Goal: Task Accomplishment & Management: Manage account settings

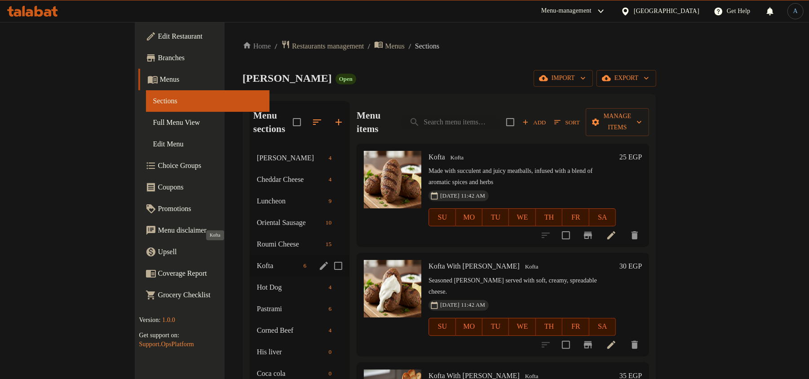
click at [257, 260] on span "Kofta" at bounding box center [278, 265] width 43 height 11
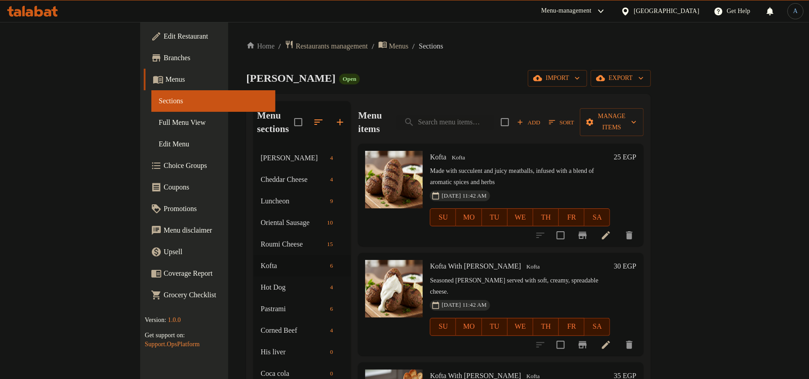
click at [443, 166] on p "Made with succulent and juicy meatballs, infused with a blend of aromatic spice…" at bounding box center [520, 177] width 180 height 22
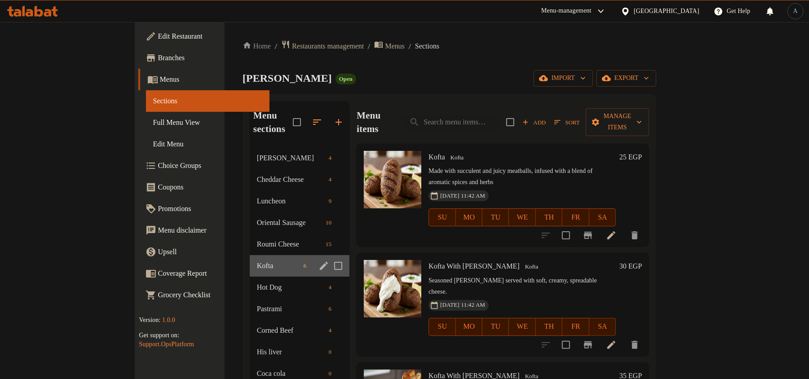
click at [250, 261] on div "Kofta 6" at bounding box center [300, 266] width 100 height 22
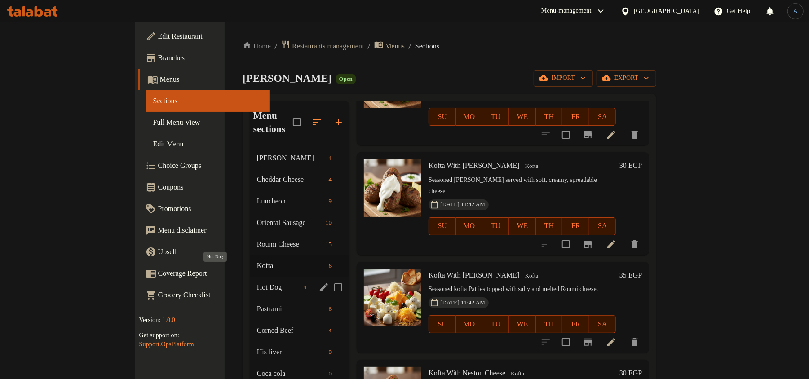
click at [257, 282] on span "Hot Dog" at bounding box center [278, 287] width 43 height 11
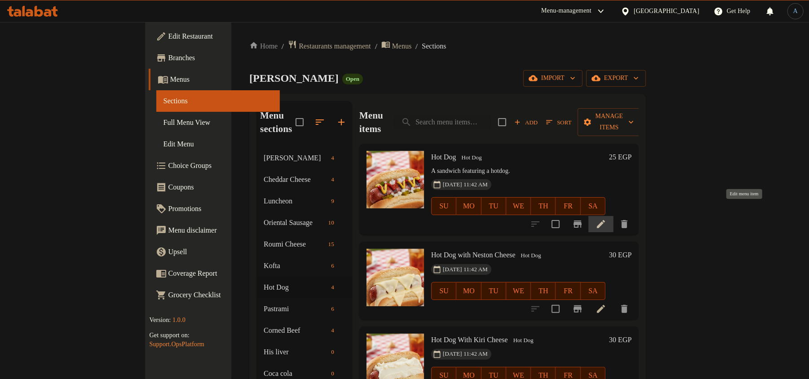
click at [606, 219] on icon at bounding box center [600, 224] width 11 height 11
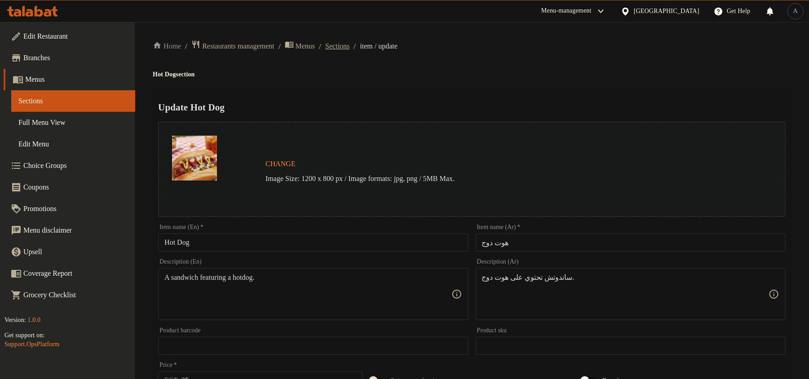
click at [348, 47] on span "Sections" at bounding box center [337, 46] width 24 height 11
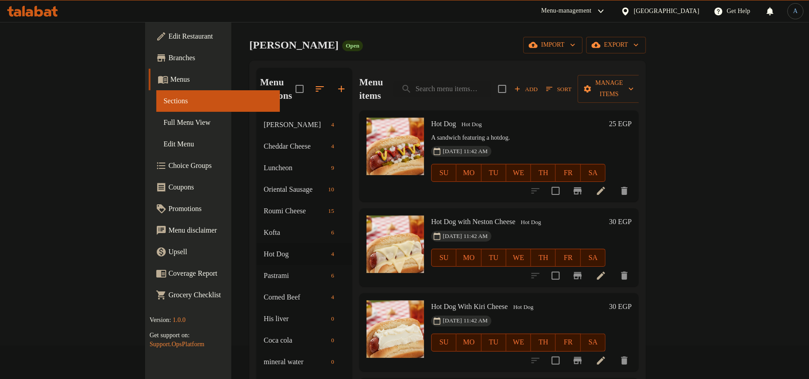
scroll to position [60, 0]
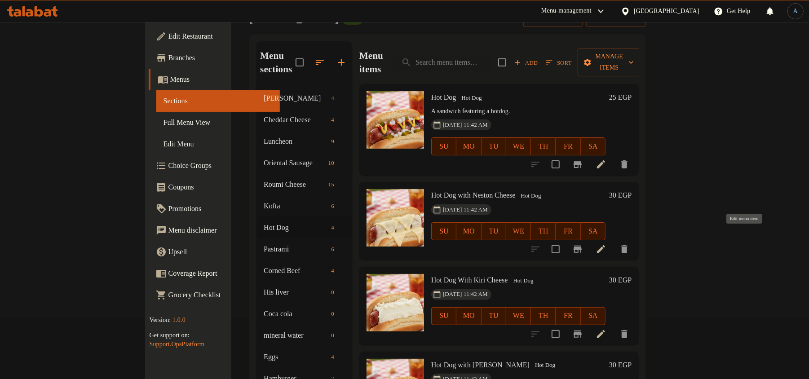
click at [606, 244] on icon at bounding box center [600, 249] width 11 height 11
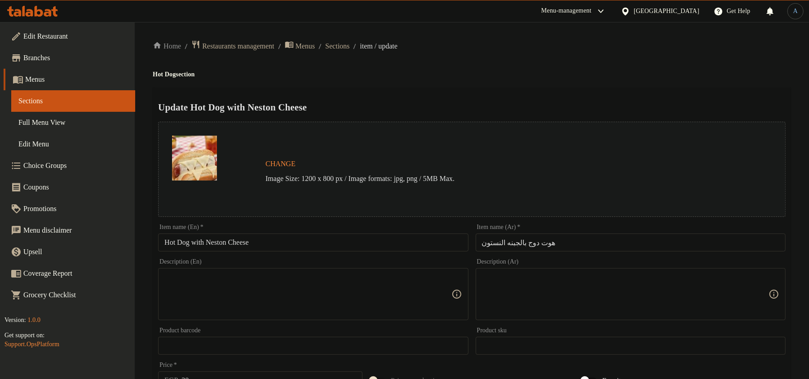
click at [297, 242] on input "Hot Dog with Neston Cheese" at bounding box center [313, 242] width 310 height 18
click at [270, 238] on input "Hot Dog with Neston Cheese" at bounding box center [313, 242] width 310 height 18
paste input "W"
type input "Hot Dog With Neston Cheese"
click at [383, 109] on h2 "Update Hot Dog With Neston Cheese" at bounding box center [471, 107] width 627 height 13
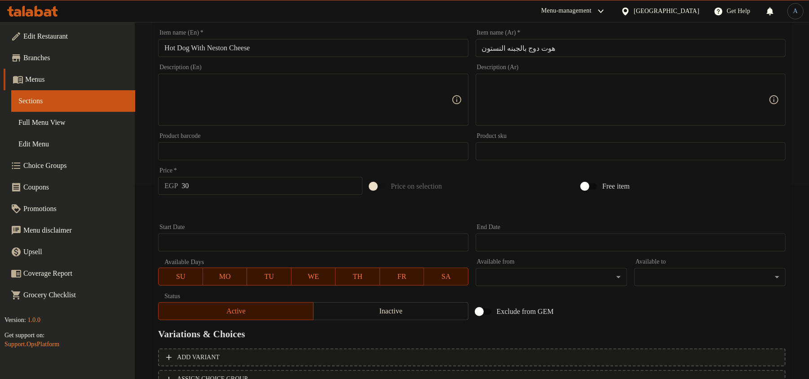
scroll to position [268, 0]
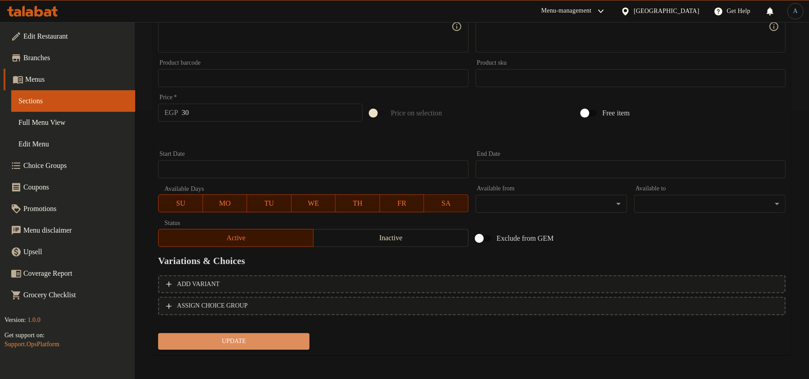
click at [284, 337] on span "Update" at bounding box center [233, 341] width 137 height 11
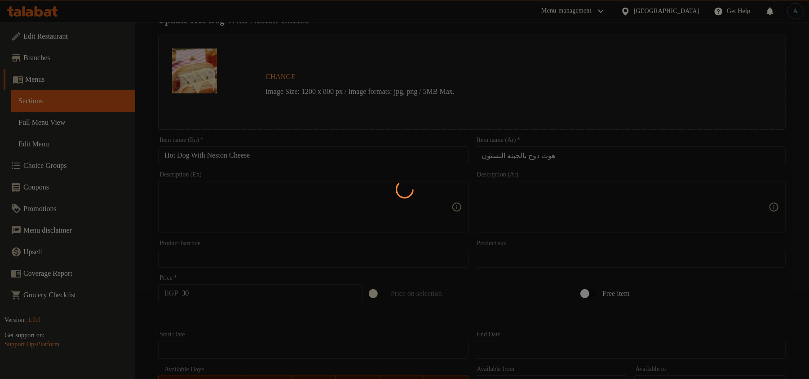
scroll to position [0, 0]
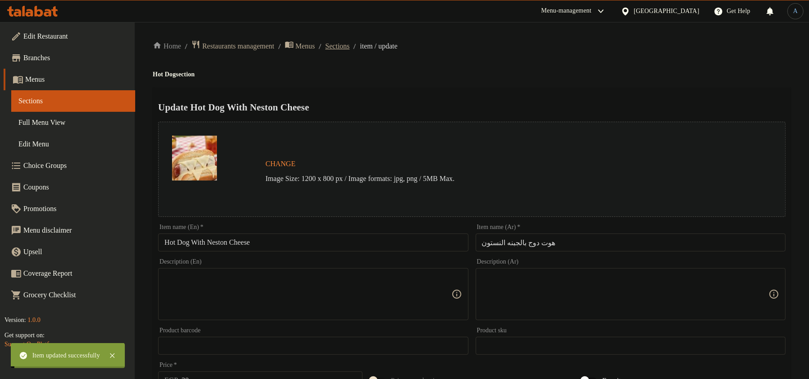
click at [349, 47] on span "Sections" at bounding box center [337, 46] width 24 height 11
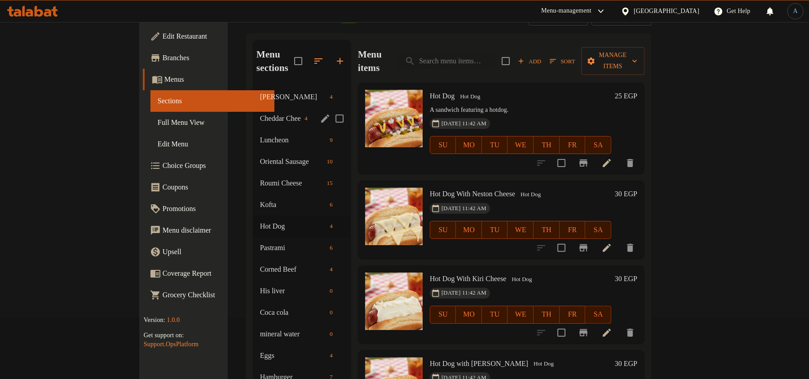
scroll to position [60, 0]
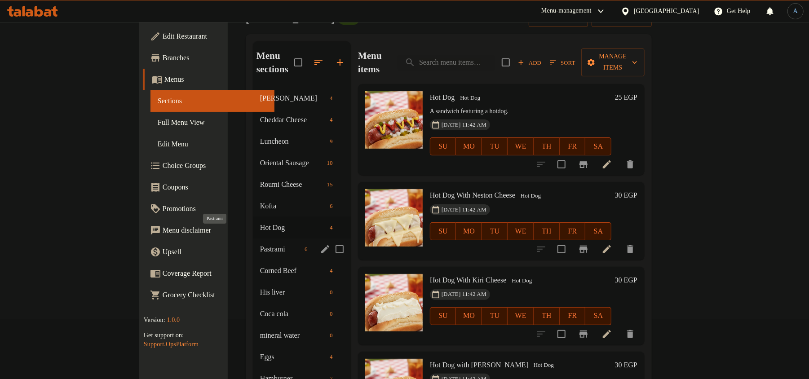
click at [260, 244] on span "Pastrami" at bounding box center [280, 249] width 41 height 11
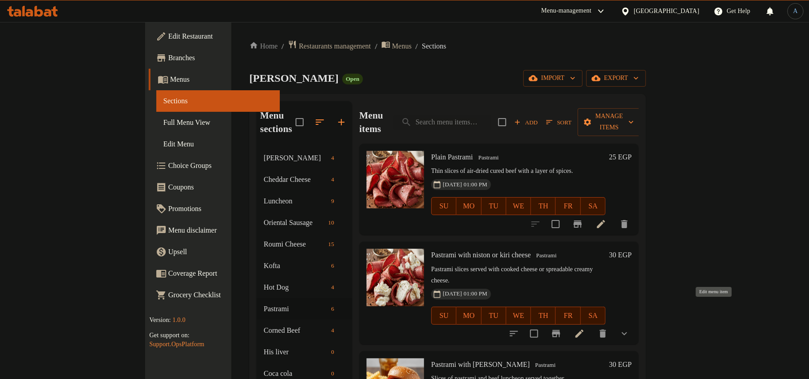
click at [583, 330] on icon at bounding box center [579, 334] width 8 height 8
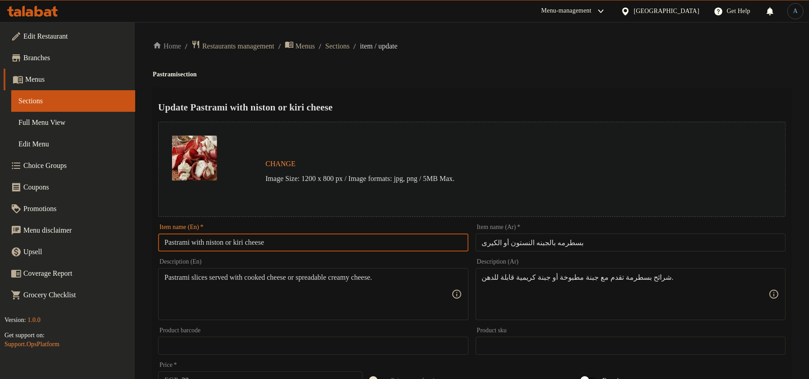
click at [315, 248] on input "Pastrami with niston or kiri cheese" at bounding box center [313, 242] width 310 height 18
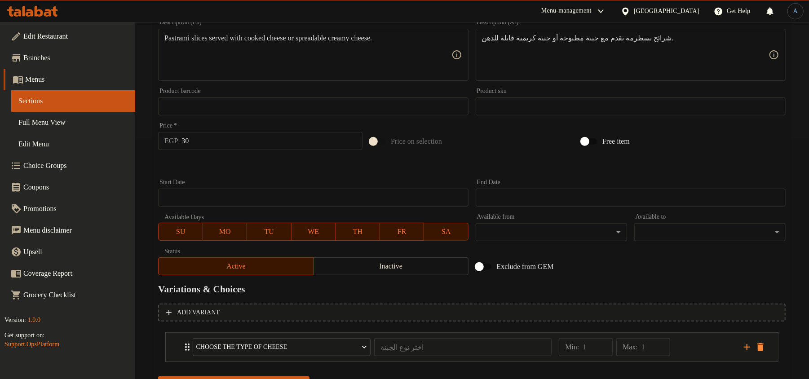
scroll to position [283, 0]
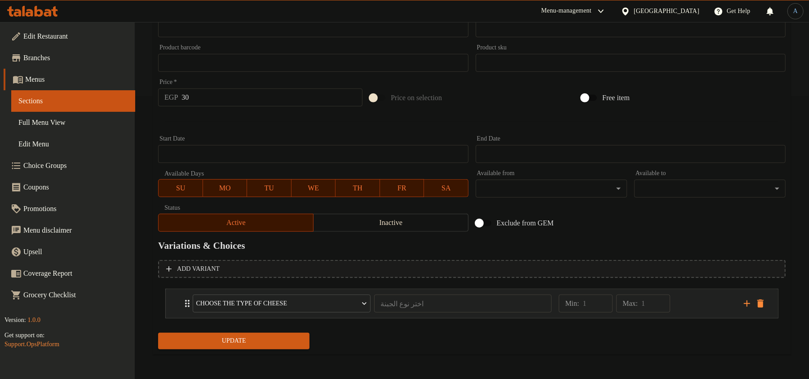
click at [692, 302] on div "Min: 1 ​ Max: 1 ​" at bounding box center [645, 303] width 185 height 29
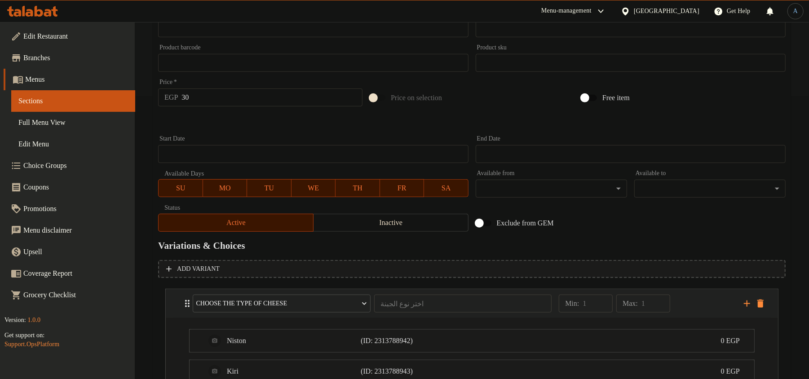
scroll to position [363, 0]
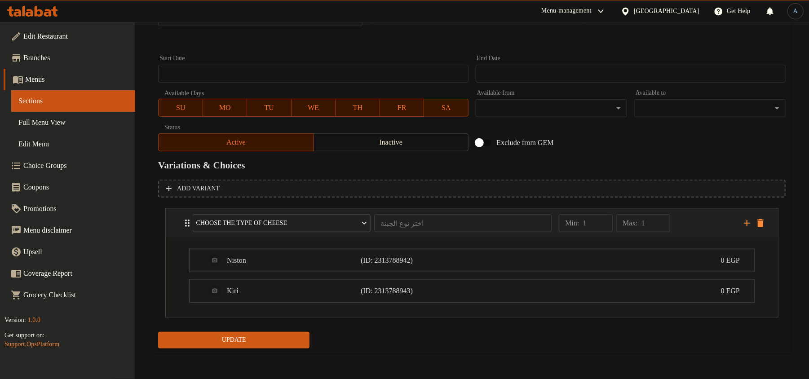
click at [691, 211] on div "Min: 1 ​ Max: 1 ​" at bounding box center [645, 223] width 185 height 29
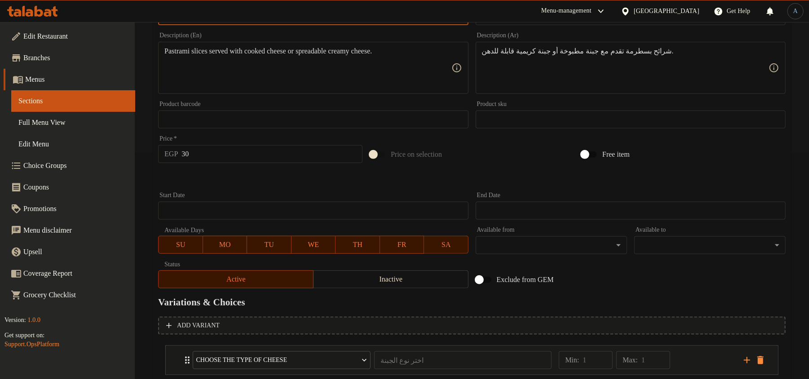
scroll to position [0, 0]
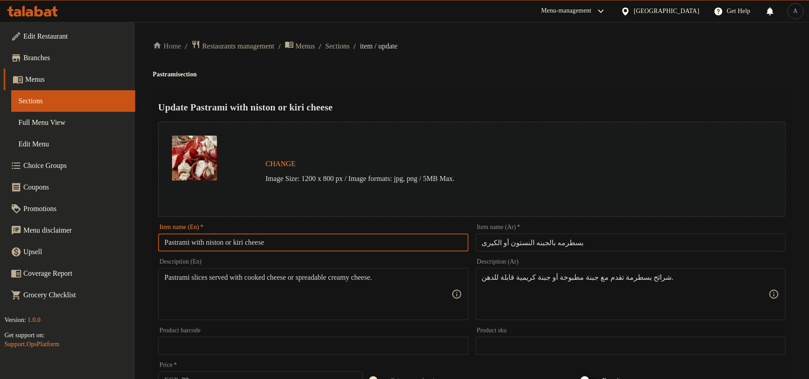
click at [242, 247] on input "Pastrami with niston or kiri cheese" at bounding box center [313, 242] width 310 height 18
click at [235, 249] on input "Pastrami with niston or kiri cheese" at bounding box center [313, 242] width 310 height 18
paste input "With Niston Or Kiri C"
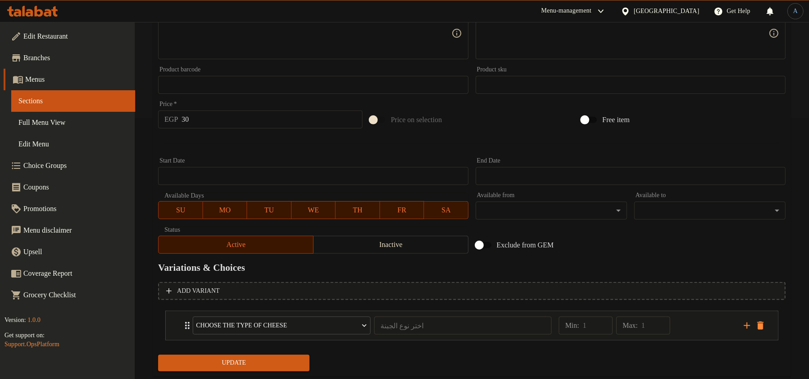
scroll to position [283, 0]
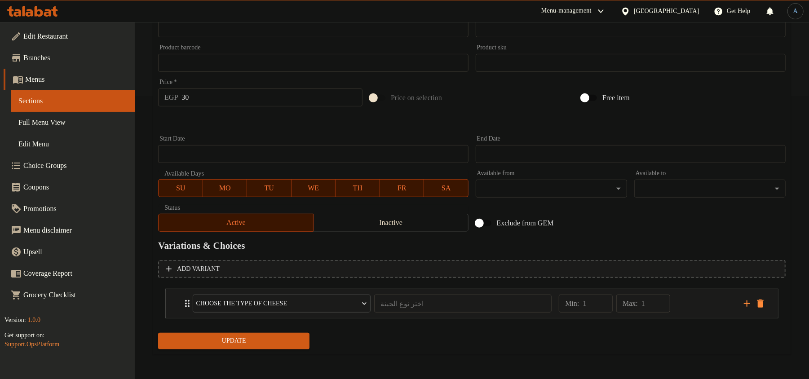
type input "Pastrami With Niston Or Kiri Cheese"
click at [261, 338] on span "Update" at bounding box center [233, 340] width 137 height 11
click at [278, 342] on span "Update" at bounding box center [233, 340] width 137 height 11
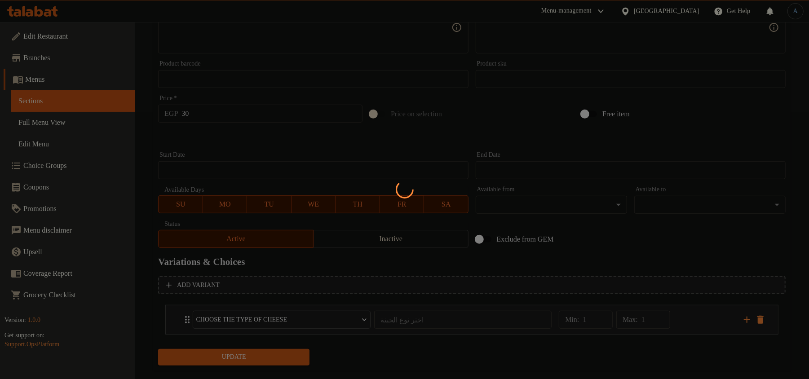
scroll to position [0, 0]
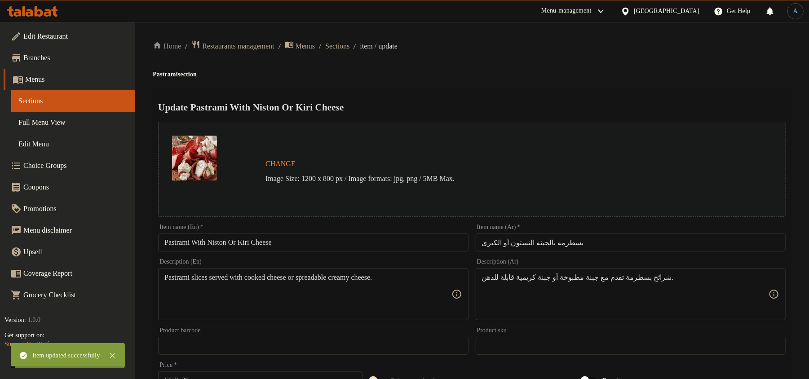
click at [349, 45] on span "Sections" at bounding box center [337, 46] width 24 height 11
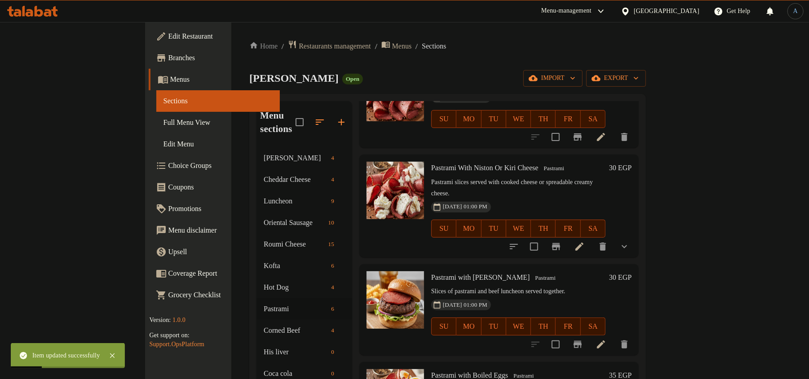
scroll to position [101, 0]
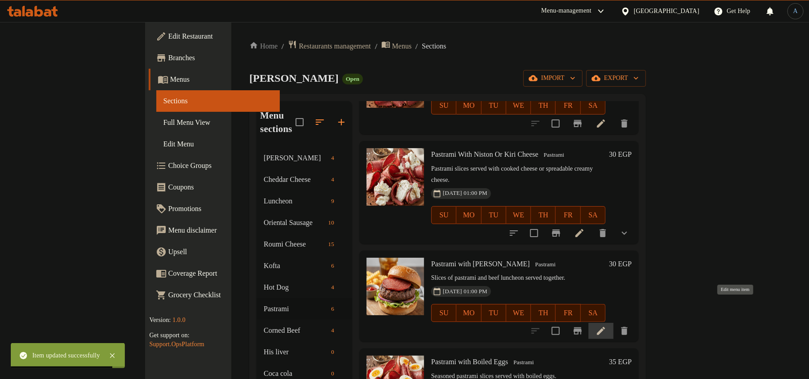
click at [606, 326] on icon at bounding box center [600, 331] width 11 height 11
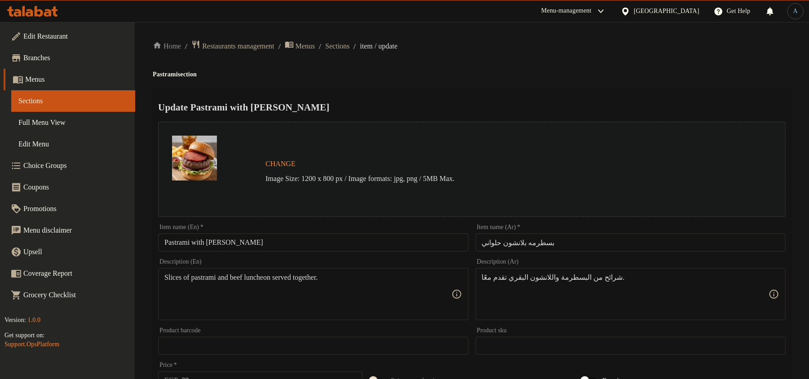
click at [275, 252] on div "Item name (En)   * Pastrami with [PERSON_NAME] Item name (En) *" at bounding box center [312, 237] width 317 height 35
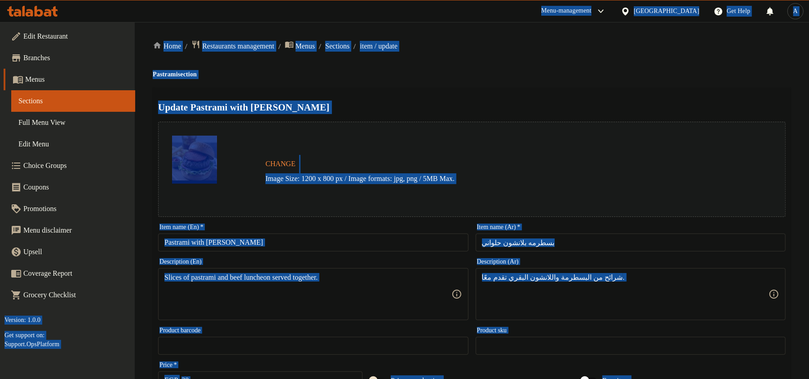
copy body "Lore-ipsumdolor Sitam Con Adip E Sedd Eiusmodtem Incididu Utlab Etdolore Magn A…"
click at [295, 241] on input "Pastrami with [PERSON_NAME]" at bounding box center [313, 242] width 310 height 18
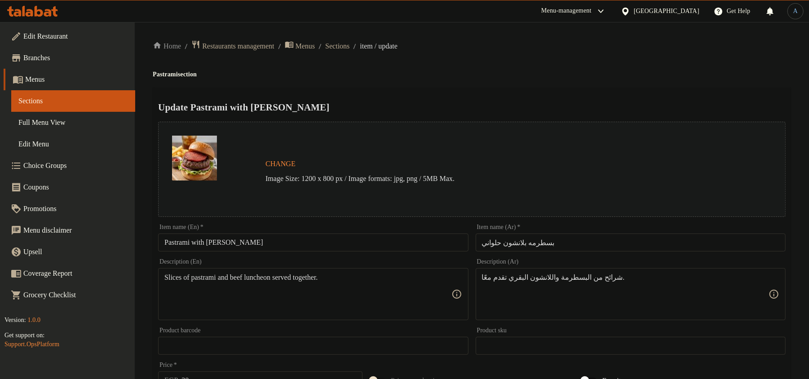
click at [617, 79] on div "Home / Restaurants management / Menus / Sections / item / update Pastrami secti…" at bounding box center [472, 335] width 638 height 590
click at [327, 241] on input "Pastrami with [PERSON_NAME]" at bounding box center [313, 242] width 310 height 18
paste input "W"
type input "Pastrami With [PERSON_NAME]"
click at [407, 119] on div "Change Image Size: 1200 x 800 px / Image formats: jpg, png / 5MB Max." at bounding box center [471, 169] width 634 height 102
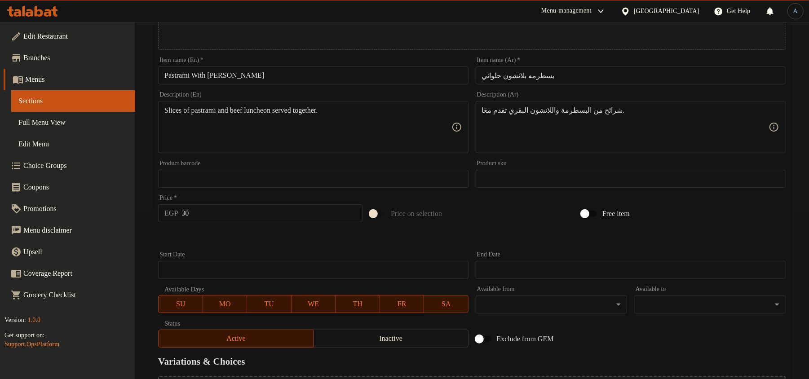
scroll to position [268, 0]
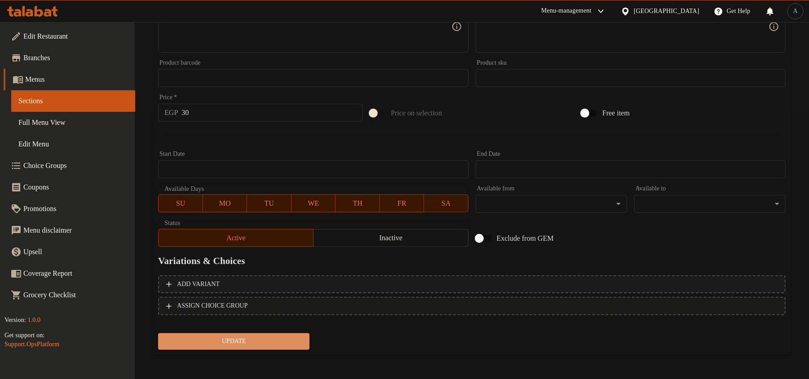
click at [270, 342] on span "Update" at bounding box center [233, 341] width 137 height 11
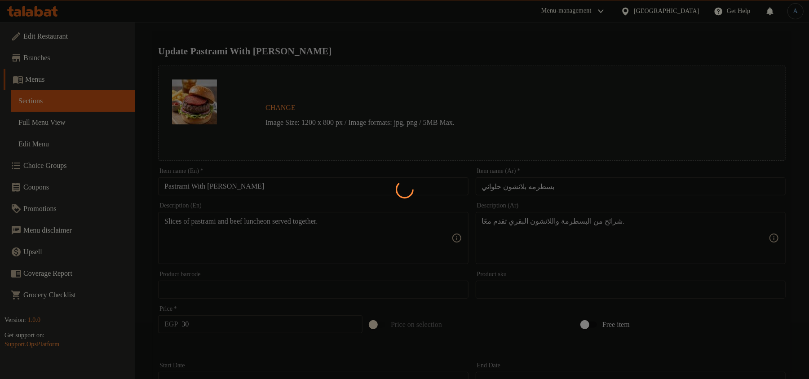
scroll to position [0, 0]
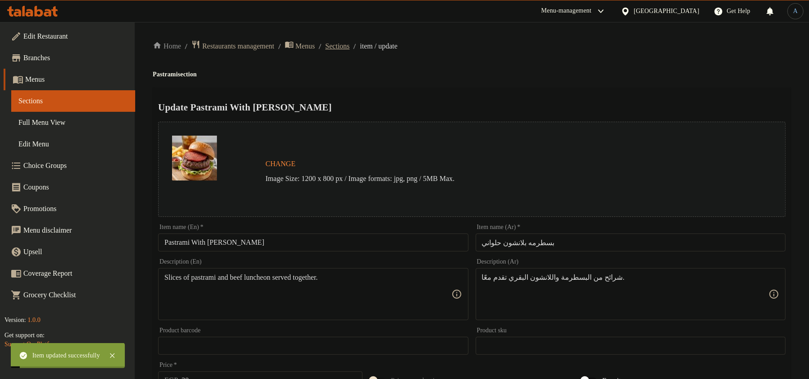
click at [349, 48] on span "Sections" at bounding box center [337, 46] width 24 height 11
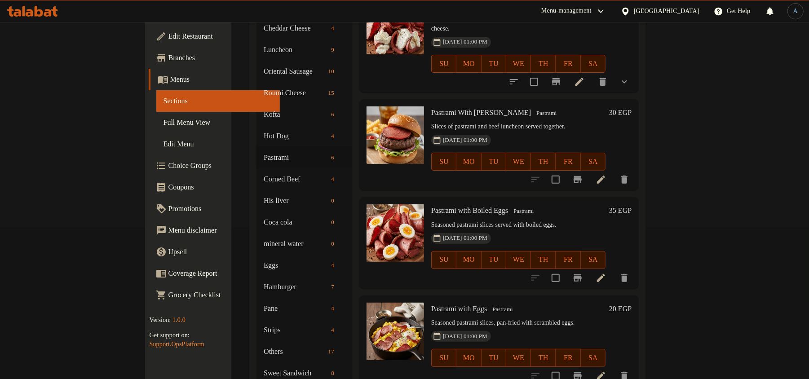
scroll to position [180, 0]
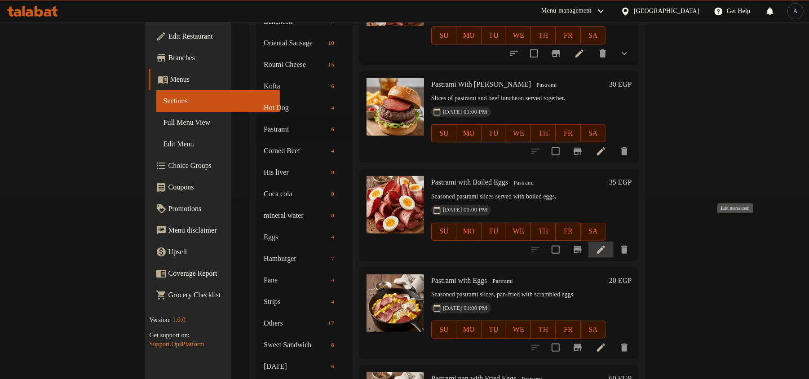
click at [606, 244] on icon at bounding box center [600, 249] width 11 height 11
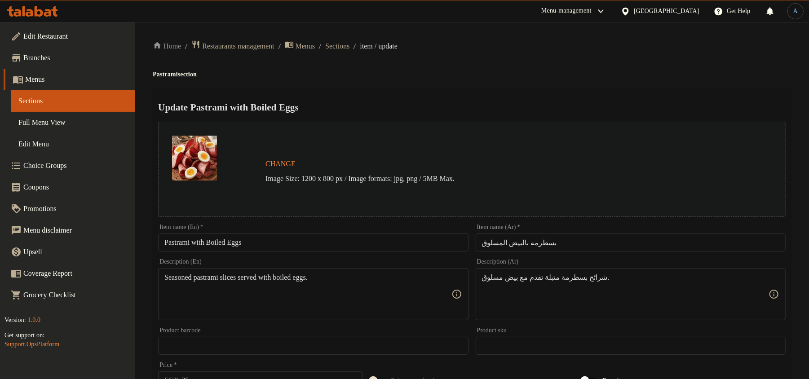
click at [320, 236] on input "Pastrami with Boiled Eggs" at bounding box center [313, 242] width 310 height 18
click at [622, 73] on h4 "Pastrami section" at bounding box center [472, 74] width 638 height 9
click at [309, 247] on input "Pastrami with Boiled Eggs" at bounding box center [313, 242] width 310 height 18
paste input "W"
type input "Pastrami With Boiled Eggs"
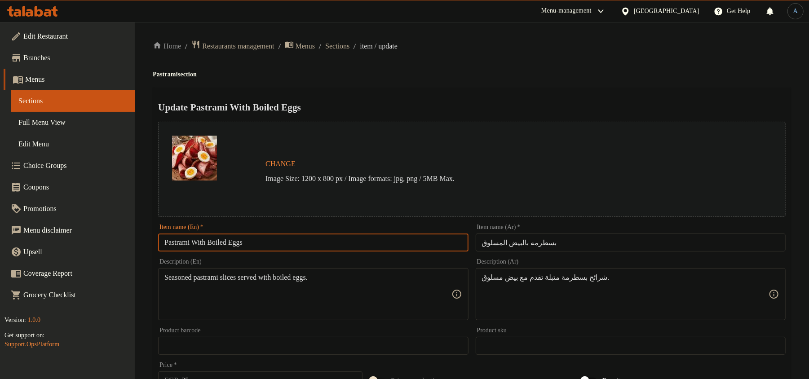
click at [489, 82] on div "Home / Restaurants management / Menus / Sections / item / update Pastrami secti…" at bounding box center [472, 335] width 638 height 590
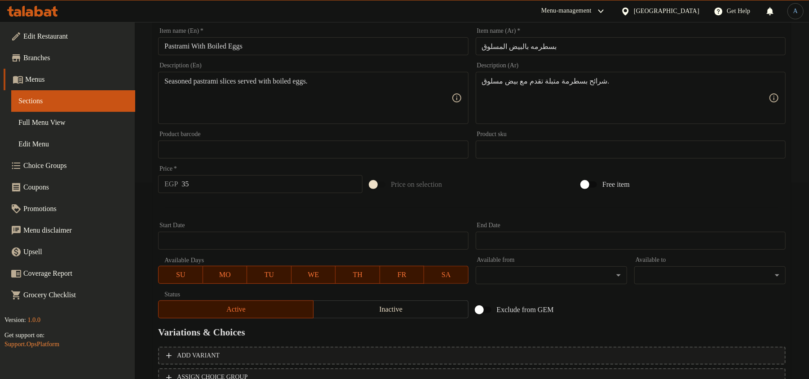
scroll to position [268, 0]
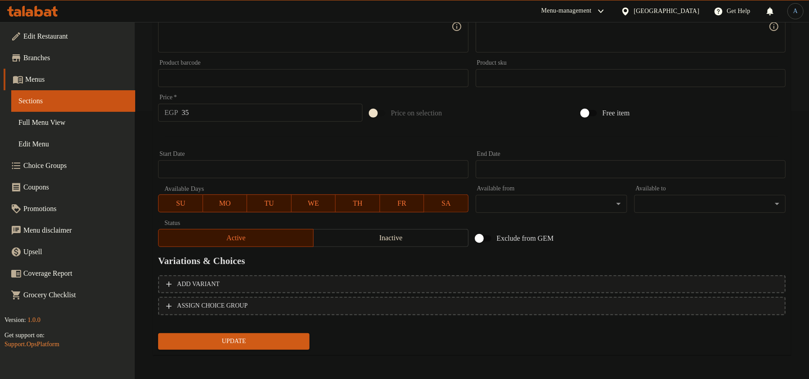
click at [260, 336] on span "Update" at bounding box center [233, 341] width 137 height 11
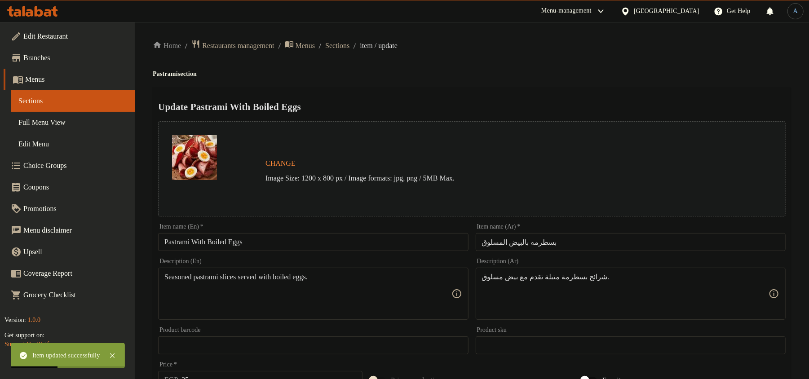
scroll to position [0, 0]
click at [348, 49] on span "Sections" at bounding box center [337, 46] width 24 height 11
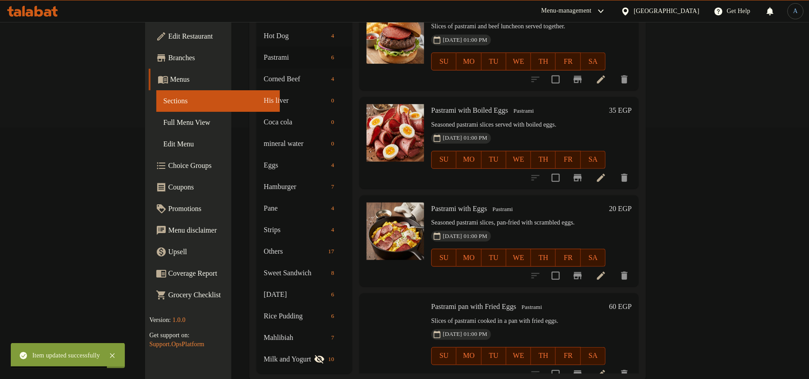
scroll to position [257, 0]
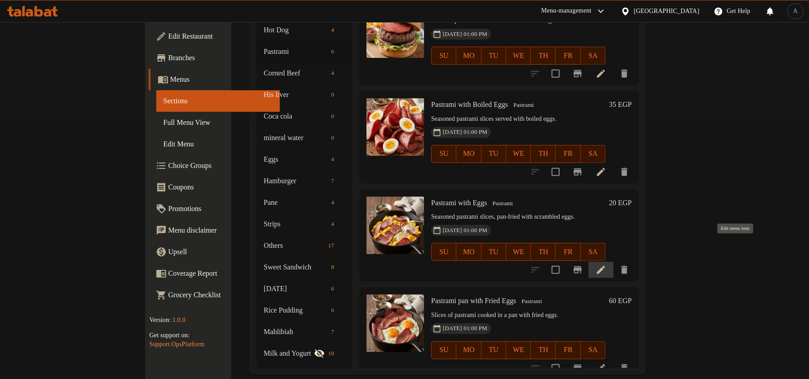
click at [606, 264] on icon at bounding box center [600, 269] width 11 height 11
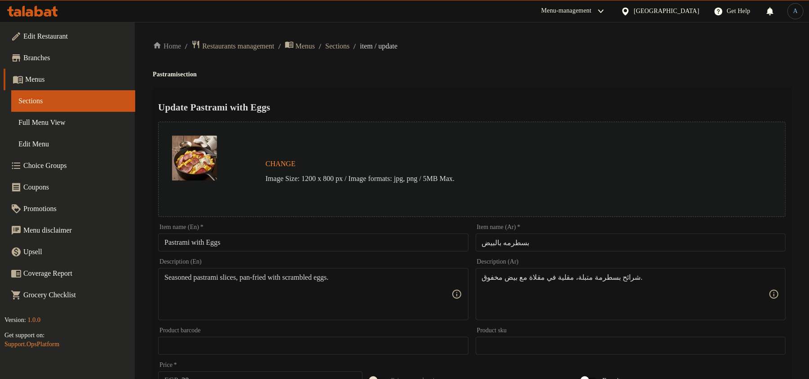
click at [306, 241] on input "Pastrami with Eggs" at bounding box center [313, 242] width 310 height 18
click at [655, 65] on div "Home / Restaurants management / Menus / Sections / item / update Pastrami secti…" at bounding box center [472, 335] width 638 height 590
click at [359, 238] on input "Pastrami with Eggs" at bounding box center [313, 242] width 310 height 18
paste input "W"
type input "Pastrami With Eggs"
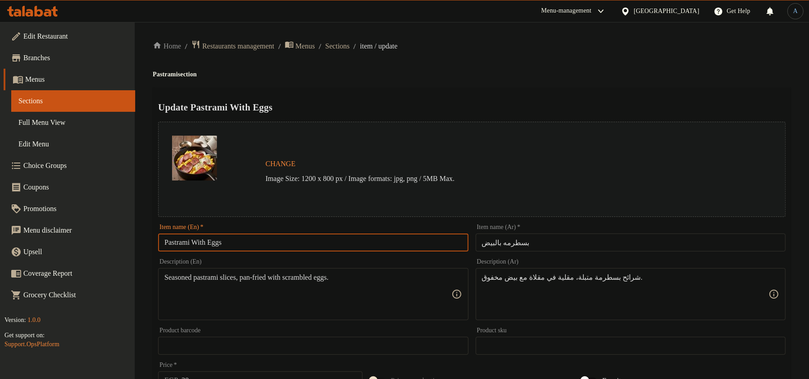
click at [516, 63] on div "Home / Restaurants management / Menus / Sections / item / update Pastrami secti…" at bounding box center [472, 335] width 638 height 590
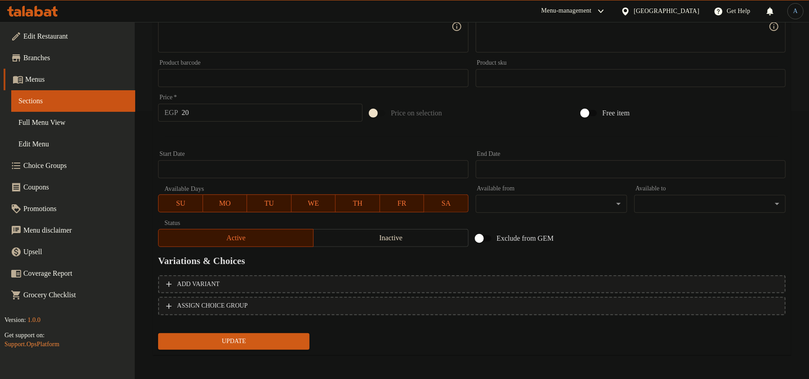
click at [263, 339] on span "Update" at bounding box center [233, 341] width 137 height 11
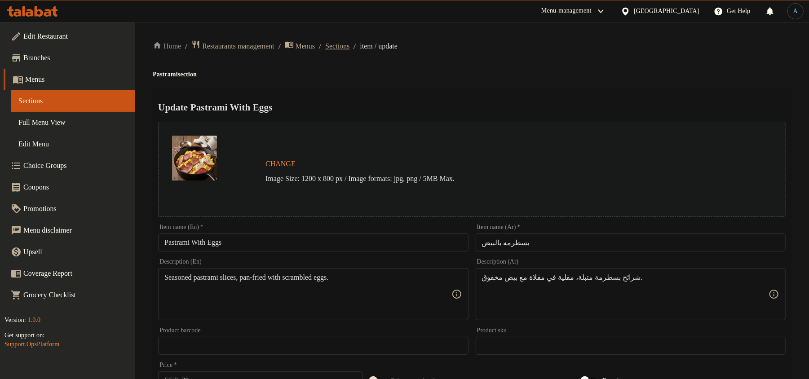
click at [344, 44] on span "Sections" at bounding box center [337, 46] width 24 height 11
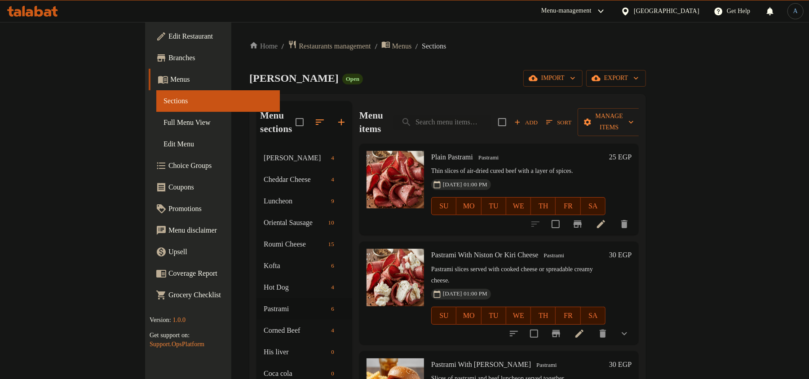
click at [538, 117] on span "Add" at bounding box center [526, 122] width 24 height 10
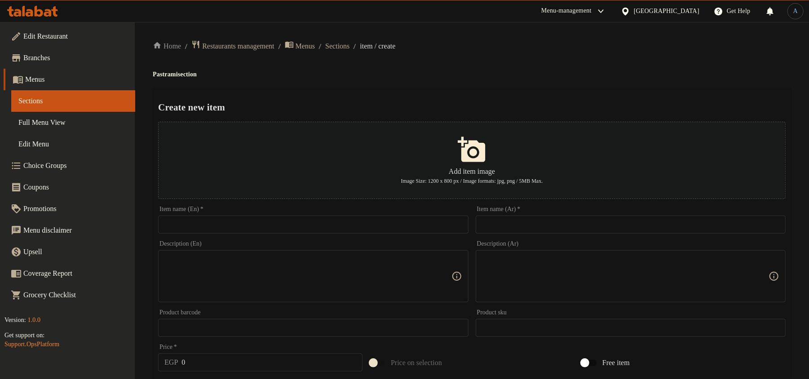
drag, startPoint x: 649, startPoint y: 227, endPoint x: 636, endPoint y: 213, distance: 19.1
click at [649, 227] on input "text" at bounding box center [631, 225] width 310 height 18
paste input "طاسة سيطرمه بالبيض المقلي"
click at [555, 66] on div "Home / Restaurants management / Menus / Sections / item / create Pastrami secti…" at bounding box center [472, 326] width 638 height 572
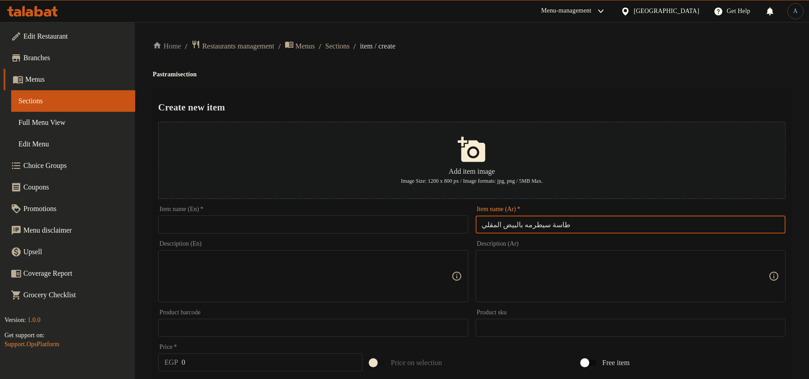
click at [605, 223] on input "طاسة سيطرمه بالبيض المقلي" at bounding box center [631, 225] width 310 height 18
paste input "سطرمه بالبيض المقلى"
type input "طاسة بسطرمه بالبيض المقلى"
click at [540, 88] on div "Create new item Add item image Image Size: 1200 x 800 px / Image formats: jpg, …" at bounding box center [472, 347] width 638 height 518
click at [519, 218] on input "طاسة بسطرمه بالبيض المقلى" at bounding box center [631, 225] width 310 height 18
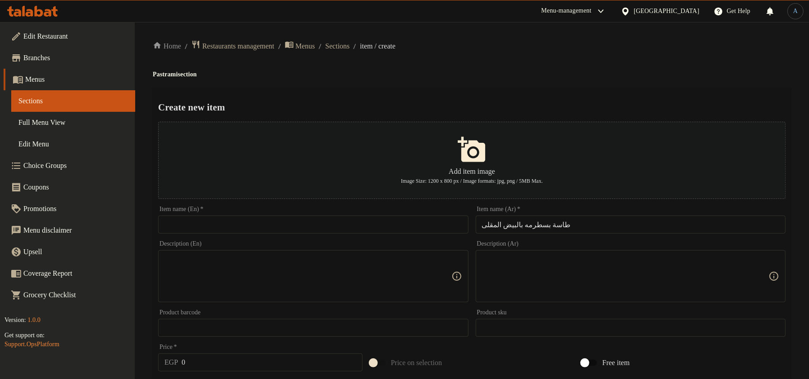
drag, startPoint x: 658, startPoint y: 65, endPoint x: 608, endPoint y: 94, distance: 58.5
click at [658, 65] on div "Home / Restaurants management / Menus / Sections / item / create Pastrami secti…" at bounding box center [472, 326] width 638 height 572
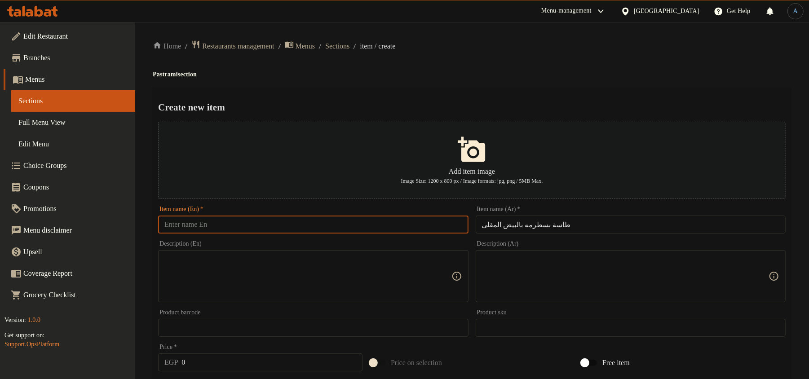
click at [381, 230] on input "text" at bounding box center [313, 225] width 310 height 18
paste input "Pastrami Pan With Fried Eggs"
type input "Pastrami Pan With Fried Eggs"
click at [485, 85] on div "Home / Restaurants management / Menus / Sections / item / create Pastrami secti…" at bounding box center [472, 326] width 638 height 572
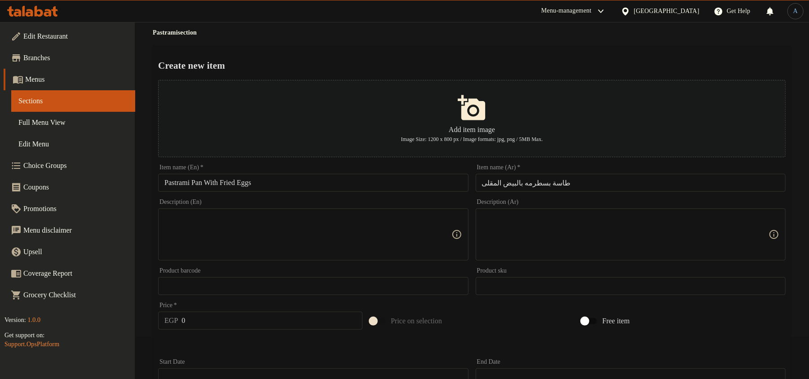
scroll to position [60, 0]
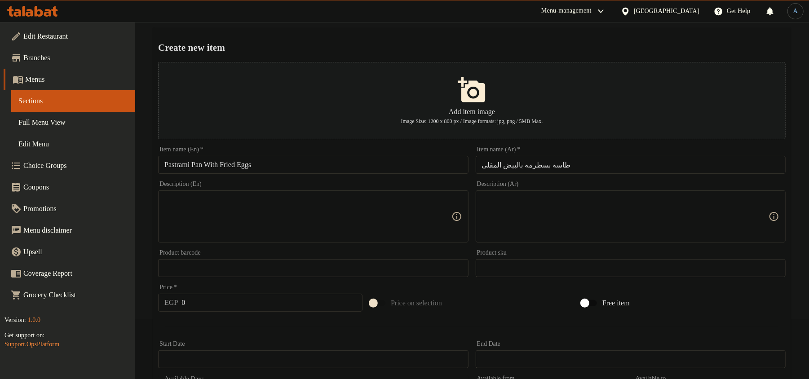
click at [238, 306] on input "0" at bounding box center [271, 303] width 181 height 18
type input "60"
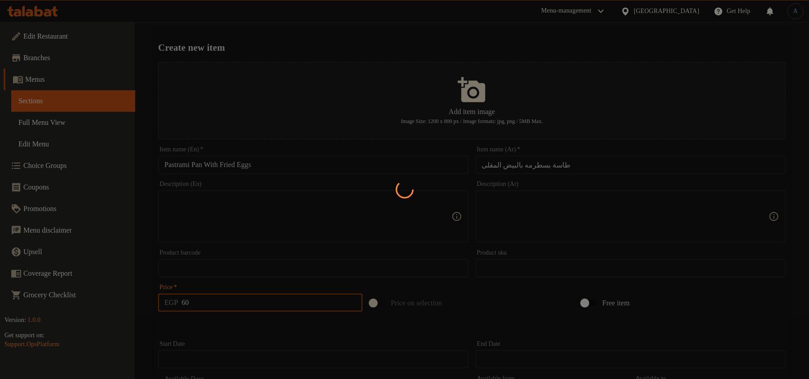
type input "0"
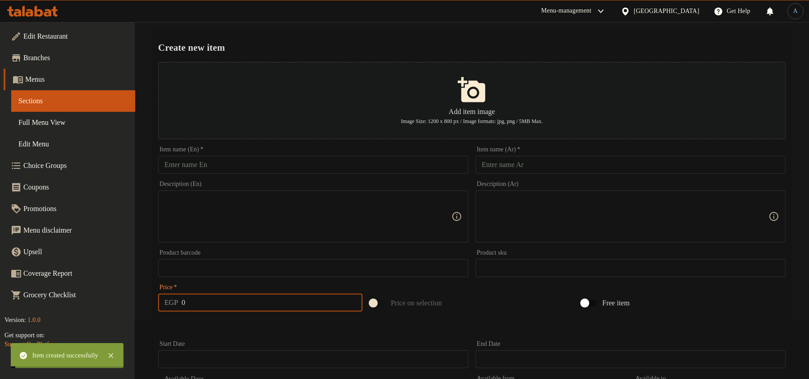
click at [287, 304] on input "0" at bounding box center [271, 303] width 181 height 18
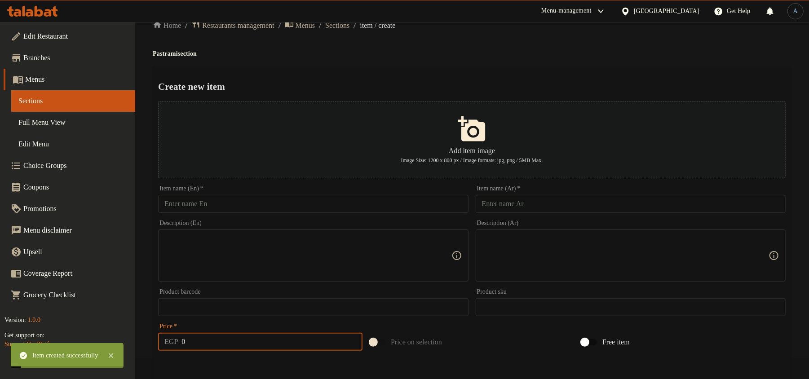
scroll to position [0, 0]
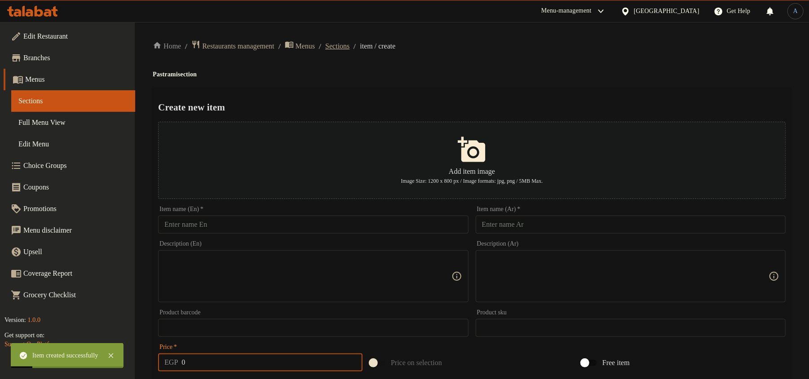
click at [349, 48] on span "Sections" at bounding box center [337, 46] width 24 height 11
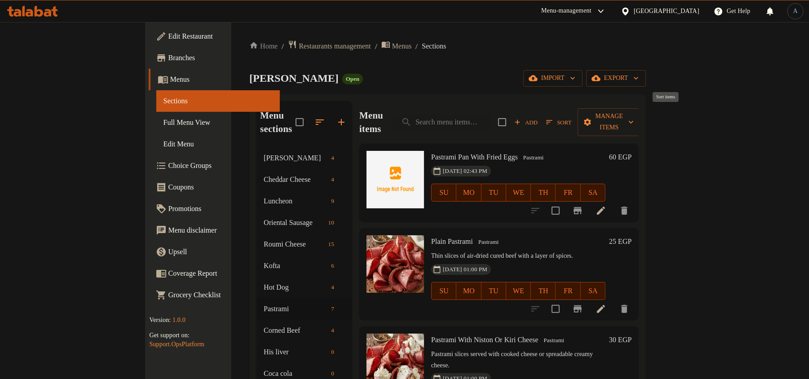
click at [571, 117] on span "Sort" at bounding box center [558, 122] width 25 height 10
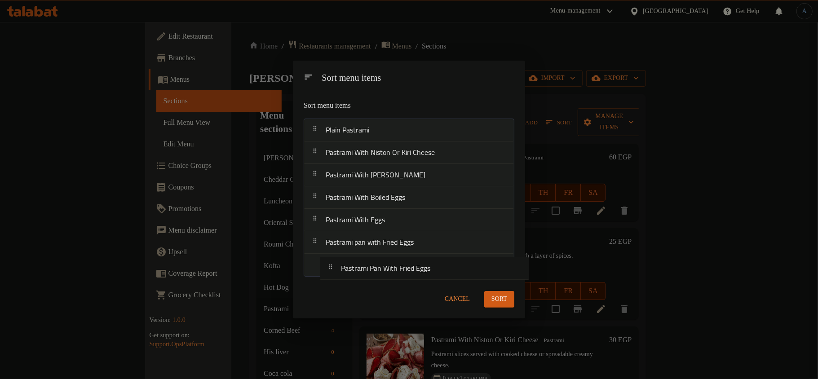
drag, startPoint x: 387, startPoint y: 133, endPoint x: 402, endPoint y: 276, distance: 143.2
click at [402, 276] on nav "Pastrami Pan With Fried Eggs Plain Pastrami Pastrami With Niston Or Kiri Cheese…" at bounding box center [409, 198] width 211 height 159
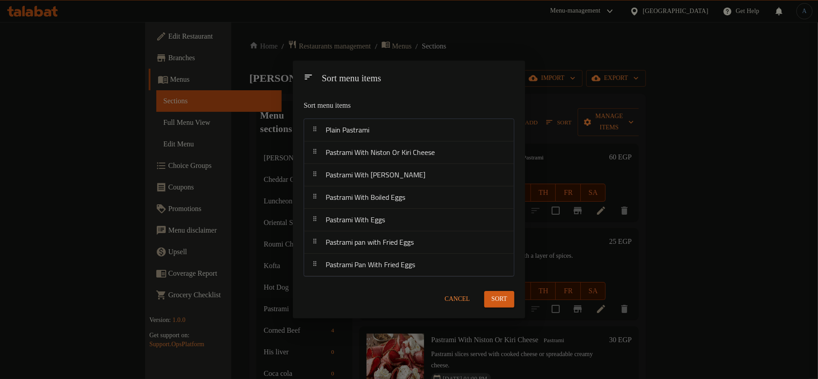
click at [498, 298] on span "Sort" at bounding box center [499, 299] width 16 height 11
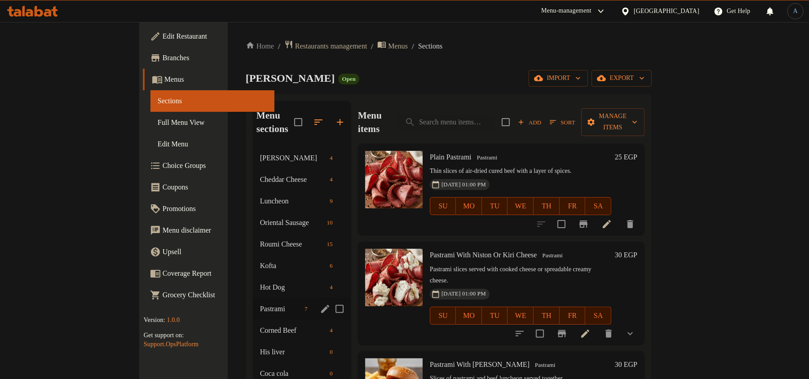
click at [253, 301] on div "Pastrami 7" at bounding box center [302, 309] width 98 height 22
click at [260, 325] on span "Corned Beef" at bounding box center [280, 330] width 41 height 11
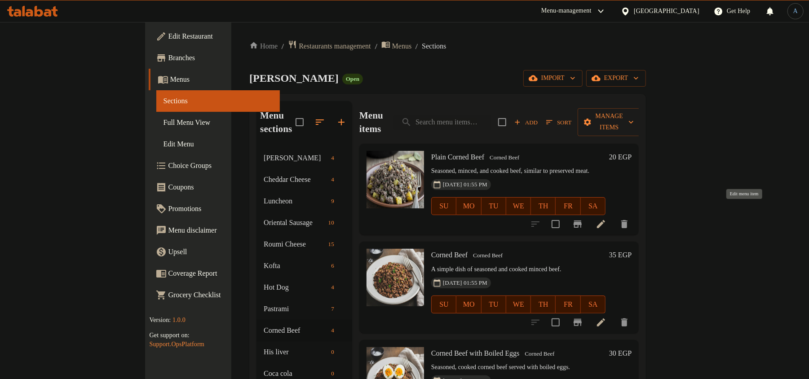
click at [606, 219] on icon at bounding box center [600, 224] width 11 height 11
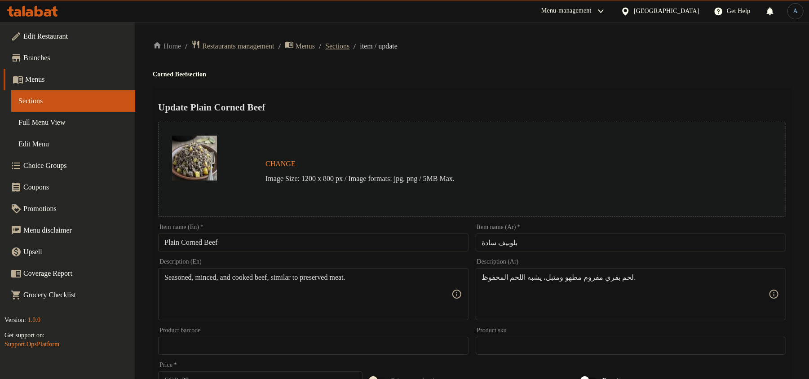
click at [340, 45] on span "Sections" at bounding box center [337, 46] width 24 height 11
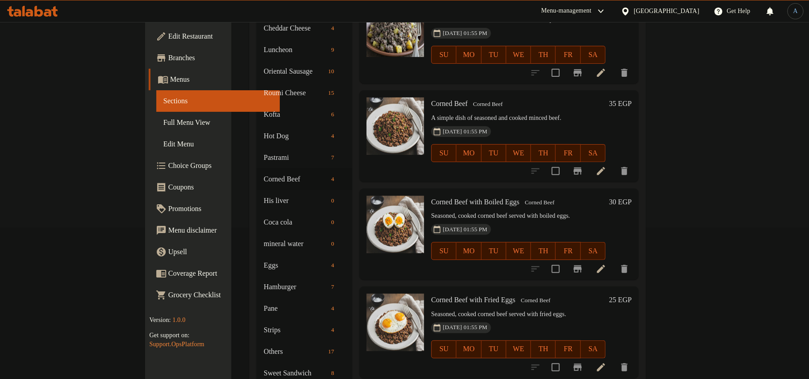
scroll to position [180, 0]
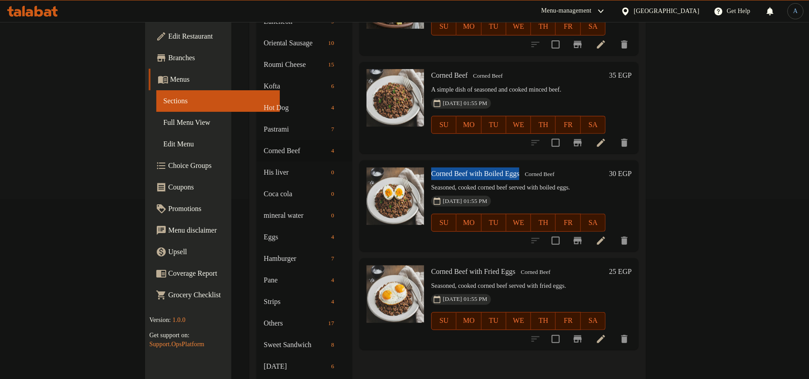
drag, startPoint x: 492, startPoint y: 162, endPoint x: 396, endPoint y: 154, distance: 96.4
click at [431, 170] on span "Corned Beef with Boiled Eggs" at bounding box center [475, 174] width 88 height 8
copy span "Corned Beef with Boiled Eggs"
click at [609, 164] on div "Corned Beef with Boiled Eggs Corned Beef Seasoned, cooked corned beef served wi…" at bounding box center [517, 206] width 181 height 84
click at [605, 237] on icon at bounding box center [601, 241] width 8 height 8
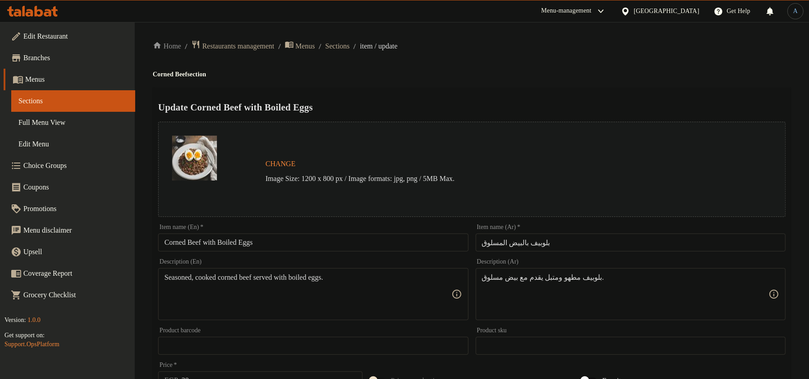
click at [259, 230] on div "Item name (En)   * Corned Beef with Boiled Eggs Item name (En) *" at bounding box center [313, 237] width 310 height 27
click at [260, 241] on input "Corned Beef with Boiled Eggs" at bounding box center [313, 242] width 310 height 18
paste input "W"
type input "Corned Beef With Boiled Eggs"
click at [415, 92] on div "Update Corned Beef With Boiled Eggs Change Image Size: 1200 x 800 px / Image fo…" at bounding box center [472, 356] width 638 height 536
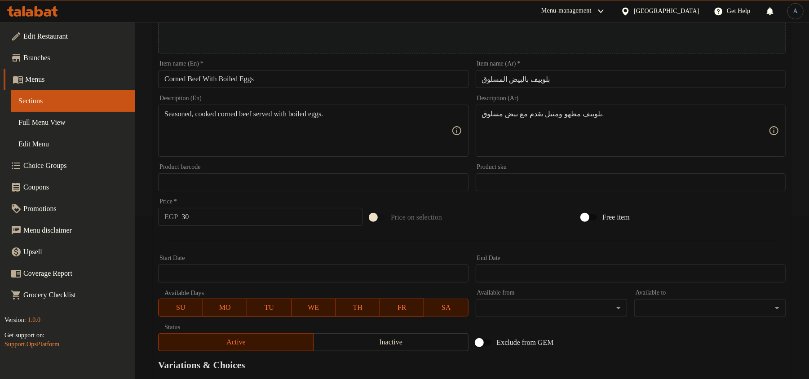
scroll to position [268, 0]
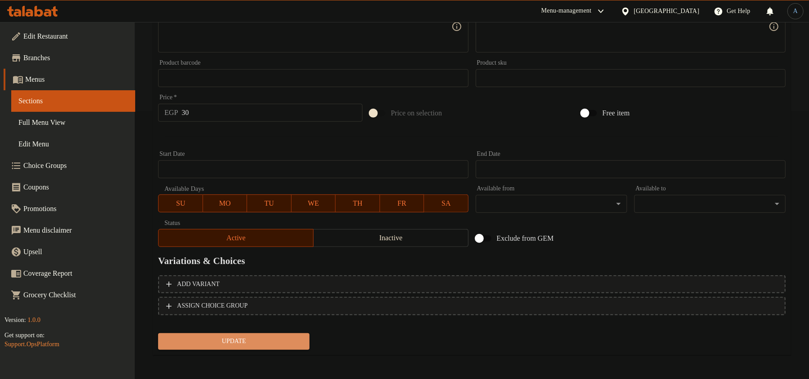
click at [275, 345] on span "Update" at bounding box center [233, 341] width 137 height 11
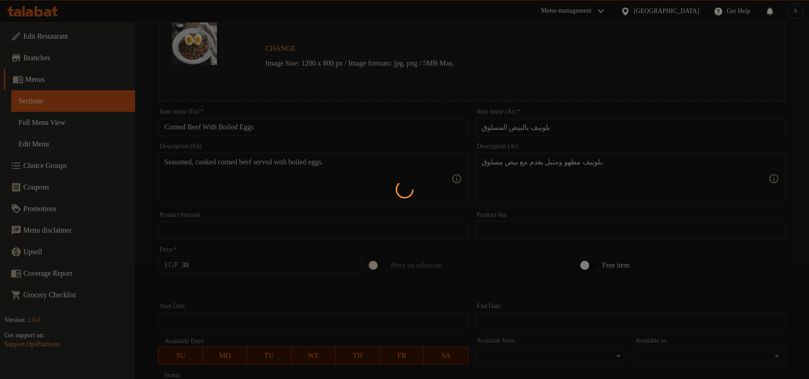
scroll to position [0, 0]
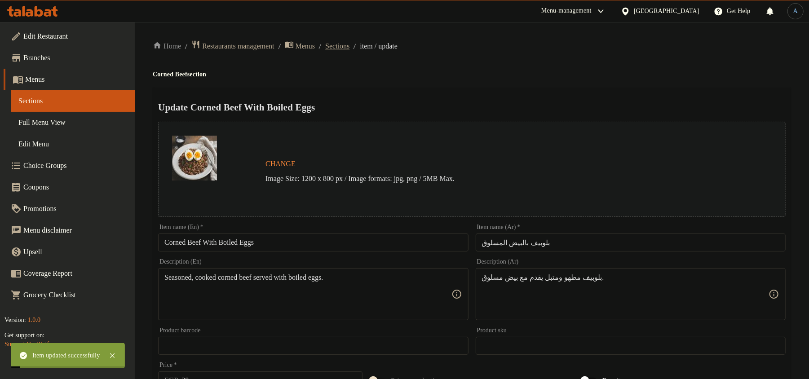
click at [349, 47] on span "Sections" at bounding box center [337, 46] width 24 height 11
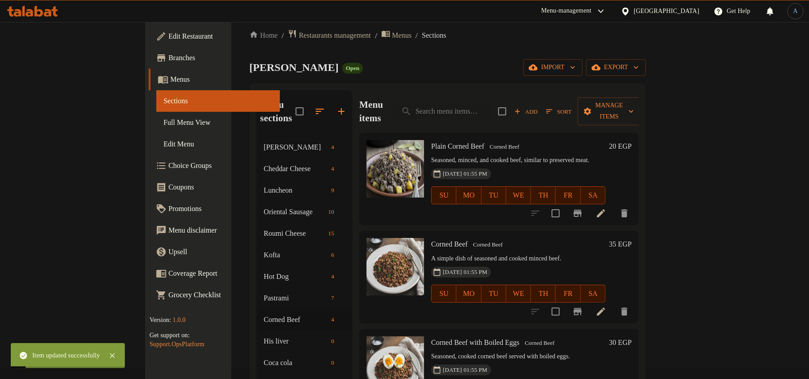
scroll to position [257, 0]
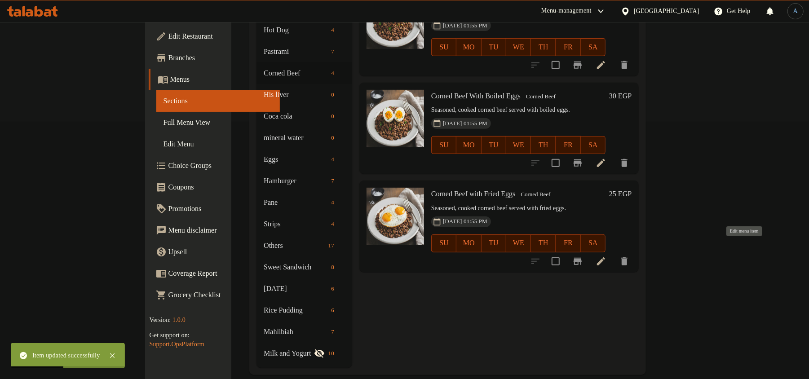
click at [606, 256] on icon at bounding box center [600, 261] width 11 height 11
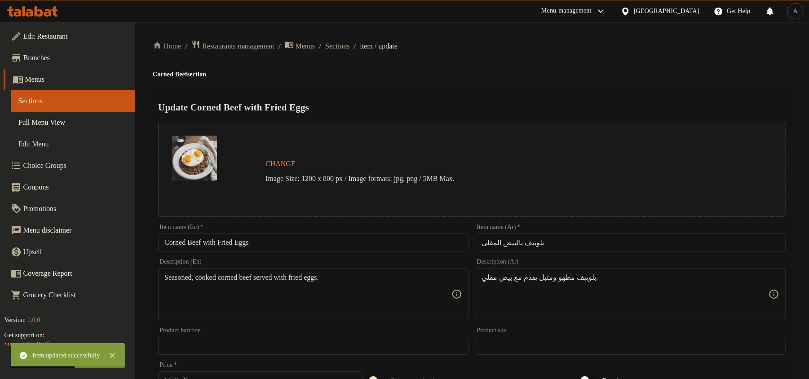
click at [278, 243] on input "Corned Beef with Fried Eggs" at bounding box center [313, 242] width 310 height 18
click at [648, 66] on div "Home / Restaurants management / Menus / Sections / item / update Corned Beef se…" at bounding box center [472, 335] width 638 height 590
click at [363, 243] on input "Corned Beef with Fried Eggs" at bounding box center [313, 242] width 310 height 18
paste input "W"
type input "Corned Beef With Fried Eggs"
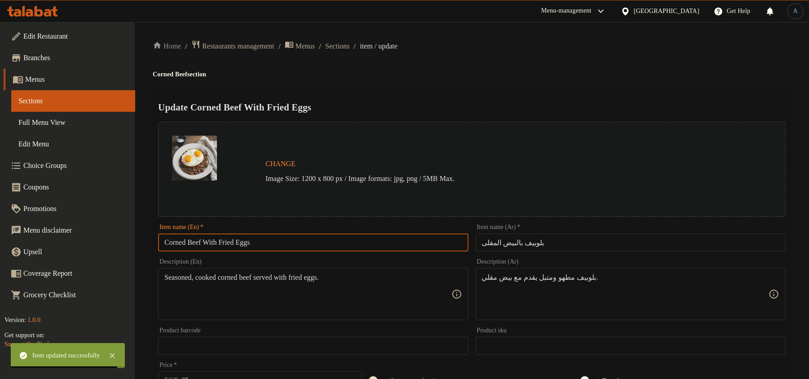
click at [459, 80] on div "Home / Restaurants management / Menus / Sections / item / update Corned Beef se…" at bounding box center [472, 335] width 638 height 590
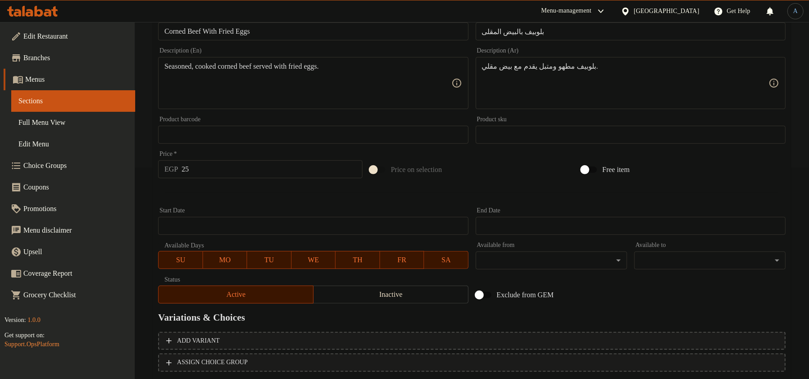
scroll to position [268, 0]
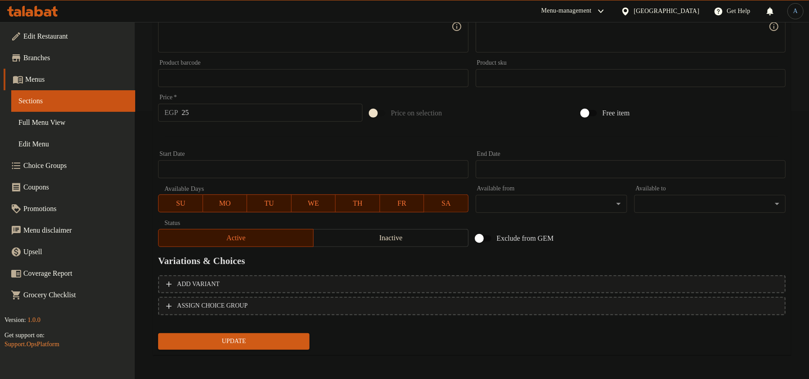
click at [229, 338] on span "Update" at bounding box center [233, 341] width 137 height 11
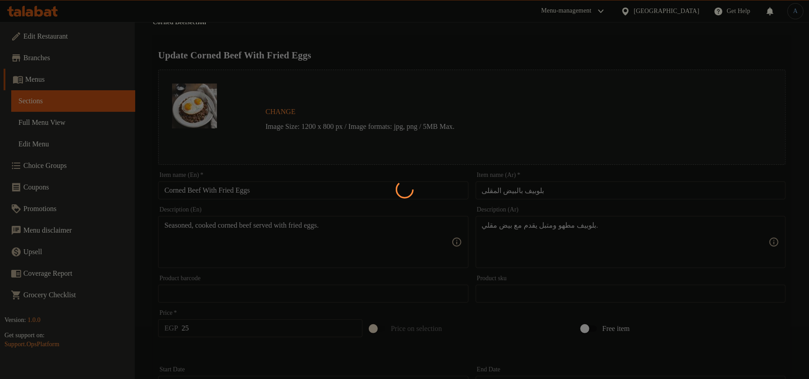
scroll to position [0, 0]
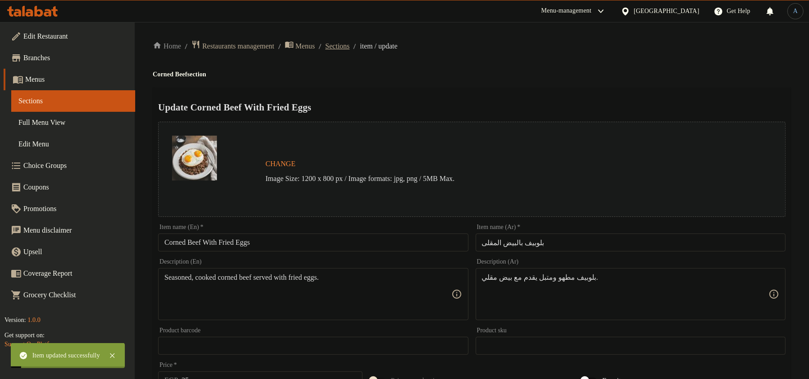
click at [349, 47] on span "Sections" at bounding box center [337, 46] width 24 height 11
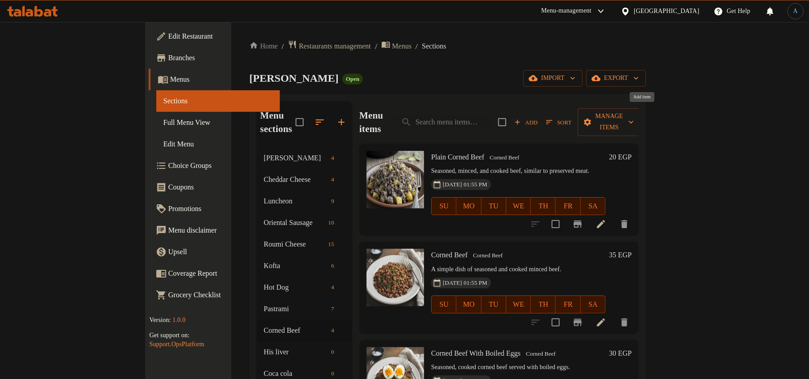
click at [538, 117] on span "Add" at bounding box center [526, 122] width 24 height 10
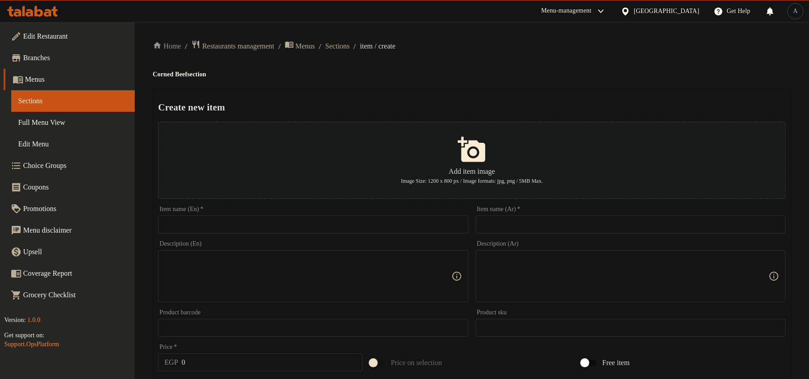
click at [399, 229] on input "text" at bounding box center [313, 225] width 310 height 18
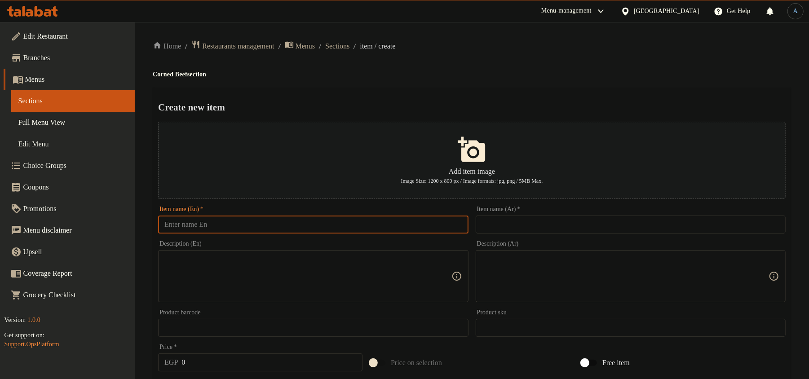
click at [506, 222] on input "text" at bounding box center [631, 225] width 310 height 18
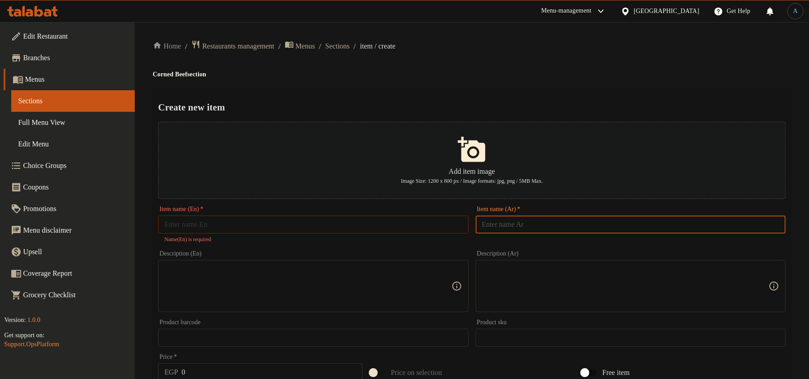
paste input "طاسه بلوبيف بالبيض المقلي حسب الطلب"
type input "طاسه بلوبيف بالبيض المقلي حسب الطلب"
click at [533, 82] on div "Home / Restaurants management / Menus / Sections / item / create Corned Beef se…" at bounding box center [472, 331] width 638 height 582
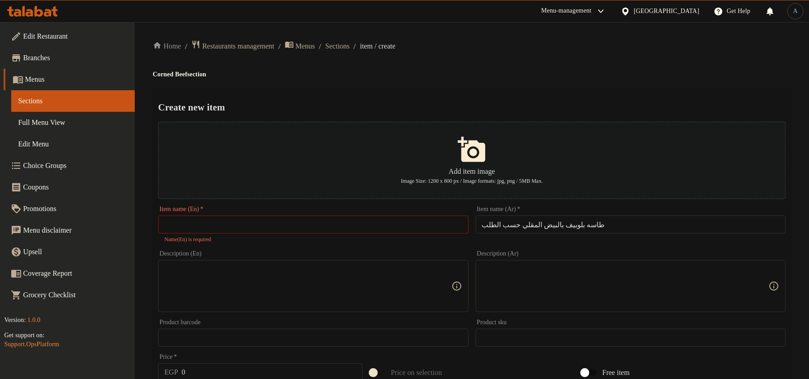
click at [590, 219] on input "طاسه بلوبيف بالبيض المقلي حسب الطلب" at bounding box center [631, 225] width 310 height 18
click at [399, 229] on input "text" at bounding box center [313, 225] width 310 height 18
paste input "Blueberry pan with fried eggs upon request"
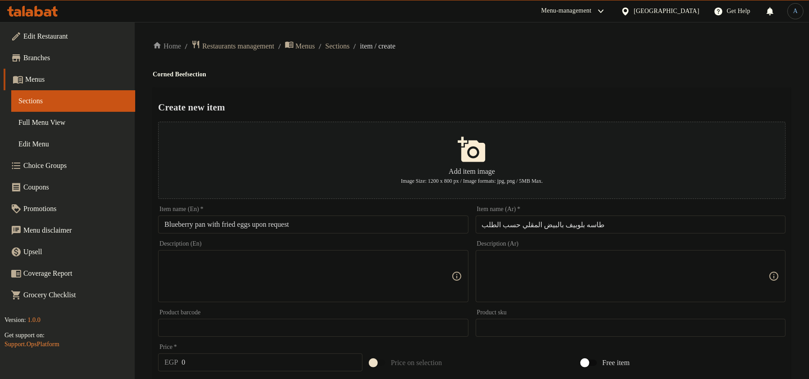
click at [370, 88] on div "Create new item Add item image Image Size: 1200 x 800 px / Image formats: jpg, …" at bounding box center [472, 347] width 638 height 518
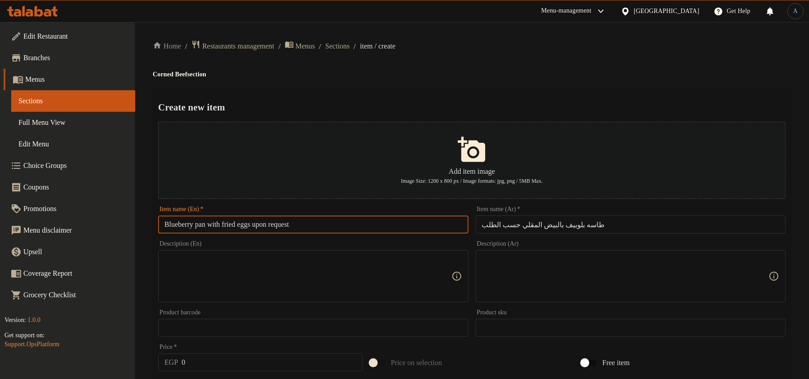
click at [179, 225] on input "Blueberry pan with fried eggs upon request" at bounding box center [313, 225] width 310 height 18
paste input "Corned Beef"
click at [324, 225] on input "Corned Beef pan with fried eggs upon request" at bounding box center [313, 225] width 310 height 18
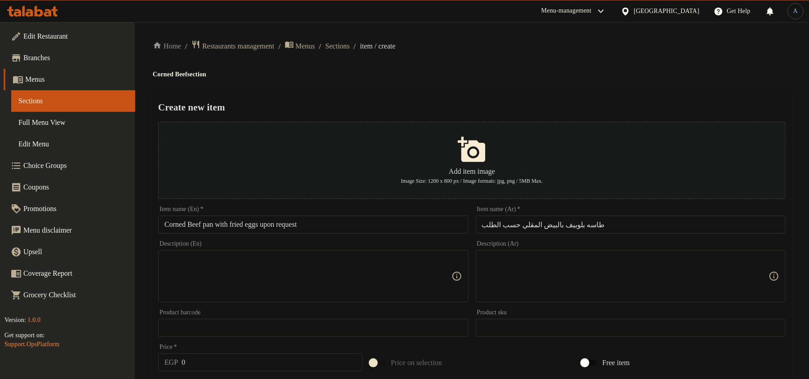
click at [313, 225] on input "Corned Beef pan with fried eggs upon request" at bounding box center [313, 225] width 310 height 18
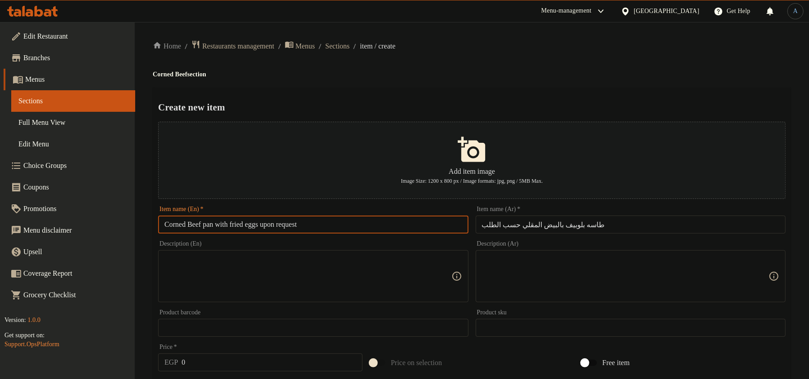
paste input "Pan With Fried Eggs By R"
type input "Corned Beef Pan With Fried Eggs By Request"
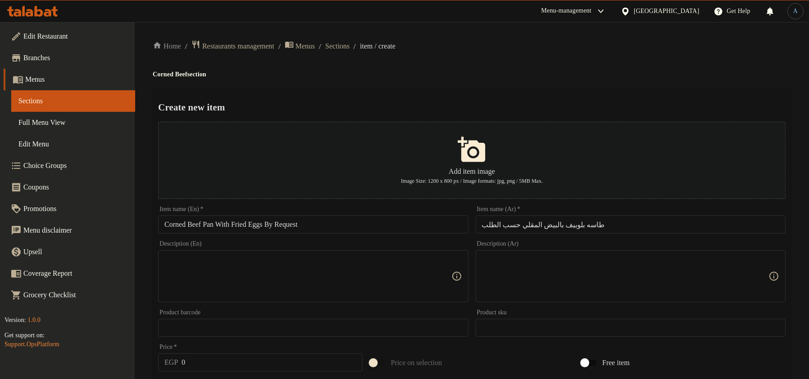
click at [386, 93] on div "Create new item Add item image Image Size: 1200 x 800 px / Image formats: jpg, …" at bounding box center [472, 347] width 638 height 518
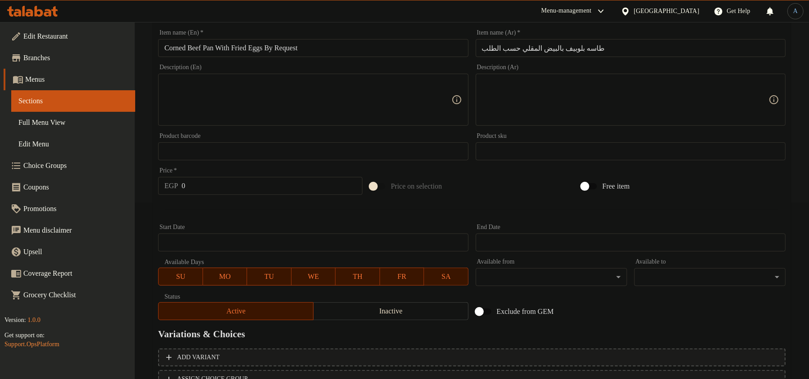
scroll to position [250, 0]
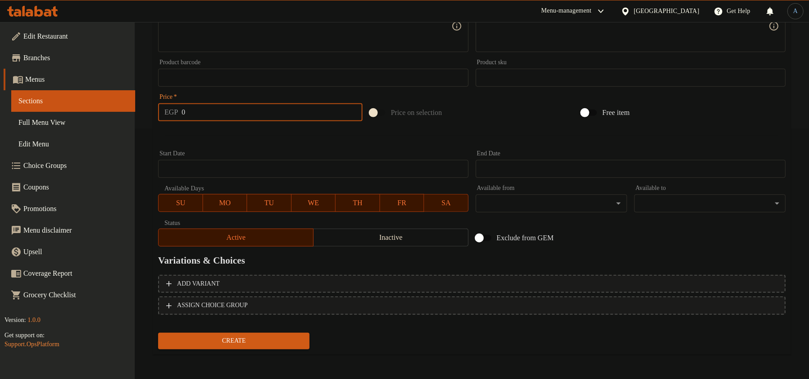
click at [259, 107] on input "0" at bounding box center [271, 112] width 181 height 18
type input "80"
click at [158, 333] on button "Create" at bounding box center [233, 341] width 151 height 17
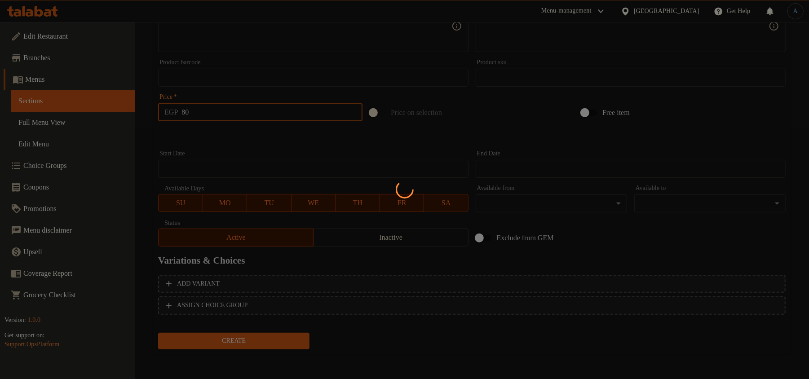
type input "0"
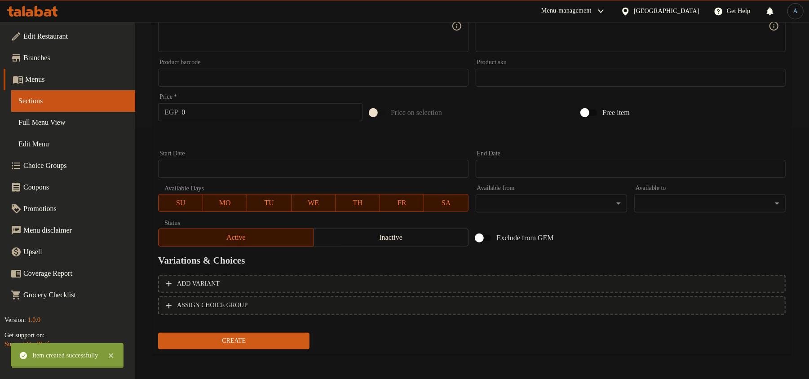
click at [260, 140] on div "Home / Restaurants management / Menus / Sections / item / create Corned Beef se…" at bounding box center [472, 76] width 638 height 572
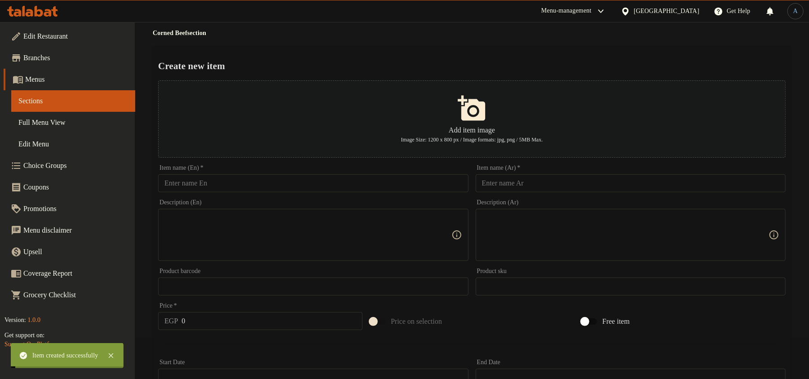
scroll to position [0, 0]
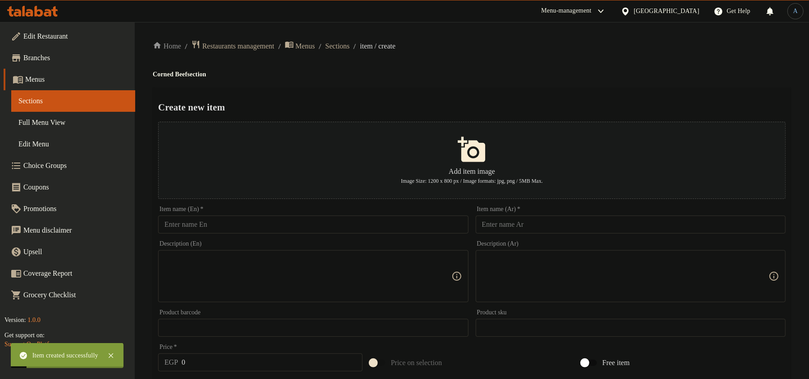
drag, startPoint x: 354, startPoint y: 44, endPoint x: 344, endPoint y: 52, distance: 13.1
click at [349, 44] on span "Sections" at bounding box center [337, 46] width 24 height 11
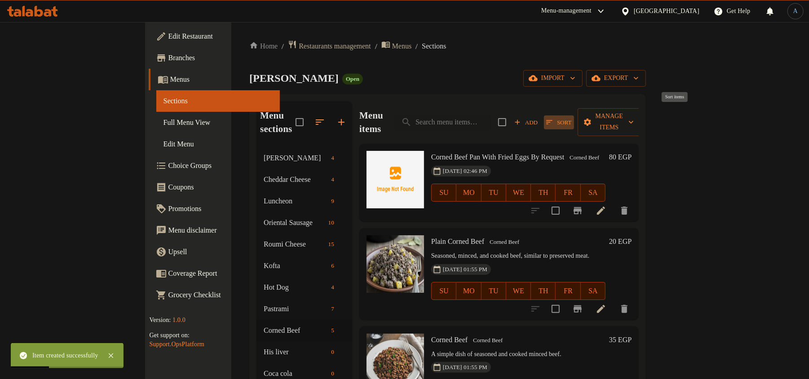
click at [571, 117] on span "Sort" at bounding box center [558, 122] width 25 height 10
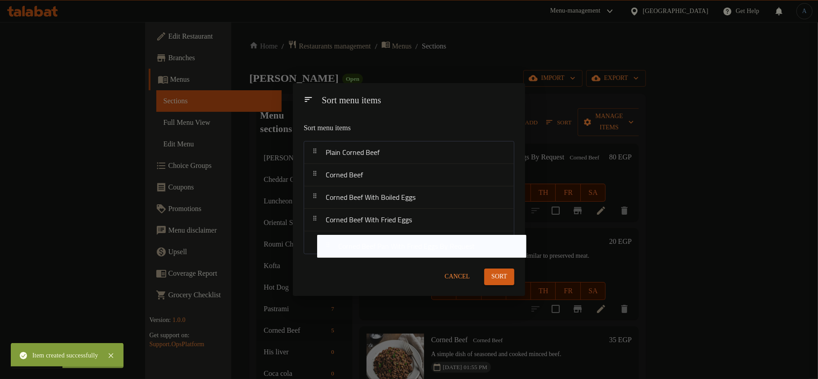
drag, startPoint x: 399, startPoint y: 178, endPoint x: 410, endPoint y: 260, distance: 83.3
click at [410, 260] on div "Sort menu items Sort menu items Corned Beef Pan With Fried Eggs By Request Plai…" at bounding box center [409, 189] width 232 height 213
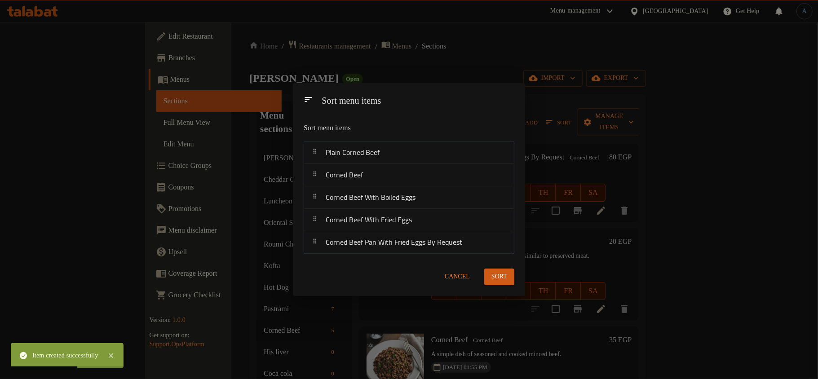
click at [498, 275] on span "Sort" at bounding box center [499, 276] width 16 height 11
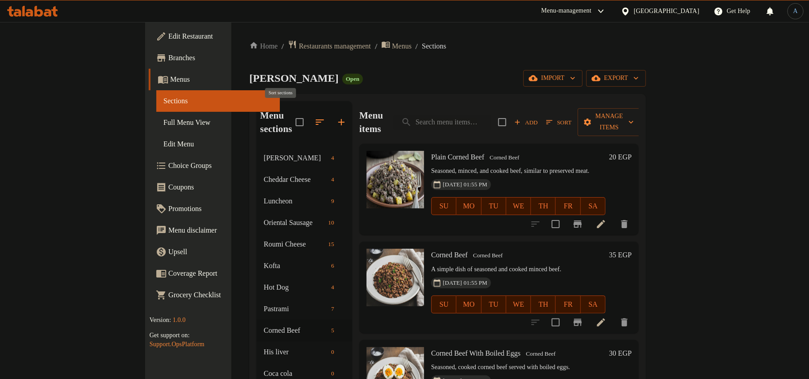
click at [314, 117] on icon "button" at bounding box center [319, 122] width 11 height 11
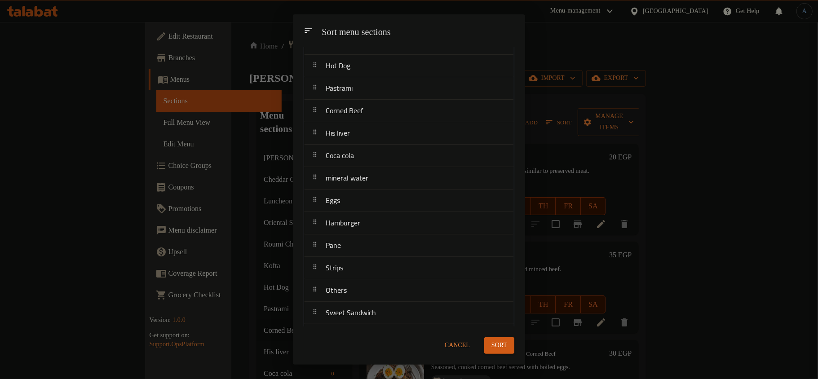
scroll to position [132, 0]
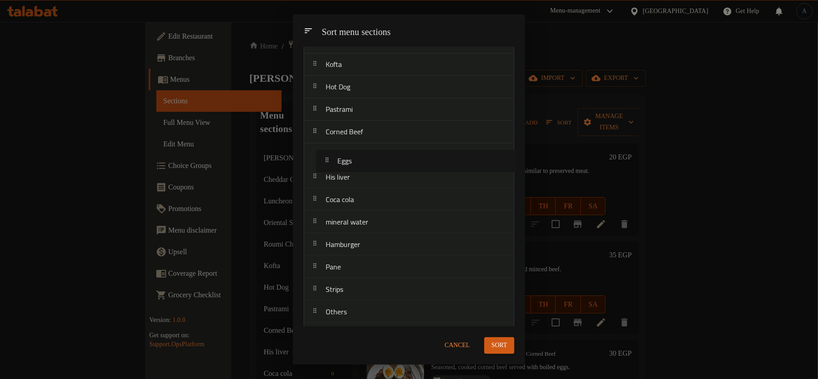
drag, startPoint x: 345, startPoint y: 230, endPoint x: 354, endPoint y: 162, distance: 68.8
click at [354, 162] on nav "Edam Cheese Cheddar Cheese Luncheon Oriental Sausage Roumi Cheese Kofta Hot Dog…" at bounding box center [409, 188] width 211 height 495
drag, startPoint x: 345, startPoint y: 275, endPoint x: 365, endPoint y: 168, distance: 109.2
click at [365, 168] on nav "Edam Cheese Cheddar Cheese Luncheon Oriental Sausage Roumi Cheese Kofta Hot Dog…" at bounding box center [409, 185] width 211 height 495
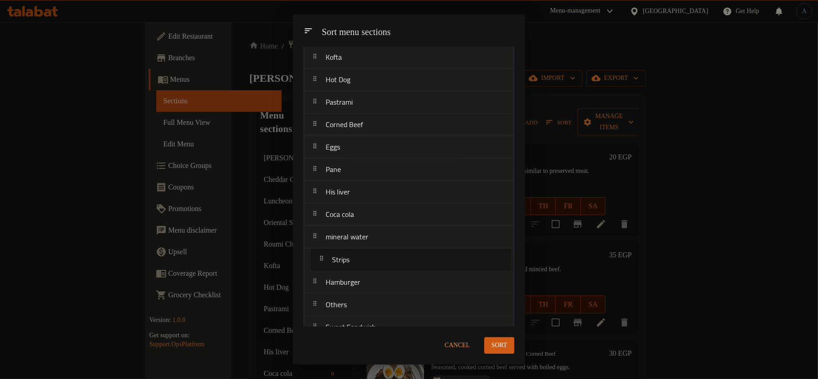
scroll to position [139, 0]
drag, startPoint x: 344, startPoint y: 296, endPoint x: 358, endPoint y: 200, distance: 97.6
click at [358, 200] on nav "Edam Cheese Cheddar Cheese Luncheon Oriental Sausage Roumi Cheese Kofta Hot Dog…" at bounding box center [409, 180] width 211 height 495
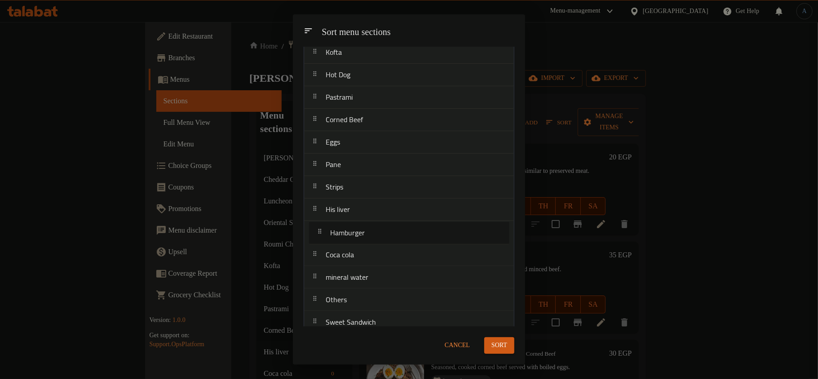
scroll to position [144, 0]
drag, startPoint x: 357, startPoint y: 293, endPoint x: 362, endPoint y: 216, distance: 76.5
click at [362, 216] on nav "Edam Cheese Cheddar Cheese Luncheon Oriental Sausage Roumi Cheese Kofta Hot Dog…" at bounding box center [409, 176] width 211 height 495
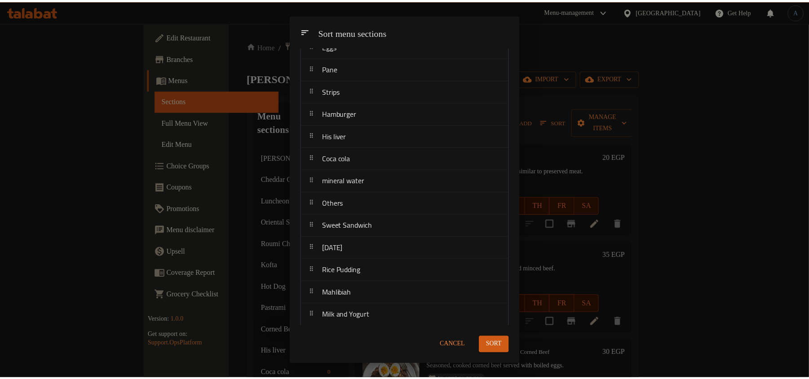
scroll to position [251, 0]
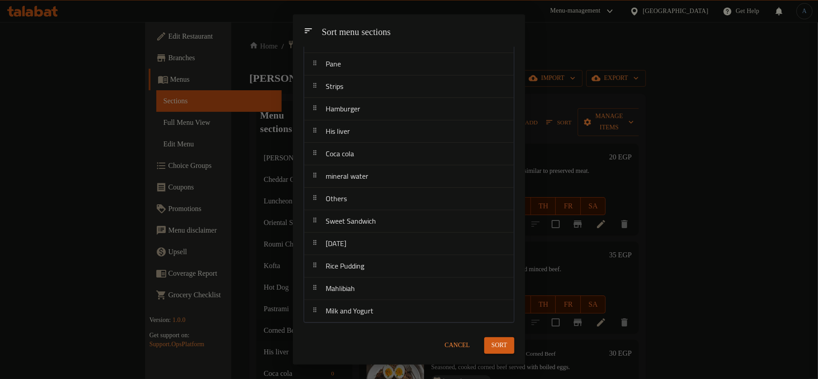
click at [505, 349] on span "Sort" at bounding box center [499, 345] width 16 height 11
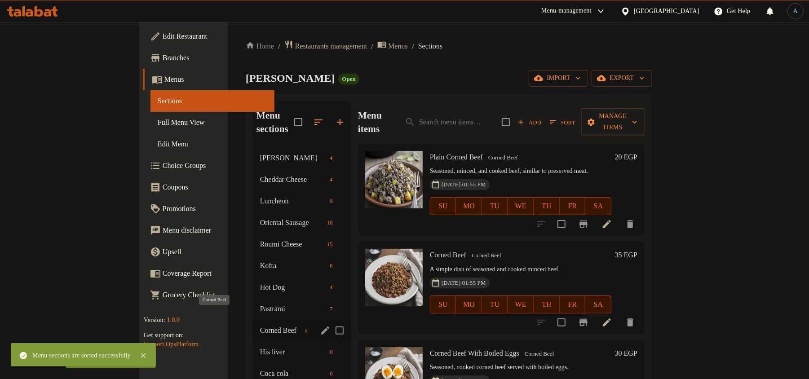
click at [260, 325] on span "Corned Beef" at bounding box center [280, 330] width 41 height 11
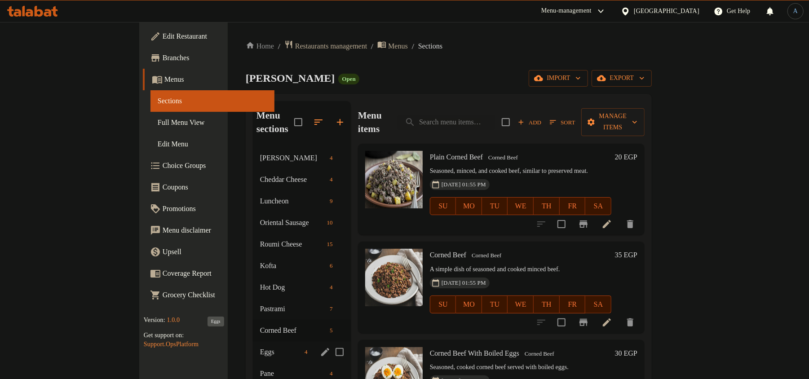
click at [260, 347] on span "Eggs" at bounding box center [280, 352] width 41 height 11
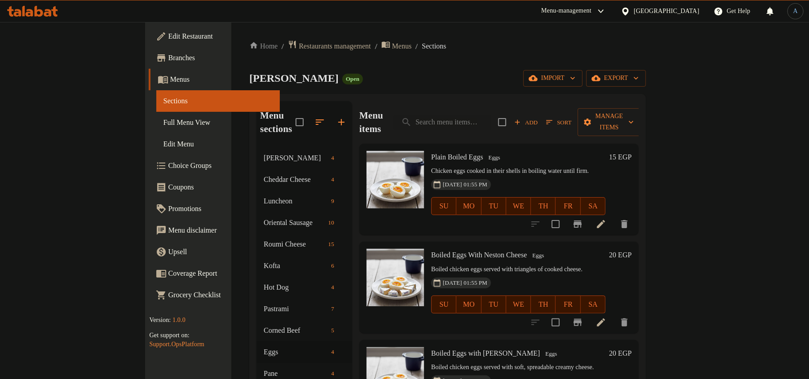
click at [606, 219] on icon at bounding box center [600, 224] width 11 height 11
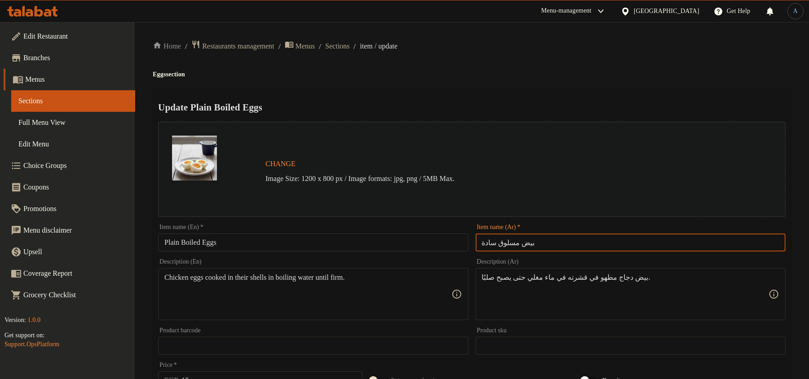
click at [561, 235] on input "بيض مسلوق سادة" at bounding box center [631, 242] width 310 height 18
paste input "."
click at [552, 98] on div "Update Plain Boiled Eggs Change Image Size: 1200 x 800 px / Image formats: jpg,…" at bounding box center [472, 356] width 638 height 536
click at [550, 238] on input "بيض مسلوق سادة." at bounding box center [631, 242] width 310 height 18
type input "بيض مسلوق سادة"
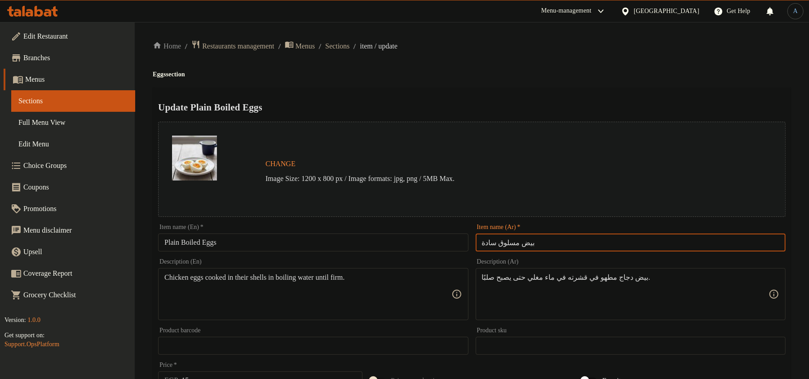
click at [514, 96] on div "Update Plain Boiled Eggs Change Image Size: 1200 x 800 px / Image formats: jpg,…" at bounding box center [472, 356] width 638 height 536
click at [349, 49] on span "Sections" at bounding box center [337, 46] width 24 height 11
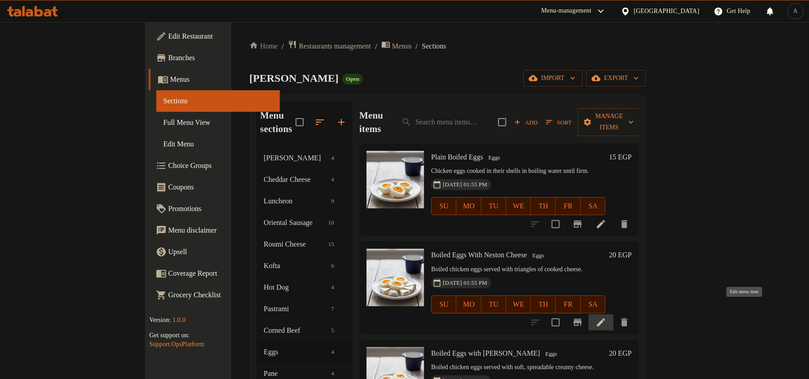
click at [606, 317] on icon at bounding box center [600, 322] width 11 height 11
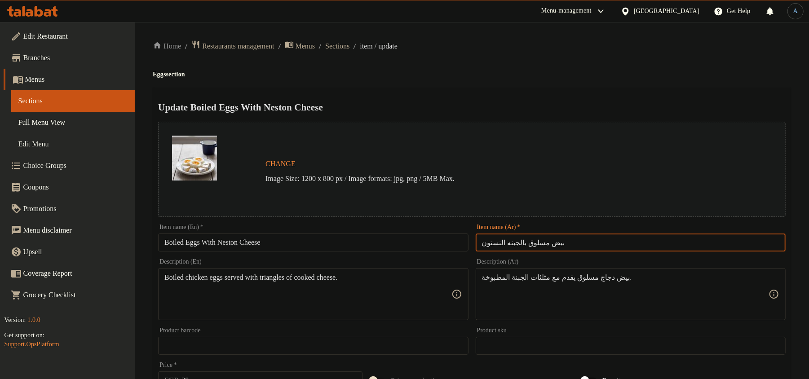
click at [567, 245] on input "بيض مسلوق بالجبنه النستون" at bounding box center [631, 242] width 310 height 18
paste input "ادة بيض مسلوق بالجبنه النستون بيض مسلوق بالجبنة الكيرى"
click at [574, 243] on input "بيض مسلوق بالجبنه النستون" at bounding box center [631, 242] width 310 height 18
paste input "ادة بيض مسلوق بالجبنه النستون بيض مسلوق بالجبنة الكيرى"
type input "بيض مسلوق بالجبنه النستون"
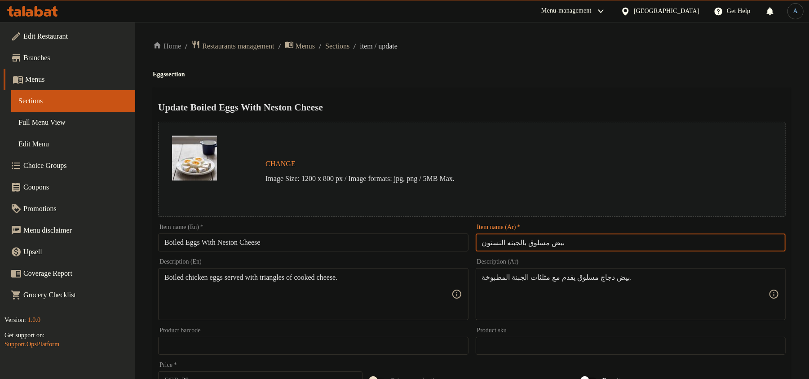
click at [543, 79] on div "Home / Restaurants management / Menus / Sections / item / update Eggs section U…" at bounding box center [472, 335] width 638 height 590
click at [586, 241] on input "بيض مسلوق بالجبنه النستون" at bounding box center [631, 242] width 310 height 18
click at [533, 72] on h4 "Eggs section" at bounding box center [472, 74] width 638 height 9
click at [288, 248] on input "Boiled Eggs With Neston Cheese" at bounding box center [313, 242] width 310 height 18
click at [627, 88] on div "Update Boiled Eggs With Neston Cheese Change Image Size: 1200 x 800 px / Image …" at bounding box center [472, 356] width 638 height 536
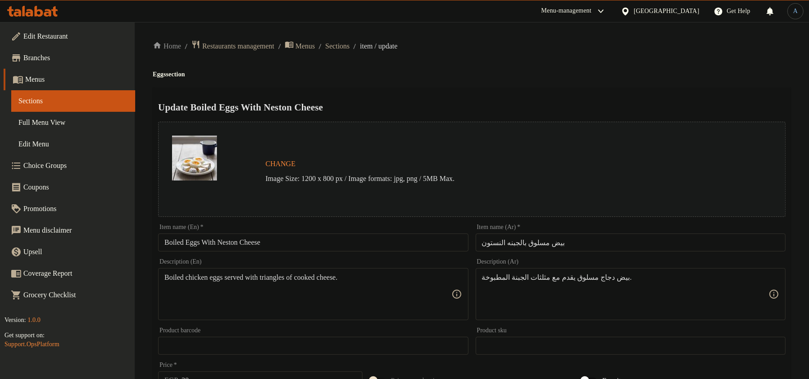
click at [321, 247] on input "Boiled Eggs With Neston Cheese" at bounding box center [313, 242] width 310 height 18
click at [447, 92] on div "Update Boiled Eggs With Neston Cheese Change Image Size: 1200 x 800 px / Image …" at bounding box center [472, 356] width 638 height 536
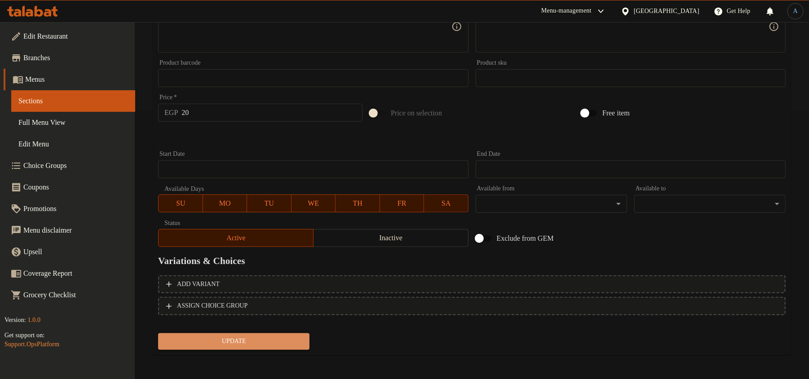
click at [250, 341] on span "Update" at bounding box center [233, 341] width 137 height 11
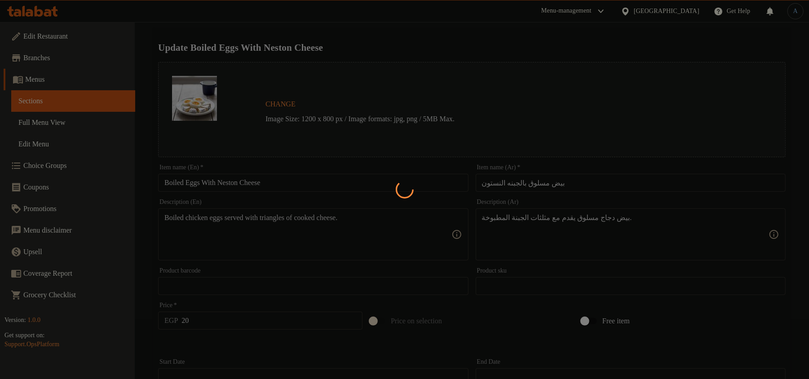
scroll to position [0, 0]
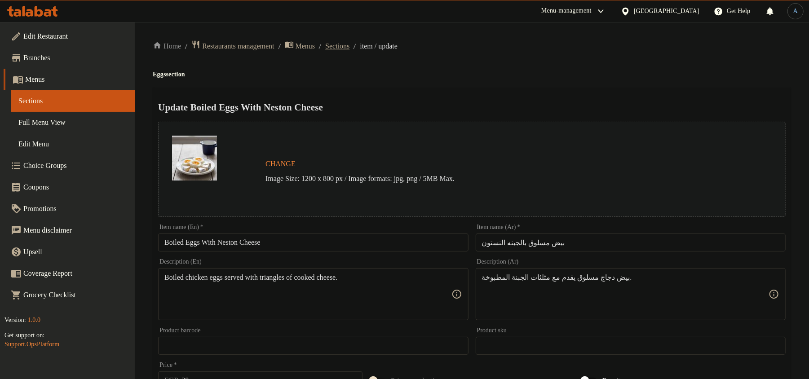
click at [349, 47] on span "Sections" at bounding box center [337, 46] width 24 height 11
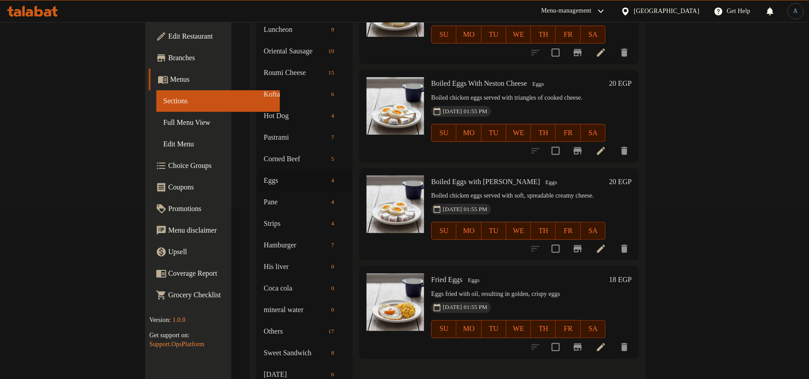
scroll to position [239, 0]
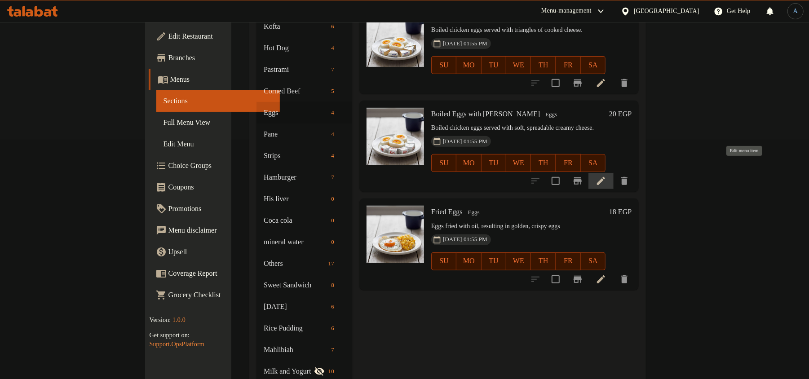
click at [606, 176] on icon at bounding box center [600, 181] width 11 height 11
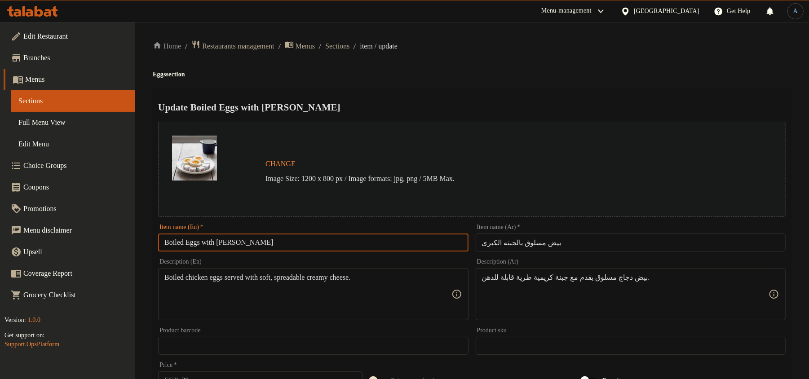
click at [403, 233] on input "Boiled Eggs with [PERSON_NAME]" at bounding box center [313, 242] width 310 height 18
click at [633, 54] on div "Home / Restaurants management / Menus / Sections / item / update Eggs section U…" at bounding box center [472, 335] width 638 height 590
click at [324, 236] on input "Boiled Eggs with [PERSON_NAME]" at bounding box center [313, 242] width 310 height 18
paste input "W"
type input "Boiled Eggs With [PERSON_NAME]"
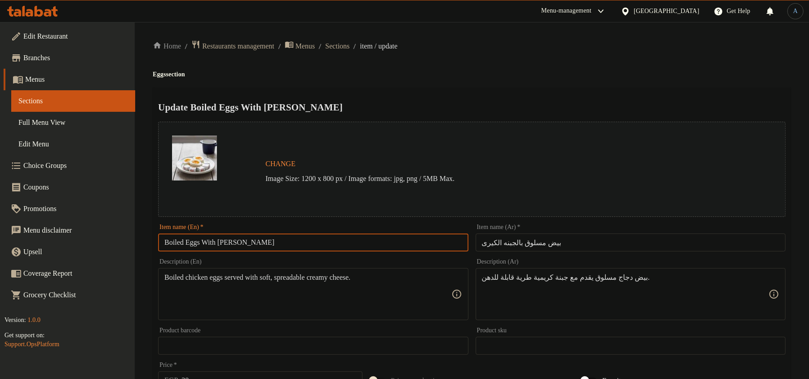
click at [484, 56] on div "Home / Restaurants management / Menus / Sections / item / update Eggs section U…" at bounding box center [472, 335] width 638 height 590
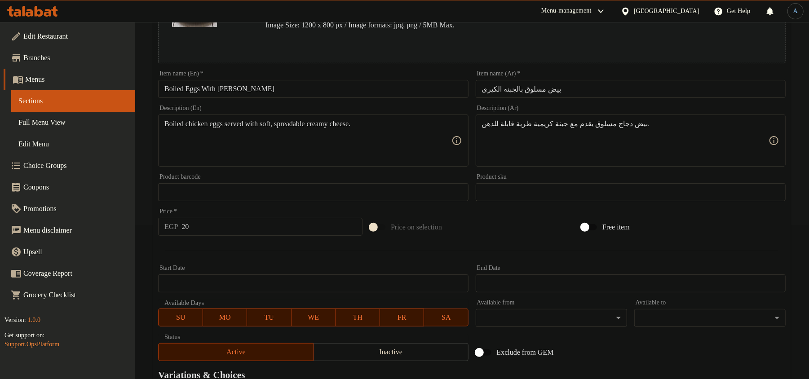
scroll to position [268, 0]
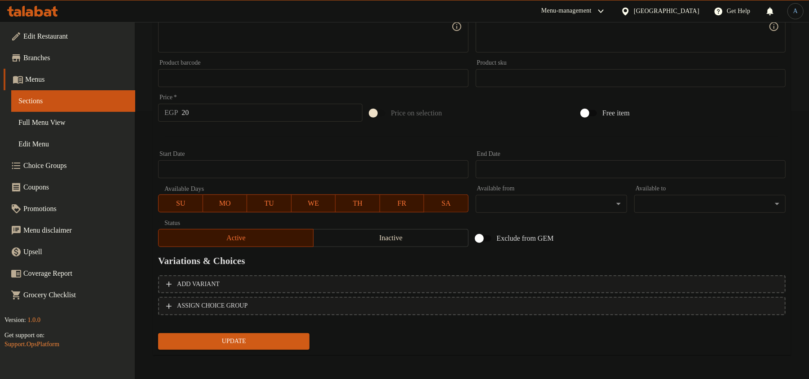
click at [257, 340] on span "Update" at bounding box center [233, 341] width 137 height 11
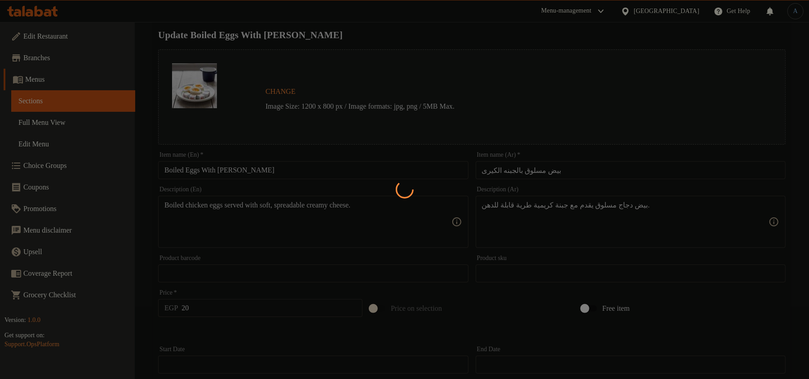
scroll to position [0, 0]
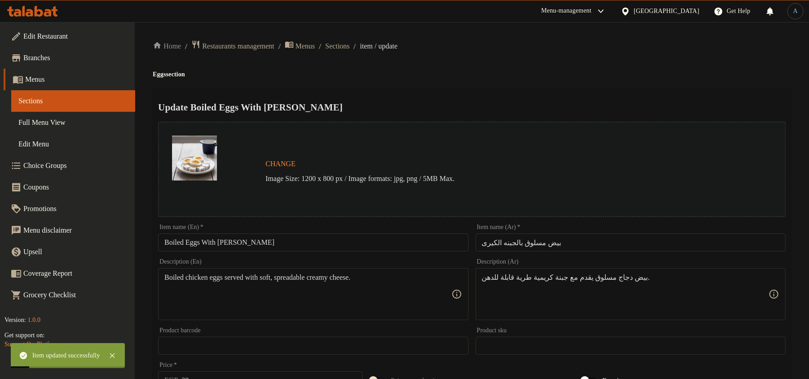
click at [349, 49] on span "Sections" at bounding box center [337, 46] width 24 height 11
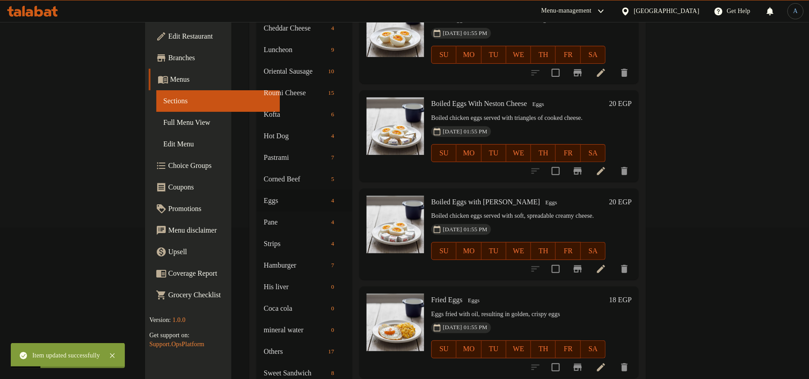
scroll to position [257, 0]
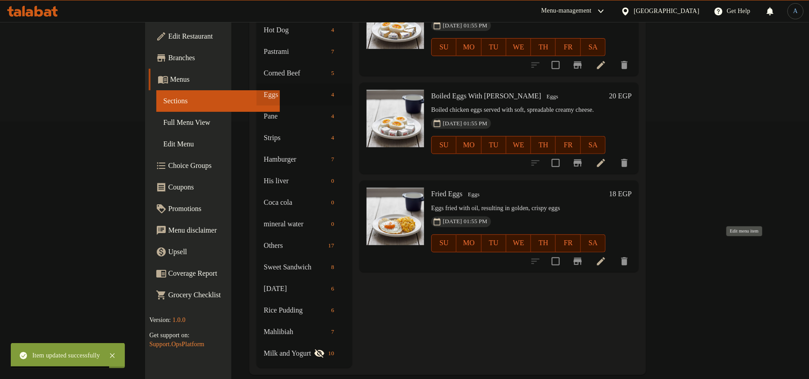
click at [606, 256] on icon at bounding box center [600, 261] width 11 height 11
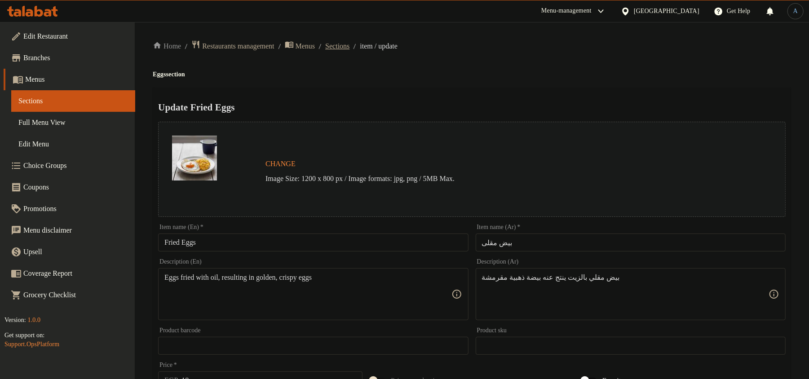
click at [349, 44] on span "Sections" at bounding box center [337, 46] width 24 height 11
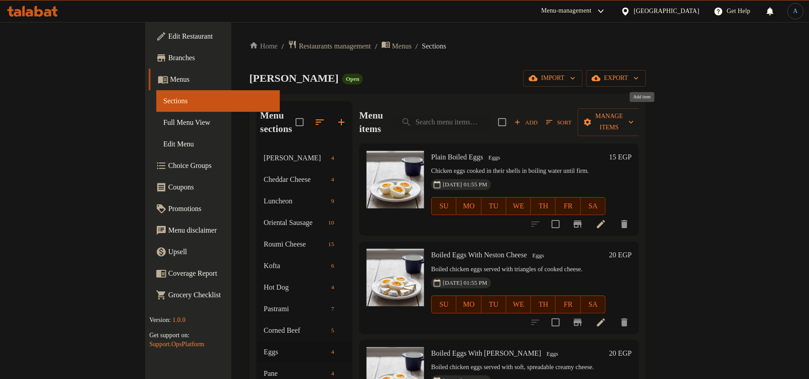
click at [538, 117] on span "Add" at bounding box center [526, 122] width 24 height 10
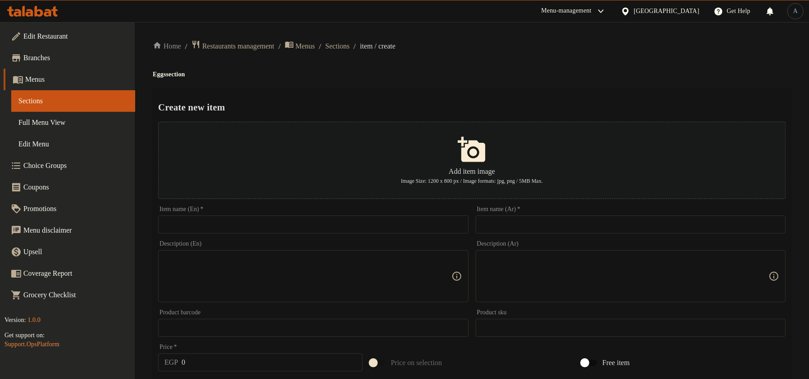
click at [479, 224] on input "text" at bounding box center [631, 225] width 310 height 18
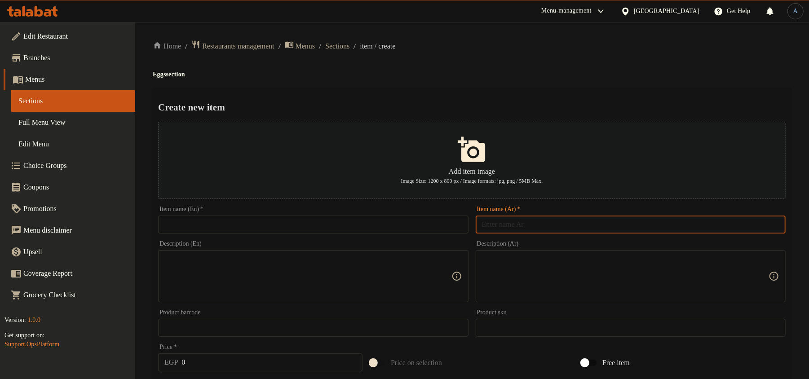
paste input "بيض مقلي طاسه بيض مقلي حسب الطلب"
click at [518, 223] on input "بيض مقلي طاسه بيض مقلي حسب الطلب" at bounding box center [631, 225] width 310 height 18
type input "بيض مقلي طاسه بيض مقلي حسب الطلب"
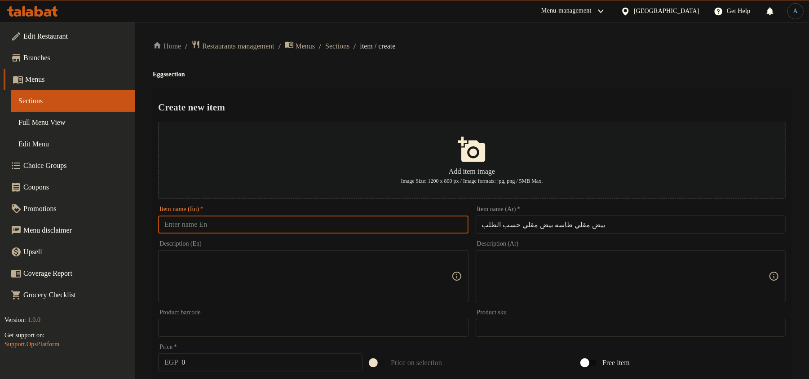
click at [357, 217] on input "text" at bounding box center [313, 225] width 310 height 18
paste input "Fried eggs in a pan Fried eggs to order"
drag, startPoint x: 212, startPoint y: 225, endPoint x: 199, endPoint y: 227, distance: 12.7
click at [199, 227] on input "Fried eggs in a pan Fried eggs to order" at bounding box center [313, 225] width 310 height 18
click at [218, 218] on input "Fried egg pan Fried eggs to order" at bounding box center [313, 225] width 310 height 18
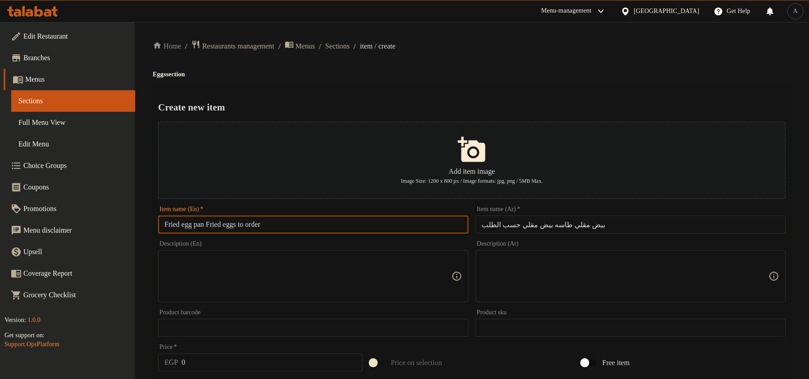
click at [218, 218] on input "Fried egg pan Fried eggs to order" at bounding box center [313, 225] width 310 height 18
click at [223, 226] on input "Fried egg pan Fried eggs to order" at bounding box center [313, 225] width 310 height 18
drag, startPoint x: 212, startPoint y: 222, endPoint x: 255, endPoint y: 225, distance: 43.2
click at [255, 225] on input "Fried egg pan Fried eggs to order" at bounding box center [313, 225] width 310 height 18
click at [222, 224] on input "Fried egg pan by order" at bounding box center [313, 225] width 310 height 18
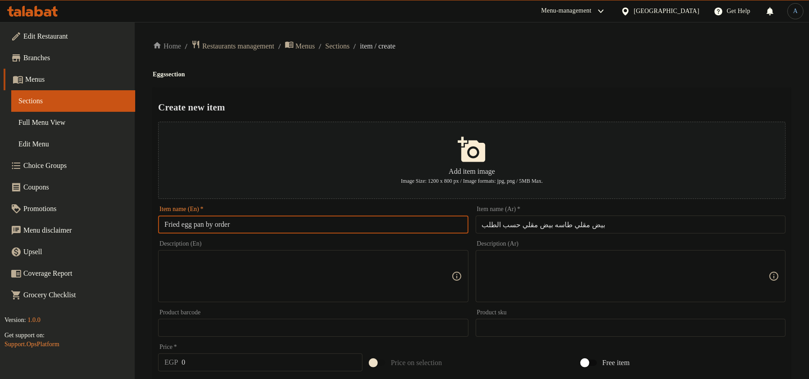
click at [275, 225] on input "Fried egg pan by order" at bounding box center [313, 225] width 310 height 18
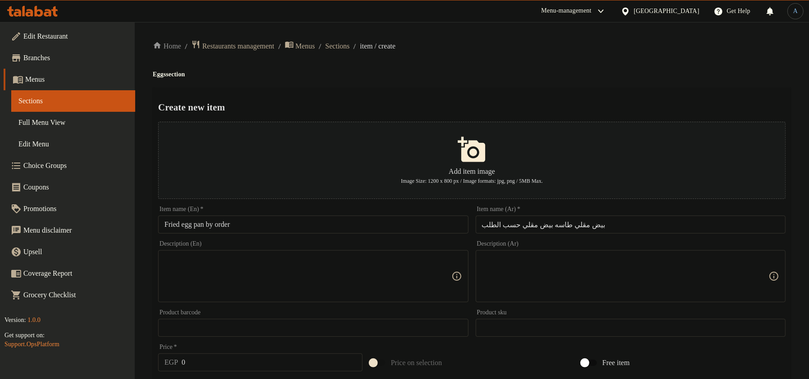
click at [685, 51] on div "Home / Restaurants management / Menus / Sections / item / create Eggs section C…" at bounding box center [472, 326] width 638 height 572
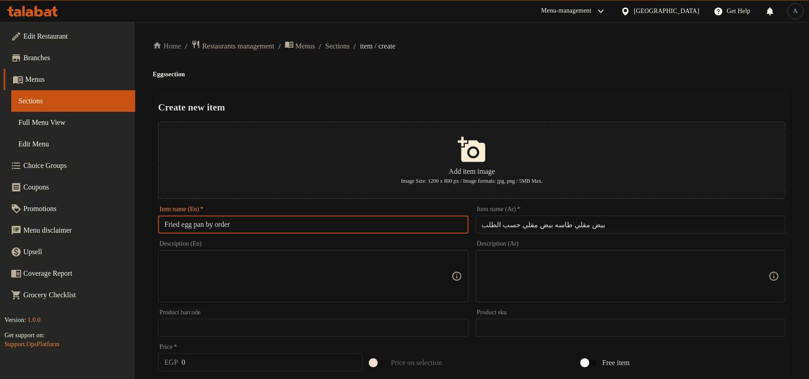
click at [242, 232] on input "Fried egg pan by order" at bounding box center [313, 225] width 310 height 18
paste input "Egg Pan By O"
type input "Fried Egg Pan By Order"
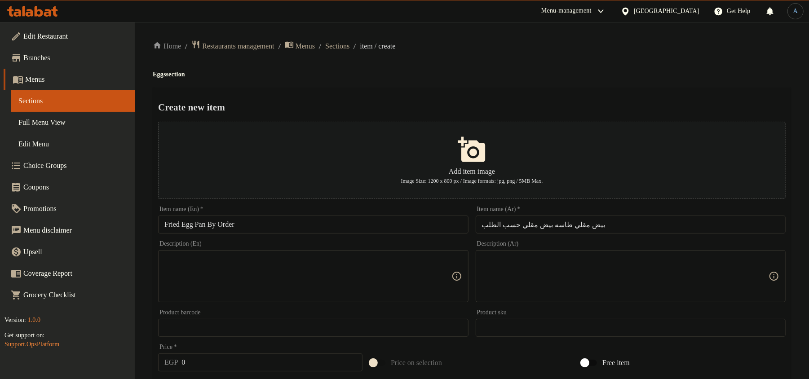
click at [476, 82] on div "Home / Restaurants management / Menus / Sections / item / create Eggs section C…" at bounding box center [472, 326] width 638 height 572
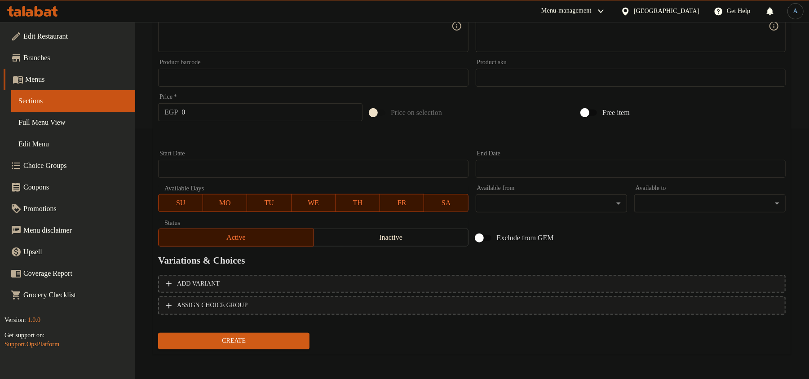
click at [244, 118] on input "0" at bounding box center [271, 112] width 181 height 18
type input "55"
click at [158, 333] on button "Create" at bounding box center [233, 341] width 151 height 17
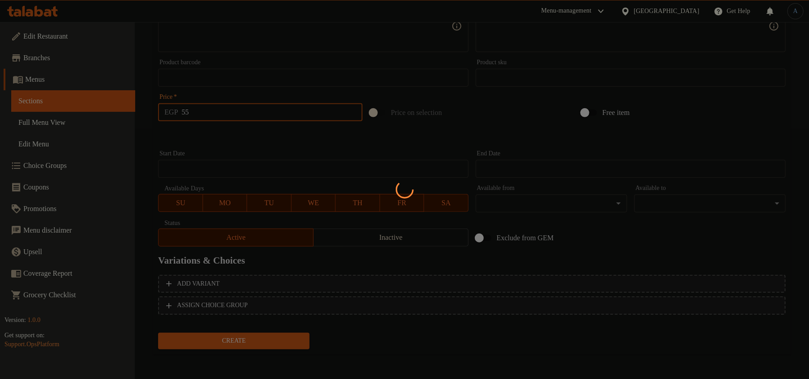
type input "0"
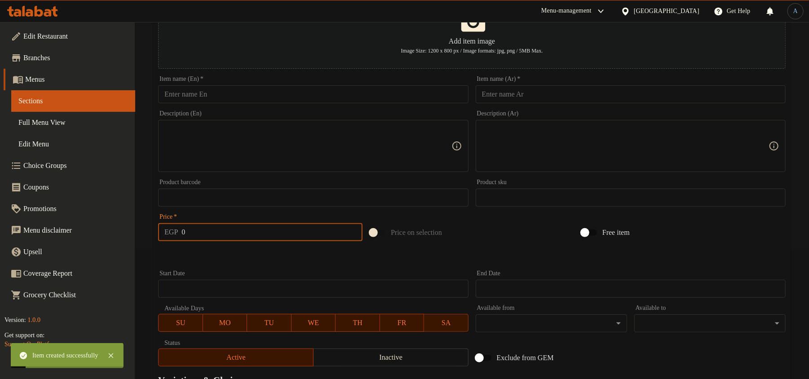
scroll to position [0, 0]
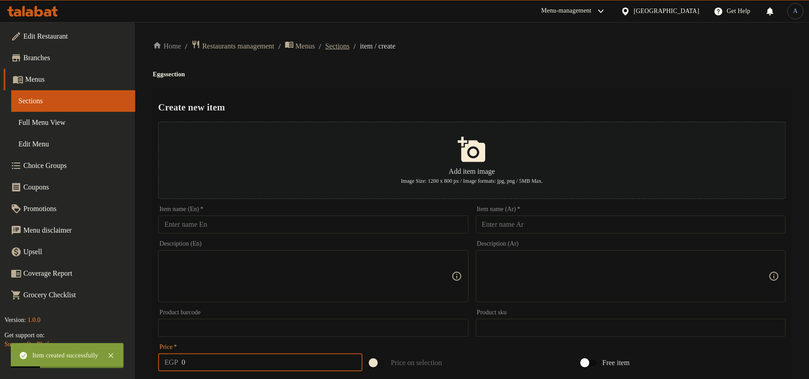
click at [349, 43] on span "Sections" at bounding box center [337, 46] width 24 height 11
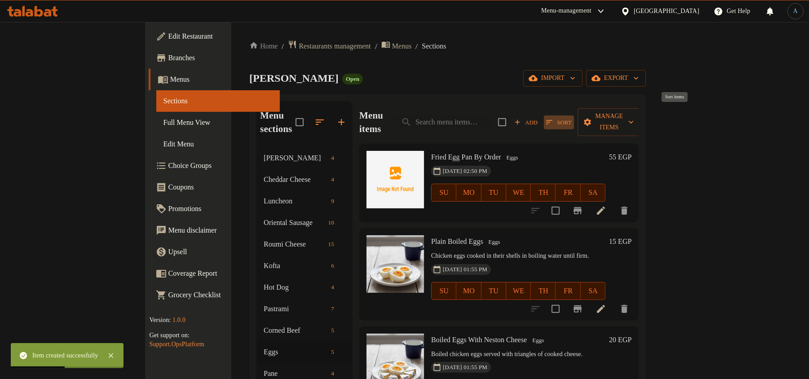
click at [571, 117] on span "Sort" at bounding box center [558, 122] width 25 height 10
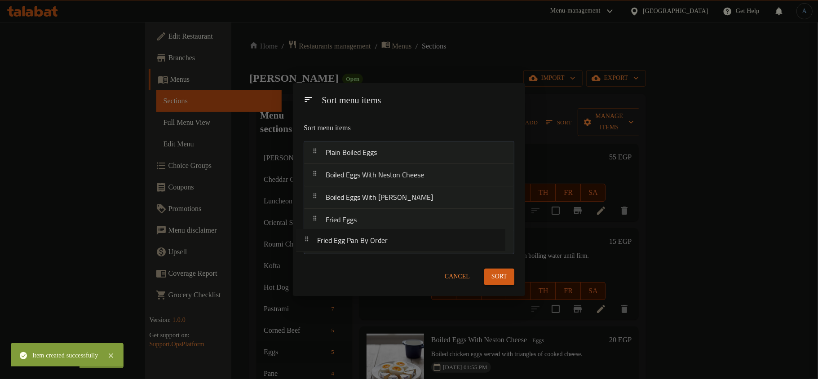
drag, startPoint x: 365, startPoint y: 159, endPoint x: 357, endPoint y: 257, distance: 98.7
click at [357, 257] on div "Sort menu items Fried Egg Pan By Order Plain Boiled Eggs Boiled Eggs With Nesto…" at bounding box center [409, 186] width 232 height 143
click at [496, 282] on span "Sort" at bounding box center [499, 276] width 16 height 11
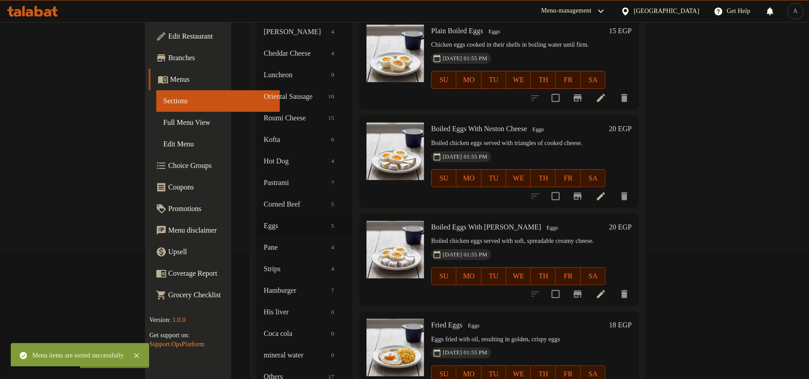
scroll to position [239, 0]
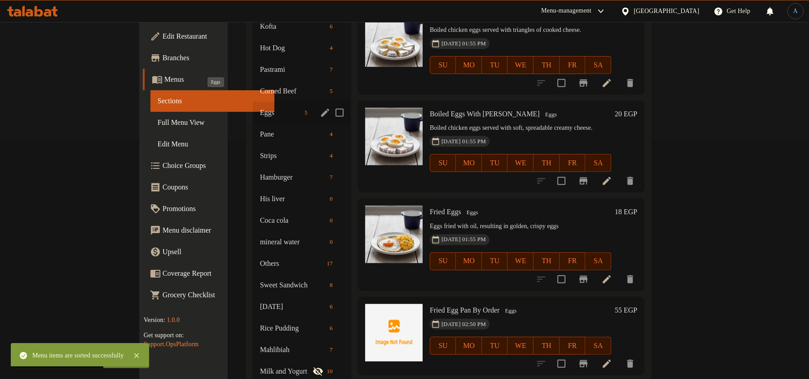
click at [260, 107] on span "Eggs" at bounding box center [280, 112] width 41 height 11
click at [260, 129] on span "Pane" at bounding box center [280, 134] width 41 height 11
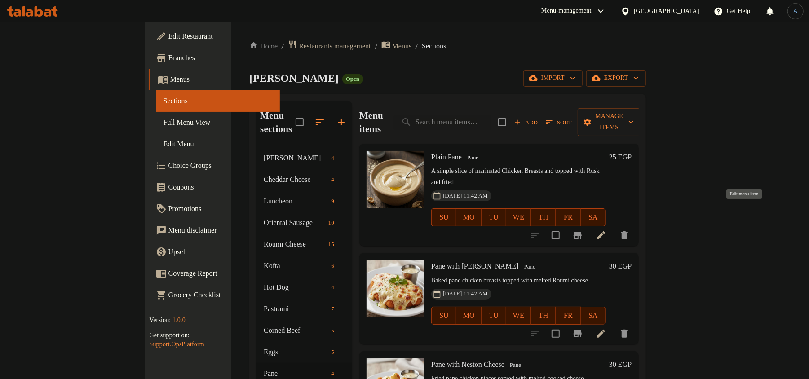
click at [606, 230] on icon at bounding box center [600, 235] width 11 height 11
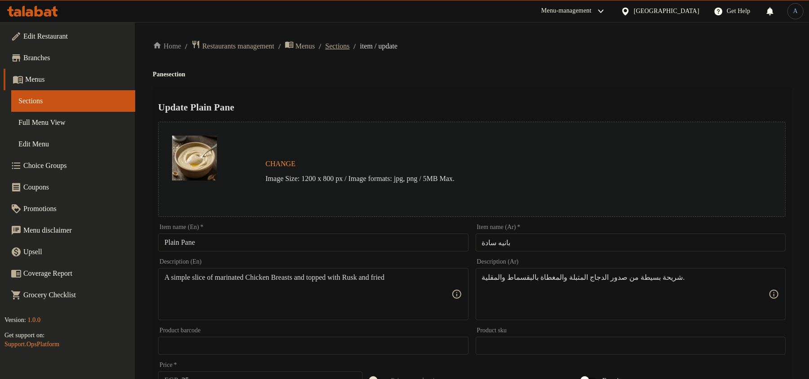
click at [349, 48] on span "Sections" at bounding box center [337, 46] width 24 height 11
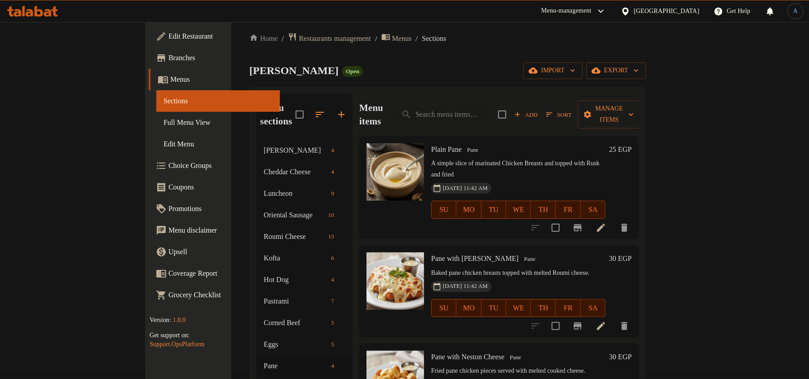
scroll to position [60, 0]
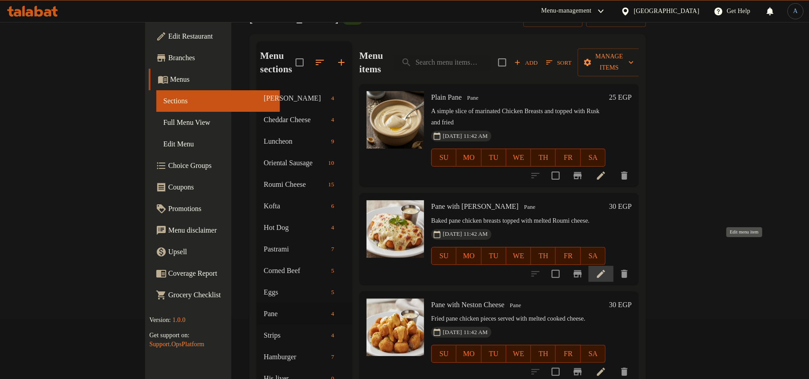
click at [605, 270] on icon at bounding box center [601, 274] width 8 height 8
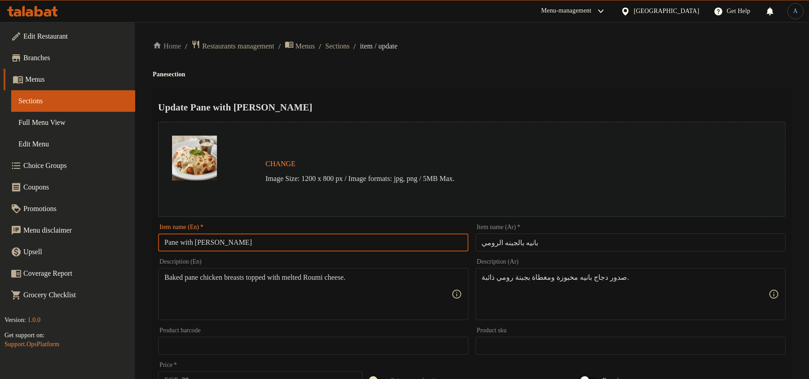
click at [214, 234] on input "Pane with [PERSON_NAME]" at bounding box center [313, 242] width 310 height 18
drag, startPoint x: 629, startPoint y: 56, endPoint x: 621, endPoint y: 66, distance: 12.6
click at [629, 56] on div "Home / Restaurants management / Menus / Sections / item / update Pane section U…" at bounding box center [472, 335] width 638 height 590
click at [330, 233] on input "Pane with [PERSON_NAME]" at bounding box center [313, 242] width 310 height 18
paste input "W"
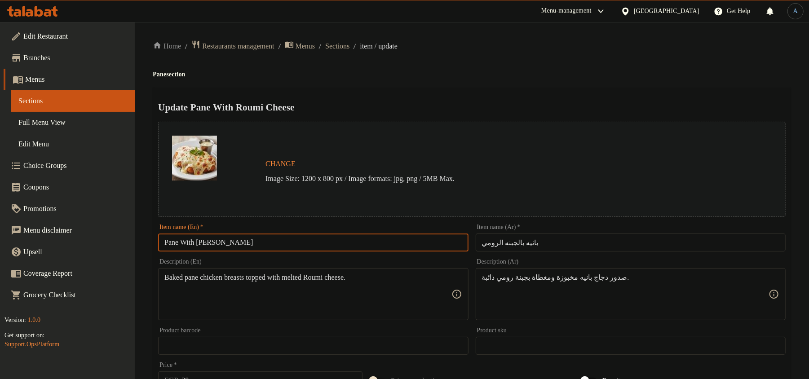
type input "Pane With [PERSON_NAME]"
click at [568, 56] on div "Home / Restaurants management / Menus / Sections / item / update Pane section U…" at bounding box center [472, 335] width 638 height 590
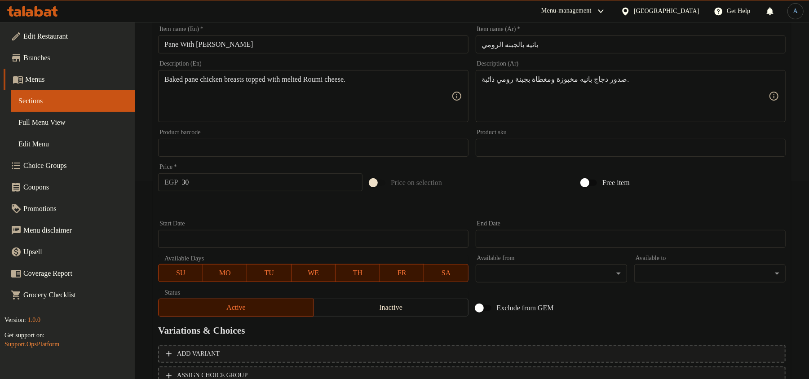
scroll to position [268, 0]
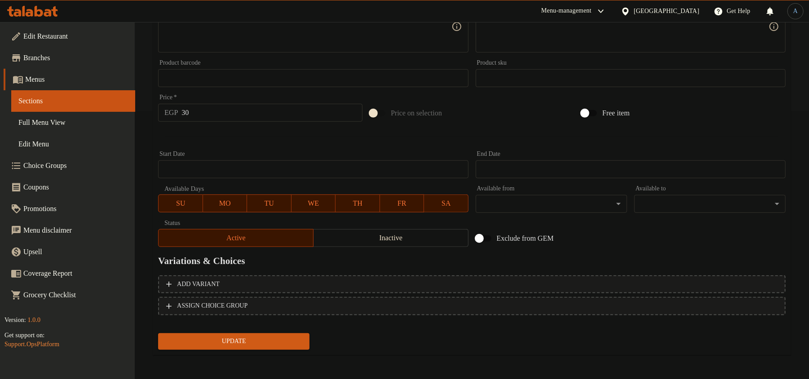
click at [247, 344] on span "Update" at bounding box center [233, 341] width 137 height 11
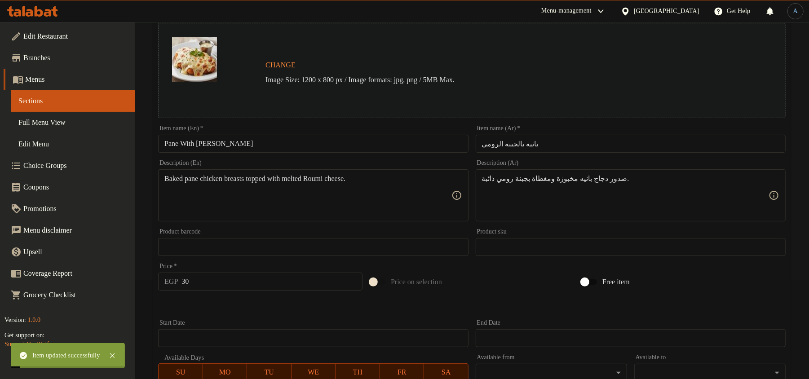
scroll to position [0, 0]
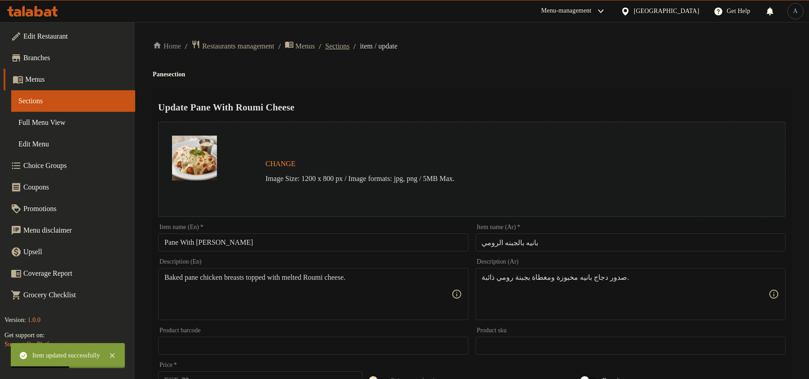
click at [349, 46] on span "Sections" at bounding box center [337, 46] width 24 height 11
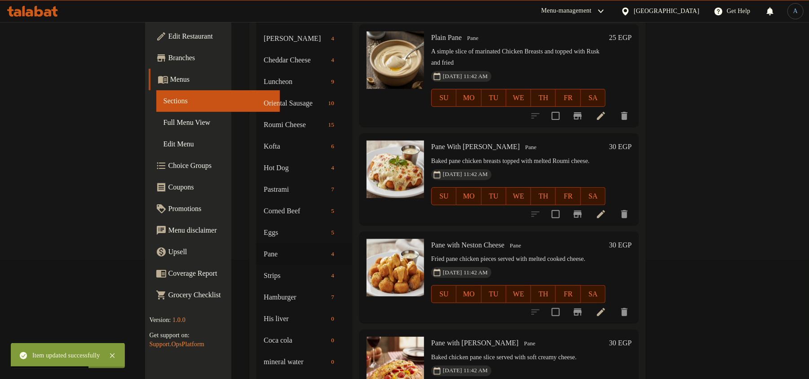
scroll to position [180, 0]
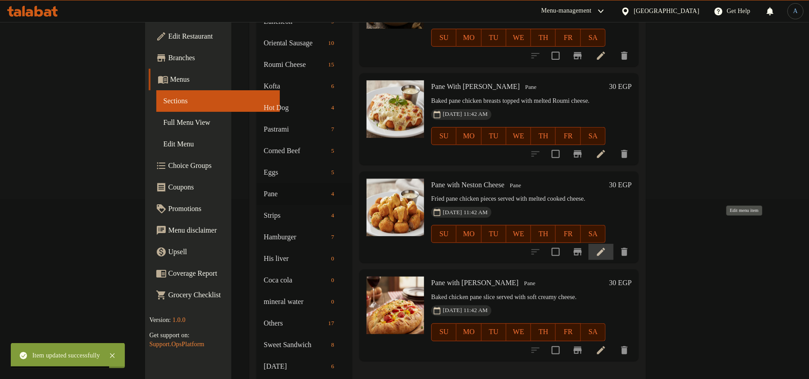
click at [606, 247] on icon at bounding box center [600, 252] width 11 height 11
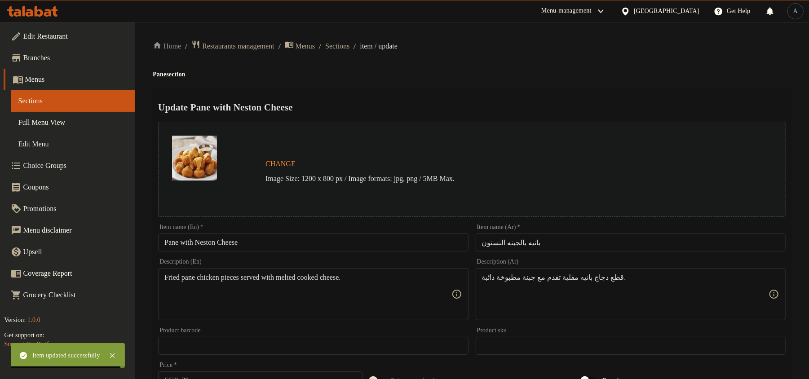
click at [288, 241] on input "Pane with Neston Cheese" at bounding box center [313, 242] width 310 height 18
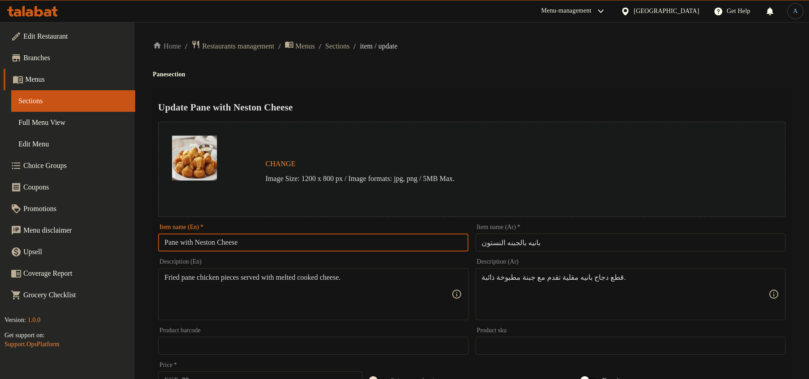
click at [402, 241] on input "Pane with Neston Cheese" at bounding box center [313, 242] width 310 height 18
paste input "W"
type input "Pane With Neston Cheese"
click at [443, 97] on div "Update Pane With Neston Cheese Change Image Size: 1200 x 800 px / Image formats…" at bounding box center [472, 356] width 638 height 536
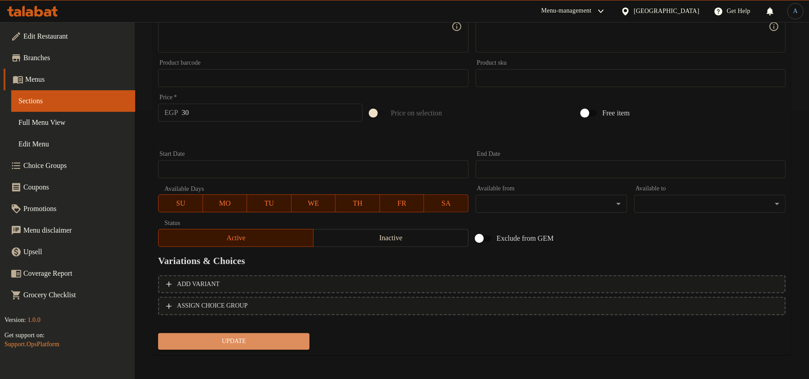
click at [256, 338] on span "Update" at bounding box center [233, 341] width 137 height 11
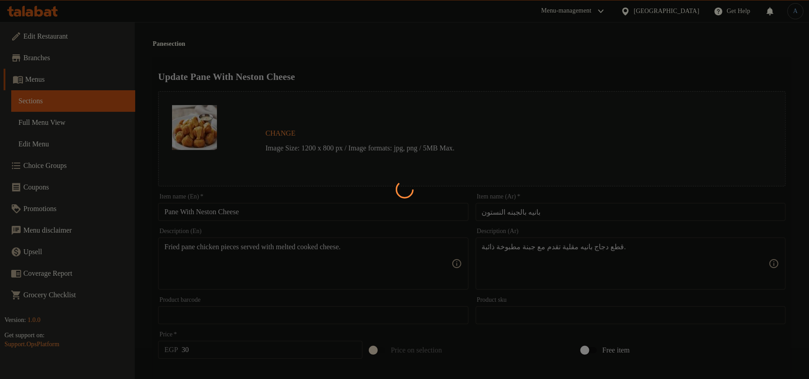
scroll to position [0, 0]
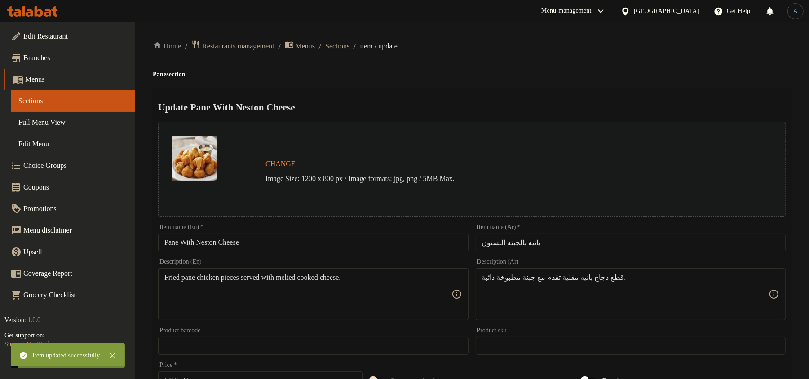
click at [349, 44] on span "Sections" at bounding box center [337, 46] width 24 height 11
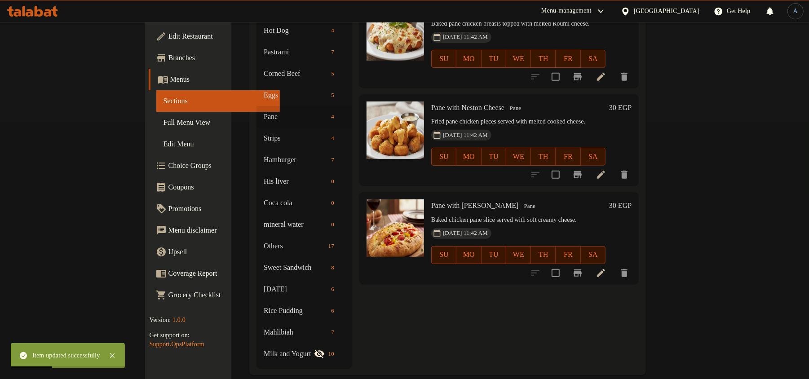
scroll to position [257, 0]
click at [605, 269] on icon at bounding box center [601, 273] width 8 height 8
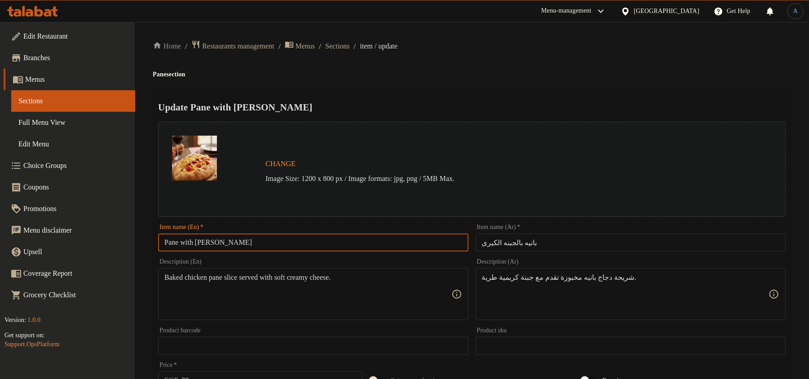
click at [360, 245] on input "Pane with [PERSON_NAME]" at bounding box center [313, 242] width 310 height 18
click at [336, 239] on input "Pane with [PERSON_NAME]" at bounding box center [313, 242] width 310 height 18
paste input "W"
type input "Pane With [PERSON_NAME]"
click at [433, 90] on div "Update Pane With Kiri Cheese Change Image Size: 1200 x 800 px / Image formats: …" at bounding box center [472, 356] width 638 height 536
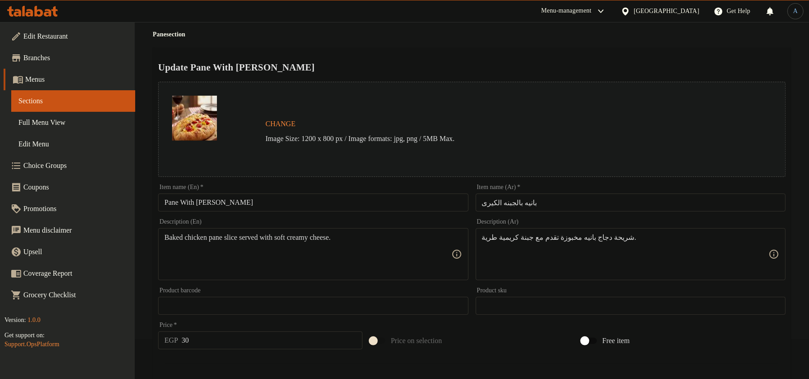
scroll to position [268, 0]
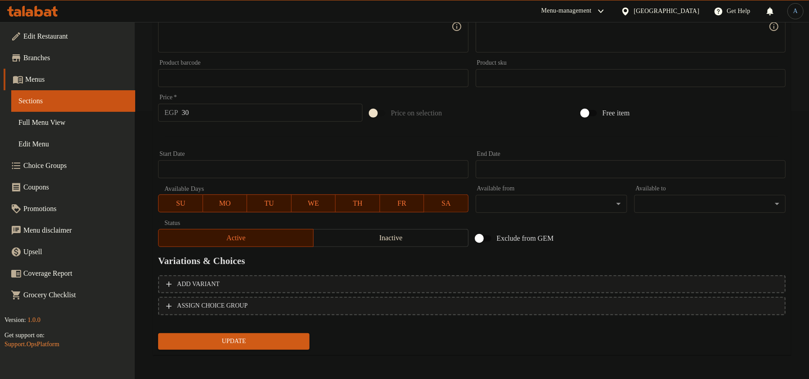
click at [259, 343] on span "Update" at bounding box center [233, 341] width 137 height 11
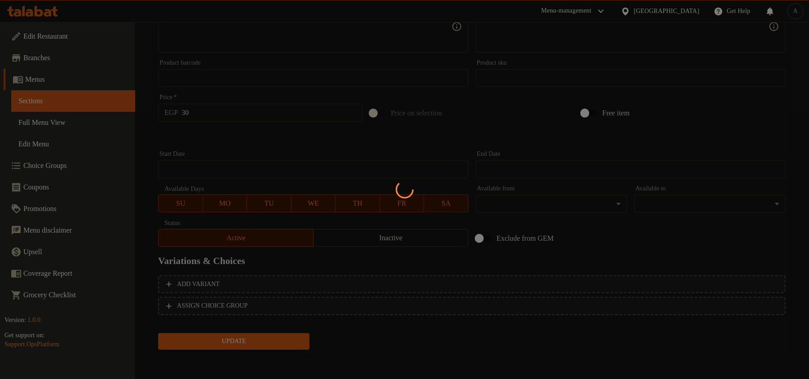
scroll to position [0, 0]
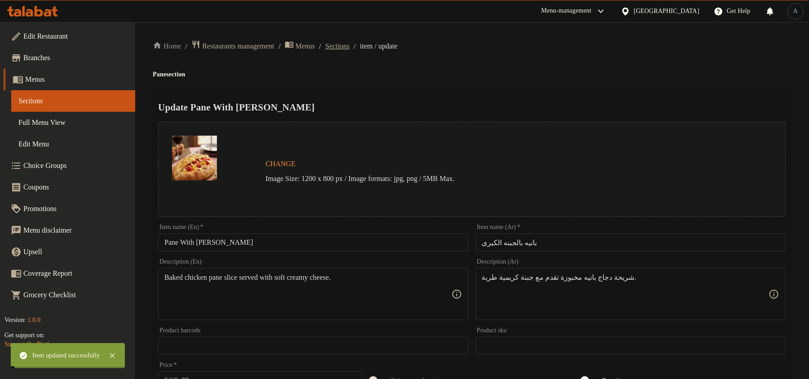
click at [340, 44] on span "Sections" at bounding box center [337, 46] width 24 height 11
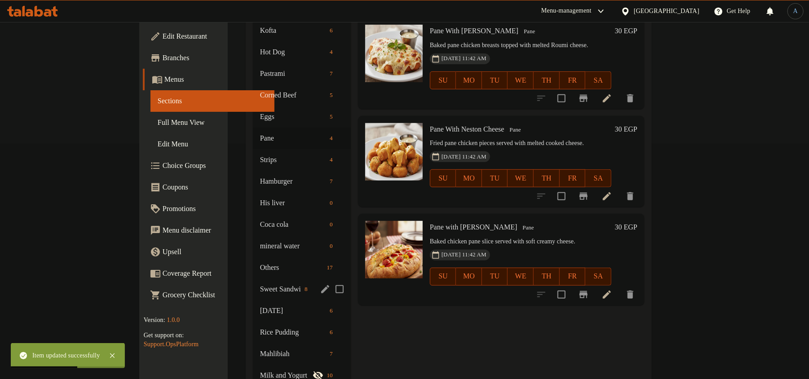
scroll to position [239, 0]
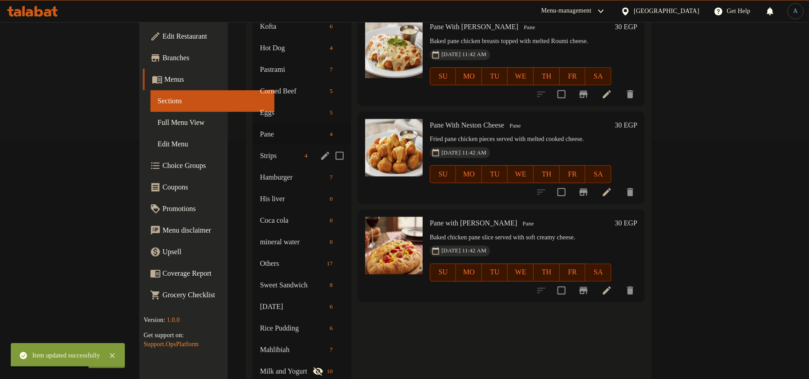
click at [253, 148] on div "Strips 4" at bounding box center [302, 156] width 98 height 22
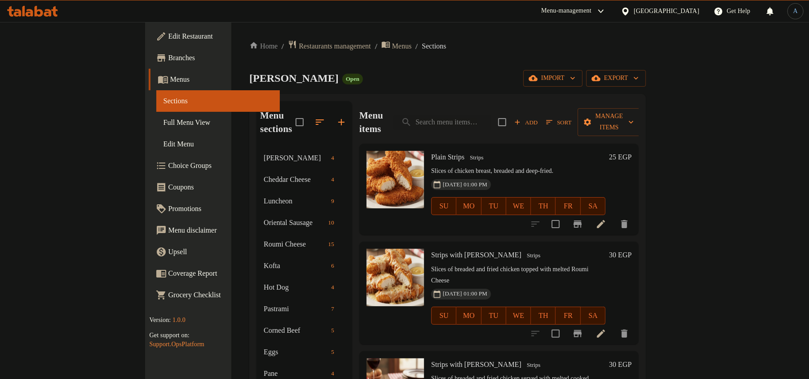
click at [606, 219] on icon at bounding box center [600, 224] width 11 height 11
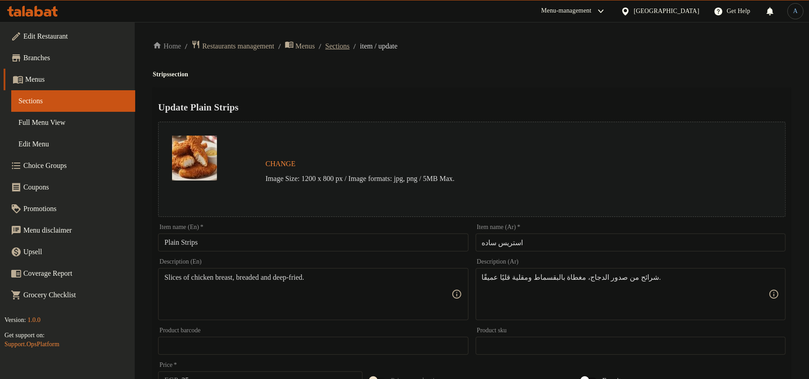
click at [343, 45] on span "Sections" at bounding box center [337, 46] width 24 height 11
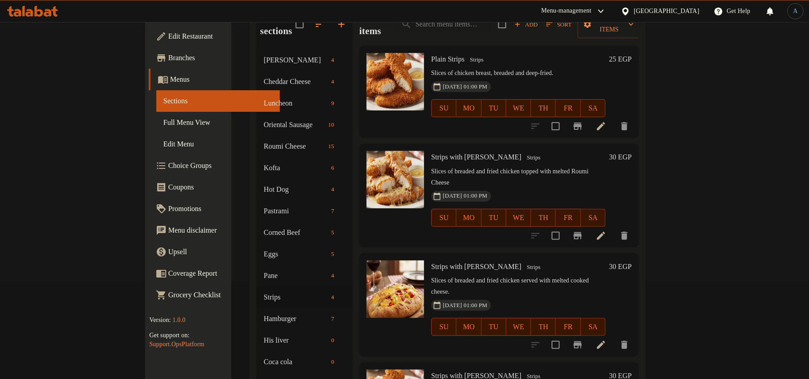
scroll to position [119, 0]
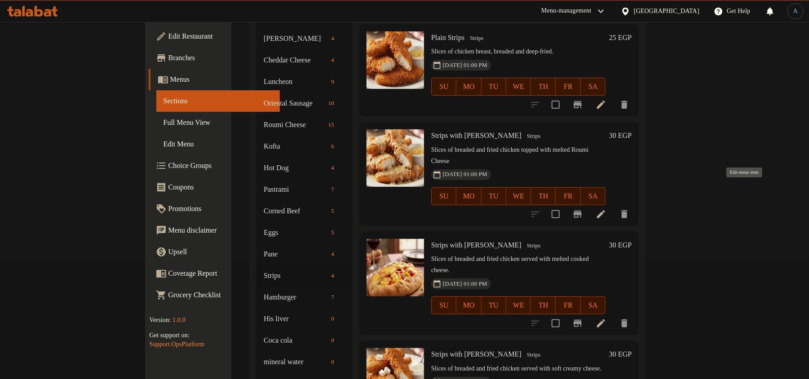
click at [606, 209] on icon at bounding box center [600, 214] width 11 height 11
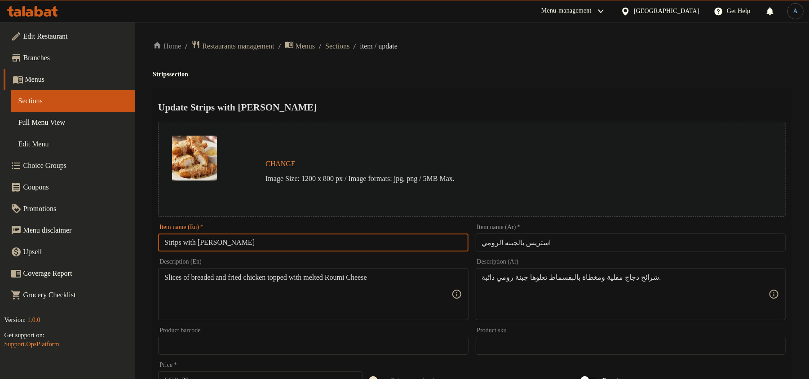
click at [344, 234] on input "Strips with [PERSON_NAME]" at bounding box center [313, 242] width 310 height 18
click at [641, 38] on div "Home / Restaurants management / Menus / Sections / item / update Strips section…" at bounding box center [472, 335] width 674 height 626
click at [388, 230] on div "Item name (En)   * Strips with Roumi Cheese Item name (En) *" at bounding box center [313, 237] width 310 height 27
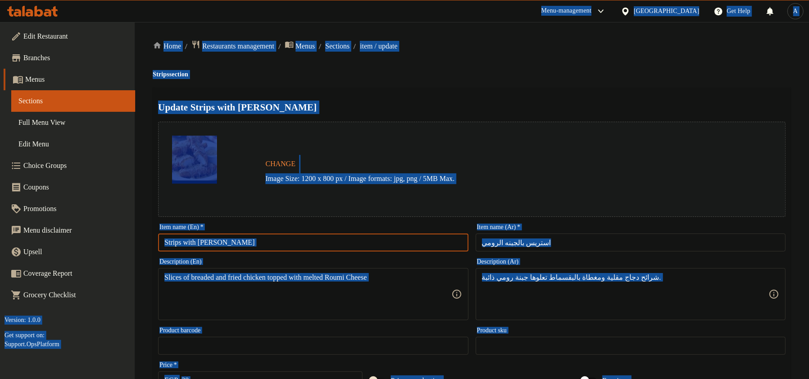
click at [385, 236] on input "Strips with [PERSON_NAME]" at bounding box center [313, 242] width 310 height 18
click at [466, 78] on div "Home / Restaurants management / Menus / Sections / item / update Strips section…" at bounding box center [472, 335] width 638 height 590
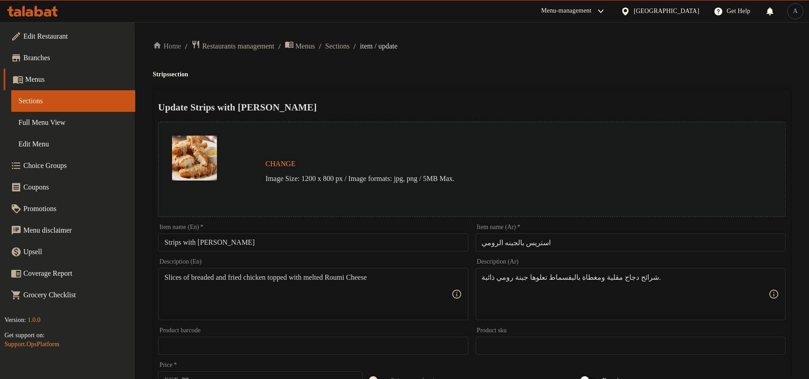
click at [326, 245] on input "Strips with [PERSON_NAME]" at bounding box center [313, 242] width 310 height 18
paste input "W"
type input "Strips With [PERSON_NAME]"
click at [476, 88] on div "Update Strips With Roumi Cheese Change Image Size: 1200 x 800 px / Image format…" at bounding box center [472, 356] width 638 height 536
click at [524, 108] on h2 "Update Strips With Roumi Cheese" at bounding box center [471, 107] width 627 height 13
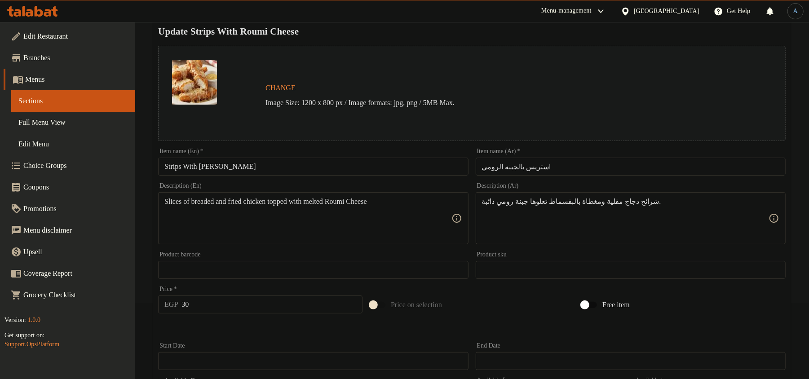
scroll to position [268, 0]
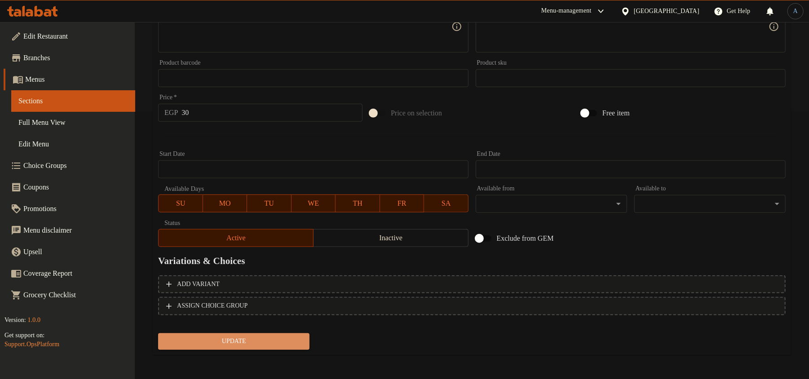
click at [260, 338] on span "Update" at bounding box center [233, 341] width 137 height 11
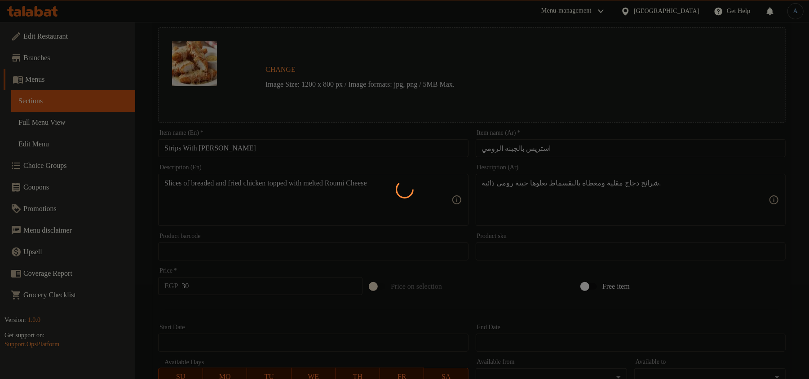
scroll to position [0, 0]
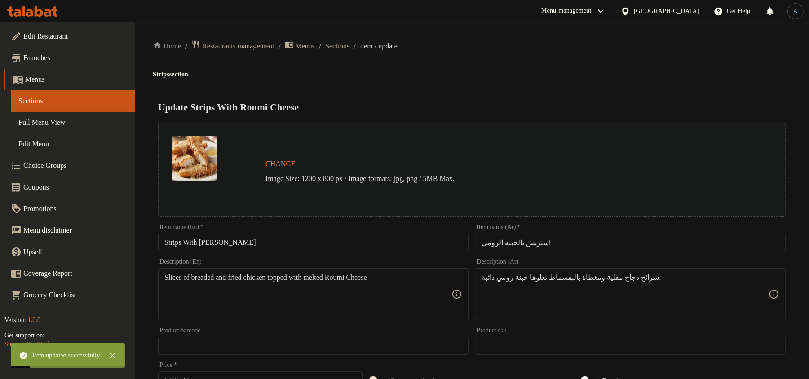
click at [270, 248] on input "Strips With [PERSON_NAME]" at bounding box center [313, 242] width 310 height 18
click at [349, 50] on span "Sections" at bounding box center [337, 46] width 24 height 11
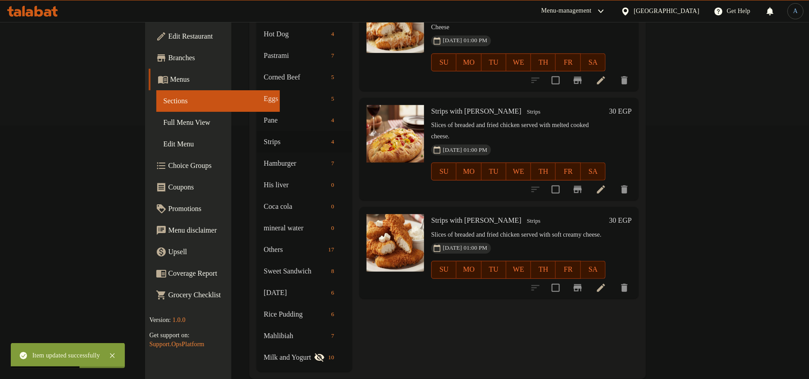
scroll to position [257, 0]
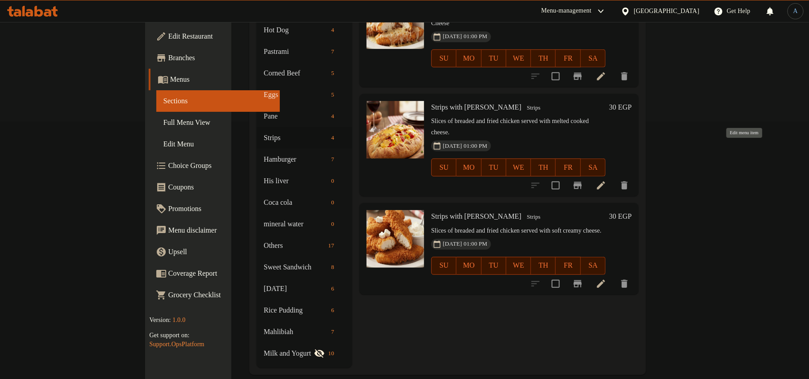
click at [606, 180] on icon at bounding box center [600, 185] width 11 height 11
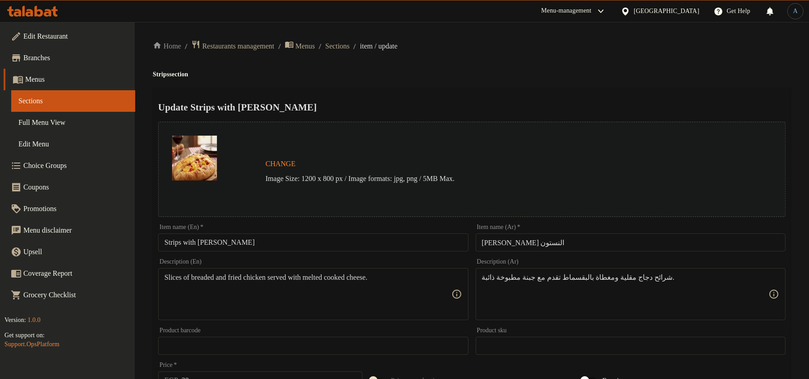
click at [286, 237] on input "Strips with [PERSON_NAME]" at bounding box center [313, 242] width 310 height 18
click at [638, 40] on ol "Home / Restaurants management / Menus / Sections / item / update" at bounding box center [472, 46] width 638 height 12
click at [352, 239] on input "Strips with [PERSON_NAME]" at bounding box center [313, 242] width 310 height 18
paste input "W"
type input "Strips With [PERSON_NAME]"
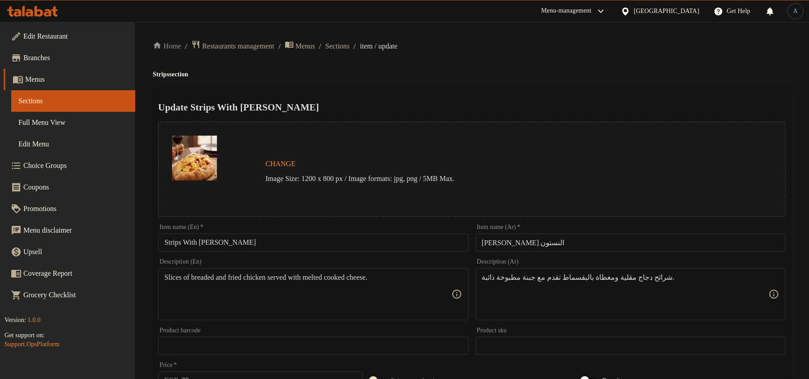
click at [464, 77] on h4 "Strips section" at bounding box center [472, 74] width 638 height 9
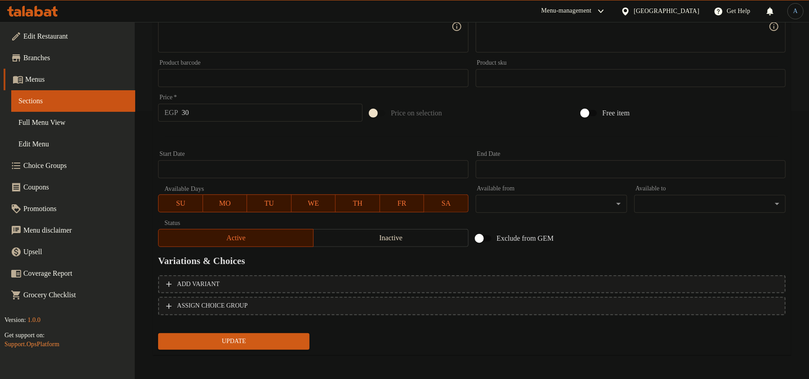
click at [250, 351] on div "Update" at bounding box center [233, 342] width 159 height 24
click at [252, 339] on span "Update" at bounding box center [233, 341] width 137 height 11
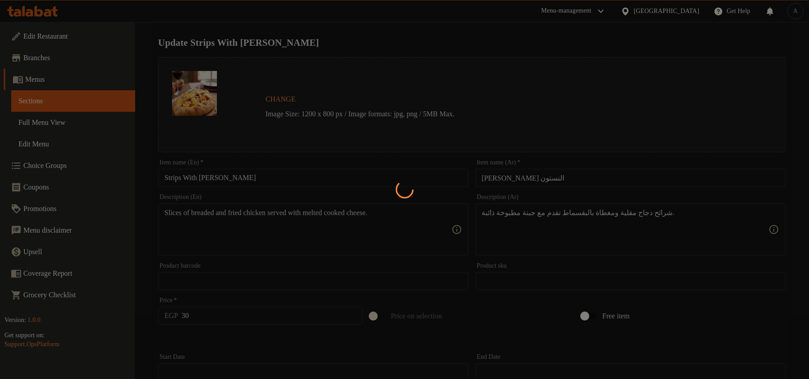
scroll to position [0, 0]
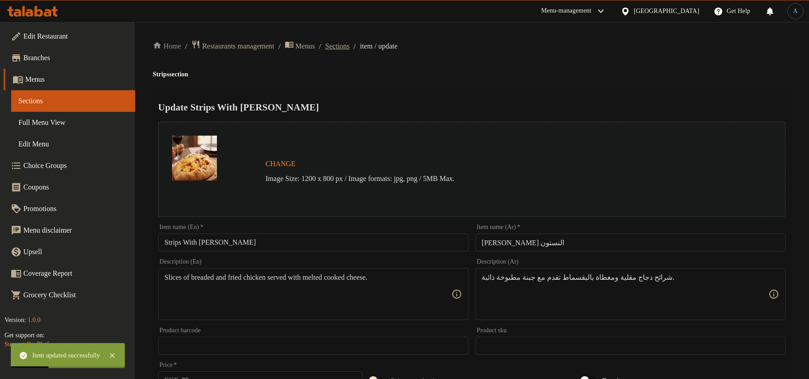
click at [348, 44] on span "Sections" at bounding box center [337, 46] width 24 height 11
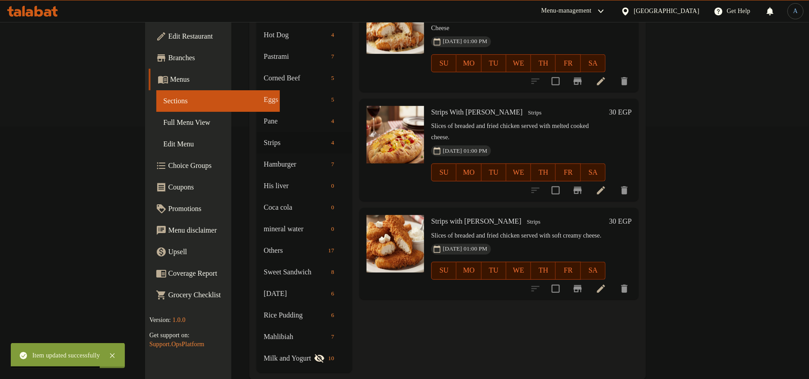
scroll to position [257, 0]
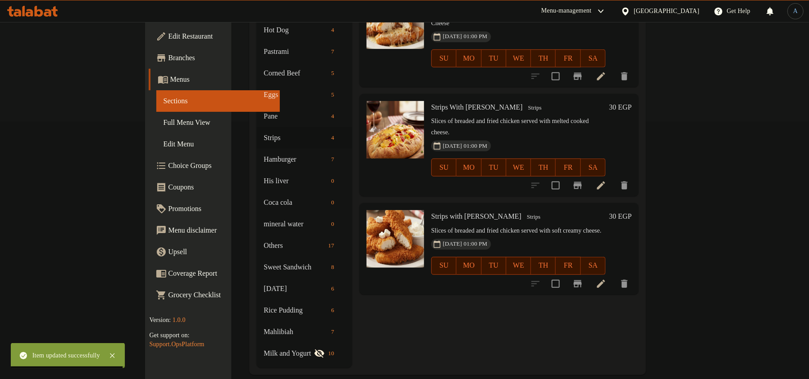
click at [606, 278] on icon at bounding box center [600, 283] width 11 height 11
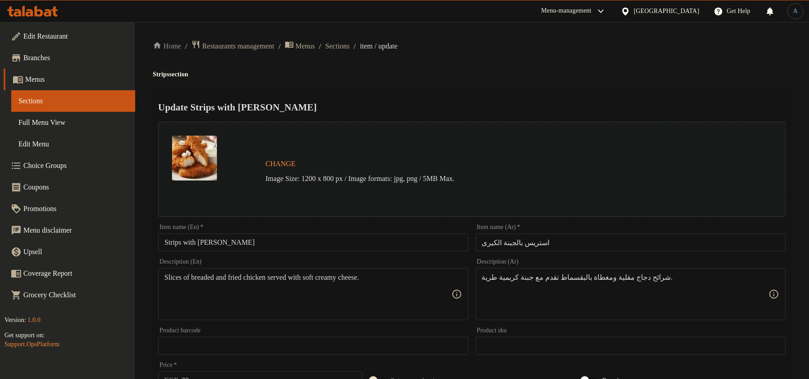
click at [397, 243] on input "Strips with [PERSON_NAME]" at bounding box center [313, 242] width 310 height 18
click at [331, 250] on input "Strips with [PERSON_NAME]" at bounding box center [313, 242] width 310 height 18
paste input "W"
type input "Strips With [PERSON_NAME]"
click at [449, 108] on h2 "Update Strips With [PERSON_NAME]" at bounding box center [471, 107] width 627 height 13
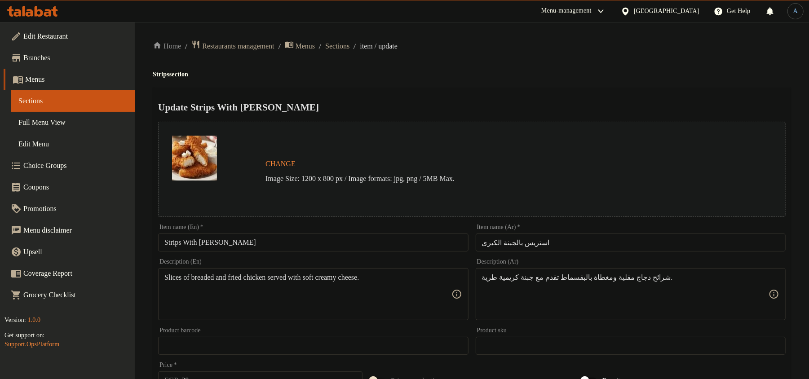
scroll to position [268, 0]
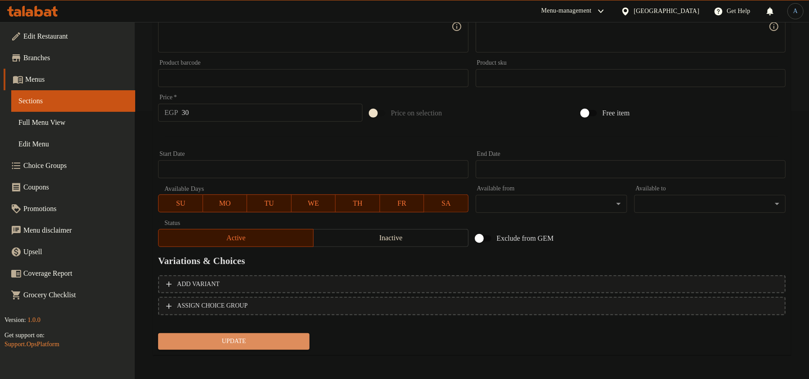
click at [269, 339] on span "Update" at bounding box center [233, 341] width 137 height 11
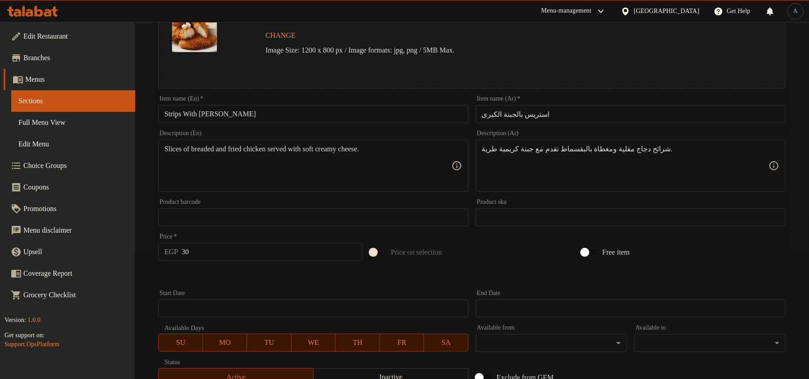
scroll to position [0, 0]
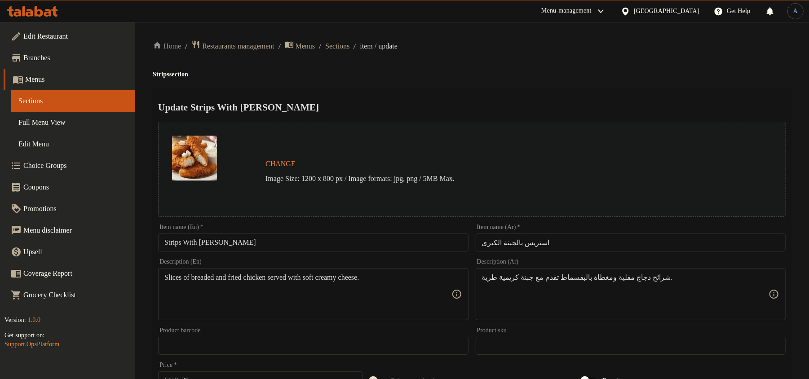
click at [311, 242] on input "Strips With [PERSON_NAME]" at bounding box center [313, 242] width 310 height 18
click at [480, 70] on h4 "Strips section" at bounding box center [472, 74] width 638 height 9
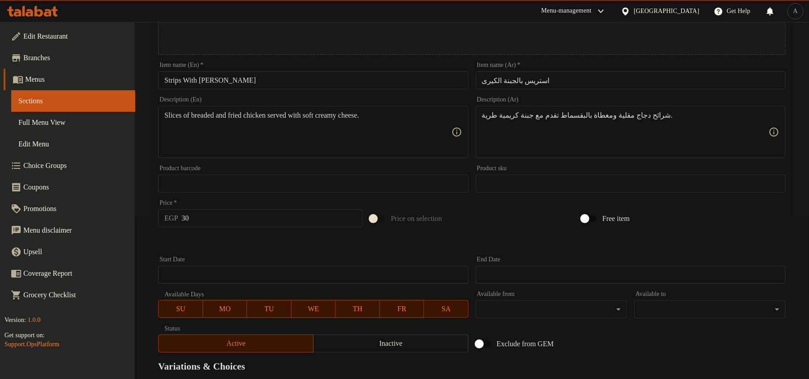
scroll to position [268, 0]
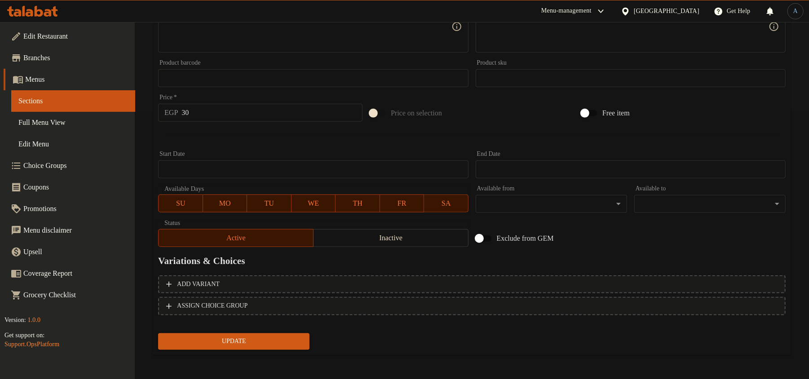
click at [272, 339] on span "Update" at bounding box center [233, 341] width 137 height 11
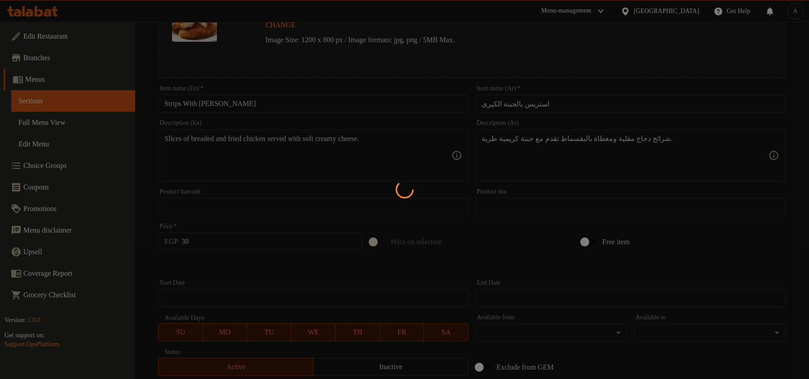
scroll to position [0, 0]
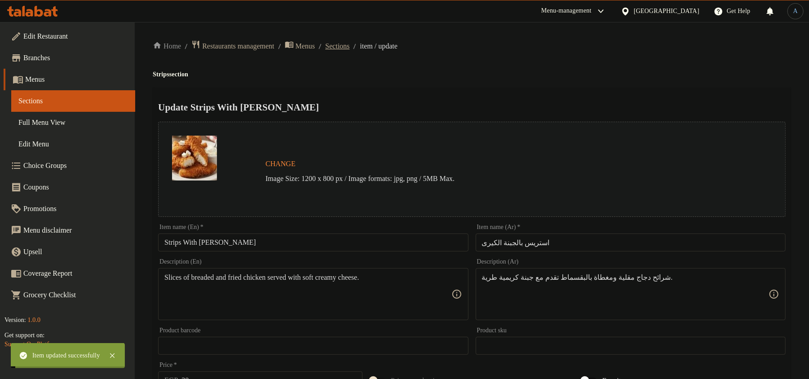
click at [349, 47] on span "Sections" at bounding box center [337, 46] width 24 height 11
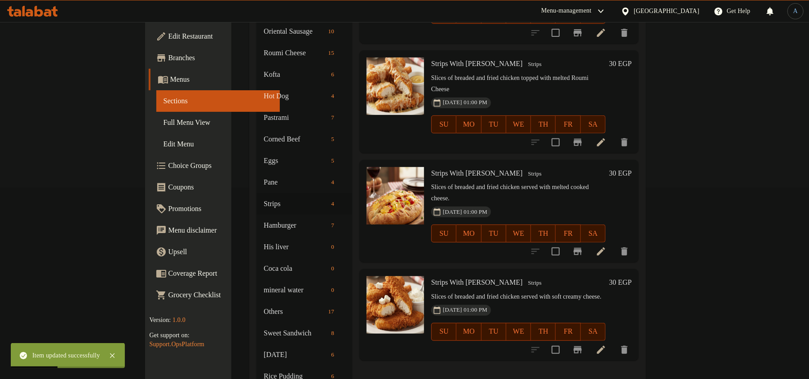
scroll to position [78, 0]
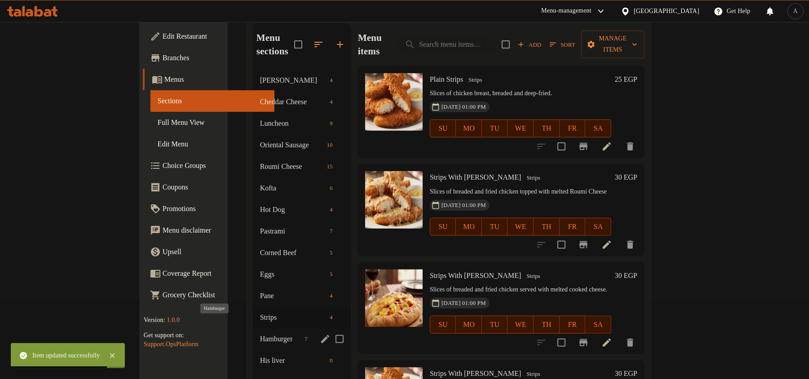
click at [260, 334] on span "Hamburger" at bounding box center [280, 339] width 41 height 11
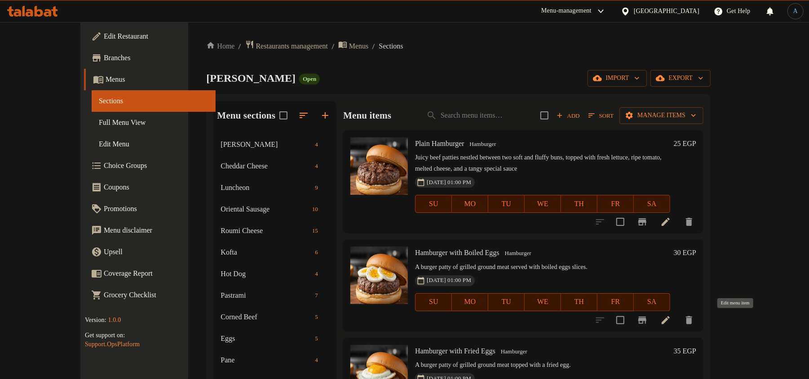
click at [671, 316] on icon at bounding box center [665, 320] width 11 height 11
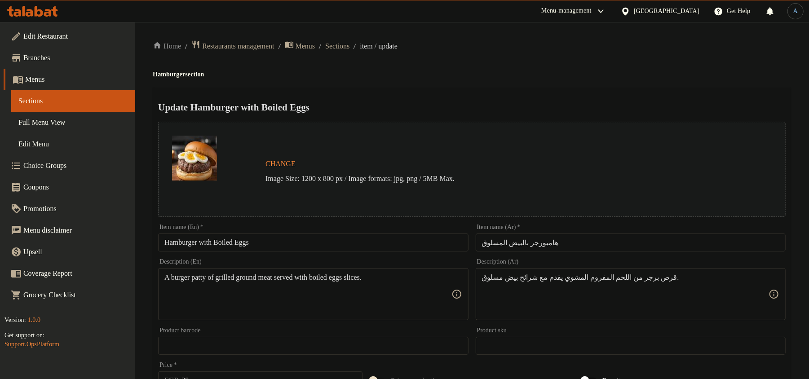
click at [324, 232] on div "Item name (En)   * Hamburger with Boiled Eggs Item name (En) *" at bounding box center [313, 237] width 310 height 27
click at [321, 238] on input "Hamburger with Boiled Eggs" at bounding box center [313, 242] width 310 height 18
click at [633, 51] on div "Home / Restaurants management / Menus / Sections / item / update Hamburger sect…" at bounding box center [472, 335] width 638 height 590
click at [341, 241] on input "Hamburger with Boiled Eggs" at bounding box center [313, 242] width 310 height 18
paste input "W"
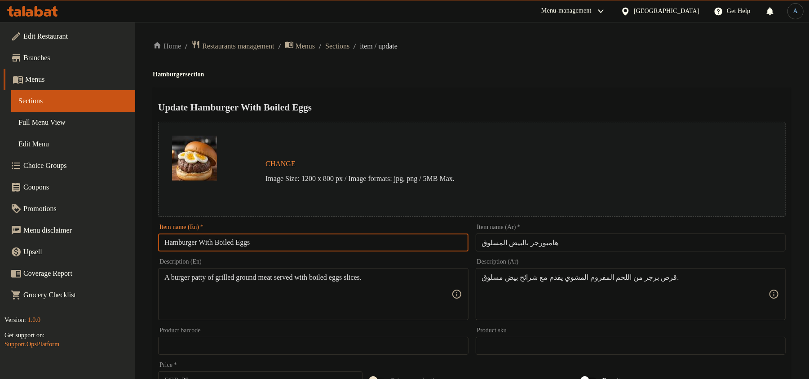
type input "Hamburger With Boiled Eggs"
click at [507, 92] on div "Update Hamburger With Boiled Eggs Change Image Size: 1200 x 800 px / Image form…" at bounding box center [472, 356] width 638 height 536
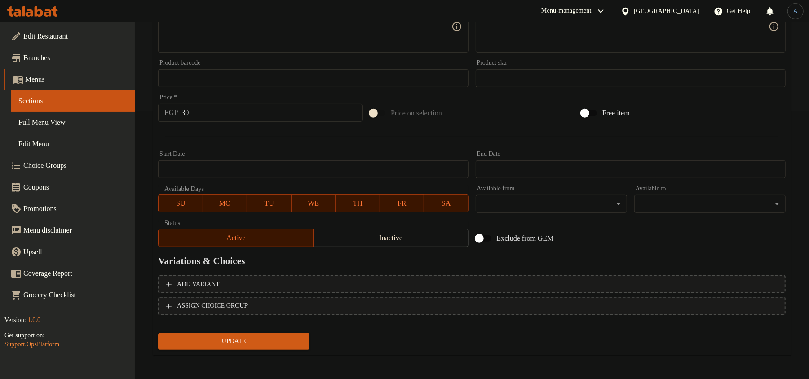
click at [286, 339] on span "Update" at bounding box center [233, 341] width 137 height 11
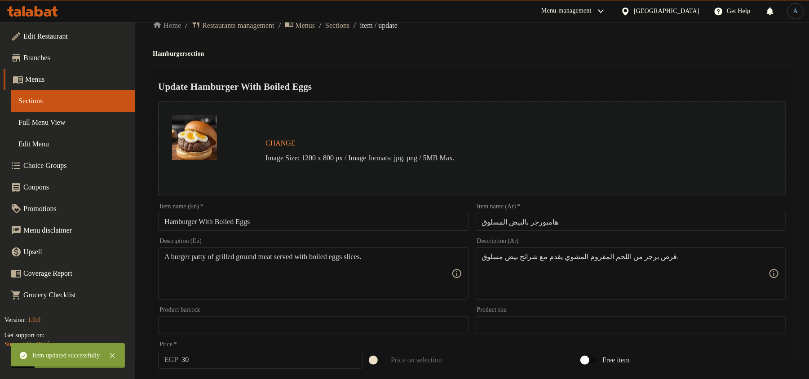
scroll to position [0, 0]
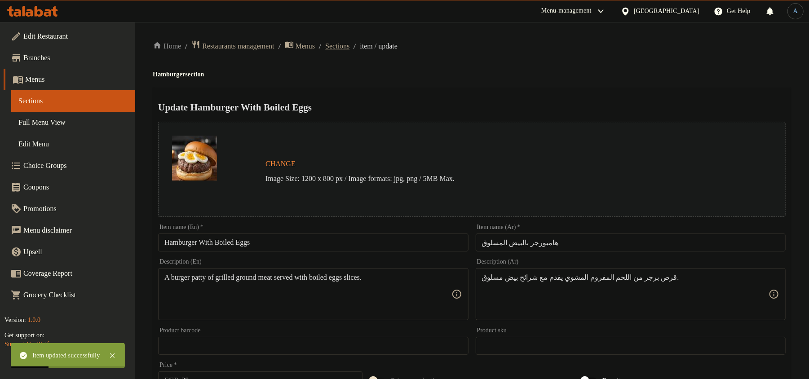
click at [349, 41] on span "Sections" at bounding box center [337, 46] width 24 height 11
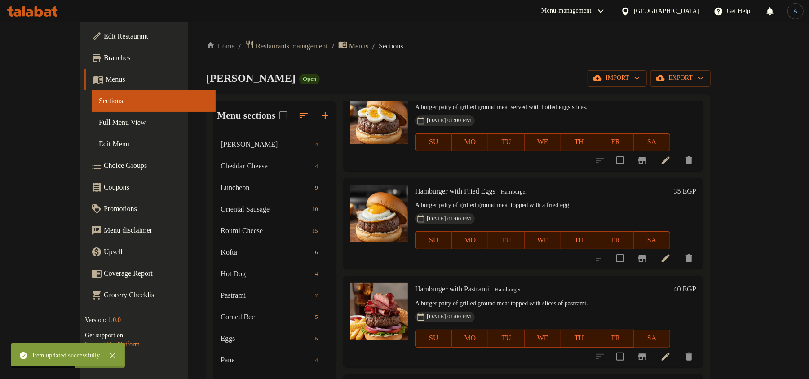
scroll to position [180, 0]
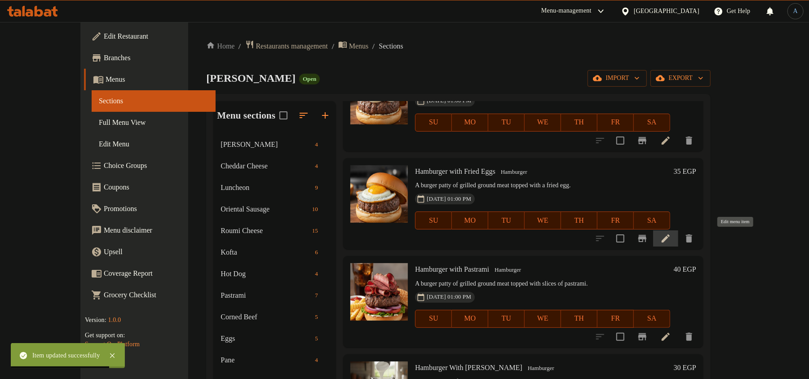
click at [671, 235] on icon at bounding box center [665, 238] width 11 height 11
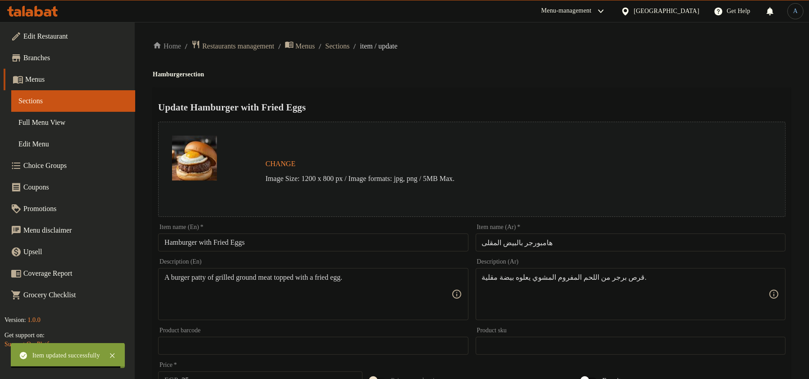
click at [313, 241] on input "Hamburger with Fried Eggs" at bounding box center [313, 242] width 310 height 18
drag, startPoint x: 639, startPoint y: 58, endPoint x: 593, endPoint y: 78, distance: 50.5
click at [639, 58] on div "Home / Restaurants management / Menus / Sections / item / update Hamburger sect…" at bounding box center [472, 335] width 638 height 590
click at [327, 239] on input "Hamburger with Fried Eggs" at bounding box center [313, 242] width 310 height 18
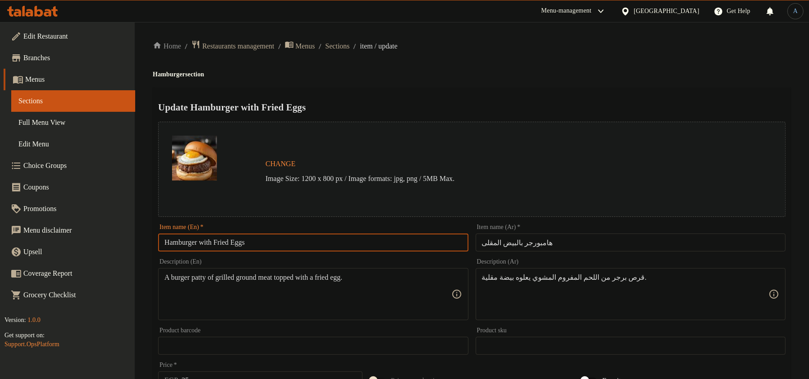
paste input "W"
type input "Hamburger With Fried Eggs"
click at [465, 70] on h4 "Hamburger section" at bounding box center [472, 74] width 638 height 9
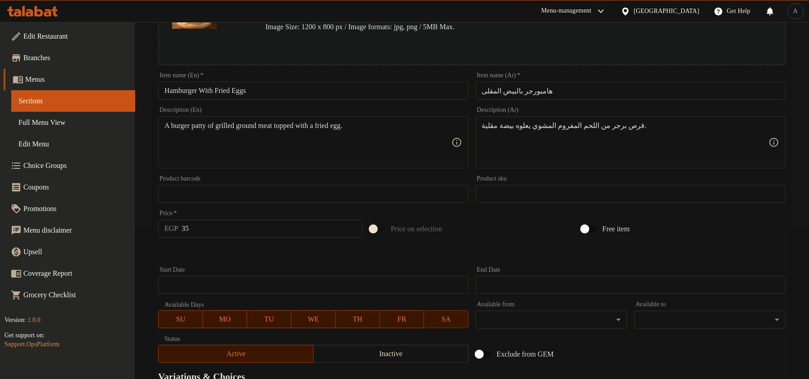
scroll to position [268, 0]
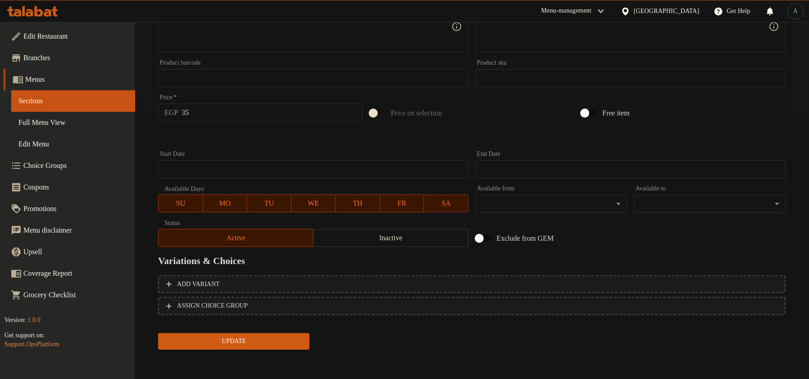
click at [273, 336] on span "Update" at bounding box center [233, 341] width 137 height 11
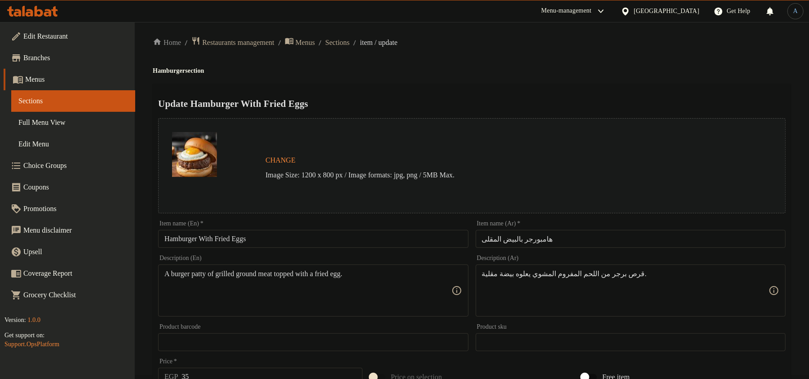
scroll to position [0, 0]
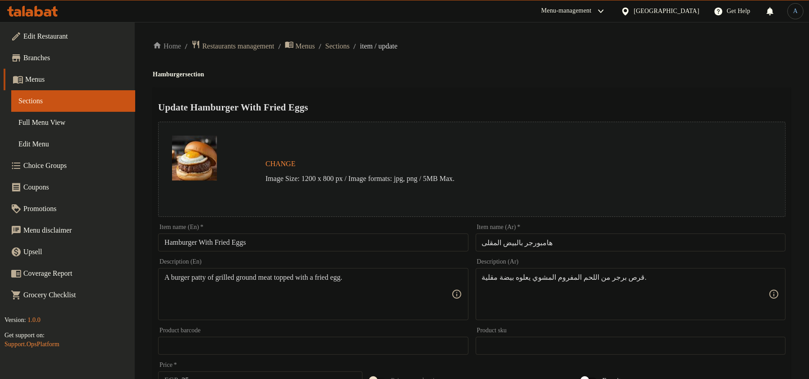
click at [406, 60] on div "Home / Restaurants management / Menus / Sections / item / update Hamburger sect…" at bounding box center [472, 335] width 638 height 590
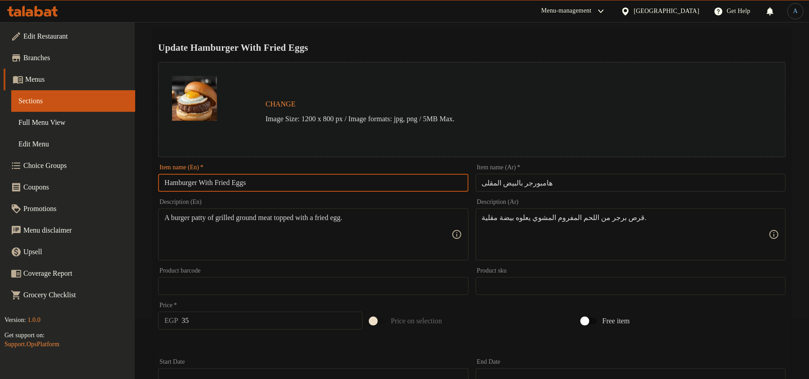
click at [312, 182] on input "Hamburger With Fried Eggs" at bounding box center [313, 183] width 310 height 18
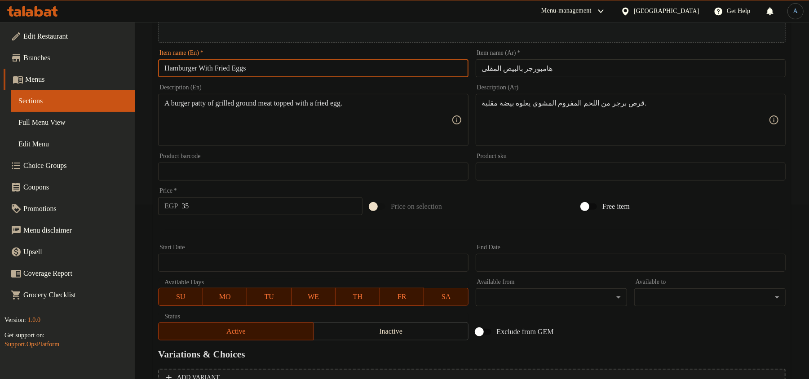
scroll to position [268, 0]
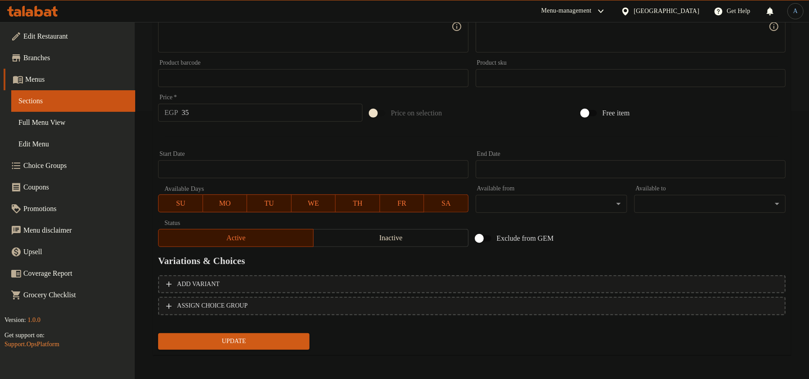
click at [242, 340] on span "Update" at bounding box center [233, 341] width 137 height 11
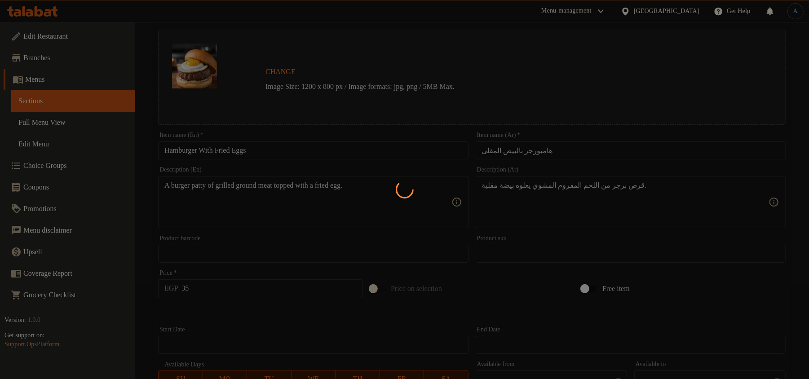
scroll to position [0, 0]
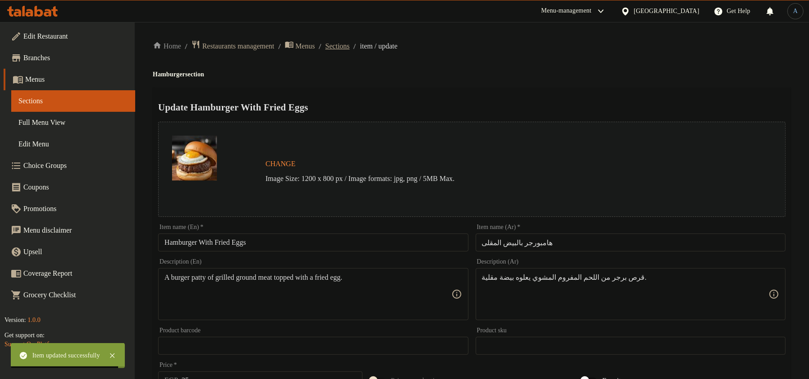
click at [349, 44] on span "Sections" at bounding box center [337, 46] width 24 height 11
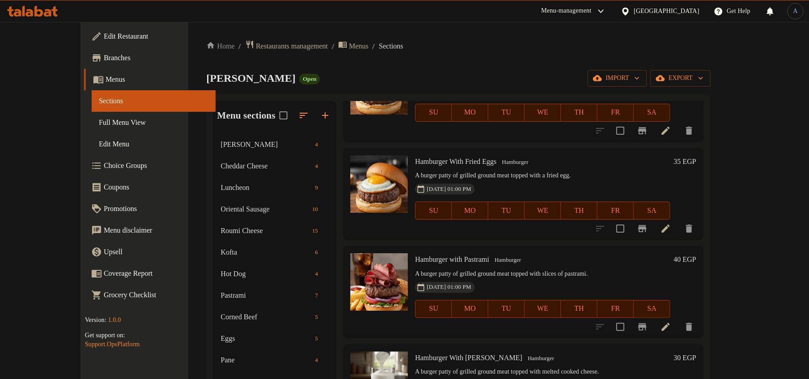
scroll to position [210, 0]
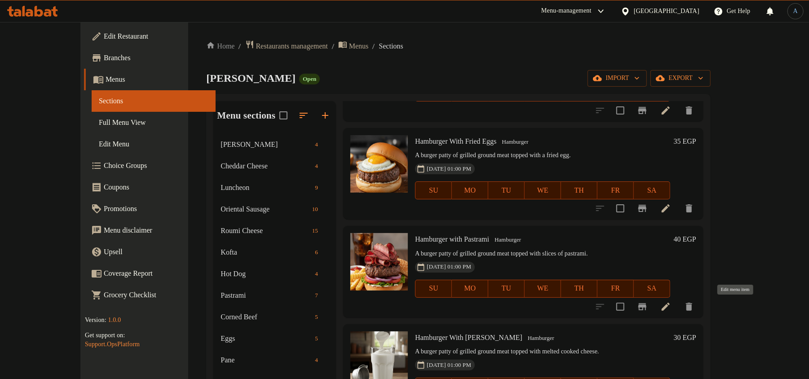
click at [671, 305] on icon at bounding box center [665, 306] width 11 height 11
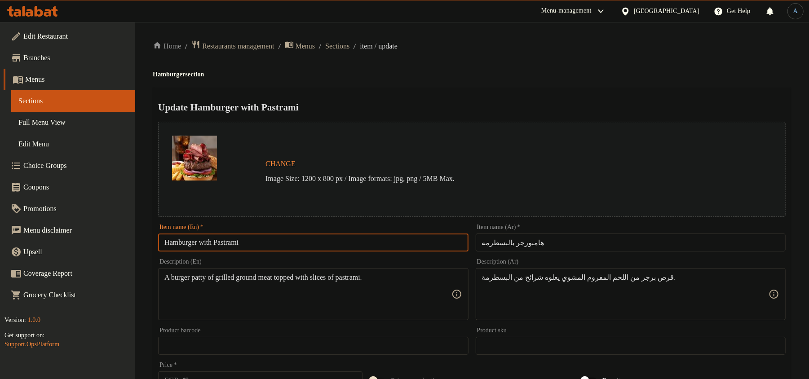
click at [279, 241] on input "Hamburger with Pastrami" at bounding box center [313, 242] width 310 height 18
click at [311, 239] on input "Hamburger with Pastrami" at bounding box center [313, 242] width 310 height 18
paste input "W"
type input "Hamburger With Pastrami"
click at [433, 76] on h4 "Hamburger section" at bounding box center [472, 74] width 638 height 9
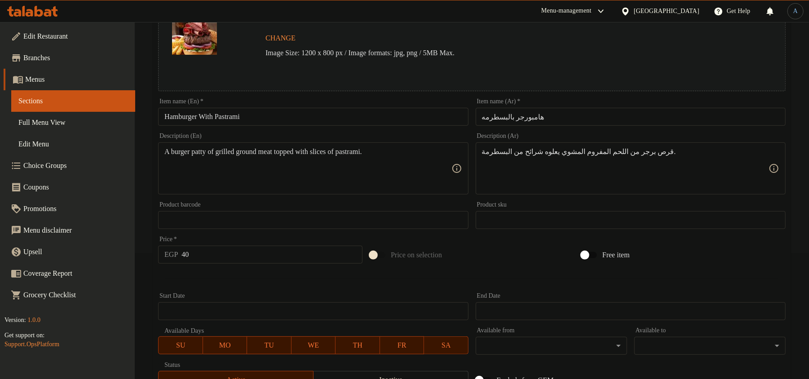
scroll to position [268, 0]
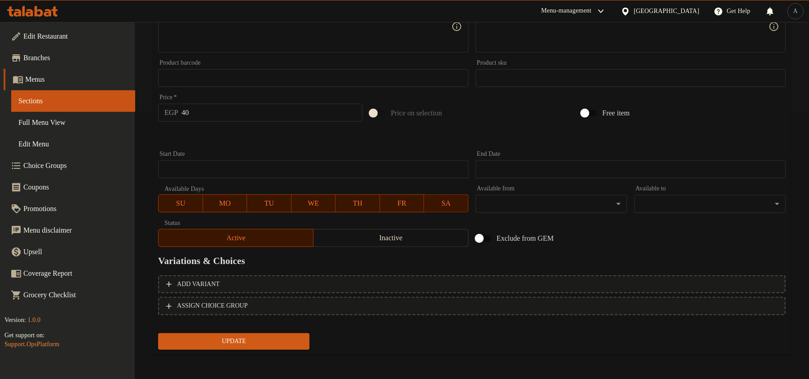
click at [232, 336] on span "Update" at bounding box center [233, 341] width 137 height 11
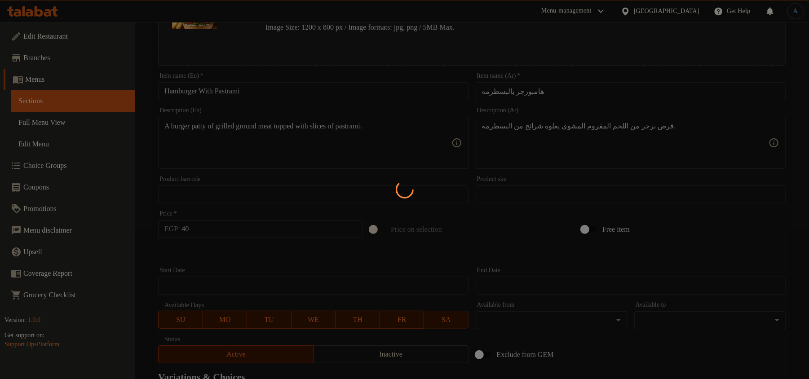
scroll to position [0, 0]
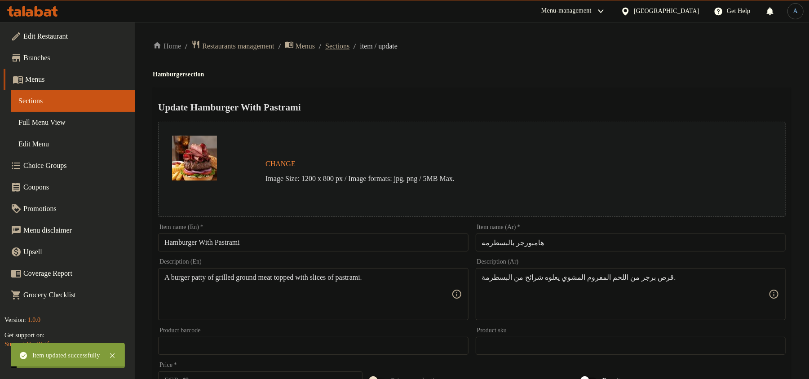
click at [349, 47] on span "Sections" at bounding box center [337, 46] width 24 height 11
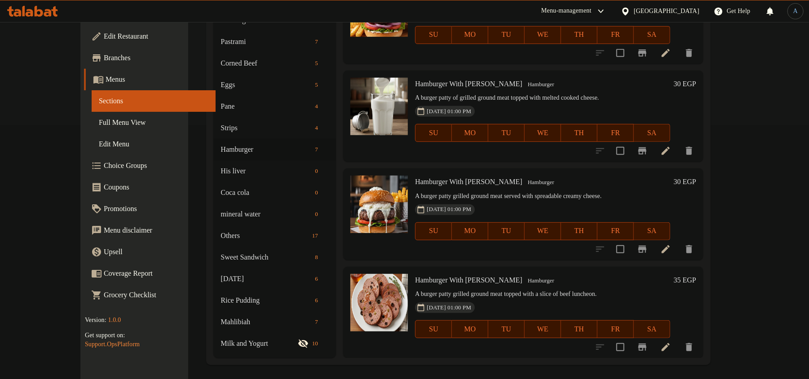
scroll to position [257, 0]
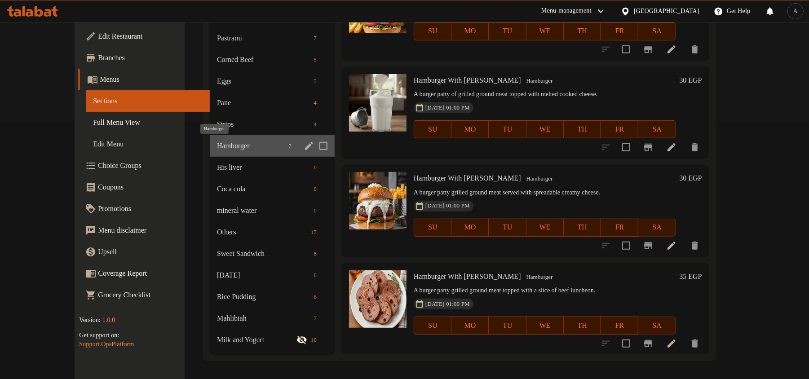
click at [217, 147] on span "Hamburger" at bounding box center [251, 146] width 68 height 11
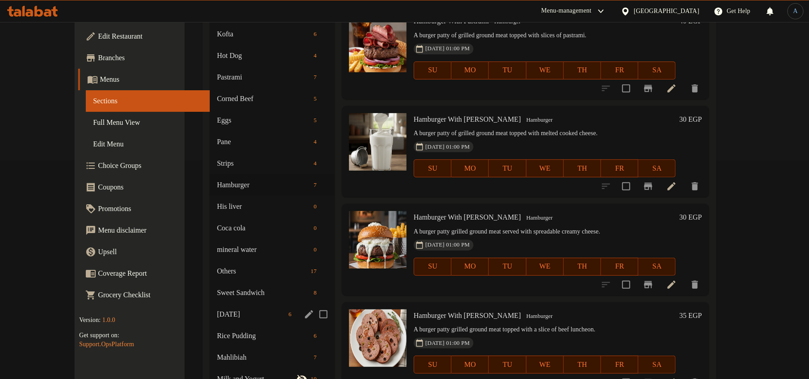
scroll to position [198, 0]
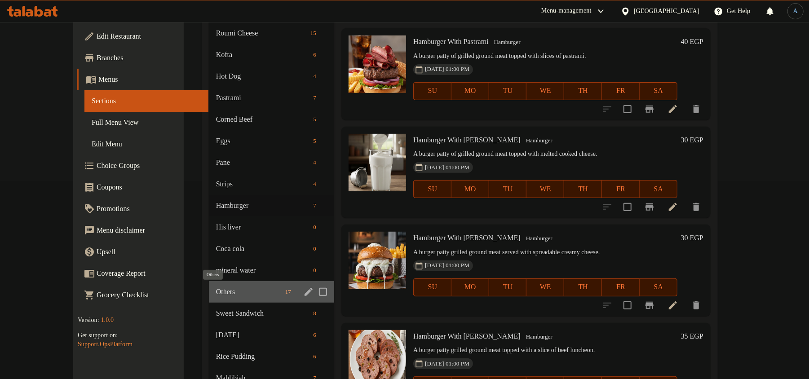
click at [216, 288] on span "Others" at bounding box center [249, 291] width 66 height 11
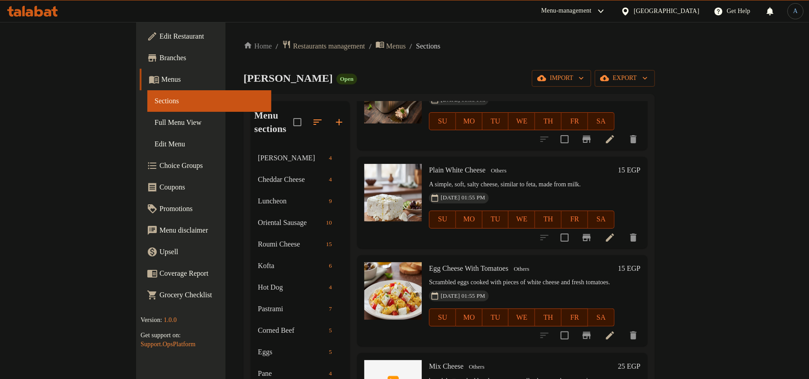
scroll to position [299, 0]
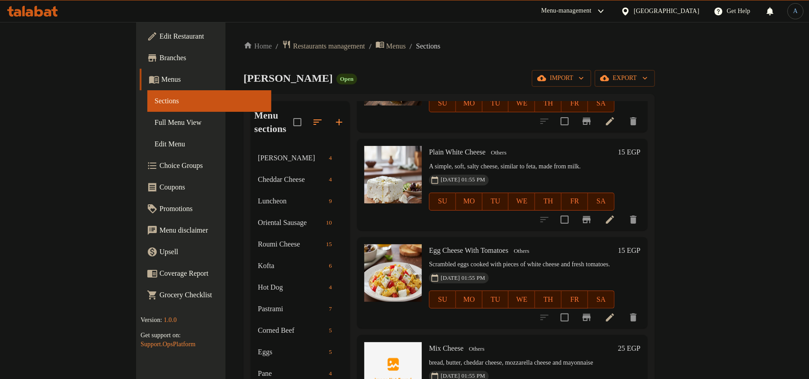
click at [615, 312] on icon at bounding box center [609, 317] width 11 height 11
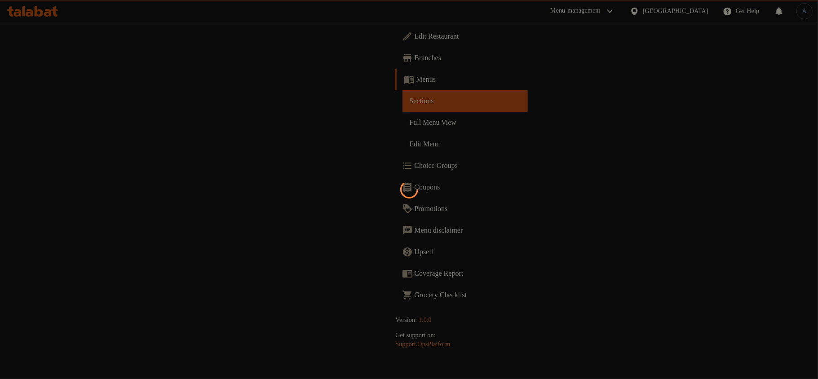
click at [510, 275] on div at bounding box center [409, 189] width 818 height 379
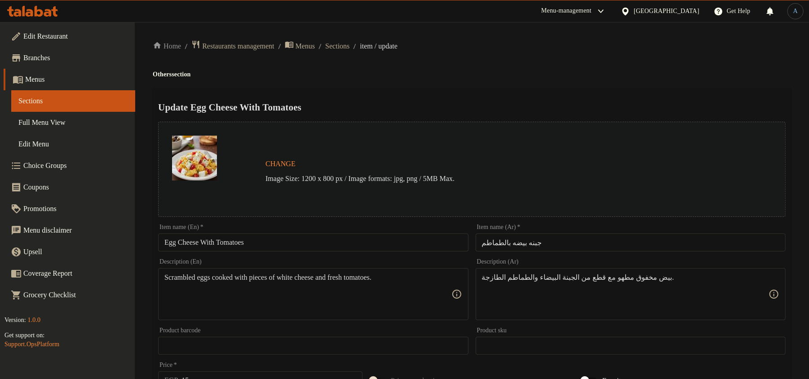
click at [541, 243] on input "جبنه بيضه بالطماطم" at bounding box center [631, 242] width 310 height 18
click at [171, 242] on input "Egg Cheese With Tomatoes" at bounding box center [313, 242] width 310 height 18
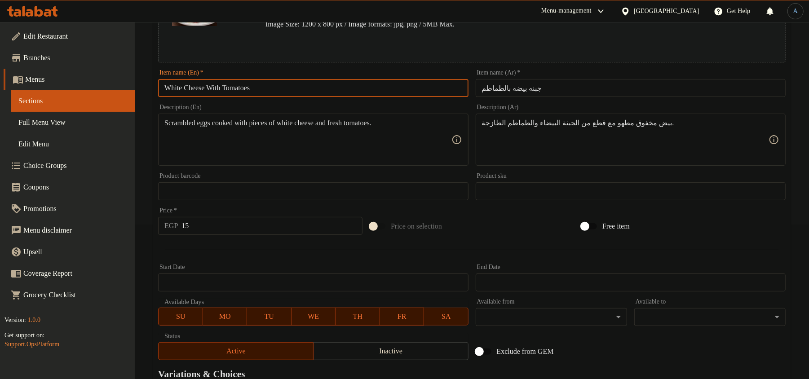
scroll to position [268, 0]
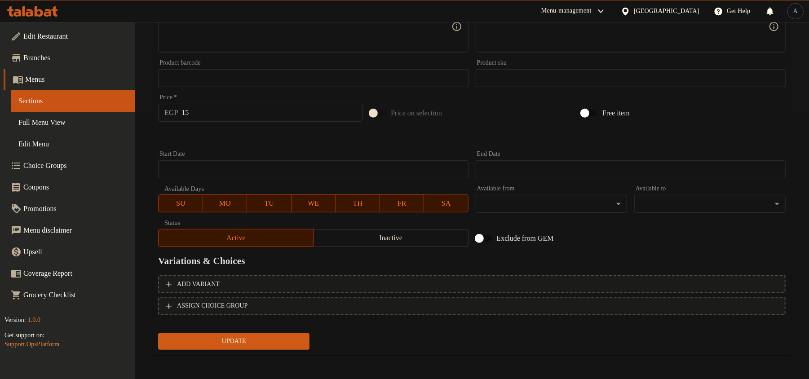
type input "White Cheese With Tomatoes"
click at [249, 343] on span "Update" at bounding box center [233, 341] width 137 height 11
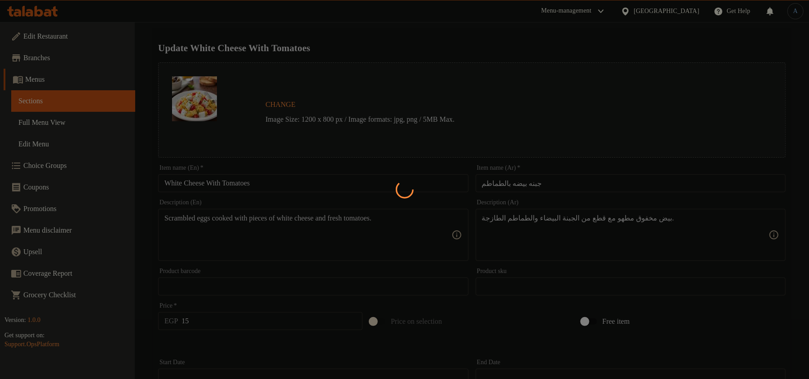
scroll to position [0, 0]
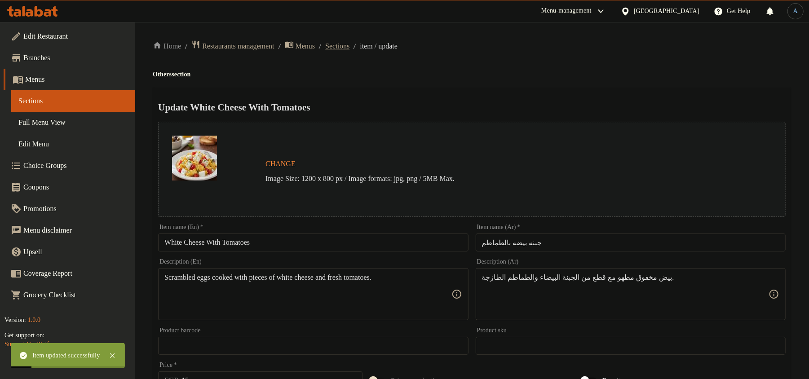
click at [348, 41] on span "Sections" at bounding box center [337, 46] width 24 height 11
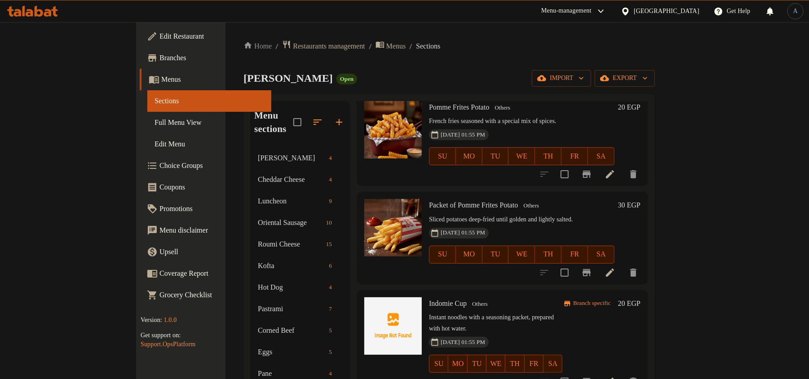
scroll to position [658, 0]
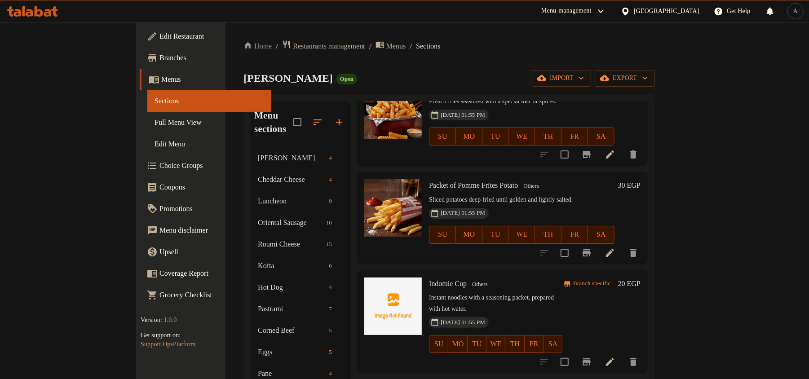
click at [622, 245] on li at bounding box center [609, 253] width 25 height 16
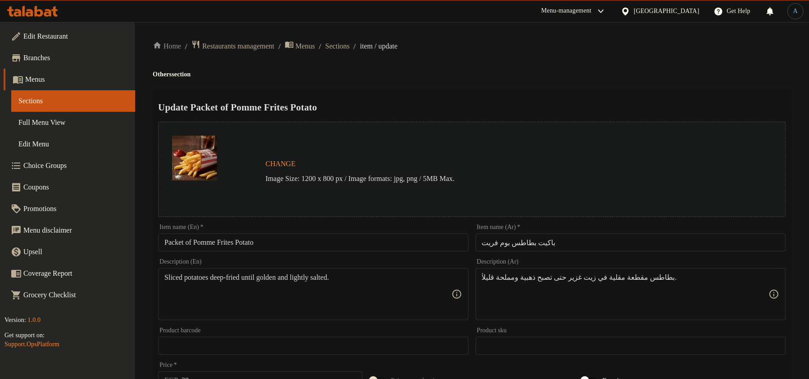
click at [266, 242] on input "Packet of Pomme Frites Potato" at bounding box center [313, 242] width 310 height 18
click at [633, 49] on ol "Home / Restaurants management / Menus / Sections / item / update" at bounding box center [472, 46] width 638 height 12
click at [303, 238] on input "Packet of Pomme Frites Potato" at bounding box center [313, 242] width 310 height 18
paste input "O"
type input "Packet Of Pomme Frites Potato"
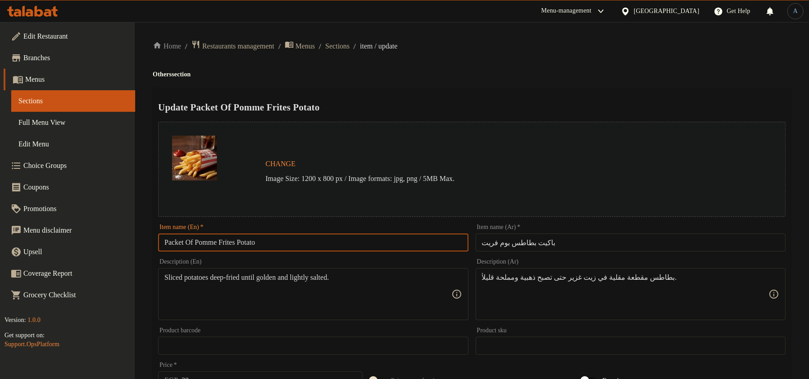
click at [519, 55] on div "Home / Restaurants management / Menus / Sections / item / update Others section…" at bounding box center [472, 335] width 638 height 590
click at [471, 98] on div "Update Packet Of Pomme Frites Potato Change Image Size: 1200 x 800 px / Image f…" at bounding box center [472, 356] width 638 height 536
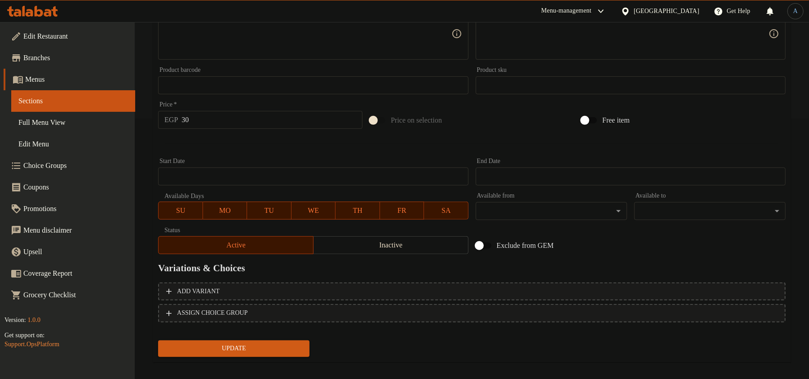
scroll to position [268, 0]
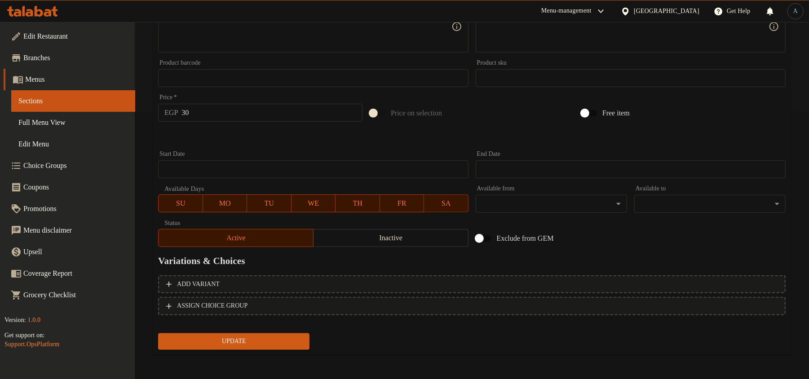
click at [249, 336] on span "Update" at bounding box center [233, 341] width 137 height 11
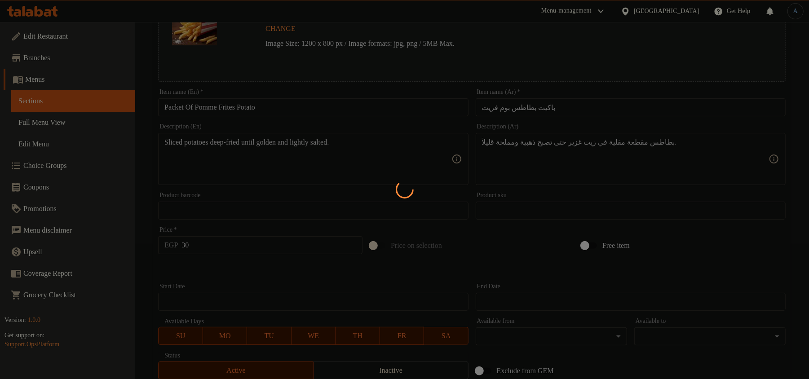
scroll to position [0, 0]
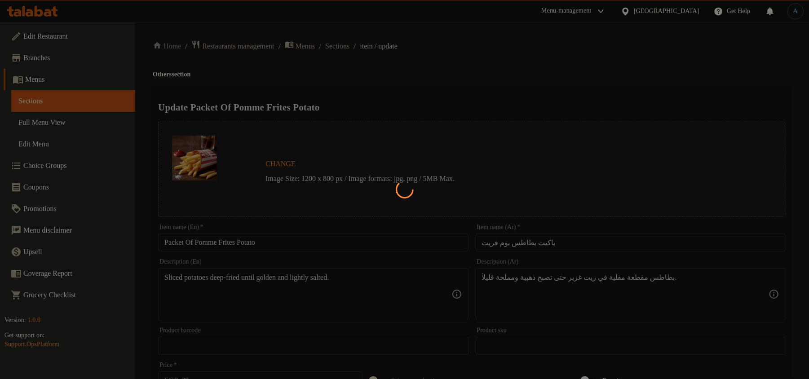
click at [424, 84] on div at bounding box center [404, 189] width 809 height 379
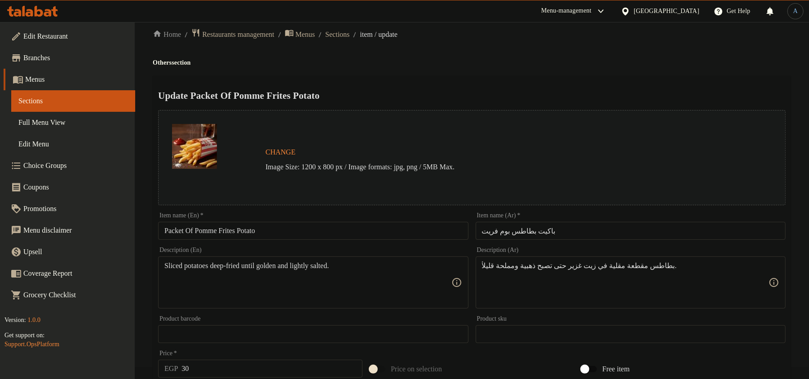
scroll to position [268, 0]
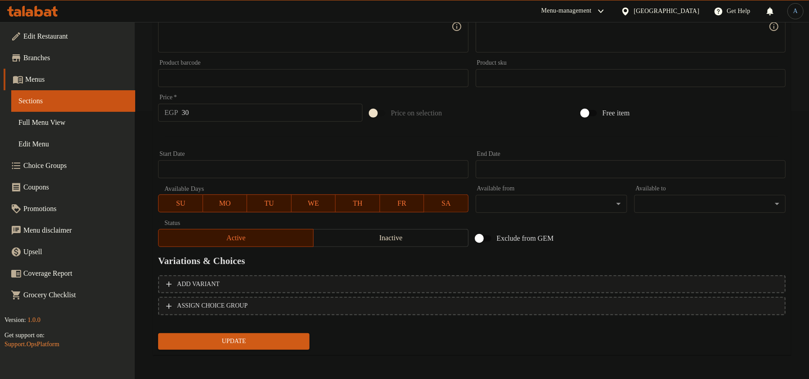
click at [209, 342] on span "Update" at bounding box center [233, 341] width 137 height 11
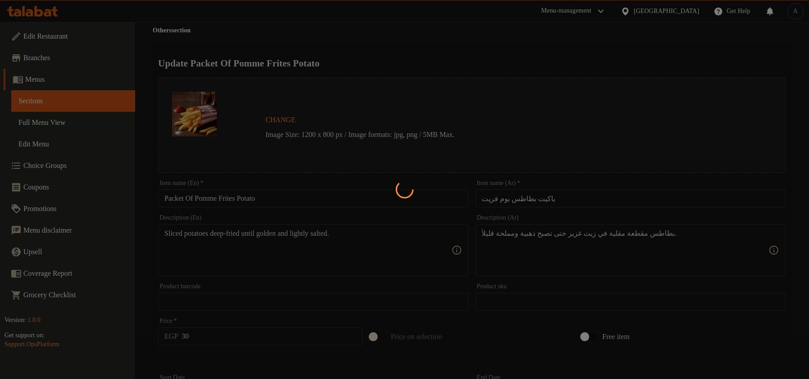
scroll to position [0, 0]
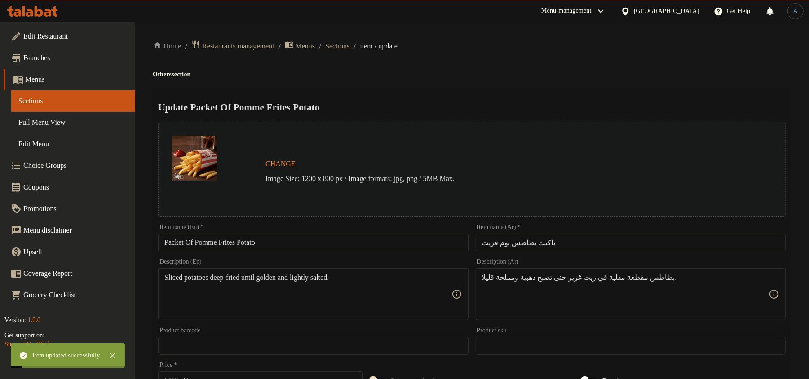
click at [340, 45] on span "Sections" at bounding box center [337, 46] width 24 height 11
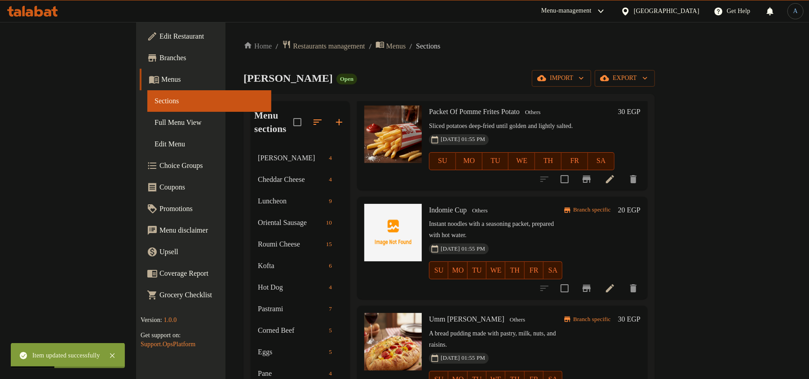
scroll to position [718, 0]
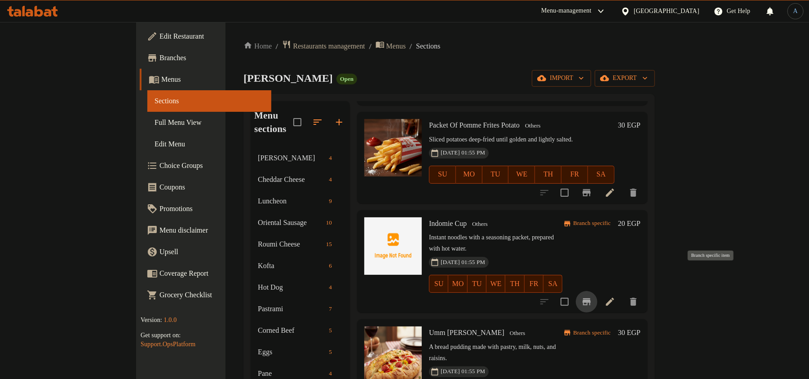
click at [590, 298] on icon "Branch-specific-item" at bounding box center [586, 301] width 8 height 7
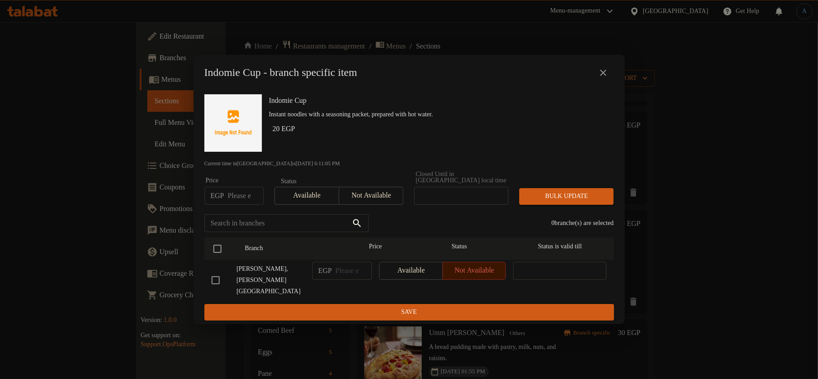
click at [599, 78] on icon "close" at bounding box center [603, 72] width 11 height 11
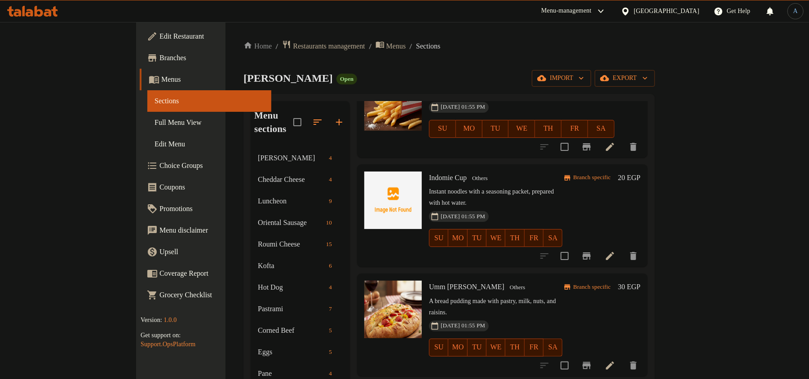
scroll to position [838, 0]
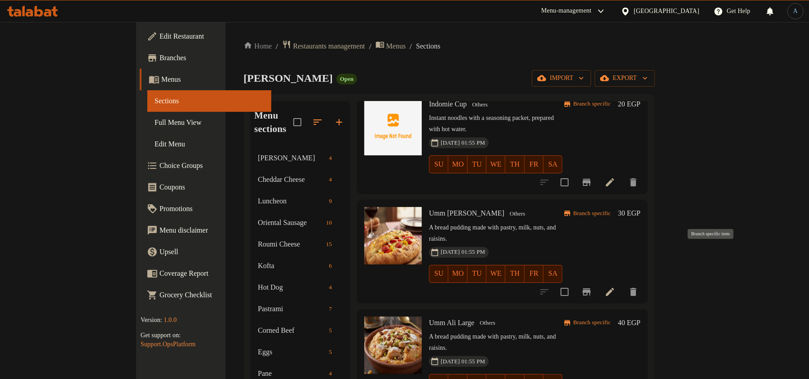
click at [592, 286] on icon "Branch-specific-item" at bounding box center [586, 291] width 11 height 11
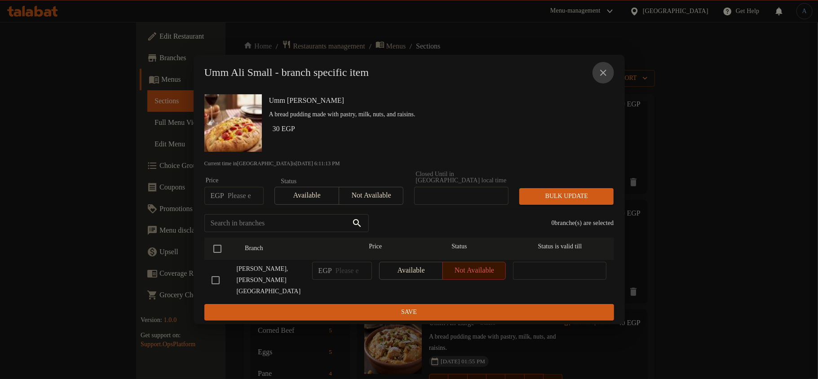
click at [602, 76] on icon "close" at bounding box center [603, 73] width 6 height 6
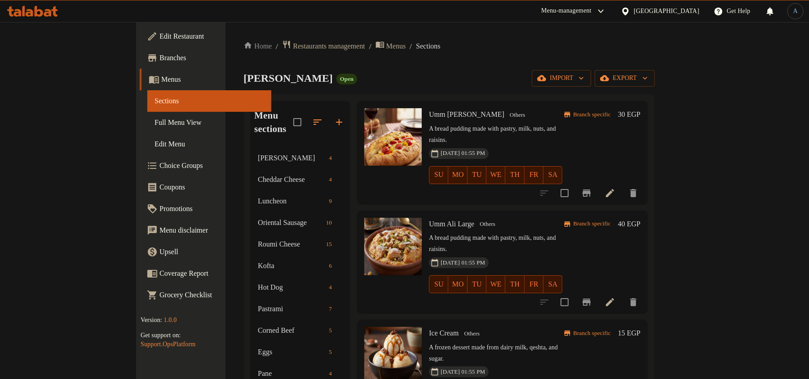
scroll to position [958, 0]
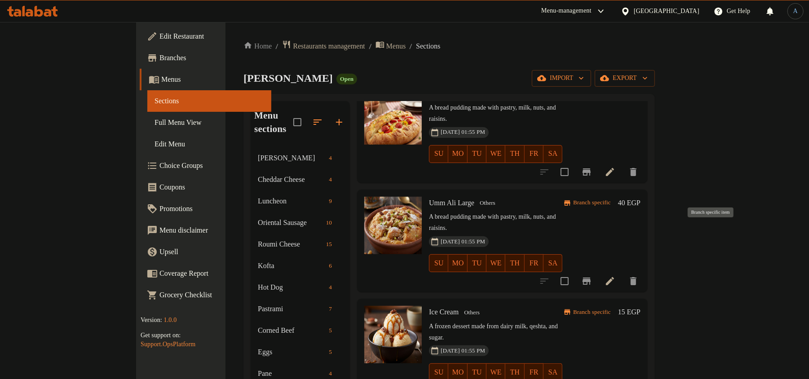
click at [592, 276] on icon "Branch-specific-item" at bounding box center [586, 281] width 11 height 11
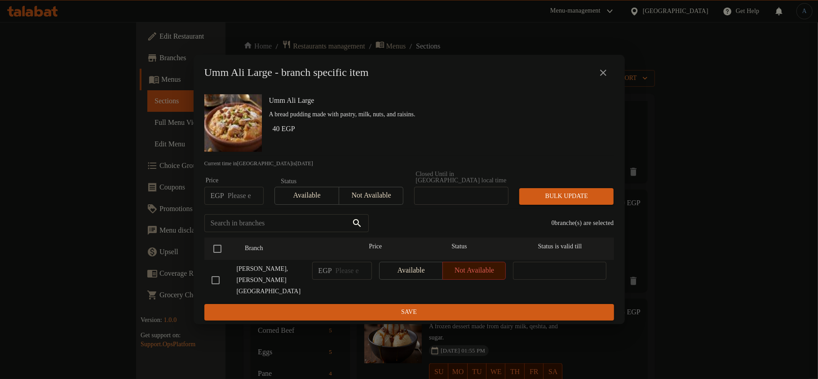
click at [600, 78] on icon "close" at bounding box center [603, 72] width 11 height 11
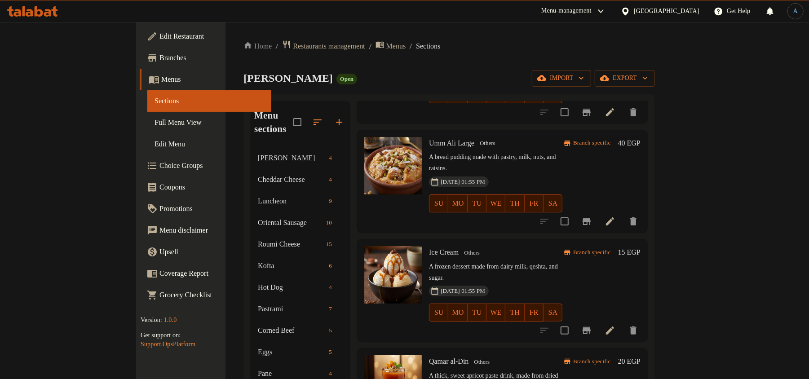
scroll to position [1078, 0]
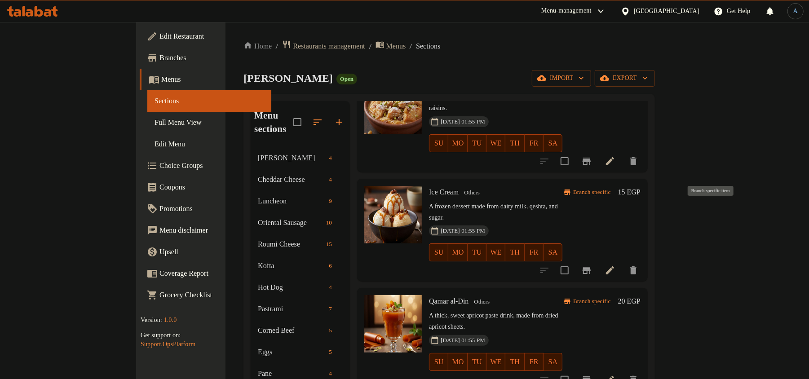
click at [590, 267] on icon "Branch-specific-item" at bounding box center [586, 270] width 8 height 7
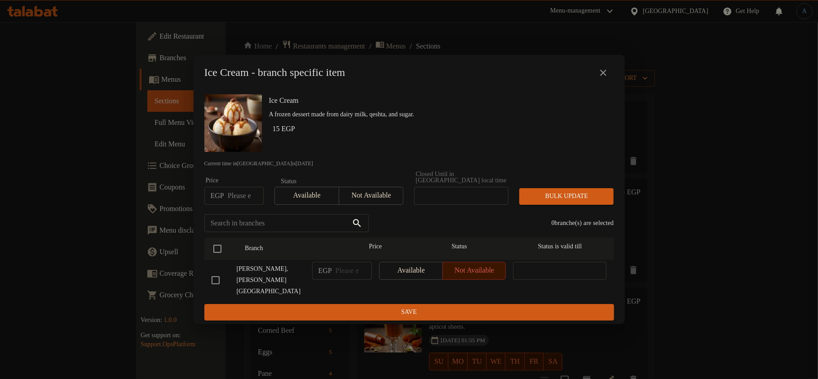
click at [599, 78] on icon "close" at bounding box center [603, 72] width 11 height 11
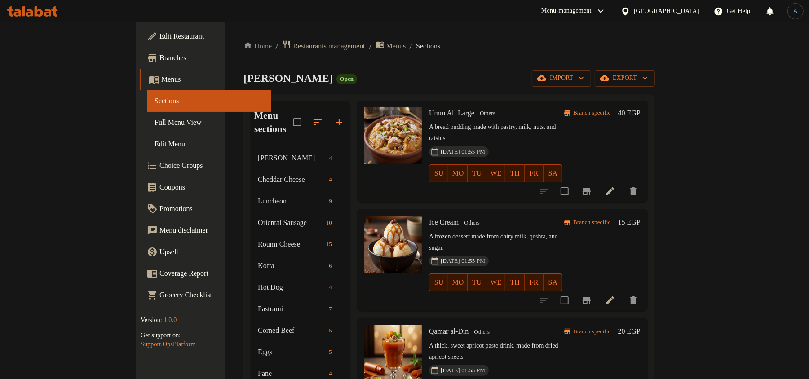
scroll to position [1107, 0]
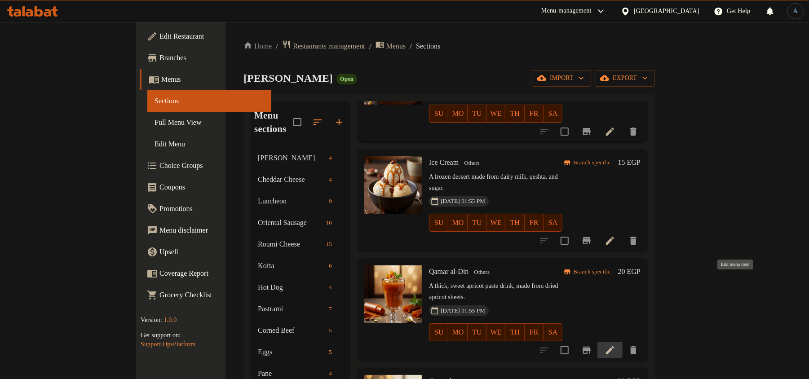
click at [614, 346] on icon at bounding box center [610, 350] width 8 height 8
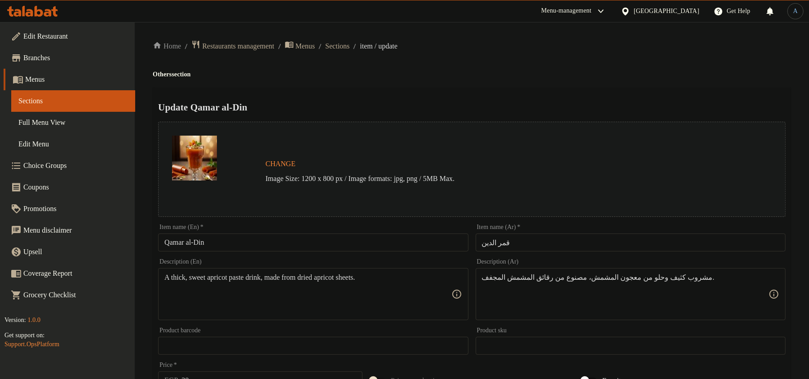
click at [317, 247] on input "Qamar al-Din" at bounding box center [313, 242] width 310 height 18
click at [500, 238] on input "قمر الدين" at bounding box center [631, 242] width 310 height 18
click at [288, 234] on input "Qamar al-Din" at bounding box center [313, 242] width 310 height 18
paste input "Kamarudd"
type input "Kamaruddin"
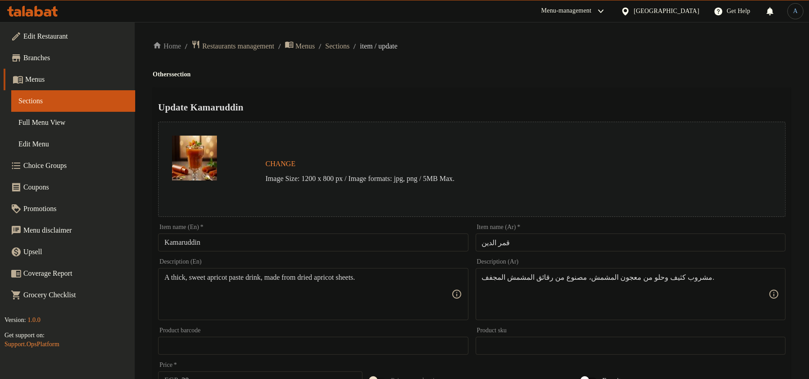
click at [499, 80] on div "Home / Restaurants management / Menus / Sections / item / update Others section…" at bounding box center [472, 335] width 638 height 590
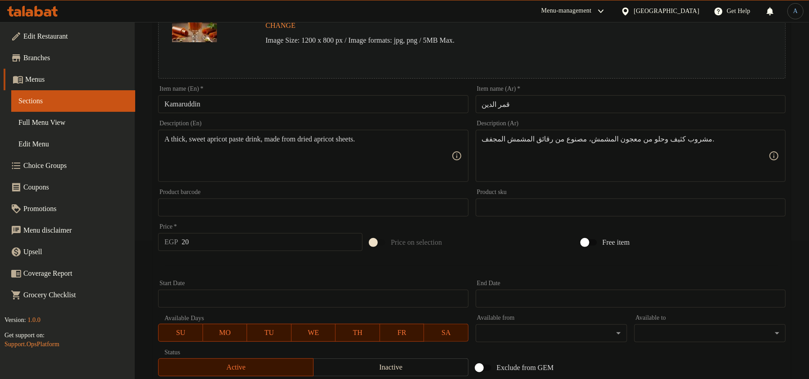
scroll to position [268, 0]
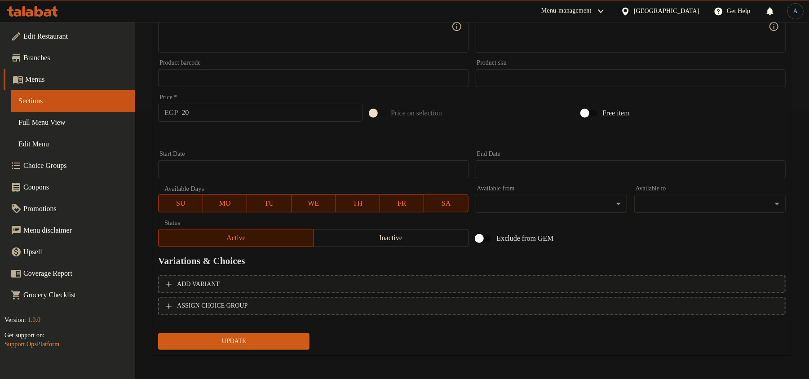
click at [251, 339] on span "Update" at bounding box center [233, 341] width 137 height 11
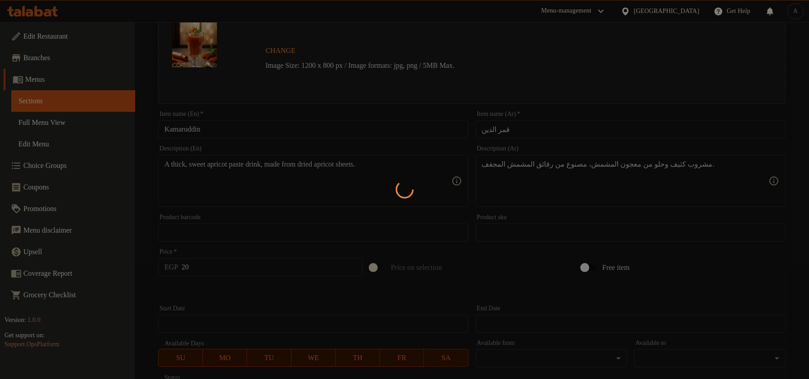
scroll to position [0, 0]
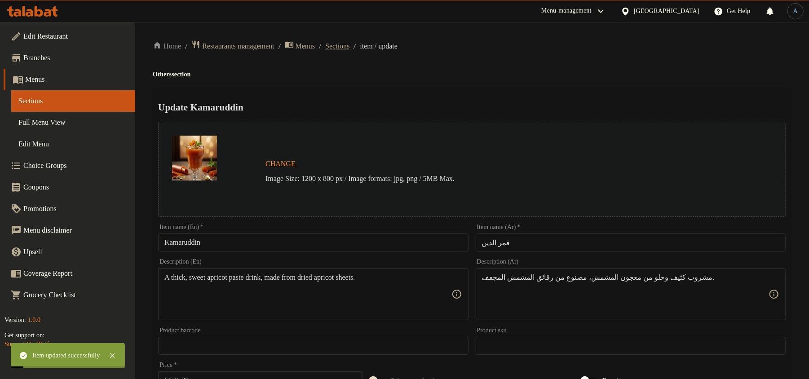
click at [349, 45] on span "Sections" at bounding box center [337, 46] width 24 height 11
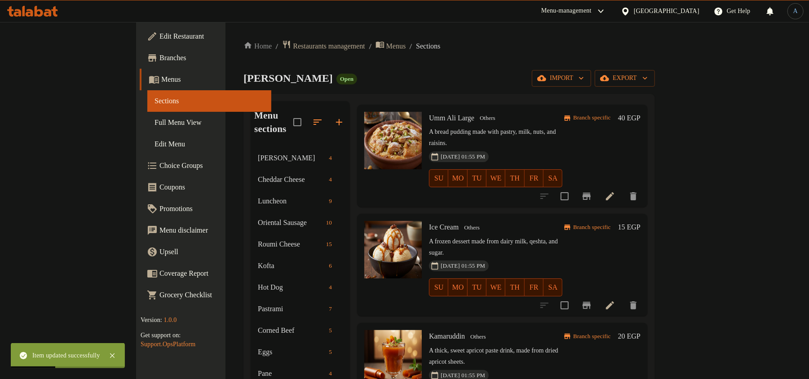
scroll to position [1167, 0]
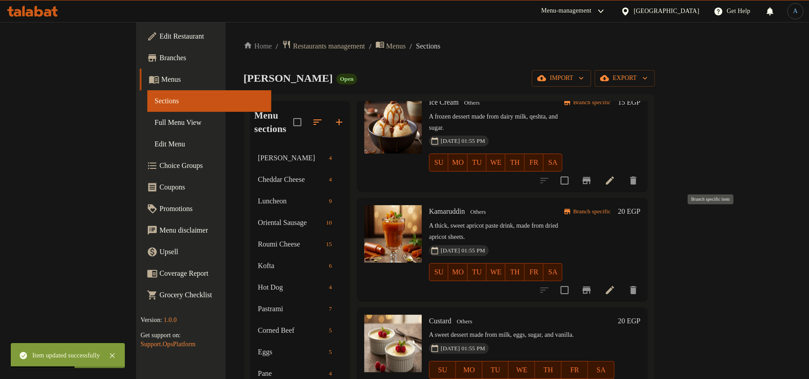
click at [590, 286] on icon "Branch-specific-item" at bounding box center [586, 289] width 8 height 7
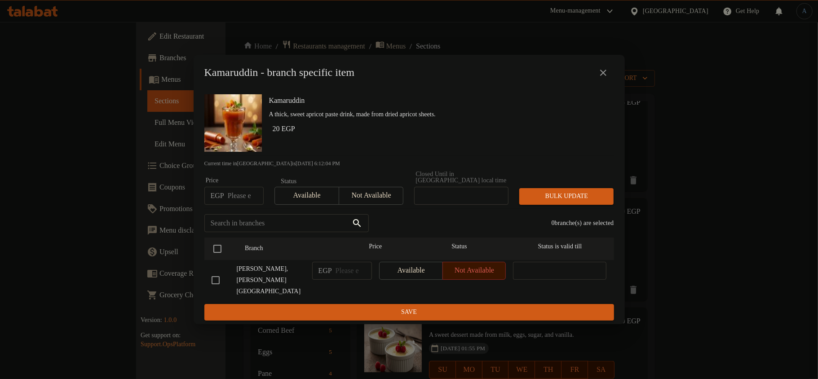
click at [605, 76] on icon "close" at bounding box center [603, 73] width 6 height 6
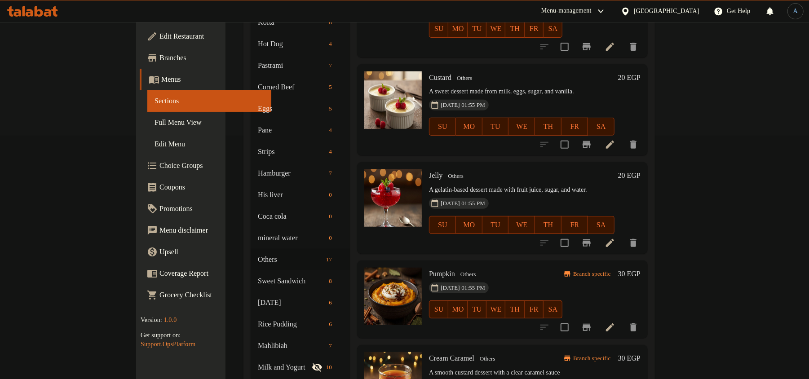
scroll to position [257, 0]
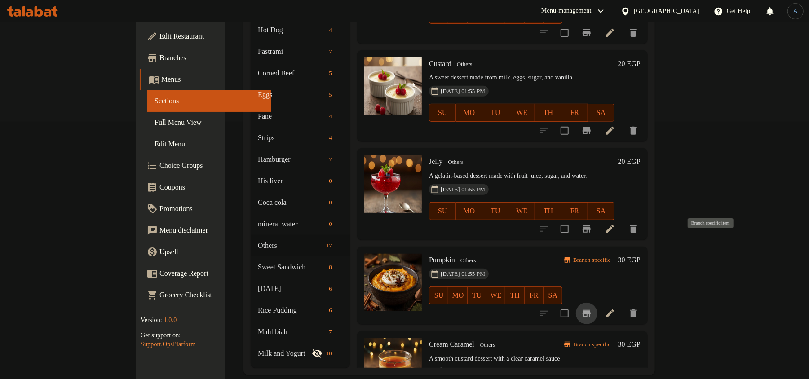
click at [597, 303] on button "Branch-specific-item" at bounding box center [587, 314] width 22 height 22
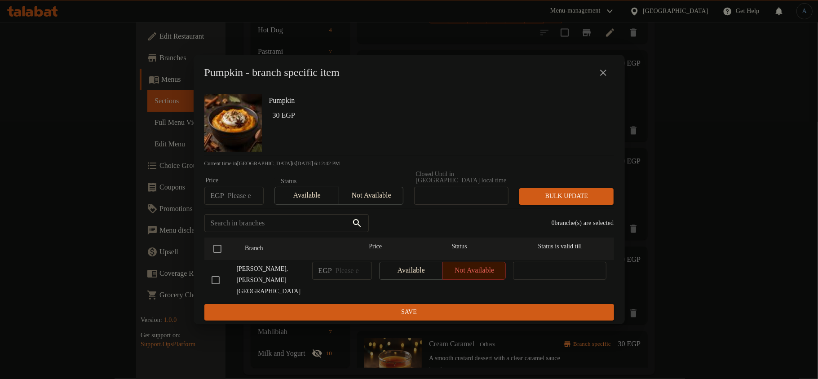
click at [604, 78] on icon "close" at bounding box center [603, 72] width 11 height 11
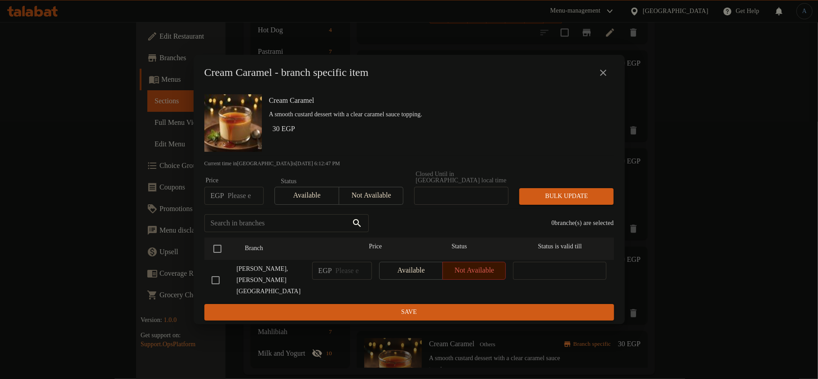
click at [600, 78] on icon "close" at bounding box center [603, 72] width 11 height 11
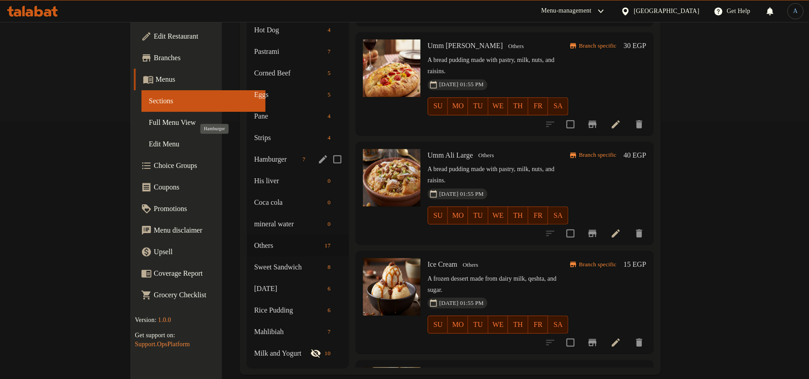
click at [254, 154] on span "Hamburger" at bounding box center [276, 159] width 45 height 11
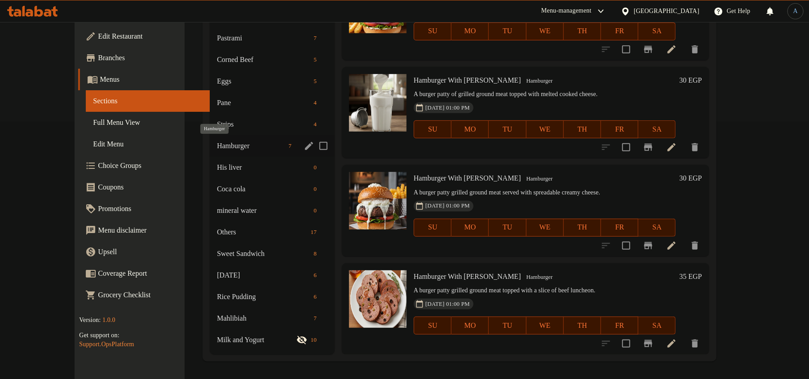
scroll to position [210, 0]
click at [216, 236] on span "Others" at bounding box center [249, 232] width 66 height 11
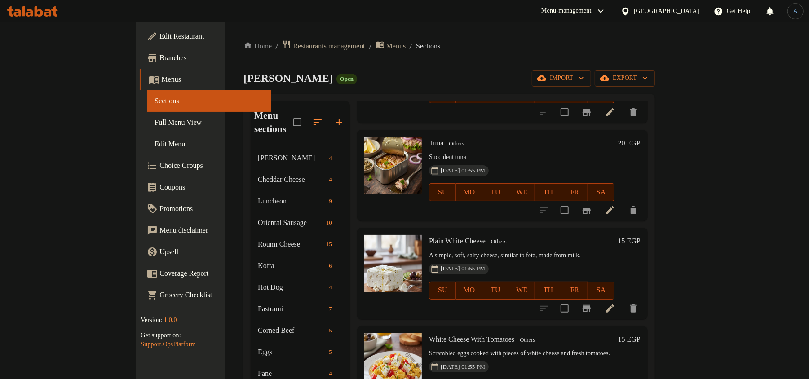
click at [307, 114] on button "button" at bounding box center [318, 122] width 22 height 22
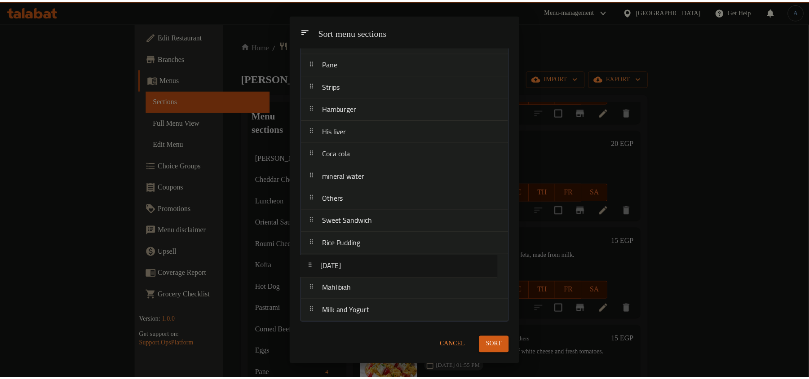
scroll to position [251, 0]
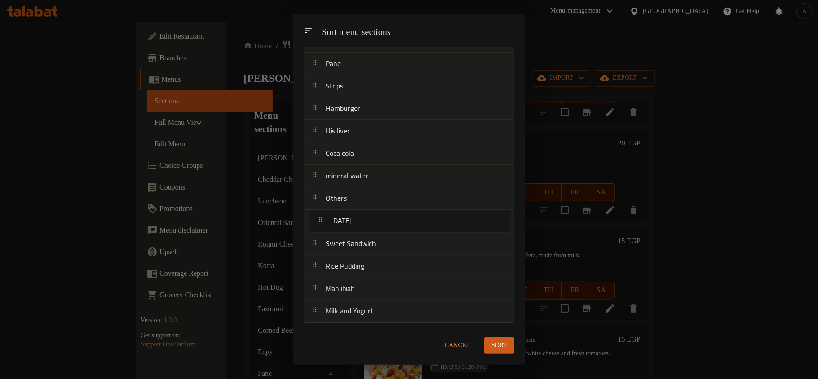
drag, startPoint x: 348, startPoint y: 256, endPoint x: 352, endPoint y: 218, distance: 38.0
click at [352, 218] on nav "Edam Cheese Cheddar Cheese Luncheon Oriental Sausage Roumi Cheese Kofta Hot Dog…" at bounding box center [409, 75] width 211 height 495
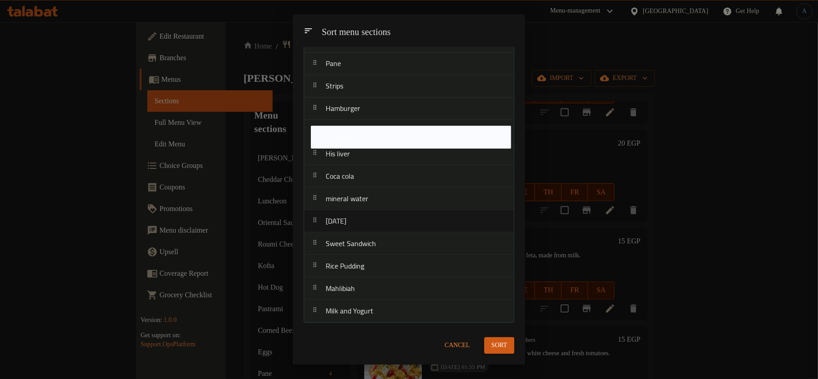
drag, startPoint x: 341, startPoint y: 202, endPoint x: 353, endPoint y: 128, distance: 75.0
click at [353, 128] on nav "Edam Cheese Cheddar Cheese Luncheon Oriental Sausage Roumi Cheese Kofta Hot Dog…" at bounding box center [409, 75] width 211 height 495
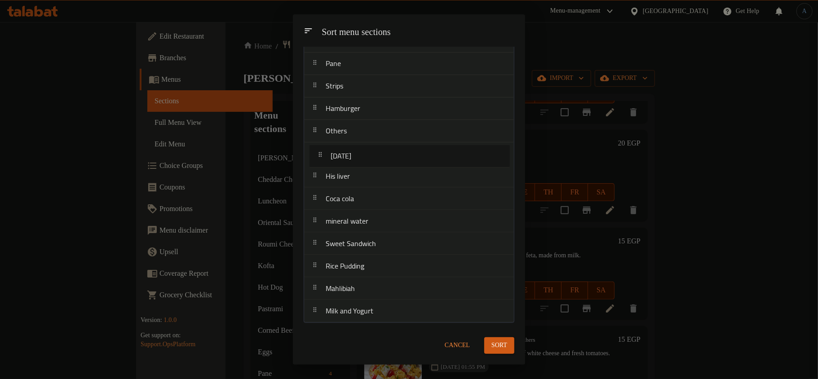
drag, startPoint x: 355, startPoint y: 221, endPoint x: 360, endPoint y: 151, distance: 70.2
click at [360, 151] on nav "Edam Cheese Cheddar Cheese Luncheon Oriental Sausage Roumi Cheese Kofta Hot Dog…" at bounding box center [409, 75] width 211 height 495
drag, startPoint x: 361, startPoint y: 247, endPoint x: 366, endPoint y: 175, distance: 72.0
click at [366, 175] on nav "Edam Cheese Cheddar Cheese Luncheon Oriental Sausage Roumi Cheese Kofta Hot Dog…" at bounding box center [409, 75] width 211 height 495
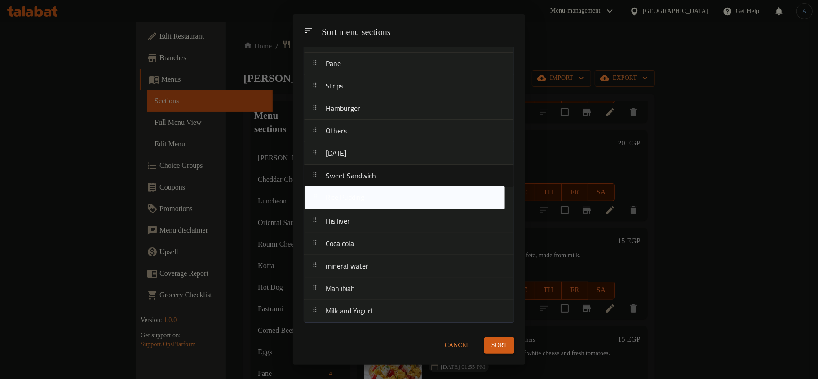
drag, startPoint x: 355, startPoint y: 267, endPoint x: 354, endPoint y: 190, distance: 76.3
click at [354, 190] on nav "Edam Cheese Cheddar Cheese Luncheon Oriental Sausage Roumi Cheese Kofta Hot Dog…" at bounding box center [409, 75] width 211 height 495
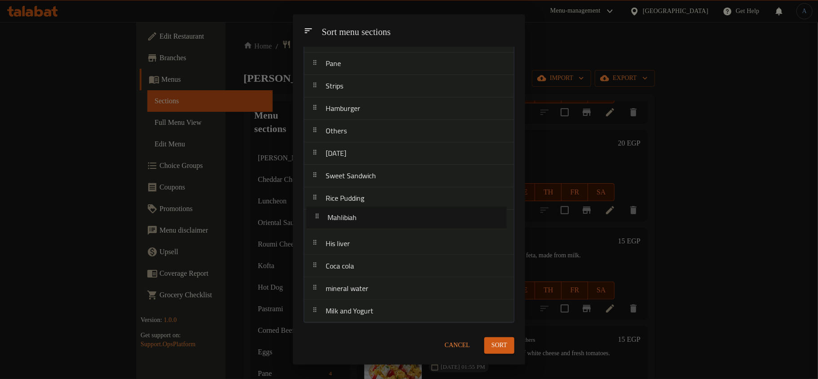
drag, startPoint x: 364, startPoint y: 297, endPoint x: 358, endPoint y: 211, distance: 85.9
click at [358, 211] on nav "Edam Cheese Cheddar Cheese Luncheon Oriental Sausage Roumi Cheese Kofta Hot Dog…" at bounding box center [409, 75] width 211 height 495
drag, startPoint x: 357, startPoint y: 313, endPoint x: 356, endPoint y: 245, distance: 68.3
click at [356, 245] on nav "Edam Cheese Cheddar Cheese Luncheon Oriental Sausage Roumi Cheese Kofta Hot Dog…" at bounding box center [409, 75] width 211 height 495
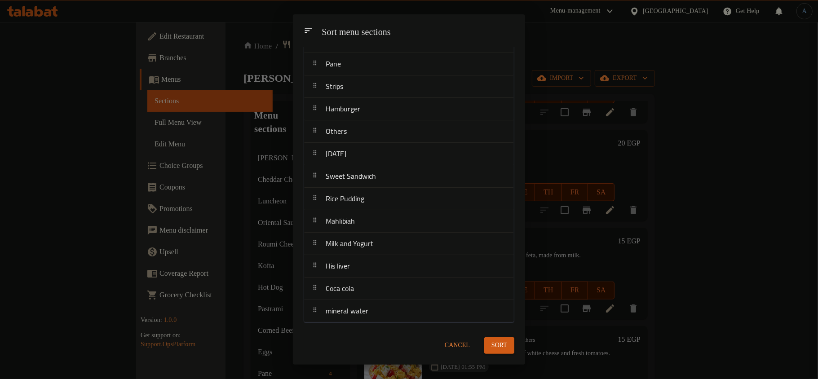
click at [493, 340] on span "Sort" at bounding box center [499, 345] width 16 height 11
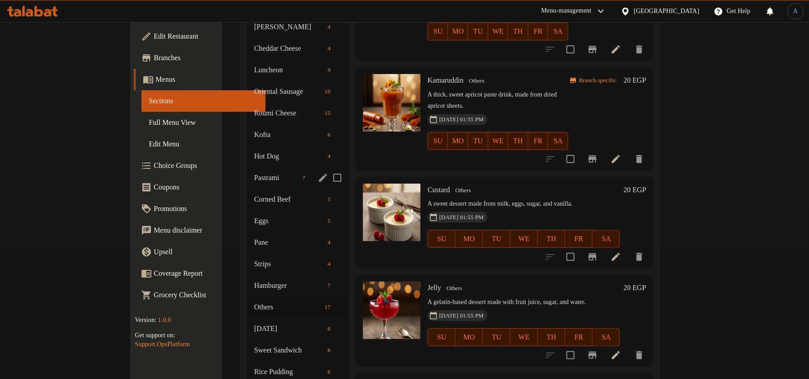
scroll to position [257, 0]
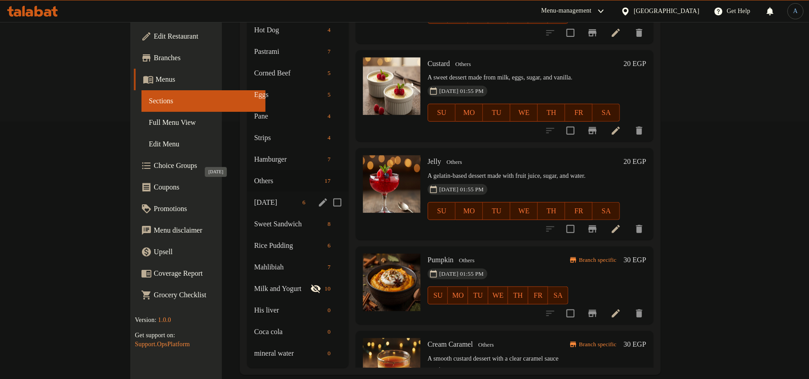
click at [254, 197] on span "[DATE]" at bounding box center [276, 202] width 45 height 11
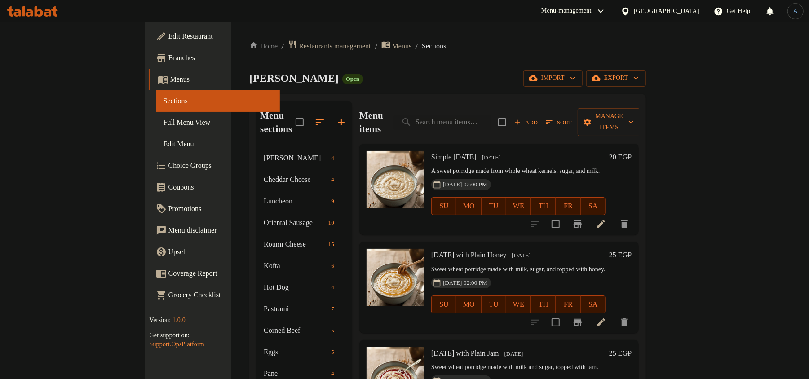
click at [399, 62] on div "Home / Restaurants management / Menus / Sections [PERSON_NAME] Open import expo…" at bounding box center [447, 336] width 396 height 592
click at [550, 147] on div "Simple [DATE] [DATE] A sweet porridge made from whole wheat kernels, sugar, and…" at bounding box center [517, 189] width 181 height 84
click at [606, 219] on icon at bounding box center [600, 224] width 11 height 11
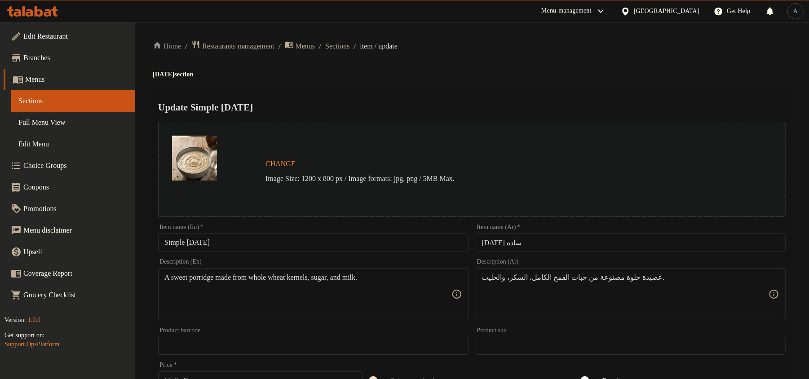
click at [514, 78] on div "Home / Restaurants management / Menus / Sections / item / update [DATE] section…" at bounding box center [472, 335] width 638 height 590
click at [536, 248] on input "[DATE] ساده" at bounding box center [631, 242] width 310 height 18
click at [232, 242] on input "Simple [DATE]" at bounding box center [313, 242] width 310 height 18
paste input "text"
type input "Plain [DATE]"
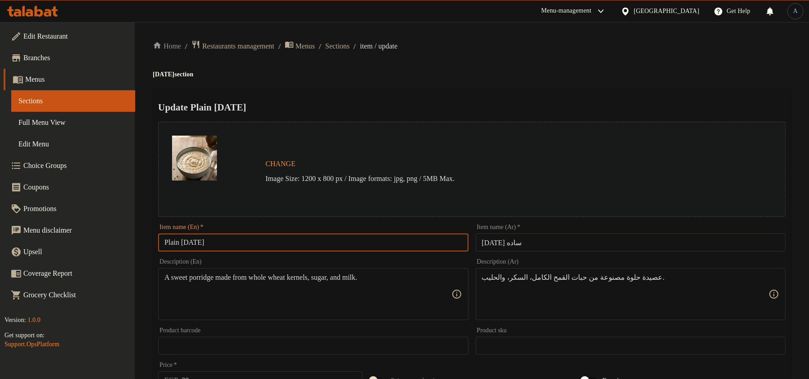
click at [349, 79] on div "Home / Restaurants management / Menus / Sections / item / update [DATE] section…" at bounding box center [472, 335] width 638 height 590
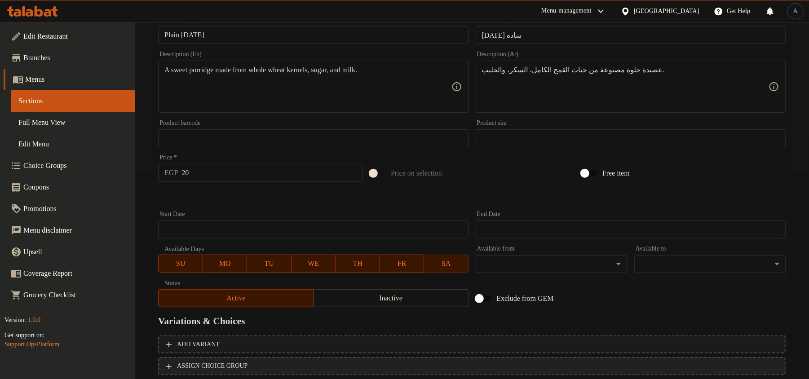
scroll to position [268, 0]
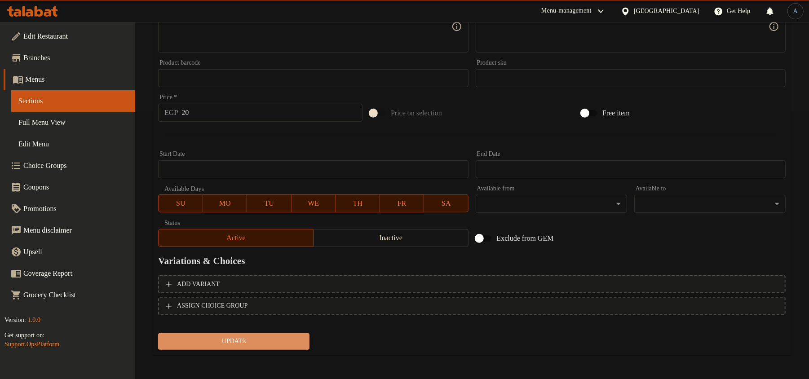
click at [269, 336] on span "Update" at bounding box center [233, 341] width 137 height 11
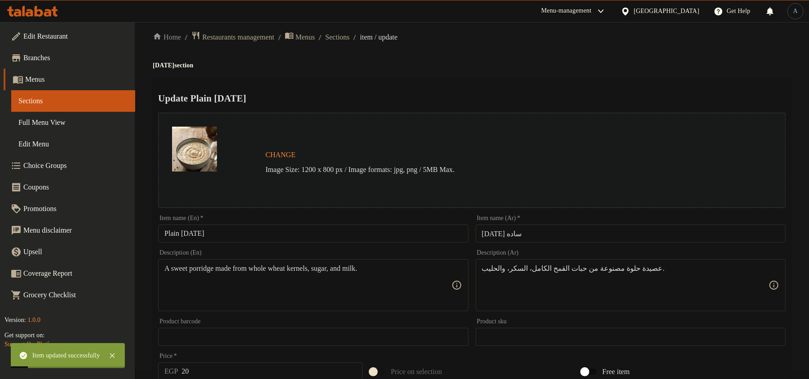
scroll to position [0, 0]
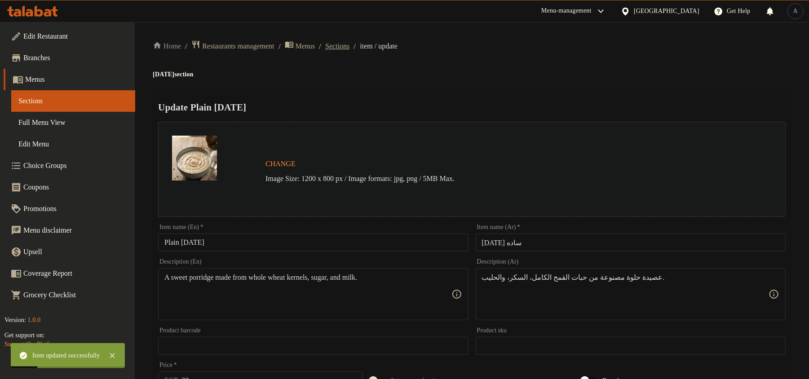
click at [349, 43] on span "Sections" at bounding box center [337, 46] width 24 height 11
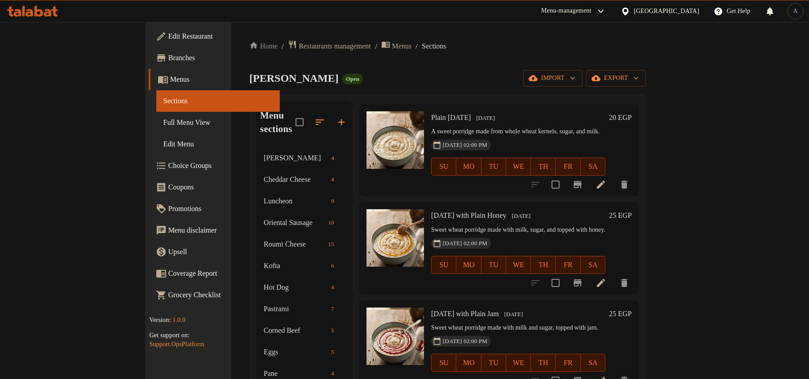
scroll to position [60, 0]
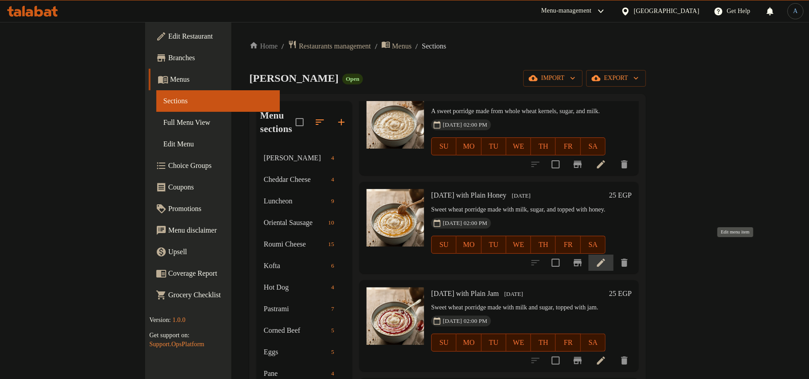
click at [606, 257] on icon at bounding box center [600, 262] width 11 height 11
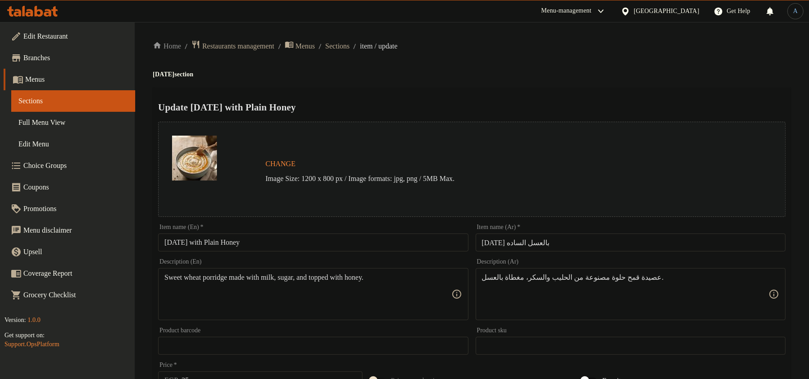
click at [284, 247] on input "[DATE] with Plain Honey" at bounding box center [313, 242] width 310 height 18
click at [269, 243] on input "[DATE] with Plain Honey" at bounding box center [313, 242] width 310 height 18
paste input "W"
type input "[DATE] With Plain Honey"
click at [471, 70] on h4 "[DATE] section" at bounding box center [472, 74] width 638 height 9
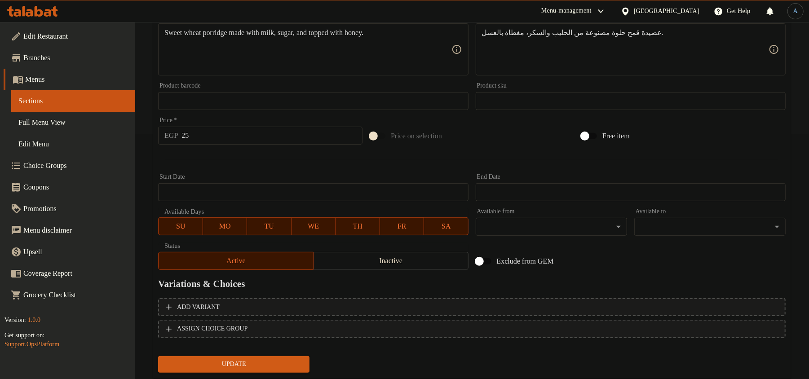
scroll to position [268, 0]
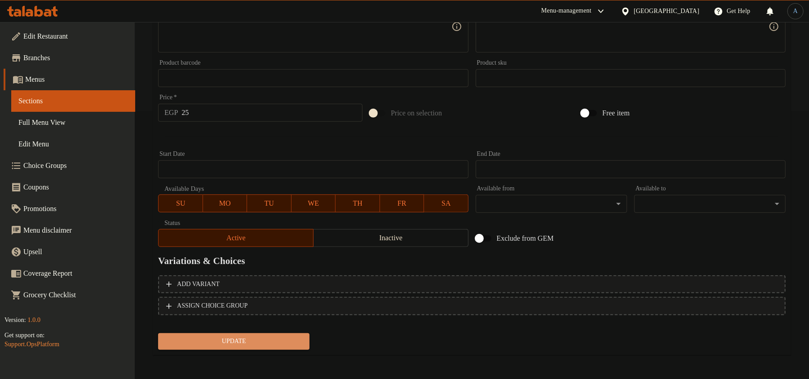
click at [246, 338] on span "Update" at bounding box center [233, 341] width 137 height 11
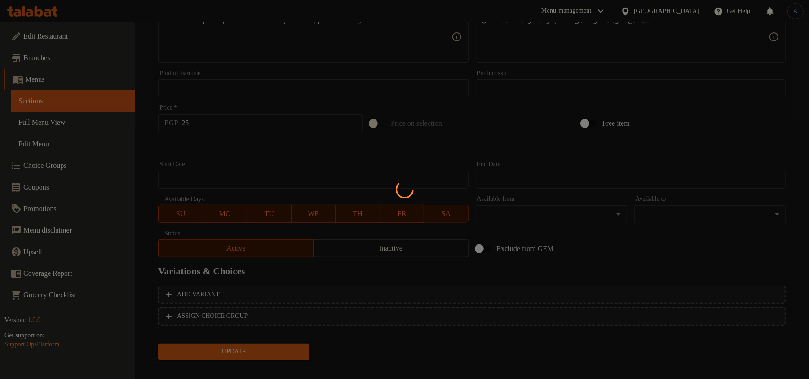
scroll to position [0, 0]
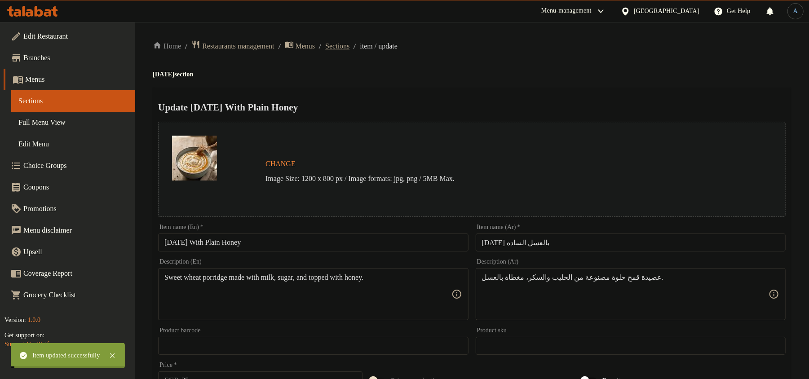
click at [349, 45] on span "Sections" at bounding box center [337, 46] width 24 height 11
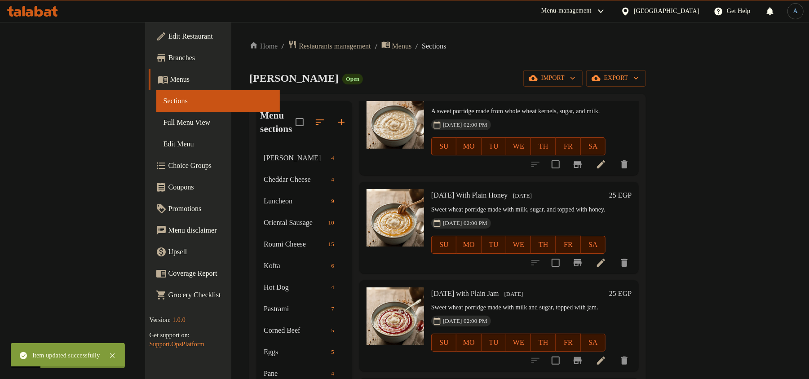
scroll to position [101, 0]
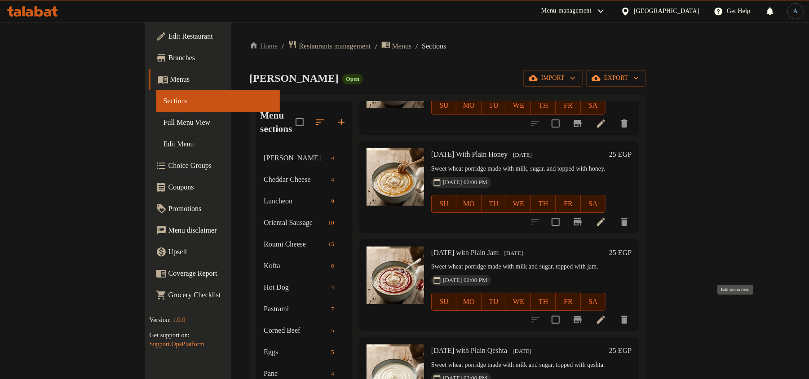
click at [605, 316] on icon at bounding box center [601, 320] width 8 height 8
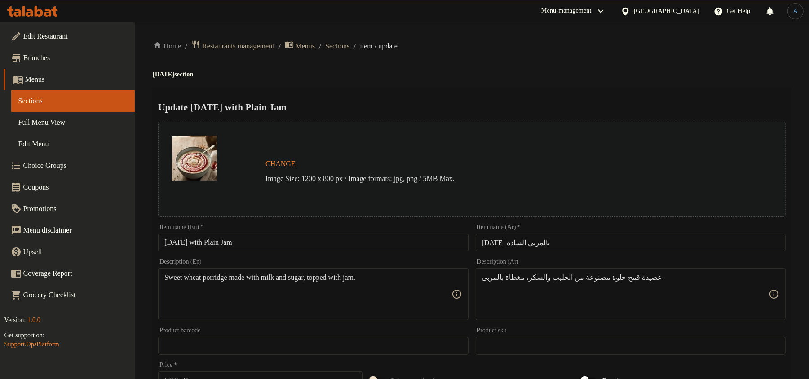
click at [265, 247] on input "[DATE] with Plain Jam" at bounding box center [313, 242] width 310 height 18
click at [511, 75] on h4 "[DATE] section" at bounding box center [472, 74] width 638 height 9
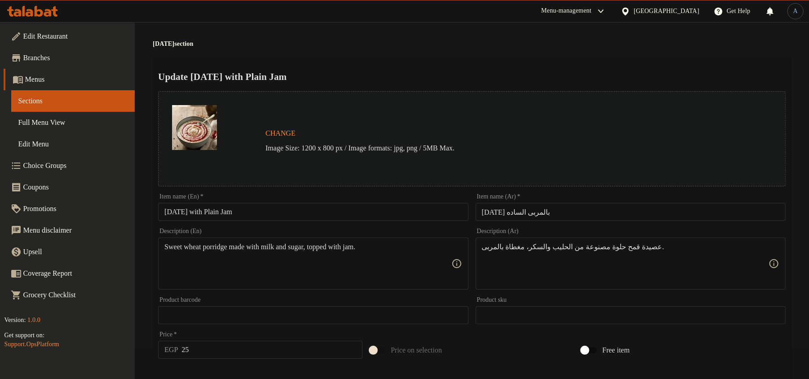
scroll to position [60, 0]
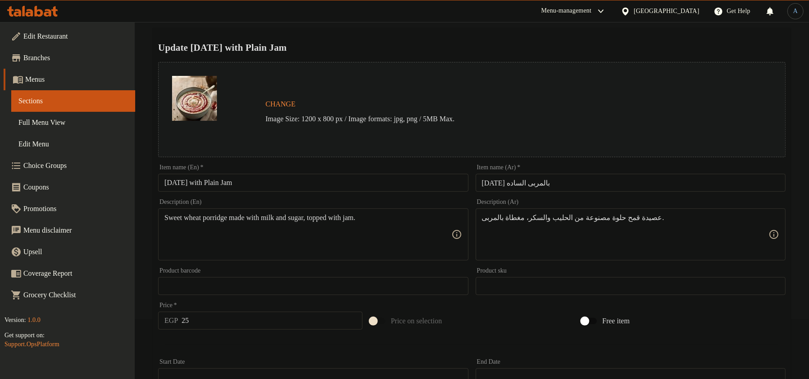
click at [216, 180] on input "[DATE] with Plain Jam" at bounding box center [313, 183] width 310 height 18
paste input "W"
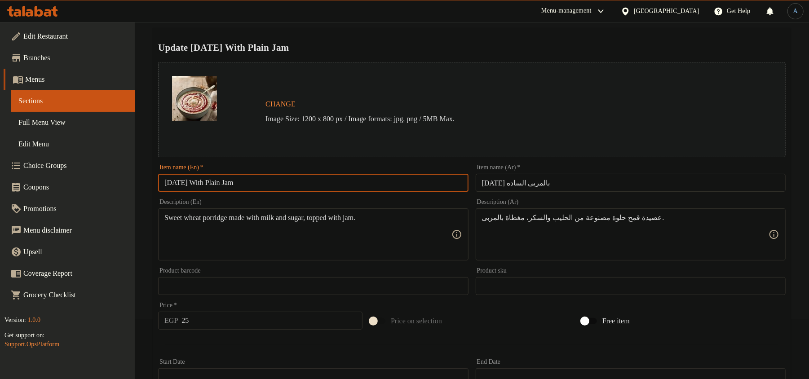
type input "[DATE] With Plain Jam"
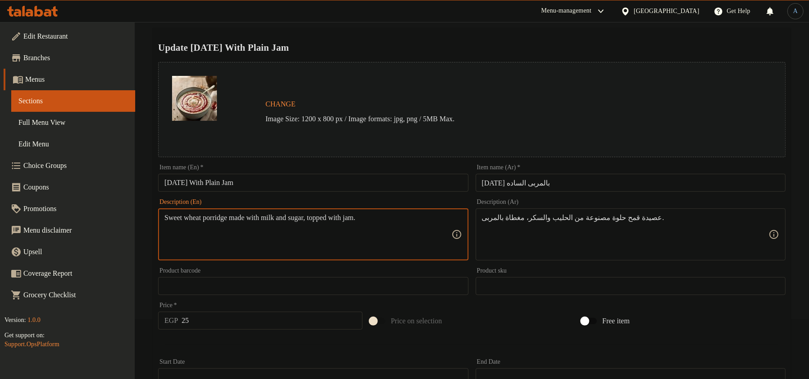
scroll to position [268, 0]
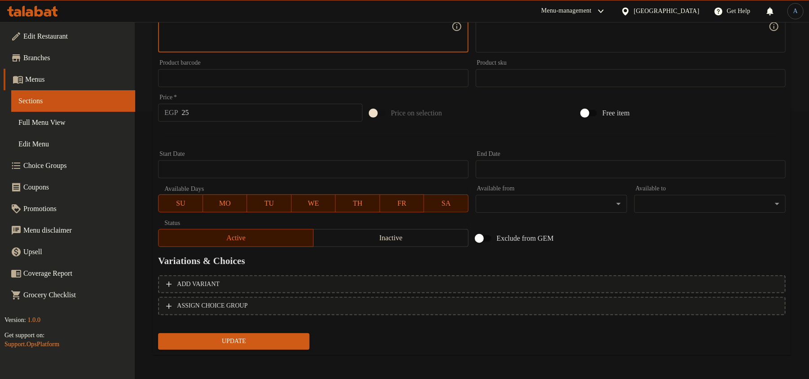
click at [246, 333] on button "Update" at bounding box center [233, 341] width 151 height 17
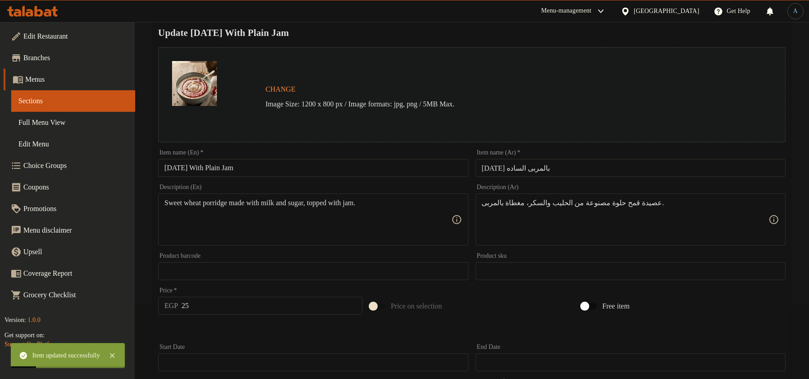
scroll to position [0, 0]
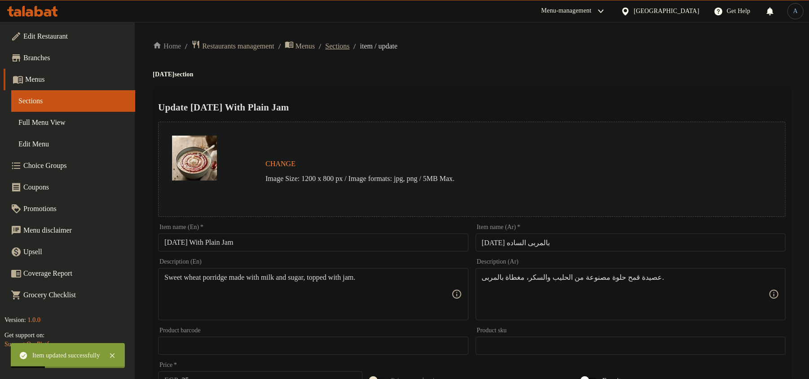
click at [346, 41] on span "Sections" at bounding box center [337, 46] width 24 height 11
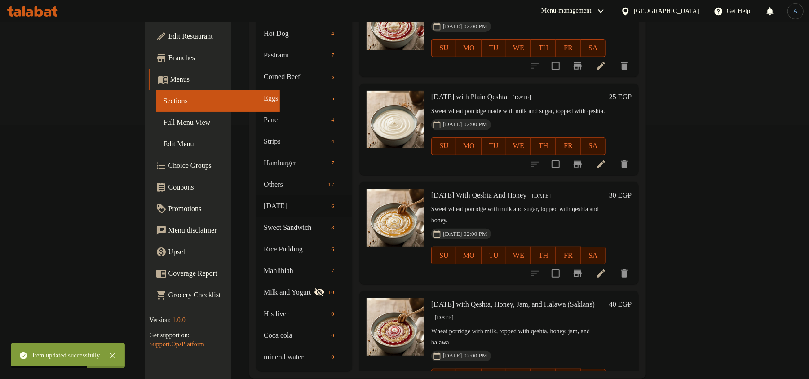
scroll to position [257, 0]
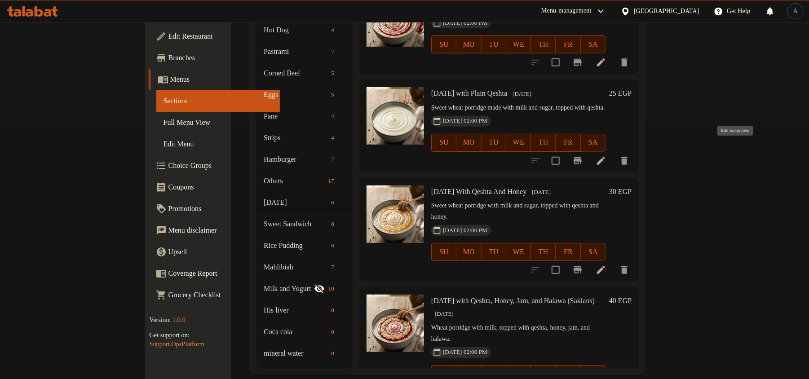
click at [606, 155] on icon at bounding box center [600, 160] width 11 height 11
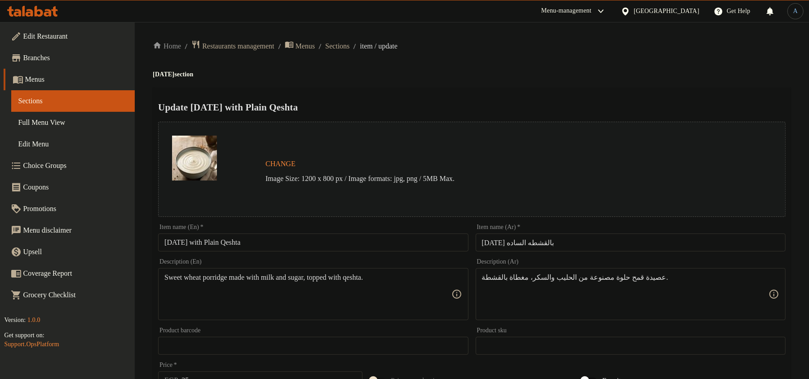
click at [324, 236] on input "[DATE] with Plain Qeshta" at bounding box center [313, 242] width 310 height 18
click at [667, 65] on div "Home / Restaurants management / Menus / Sections / item / update [DATE] section…" at bounding box center [472, 335] width 638 height 590
click at [309, 241] on input "[DATE] with Plain Qeshta" at bounding box center [313, 242] width 310 height 18
paste input "W"
type input "[DATE] With Plain Qeshta"
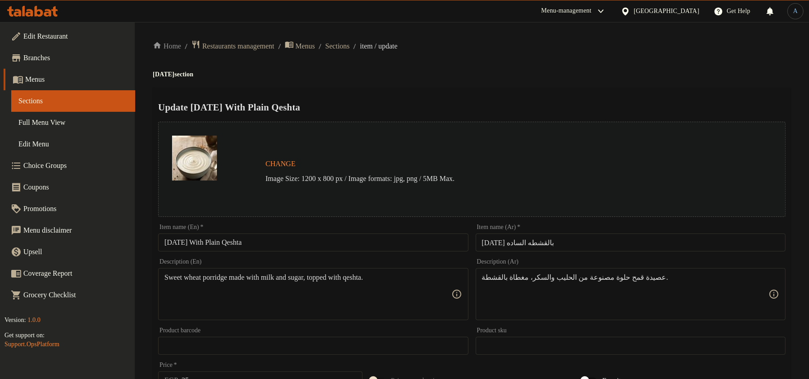
click at [480, 83] on div "Home / Restaurants management / Menus / Sections / item / update [DATE] section…" at bounding box center [472, 335] width 638 height 590
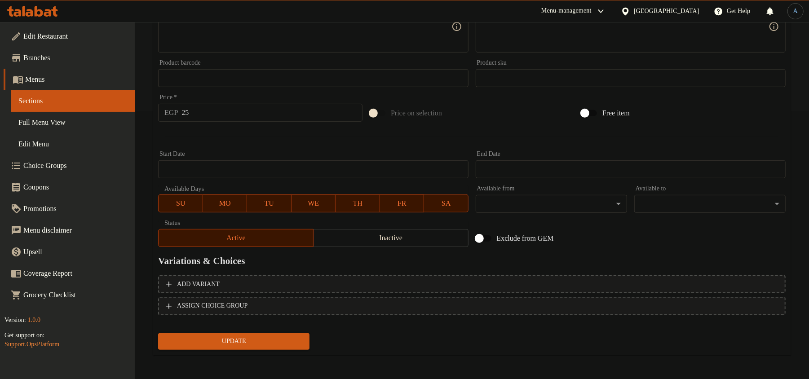
click at [274, 327] on div "Add variant ASSIGN CHOICE GROUP" at bounding box center [471, 301] width 634 height 58
click at [271, 340] on span "Update" at bounding box center [233, 341] width 137 height 11
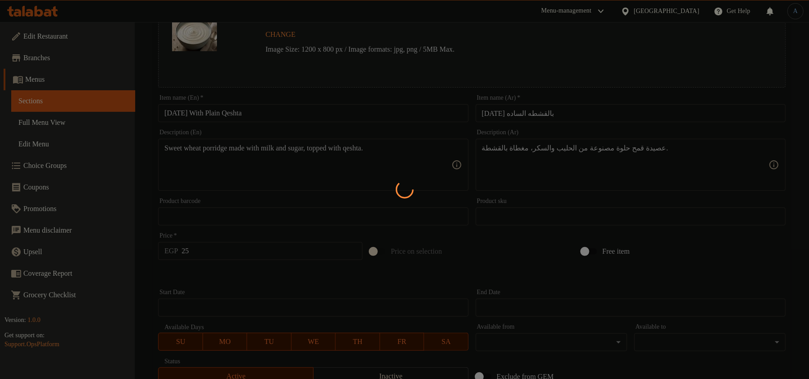
scroll to position [0, 0]
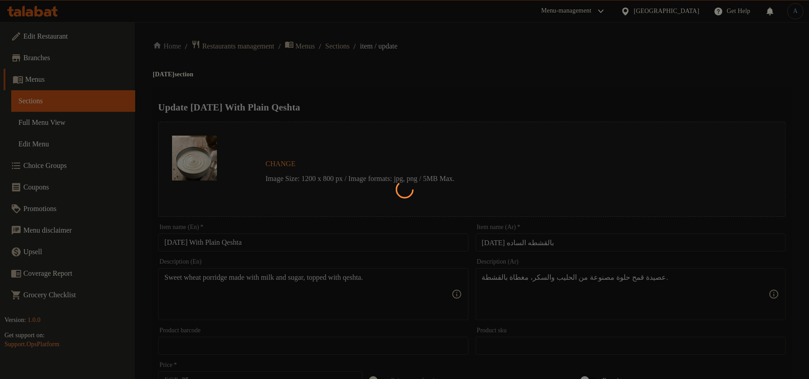
click at [301, 243] on div at bounding box center [404, 189] width 809 height 379
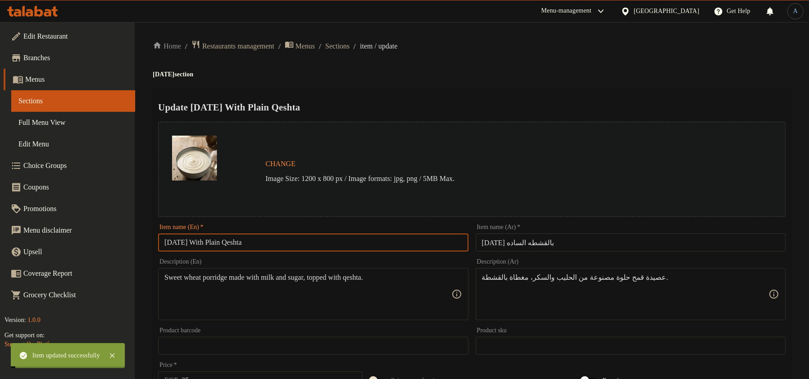
click at [301, 243] on input "[DATE] With Plain Qeshta" at bounding box center [313, 242] width 310 height 18
click at [349, 45] on span "Sections" at bounding box center [337, 46] width 24 height 11
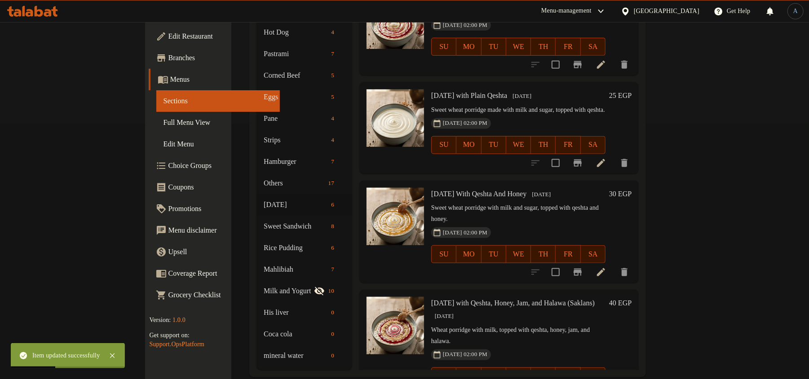
scroll to position [257, 0]
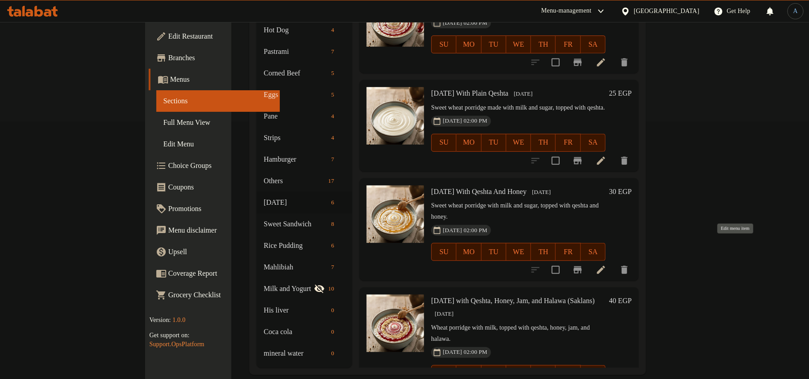
click at [606, 264] on icon at bounding box center [600, 269] width 11 height 11
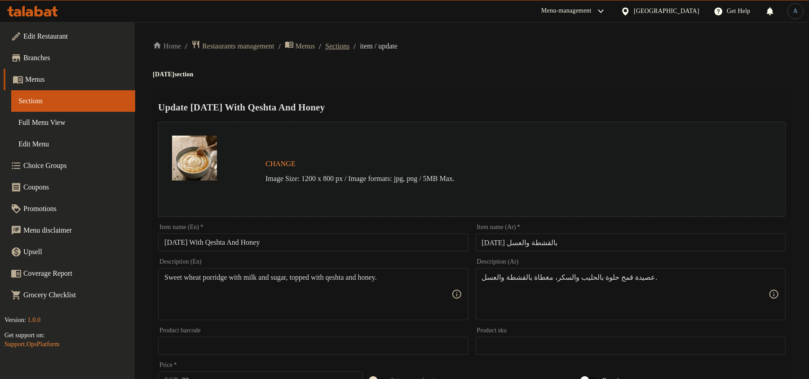
click at [349, 45] on span "Sections" at bounding box center [337, 46] width 24 height 11
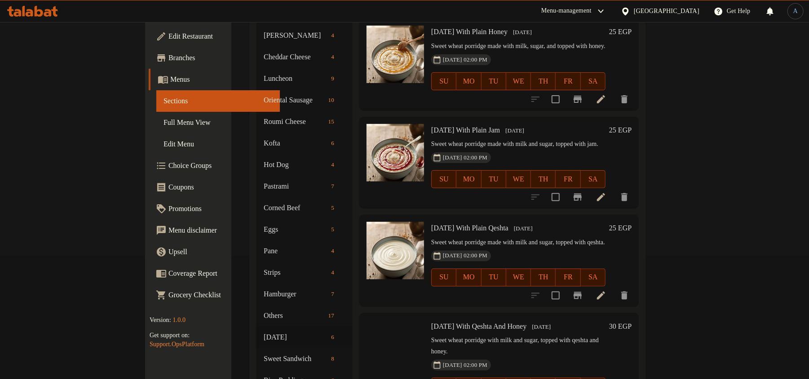
scroll to position [257, 0]
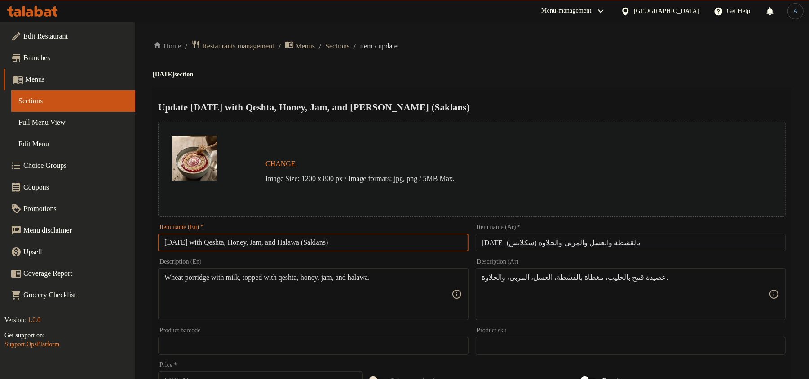
click at [406, 245] on input "[DATE] with Qeshta, Honey, Jam, and Halawa (Saklans)" at bounding box center [313, 242] width 310 height 18
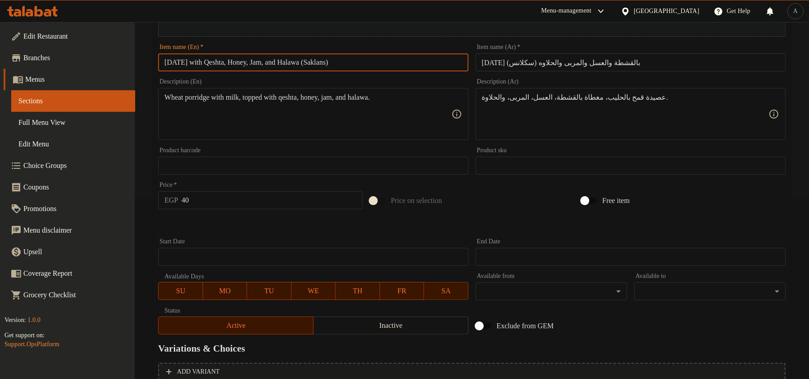
scroll to position [28, 0]
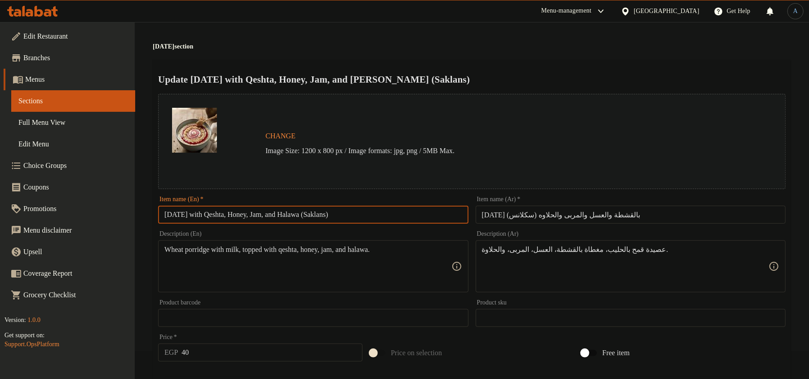
click at [370, 218] on input "[DATE] with Qeshta, Honey, Jam, and Halawa (Saklans)" at bounding box center [313, 215] width 310 height 18
drag, startPoint x: 647, startPoint y: 27, endPoint x: 611, endPoint y: 46, distance: 40.8
click at [647, 27] on div "Home / Restaurants management / Menus / Sections / item / update [DATE] section…" at bounding box center [472, 307] width 638 height 590
click at [348, 208] on input "[DATE] with Qeshta, Honey, Jam, and Halawa (Saklans)" at bounding box center [313, 215] width 310 height 18
paste input "With Qeshta, Honey, Jam, A"
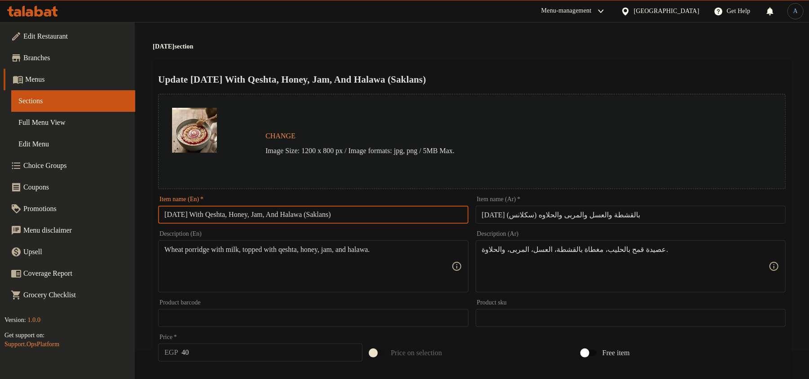
type input "[DATE] With Qeshta, Honey, Jam, And Halawa (Saklans)"
click at [608, 60] on div "Update [DATE] With Qeshta, Honey, Jam, And Halawa (Saklans) Change Image Size: …" at bounding box center [472, 328] width 638 height 536
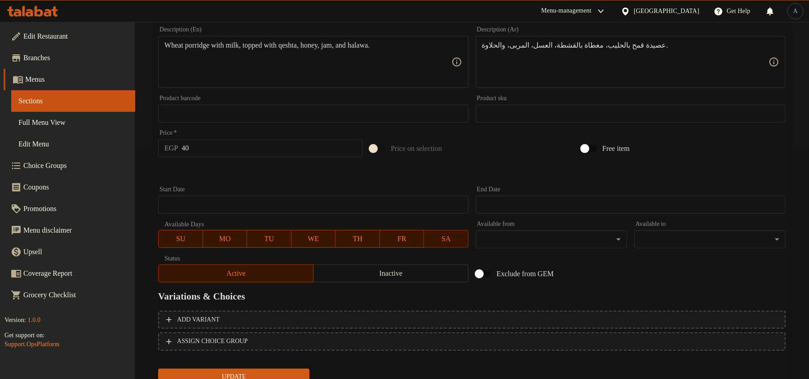
scroll to position [268, 0]
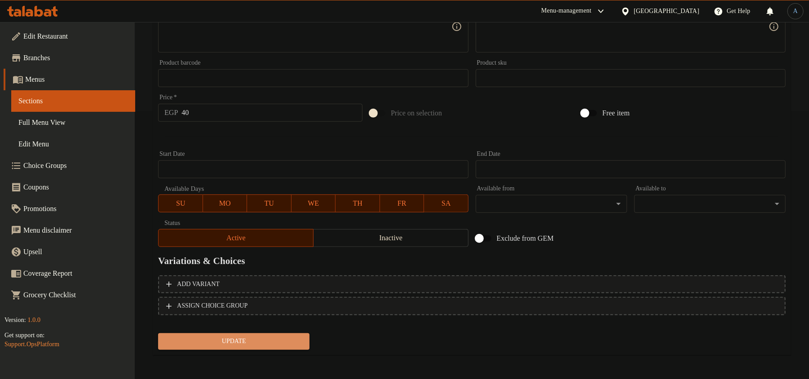
click at [233, 342] on span "Update" at bounding box center [233, 341] width 137 height 11
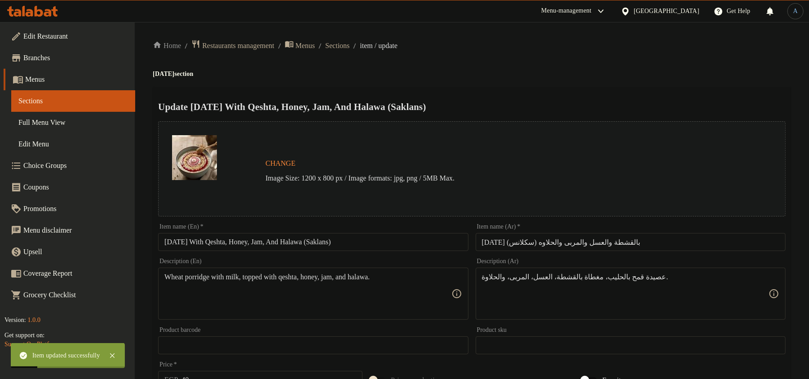
scroll to position [0, 0]
click at [349, 48] on span "Sections" at bounding box center [337, 46] width 24 height 11
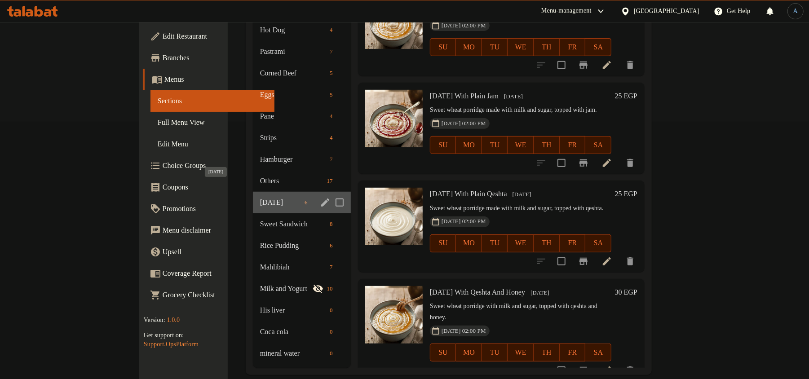
click at [260, 197] on span "[DATE]" at bounding box center [280, 202] width 41 height 11
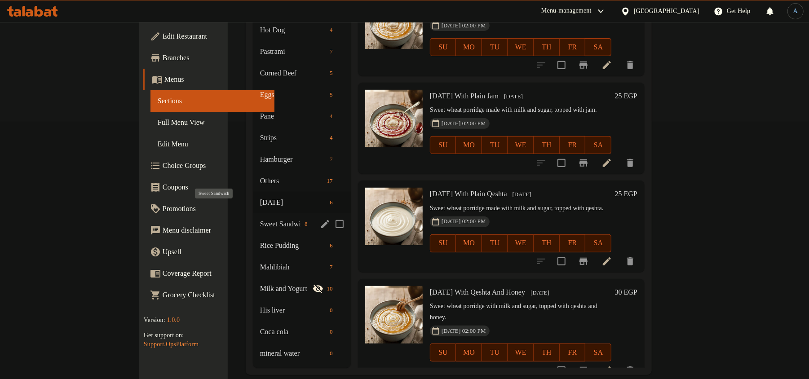
click at [260, 219] on span "Sweet Sandwich" at bounding box center [280, 224] width 41 height 11
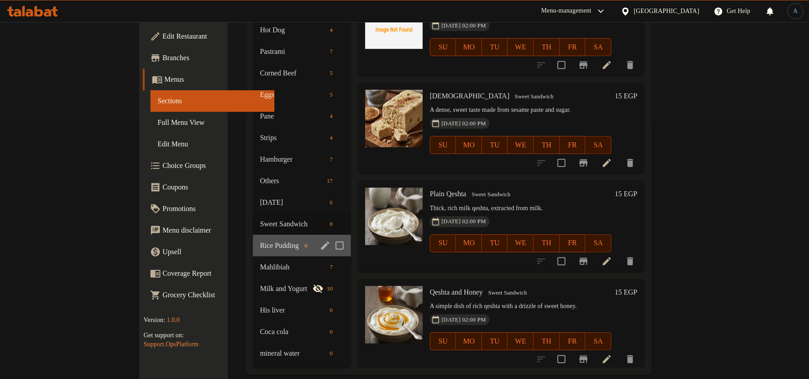
click at [253, 238] on div "Rice Pudding 6" at bounding box center [302, 246] width 98 height 22
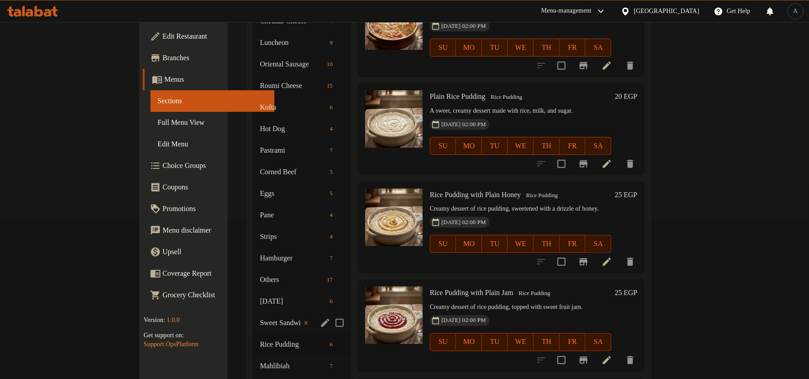
scroll to position [180, 0]
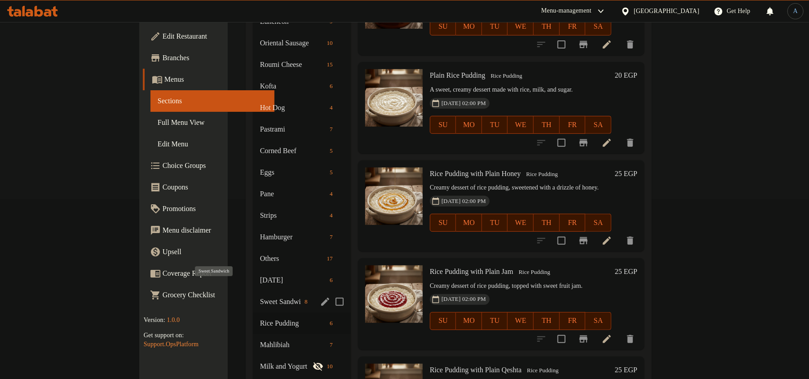
click at [260, 296] on span "Sweet Sandwich" at bounding box center [280, 301] width 41 height 11
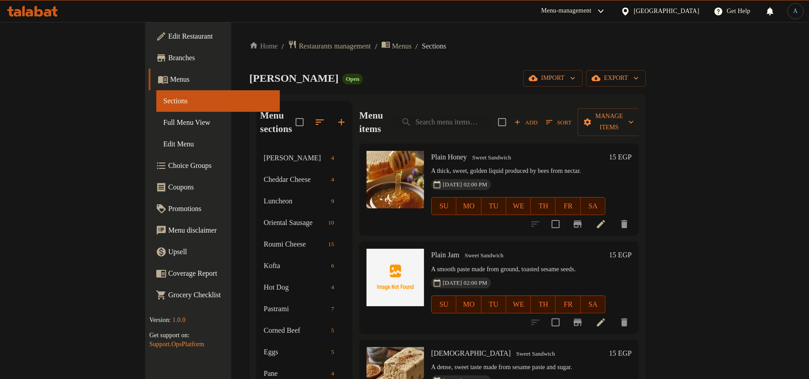
click at [498, 151] on h6 "Plain Honey Sweet Sandwich" at bounding box center [518, 157] width 174 height 13
click at [431, 153] on span "Plain Honey" at bounding box center [449, 157] width 36 height 8
click at [503, 151] on h6 "Plain Honey Sweet Sandwich" at bounding box center [518, 157] width 174 height 13
click at [488, 72] on div "[PERSON_NAME] Open import export" at bounding box center [447, 78] width 396 height 17
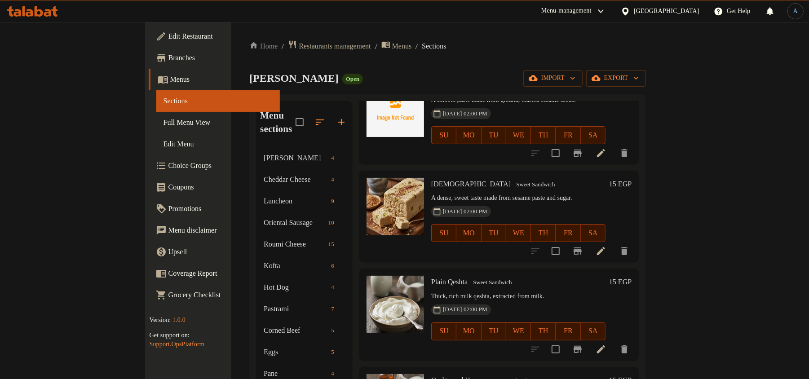
scroll to position [180, 0]
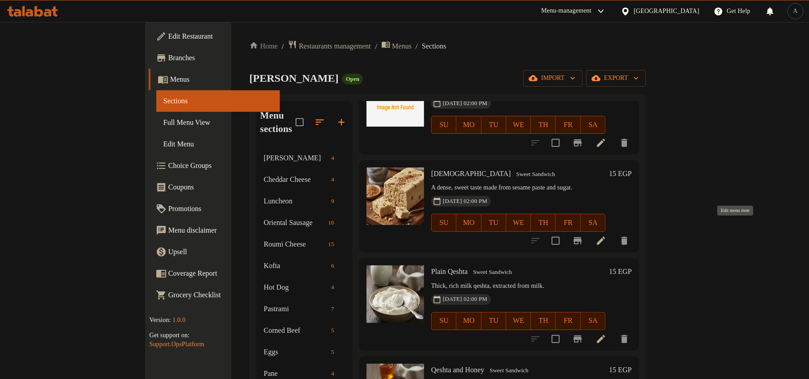
click at [605, 237] on icon at bounding box center [601, 241] width 8 height 8
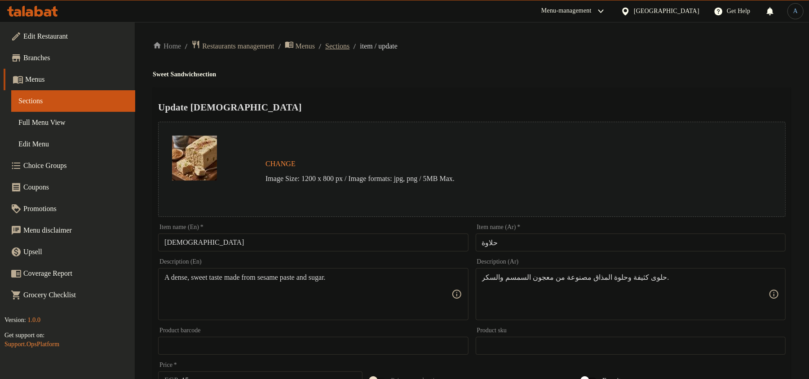
click at [349, 45] on span "Sections" at bounding box center [337, 46] width 24 height 11
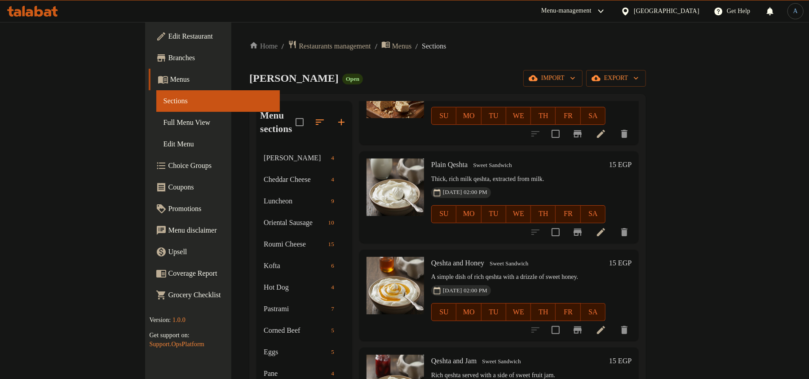
scroll to position [297, 0]
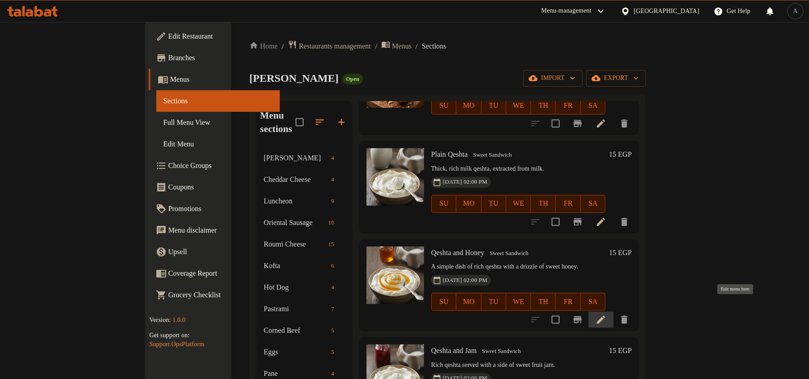
click at [606, 314] on icon at bounding box center [600, 319] width 11 height 11
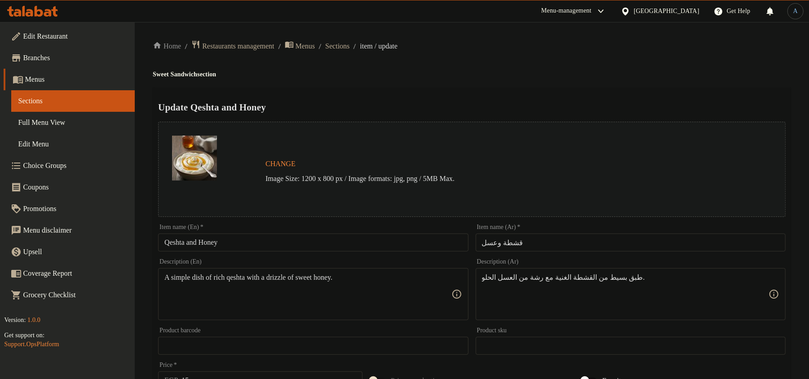
click at [351, 241] on input "Qeshta and Honey" at bounding box center [313, 242] width 310 height 18
click at [392, 232] on div "Item name (En)   * Qeshta and Honey Item name (En) *" at bounding box center [313, 237] width 310 height 27
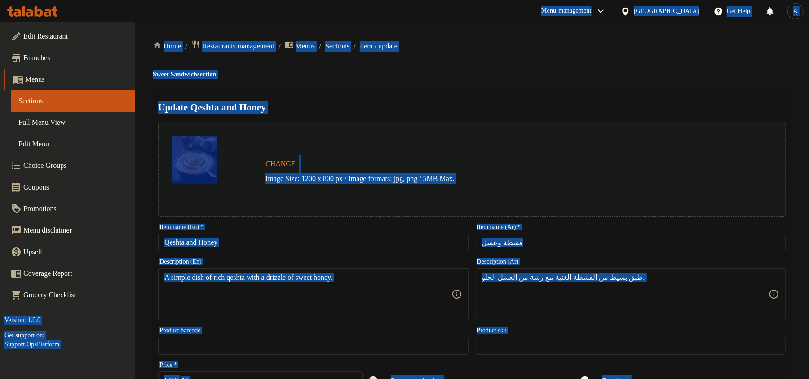
click at [297, 246] on input "Qeshta and Honey" at bounding box center [313, 242] width 310 height 18
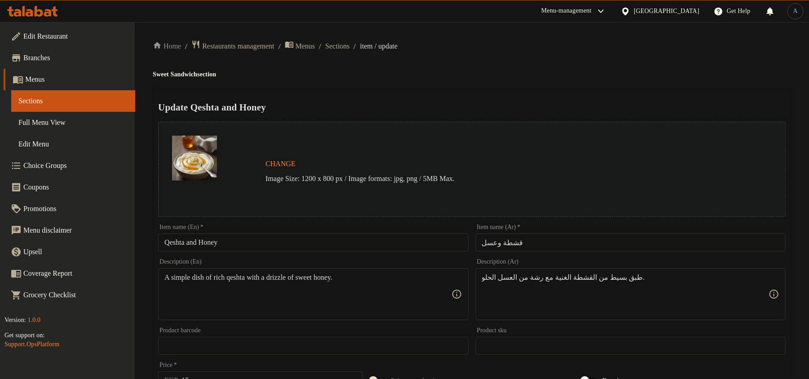
paste input "A"
type input "Qeshta And Honey"
drag, startPoint x: 465, startPoint y: 102, endPoint x: 481, endPoint y: 92, distance: 19.2
click at [466, 102] on h2 "Update Qeshta And Honey" at bounding box center [471, 107] width 627 height 13
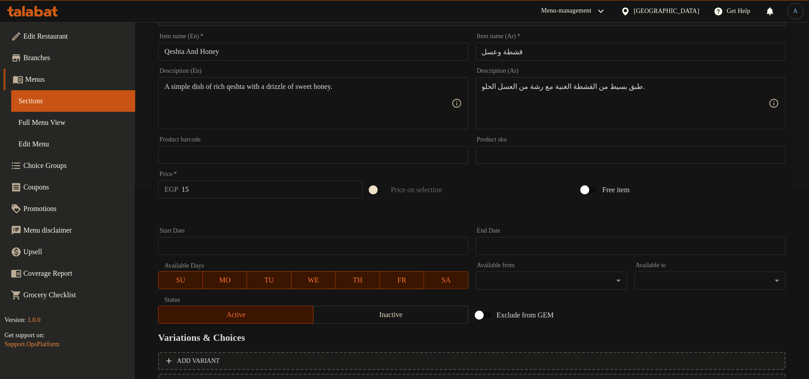
scroll to position [268, 0]
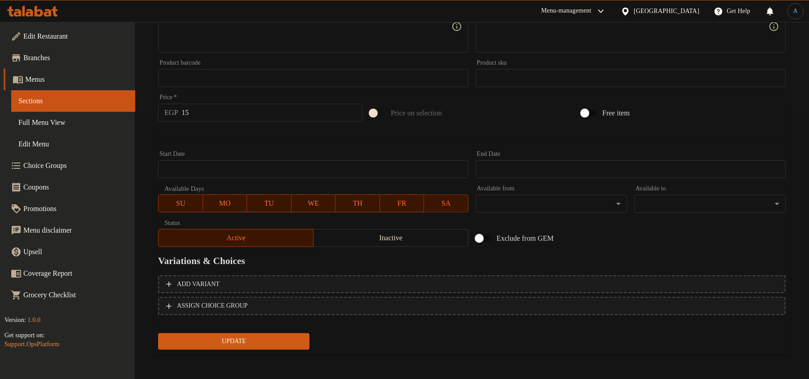
click at [269, 344] on span "Update" at bounding box center [233, 341] width 137 height 11
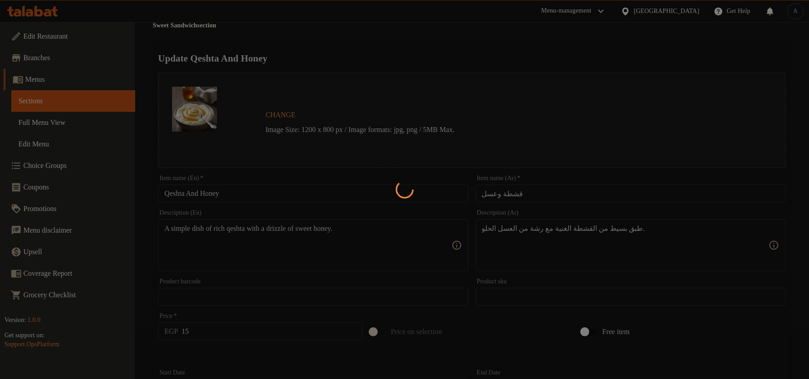
scroll to position [0, 0]
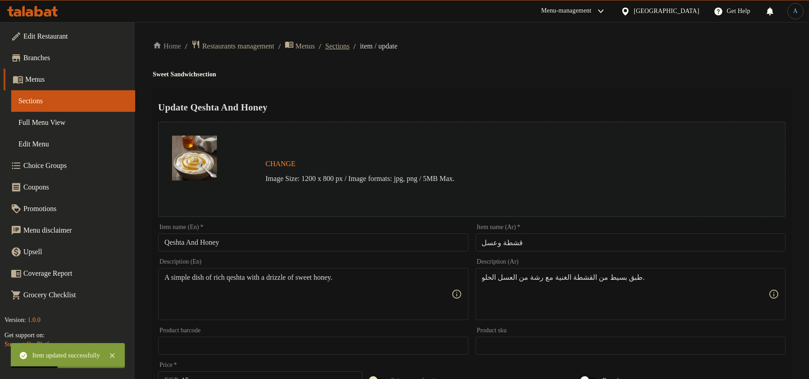
click at [349, 50] on span "Sections" at bounding box center [337, 46] width 24 height 11
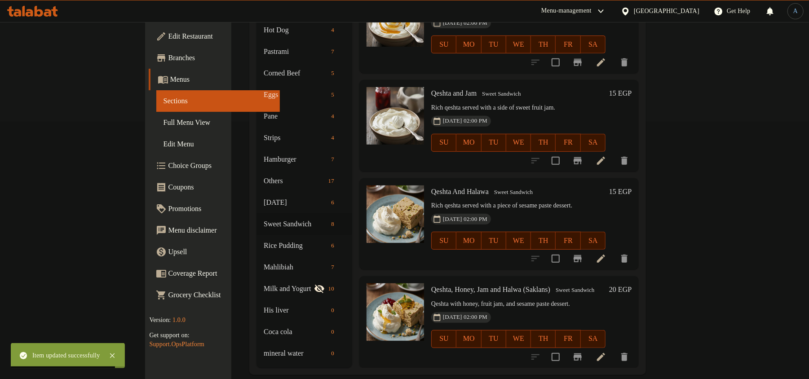
scroll to position [238, 0]
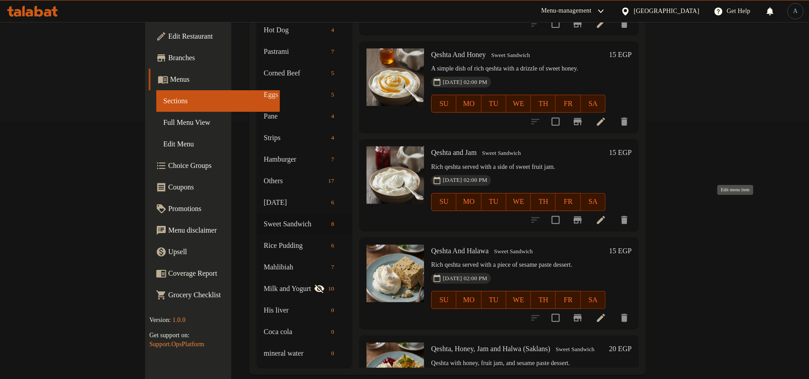
click at [606, 215] on icon at bounding box center [600, 220] width 11 height 11
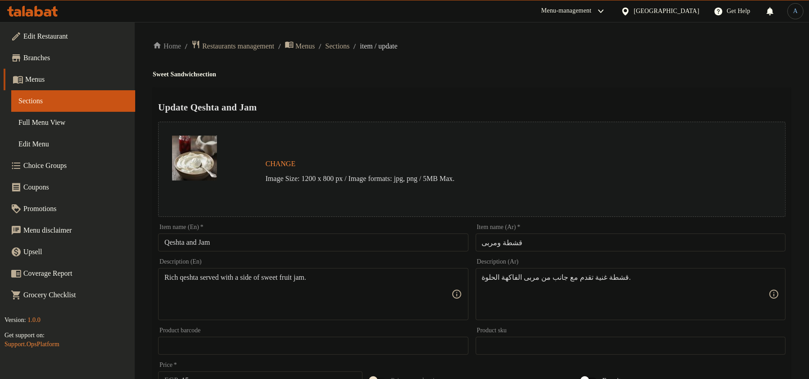
click at [374, 242] on input "Qeshta and Jam" at bounding box center [313, 242] width 310 height 18
click at [478, 54] on div "Home / Restaurants management / Menus / Sections / item / update Sweet Sandwich…" at bounding box center [472, 335] width 638 height 590
click at [353, 242] on input "Qeshta and Jam" at bounding box center [313, 242] width 310 height 18
paste input "A"
type input "Qeshta And Jam"
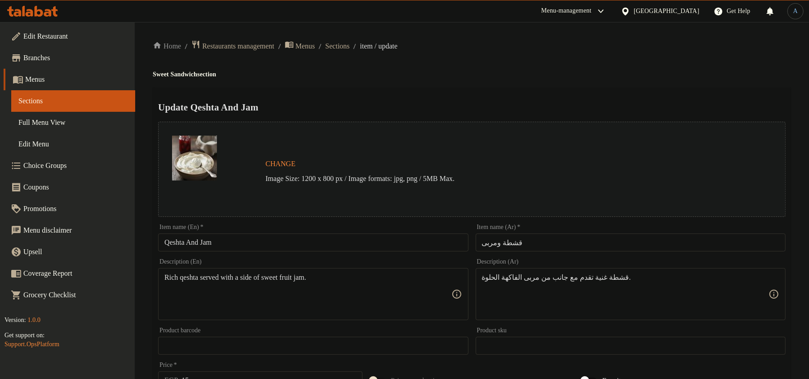
click at [445, 92] on div "Update Qeshta And Jam Change Image Size: 1200 x 800 px / Image formats: jpg, pn…" at bounding box center [472, 356] width 638 height 536
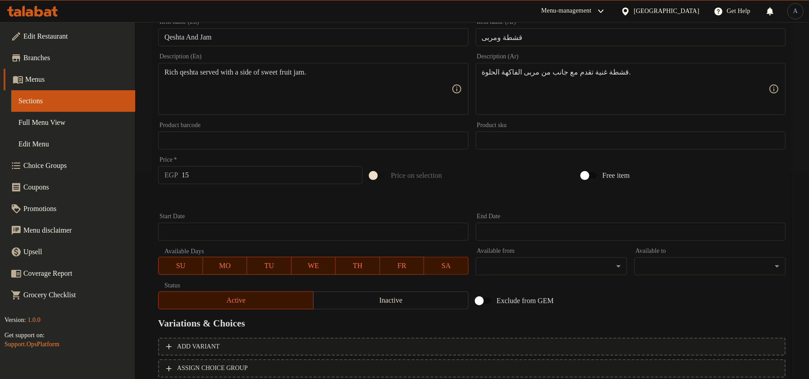
scroll to position [268, 0]
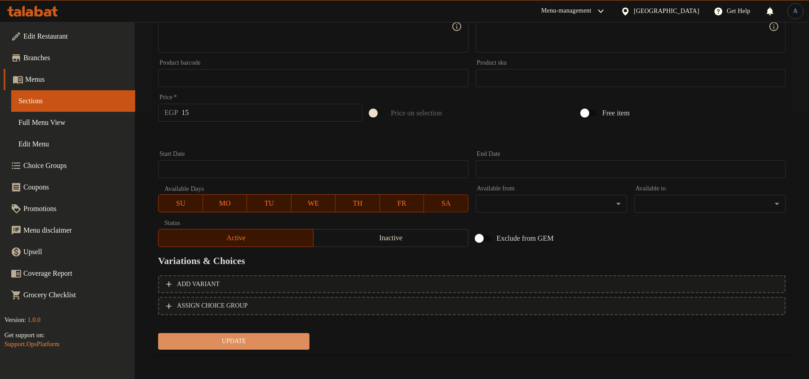
click at [270, 333] on button "Update" at bounding box center [233, 341] width 151 height 17
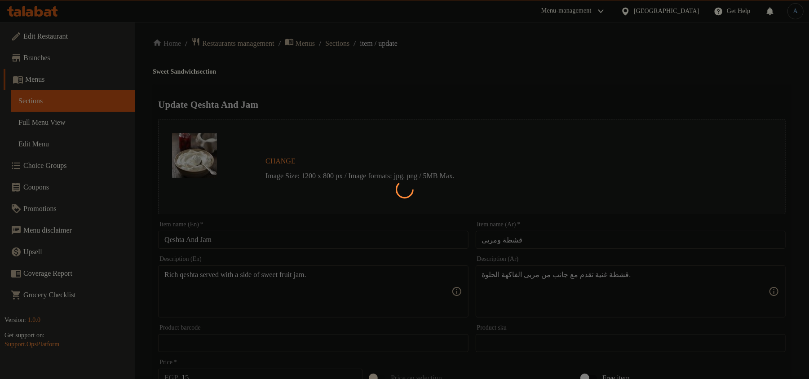
scroll to position [0, 0]
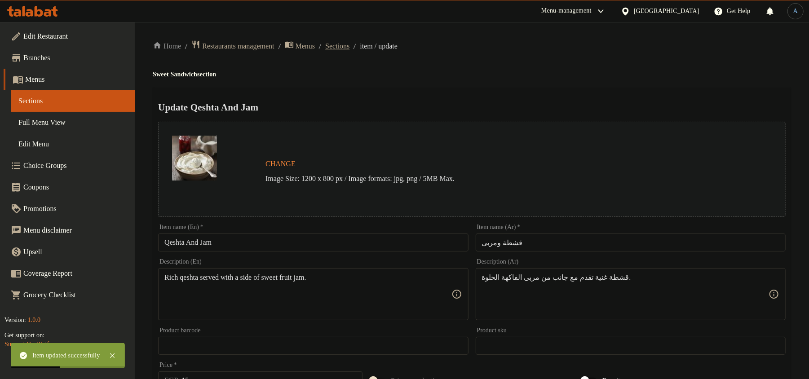
click at [349, 43] on span "Sections" at bounding box center [337, 46] width 24 height 11
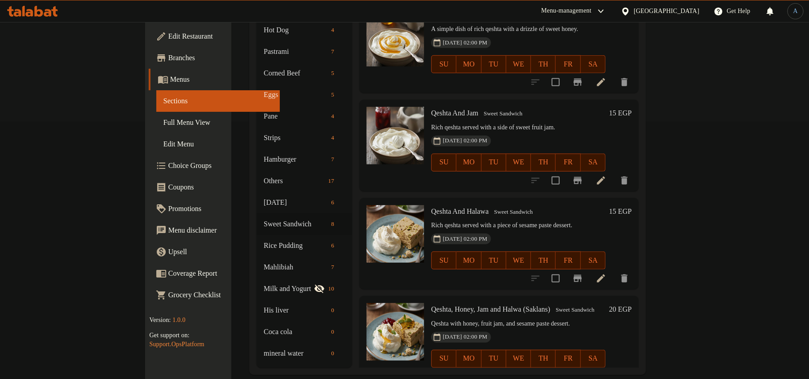
scroll to position [297, 0]
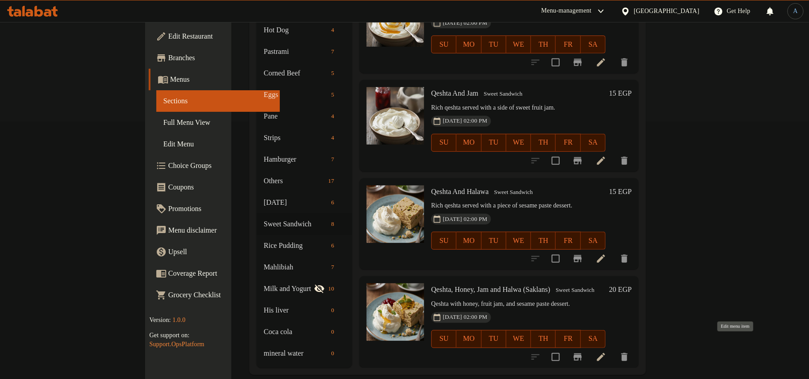
click at [606, 352] on icon at bounding box center [600, 357] width 11 height 11
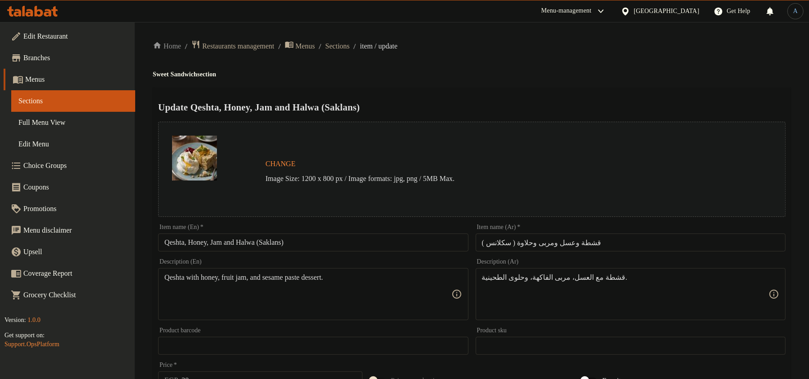
click at [355, 246] on input "Qeshta, Honey, Jam and Halwa (Saklans)" at bounding box center [313, 242] width 310 height 18
click at [646, 42] on ol "Home / Restaurants management / Menus / Sections / item / update" at bounding box center [472, 46] width 638 height 12
click at [366, 240] on input "Qeshta, Honey, Jam and Halwa (Saklans)" at bounding box center [313, 242] width 310 height 18
paste input "A"
type input "Qeshta, Honey, Jam And Halwa (Saklans)"
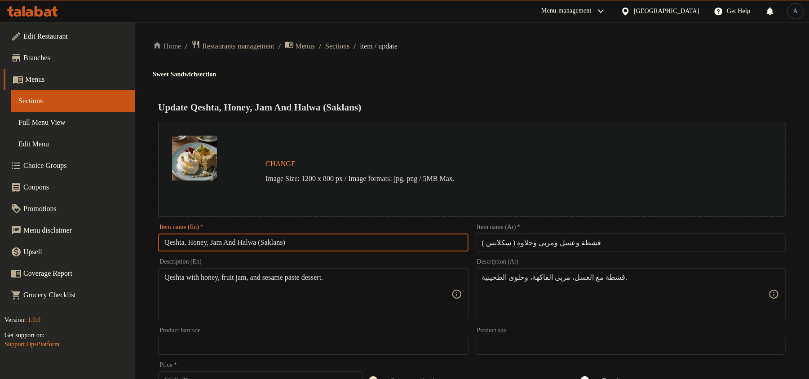
click at [471, 48] on ol "Home / Restaurants management / Menus / Sections / item / update" at bounding box center [472, 46] width 638 height 12
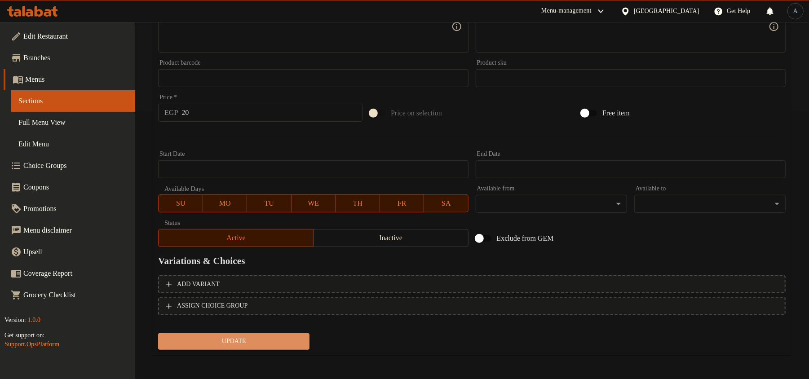
click at [280, 340] on span "Update" at bounding box center [233, 341] width 137 height 11
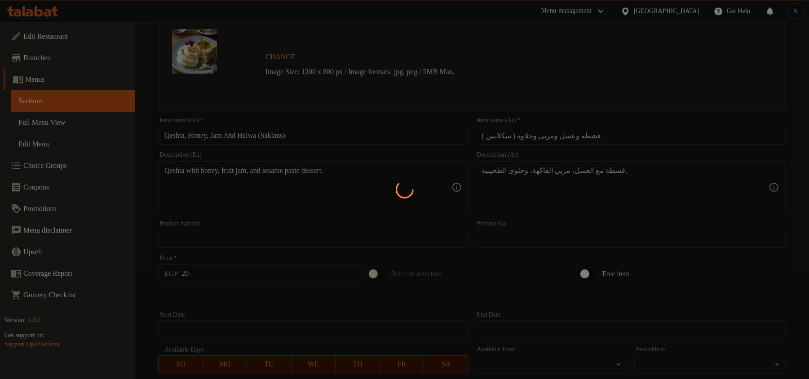
scroll to position [0, 0]
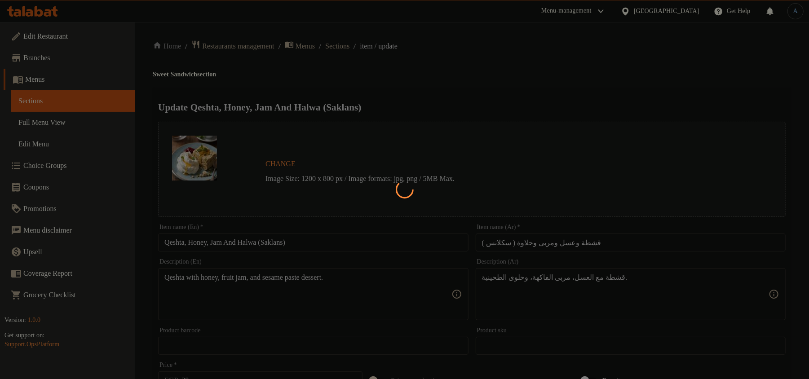
click at [355, 44] on div at bounding box center [404, 189] width 809 height 379
click at [401, 83] on div at bounding box center [404, 189] width 809 height 379
click at [507, 85] on div at bounding box center [404, 189] width 809 height 379
click at [493, 47] on div at bounding box center [404, 189] width 809 height 379
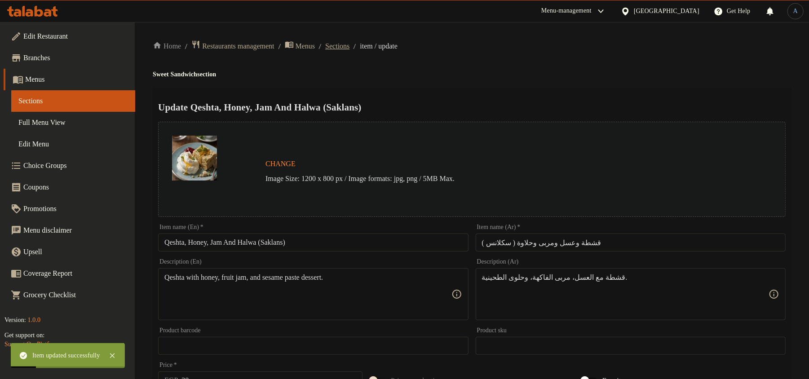
click at [349, 44] on span "Sections" at bounding box center [337, 46] width 24 height 11
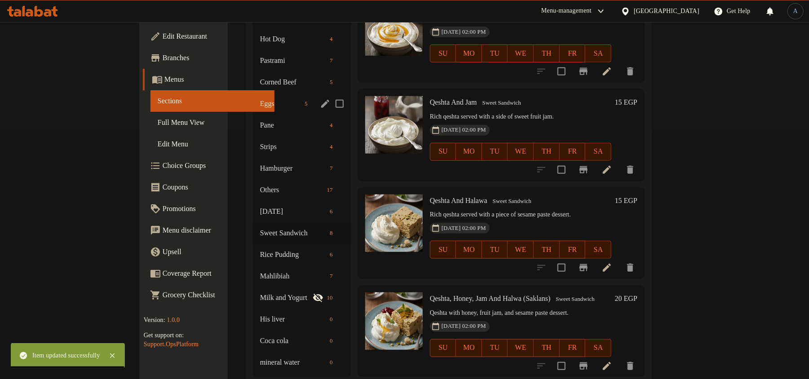
scroll to position [257, 0]
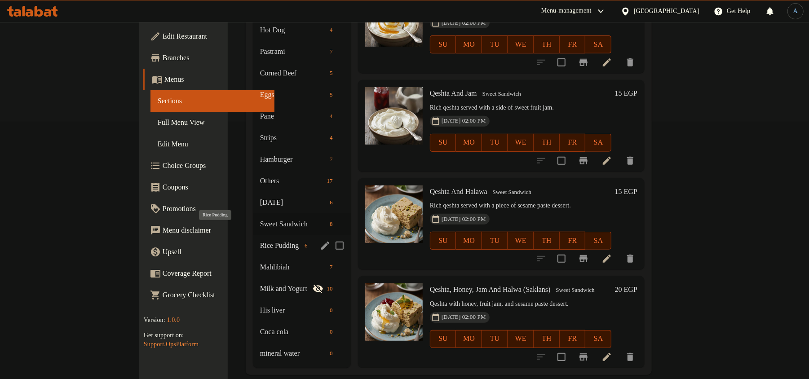
click at [260, 240] on span "Rice Pudding" at bounding box center [280, 245] width 41 height 11
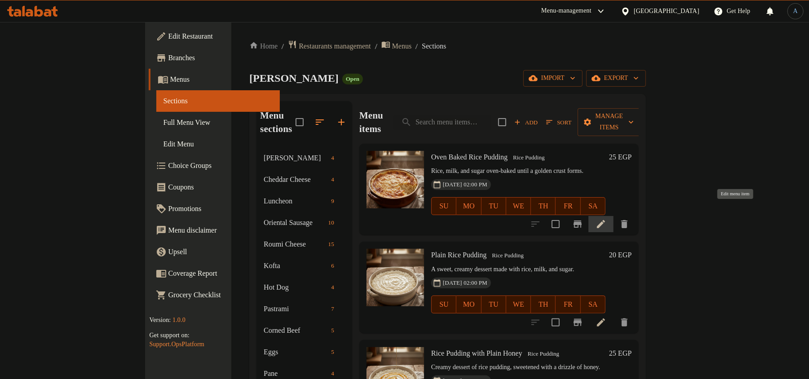
click at [605, 220] on icon at bounding box center [601, 224] width 8 height 8
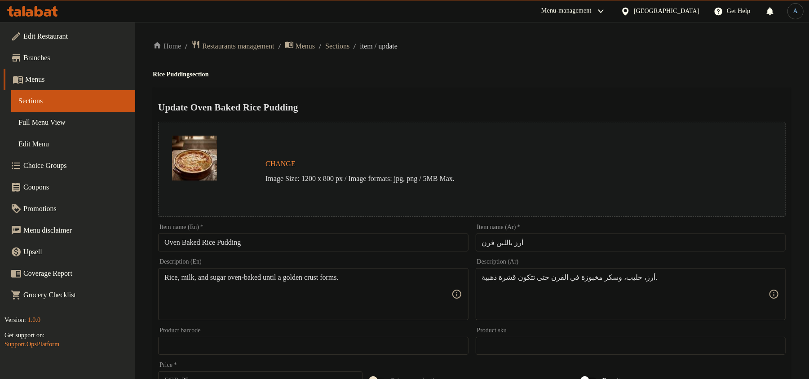
click at [557, 234] on input "أرز باللبن فرن" at bounding box center [631, 242] width 310 height 18
click at [532, 93] on div "Update Oven Baked Rice Pudding Change Image Size: 1200 x 800 px / Image formats…" at bounding box center [472, 356] width 638 height 536
click at [193, 241] on input "Oven Baked Rice Pudding" at bounding box center [313, 242] width 310 height 18
click at [176, 247] on input "Oven Rice Pudding" at bounding box center [313, 242] width 310 height 18
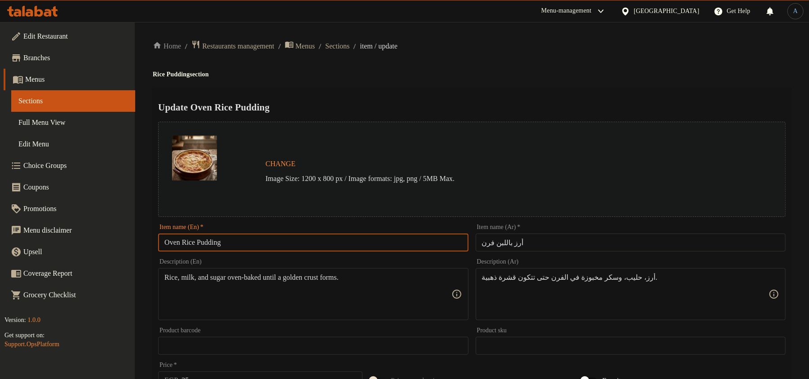
click at [176, 247] on input "Oven Rice Pudding" at bounding box center [313, 242] width 310 height 18
click at [259, 246] on input "Rice Pudding" at bounding box center [313, 242] width 310 height 18
paste input "Oven"
type input "Rice Pudding Oven"
click at [436, 81] on div "Home / Restaurants management / Menus / Sections / item / update Rice Pudding s…" at bounding box center [472, 335] width 638 height 590
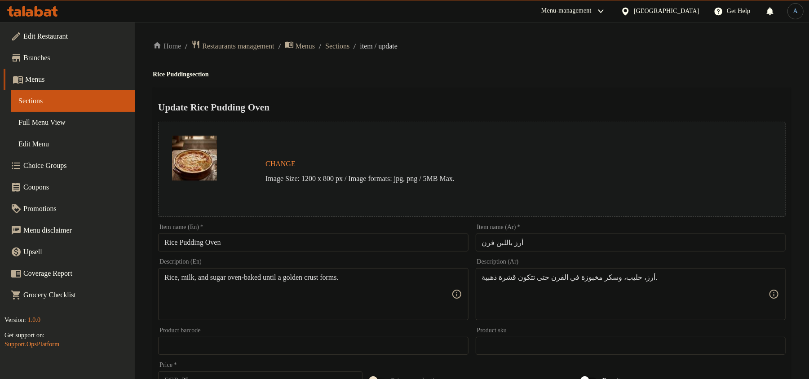
click at [530, 56] on div "Home / Restaurants management / Menus / Sections / item / update Rice Pudding s…" at bounding box center [472, 335] width 638 height 590
click at [595, 245] on input "أرز باللبن فرن" at bounding box center [631, 242] width 310 height 18
click at [524, 241] on input "أرز باللبن فرن" at bounding box center [631, 242] width 310 height 18
click at [306, 239] on input "Rice Pudding Oven" at bounding box center [313, 242] width 310 height 18
click at [487, 101] on h2 "Update Rice Pudding Oven" at bounding box center [471, 107] width 627 height 13
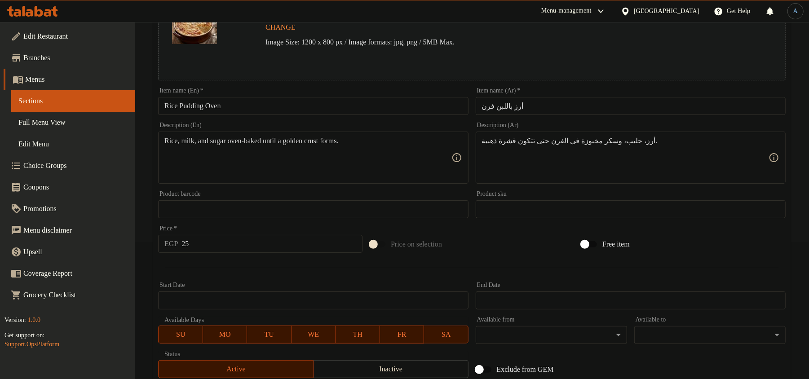
scroll to position [268, 0]
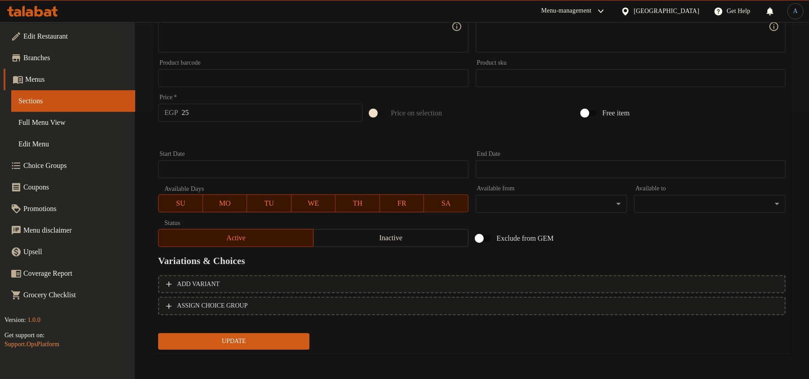
click at [278, 333] on button "Update" at bounding box center [233, 341] width 151 height 17
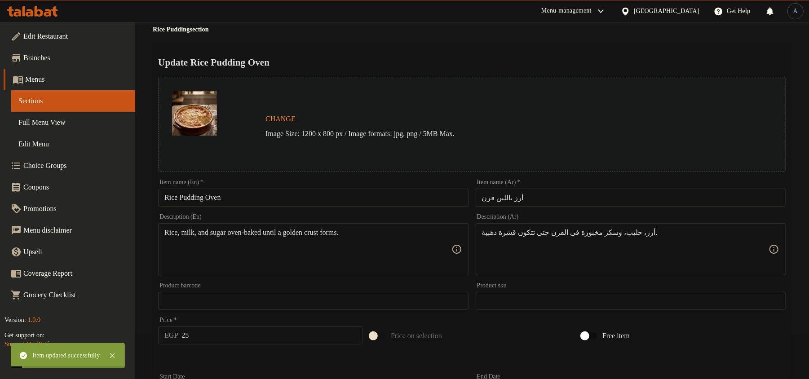
scroll to position [0, 0]
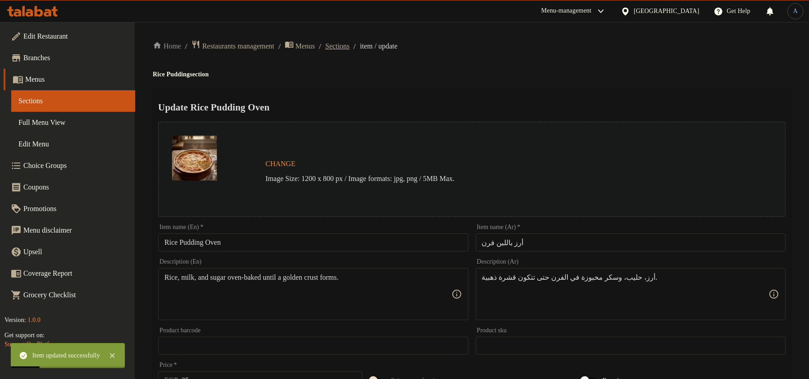
click at [349, 49] on span "Sections" at bounding box center [337, 46] width 24 height 11
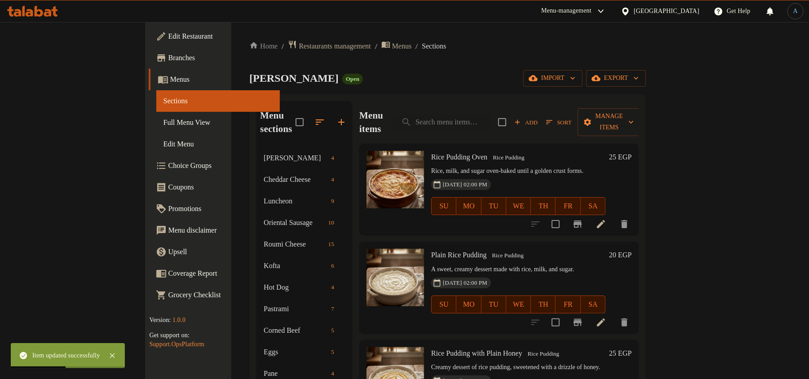
click at [482, 64] on div "Home / Restaurants management / Menus / Sections [PERSON_NAME] Open import expo…" at bounding box center [447, 336] width 396 height 592
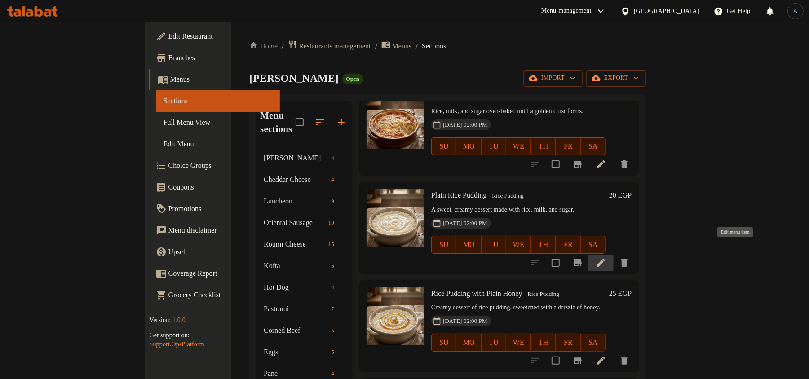
click at [606, 257] on icon at bounding box center [600, 262] width 11 height 11
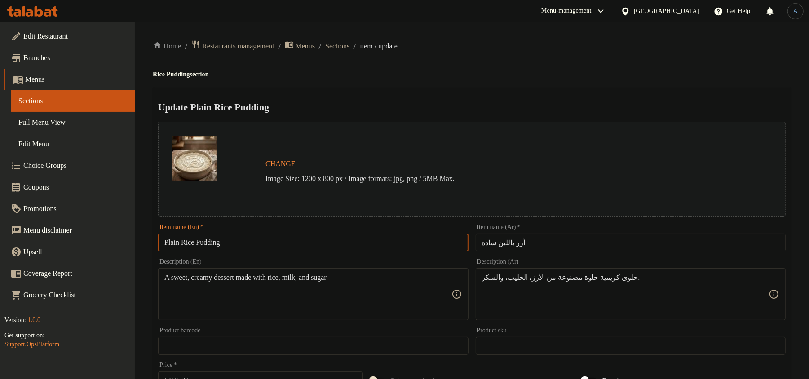
click at [239, 244] on input "Plain Rice Pudding" at bounding box center [313, 242] width 310 height 18
click at [539, 96] on div "Update Plain Rice Pudding Change Image Size: 1200 x 800 px / Image formats: jpg…" at bounding box center [472, 356] width 638 height 536
click at [349, 45] on span "Sections" at bounding box center [337, 46] width 24 height 11
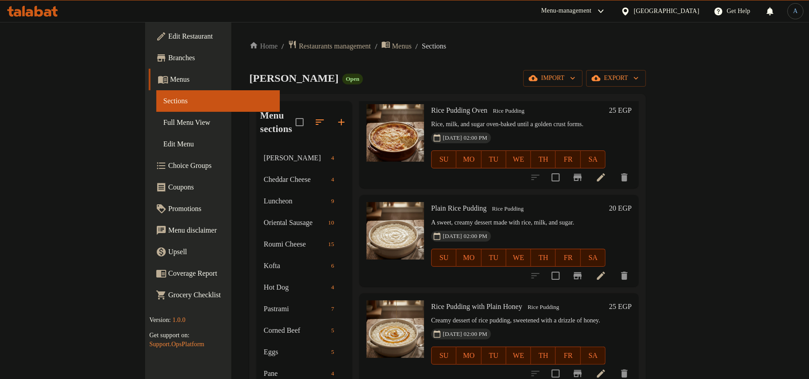
scroll to position [101, 0]
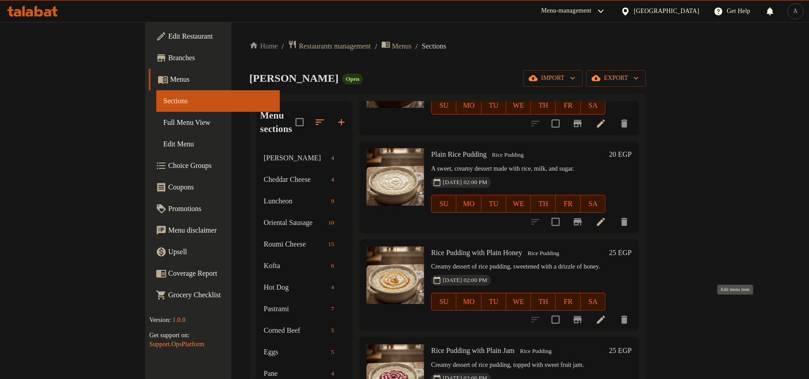
click at [605, 316] on icon at bounding box center [601, 320] width 8 height 8
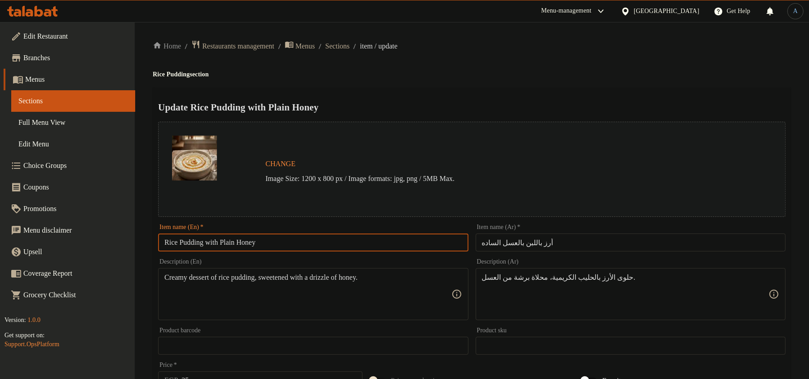
click at [312, 243] on input "Rice Pudding with Plain Honey" at bounding box center [313, 242] width 310 height 18
click at [646, 63] on div "Home / Restaurants management / Menus / Sections / item / update Rice Pudding s…" at bounding box center [472, 335] width 638 height 590
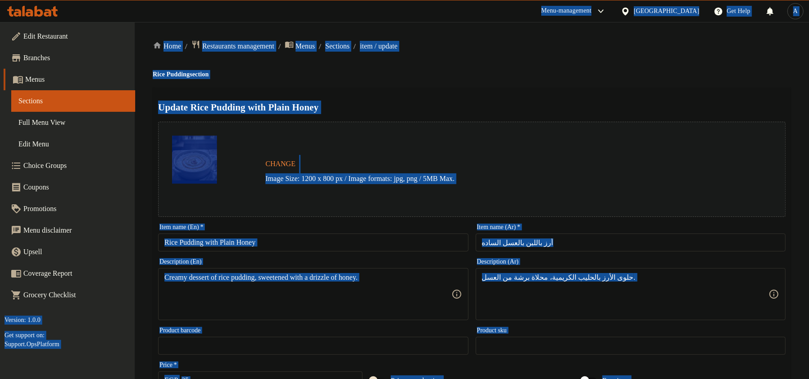
click at [630, 77] on h4 "Rice Pudding section" at bounding box center [472, 74] width 638 height 9
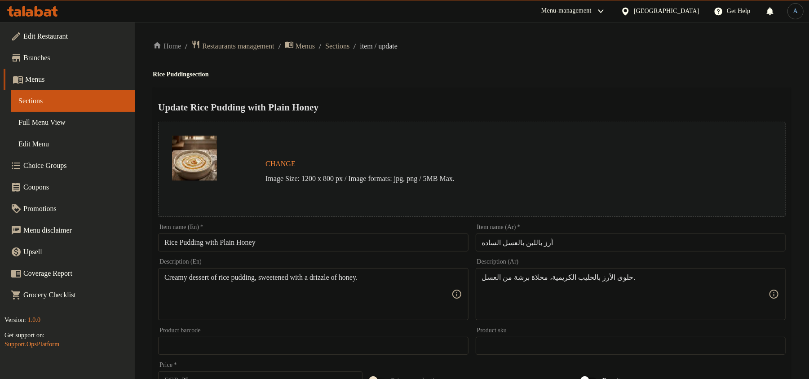
click at [342, 234] on input "Rice Pudding with Plain Honey" at bounding box center [313, 242] width 310 height 18
paste input "W"
type input "Rice Pudding With Plain Honey"
click at [554, 56] on div "Home / Restaurants management / Menus / Sections / item / update Rice Pudding s…" at bounding box center [472, 335] width 638 height 590
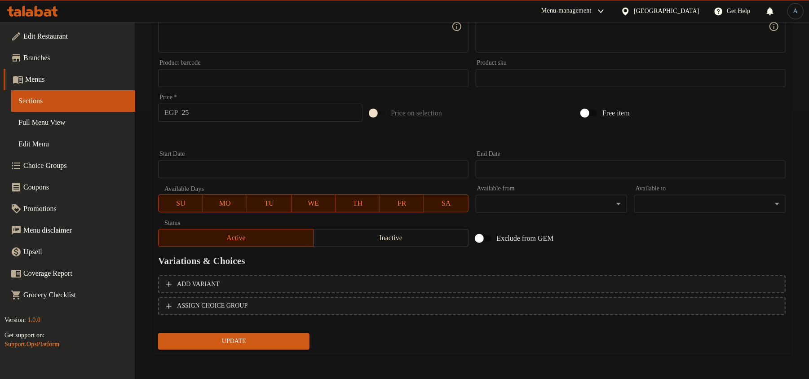
click at [217, 336] on span "Update" at bounding box center [233, 341] width 137 height 11
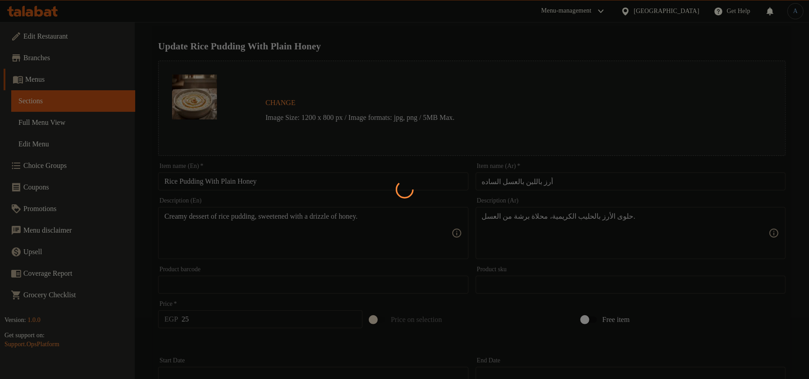
scroll to position [0, 0]
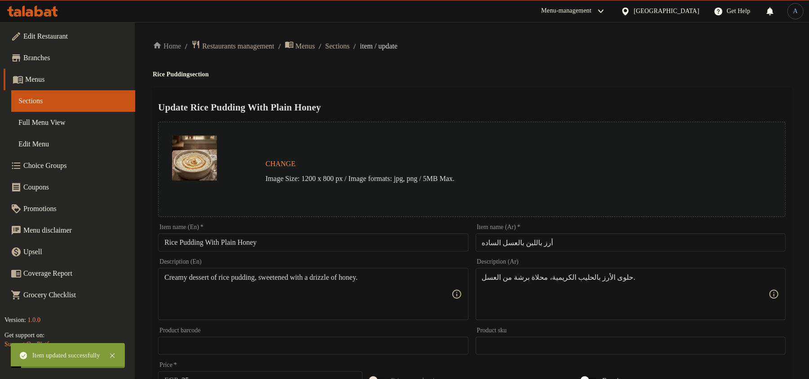
click at [349, 46] on span "Sections" at bounding box center [337, 46] width 24 height 11
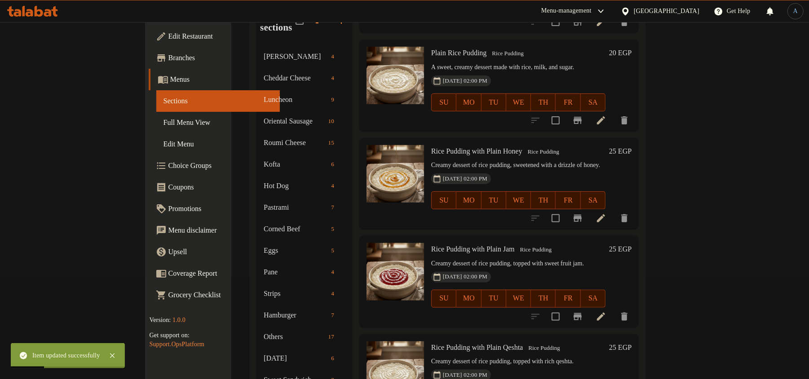
scroll to position [119, 0]
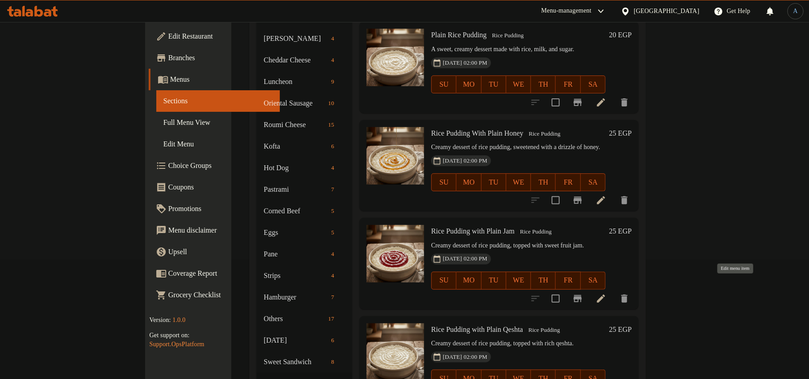
click at [606, 293] on icon at bounding box center [600, 298] width 11 height 11
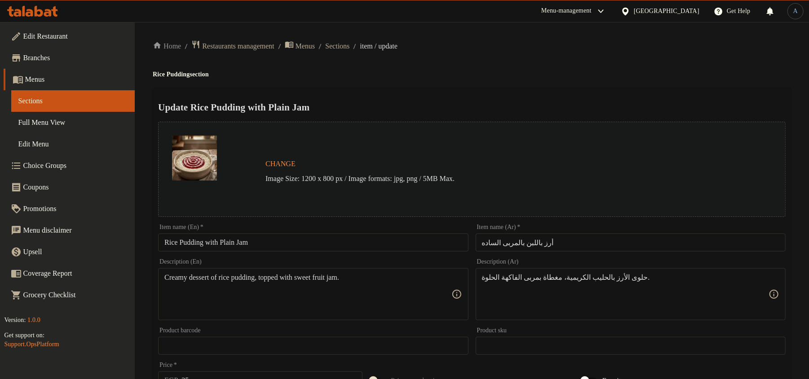
click at [277, 247] on input "Rice Pudding with Plain Jam" at bounding box center [313, 242] width 310 height 18
click at [651, 42] on ol "Home / Restaurants management / Menus / Sections / item / update" at bounding box center [472, 46] width 638 height 12
click at [338, 235] on input "Rice Pudding with Plain Jam" at bounding box center [313, 242] width 310 height 18
paste input "W"
type input "Rice Pudding With Plain Jam"
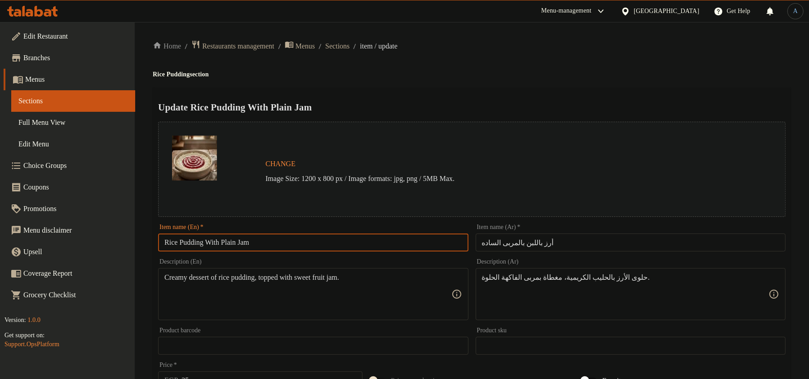
click at [525, 76] on h4 "Rice Pudding section" at bounding box center [472, 74] width 638 height 9
click at [489, 48] on ol "Home / Restaurants management / Menus / Sections / item / update" at bounding box center [472, 46] width 638 height 12
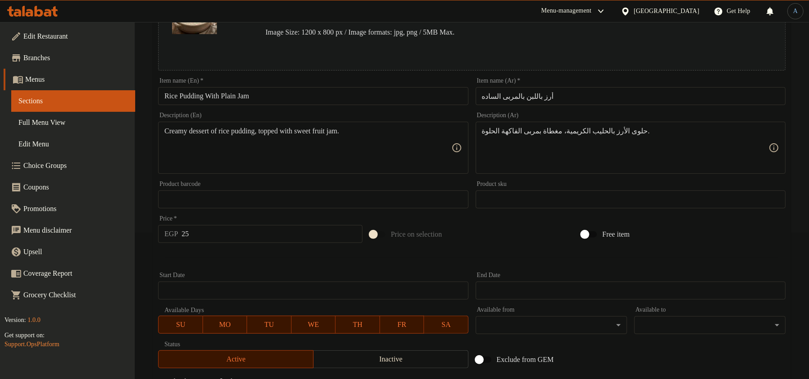
scroll to position [268, 0]
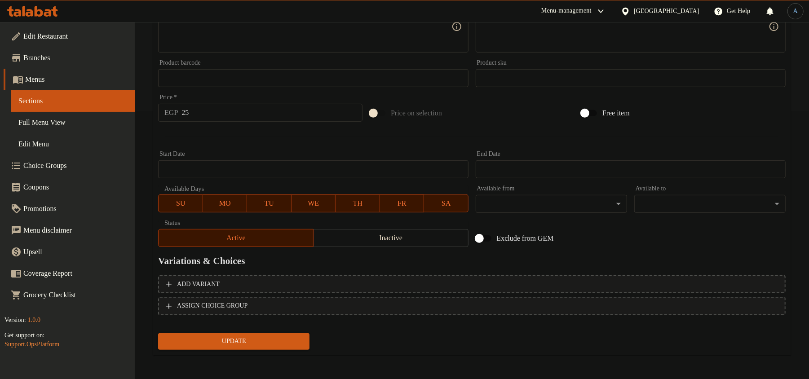
click at [285, 336] on span "Update" at bounding box center [233, 341] width 137 height 11
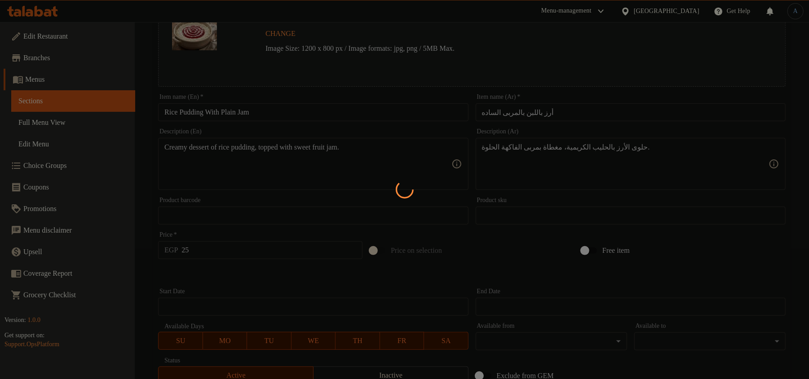
scroll to position [0, 0]
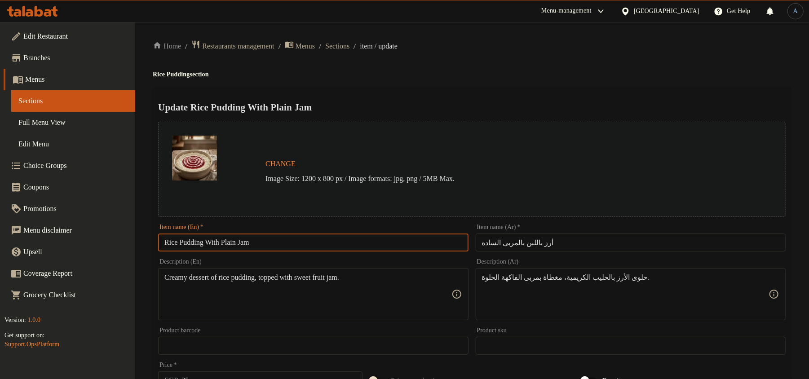
click at [272, 243] on input "Rice Pudding With Plain Jam" at bounding box center [313, 242] width 310 height 18
click at [421, 114] on div "Update Rice Pudding With Plain Jam Change Image Size: 1200 x 800 px / Image for…" at bounding box center [472, 356] width 638 height 536
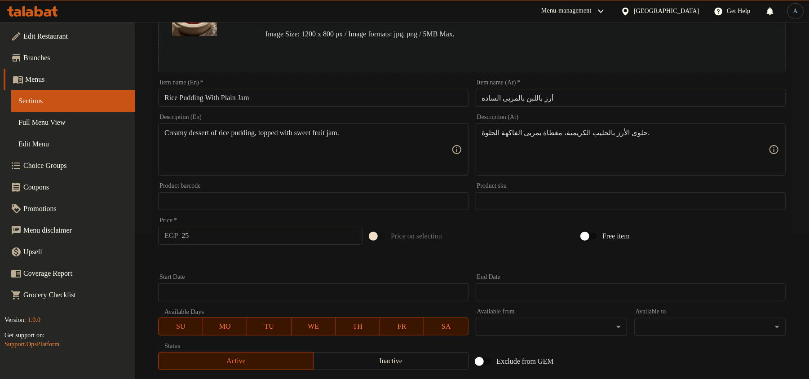
scroll to position [268, 0]
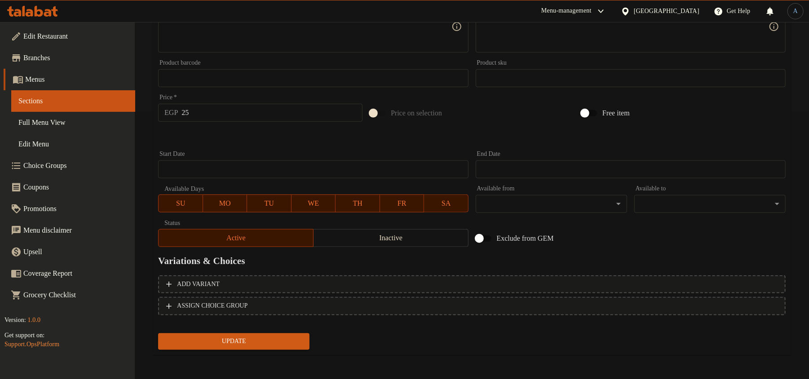
click at [221, 341] on span "Update" at bounding box center [233, 341] width 137 height 11
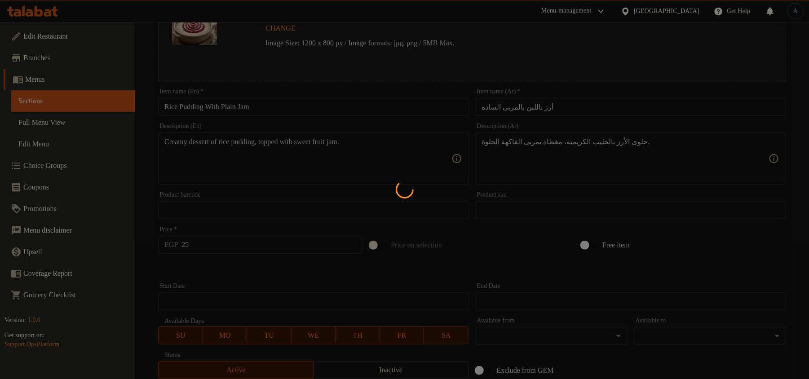
scroll to position [0, 0]
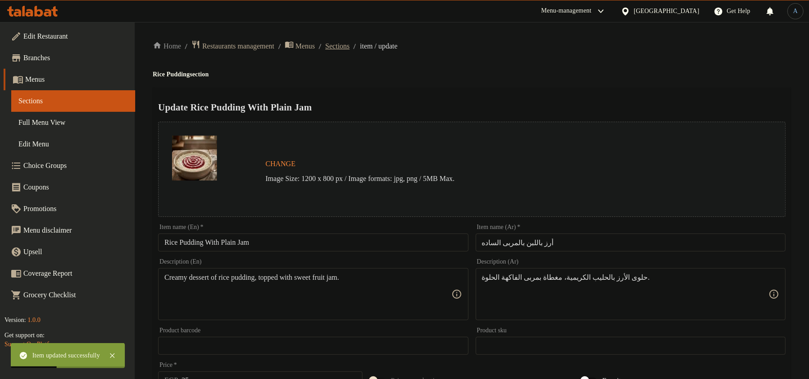
click at [349, 41] on span "Sections" at bounding box center [337, 46] width 24 height 11
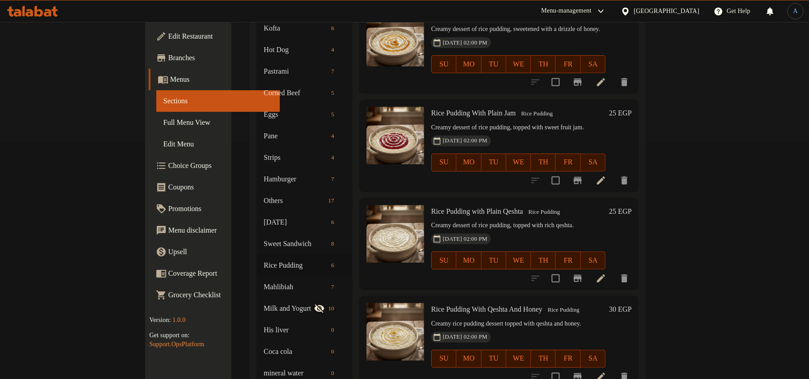
scroll to position [257, 0]
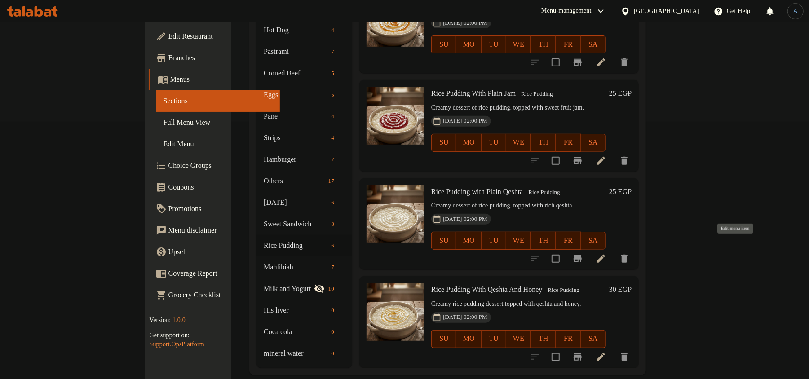
click at [605, 255] on icon at bounding box center [601, 259] width 8 height 8
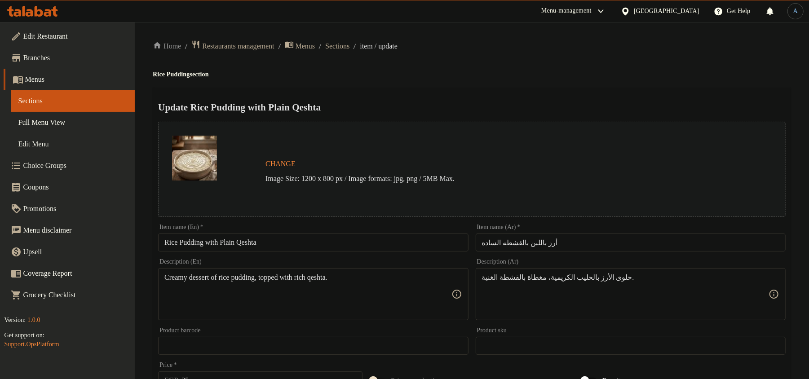
click at [330, 243] on input "Rice Pudding with Plain Qeshta" at bounding box center [313, 242] width 310 height 18
click at [685, 48] on ol "Home / Restaurants management / Menus / Sections / item / update" at bounding box center [472, 46] width 638 height 12
click at [332, 241] on input "Rice Pudding with Plain Qeshta" at bounding box center [313, 242] width 310 height 18
paste input "W"
type input "Rice Pudding With Plain Qeshta"
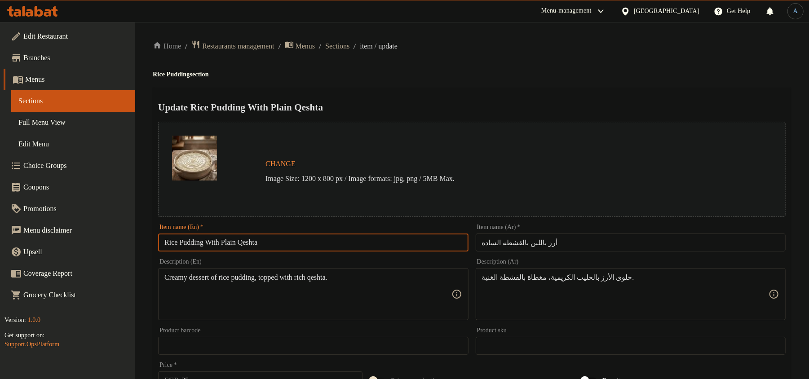
click at [520, 74] on h4 "Rice Pudding section" at bounding box center [472, 74] width 638 height 9
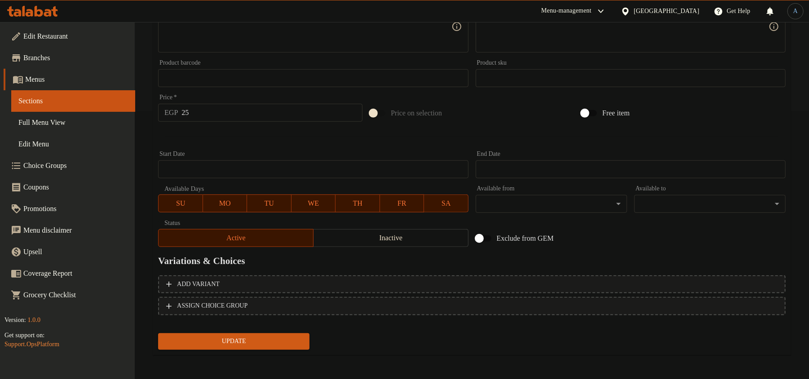
click at [243, 339] on span "Update" at bounding box center [233, 341] width 137 height 11
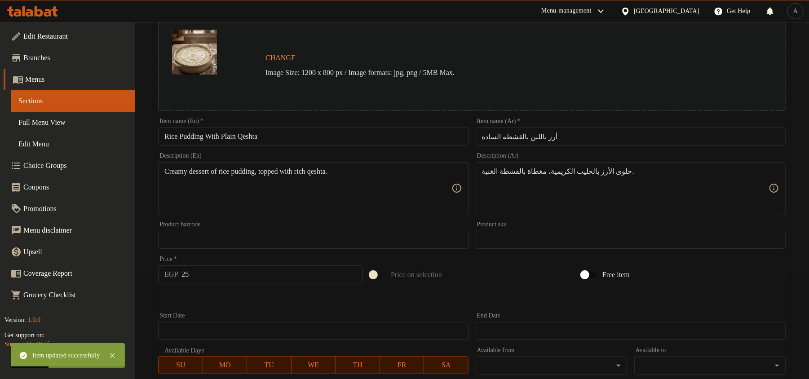
scroll to position [0, 0]
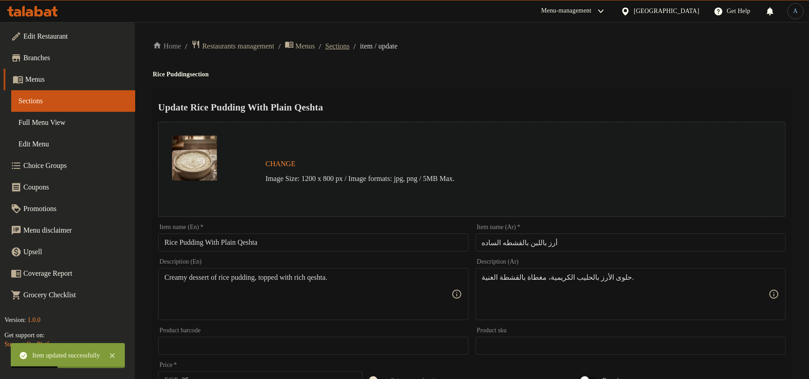
click at [349, 44] on span "Sections" at bounding box center [337, 46] width 24 height 11
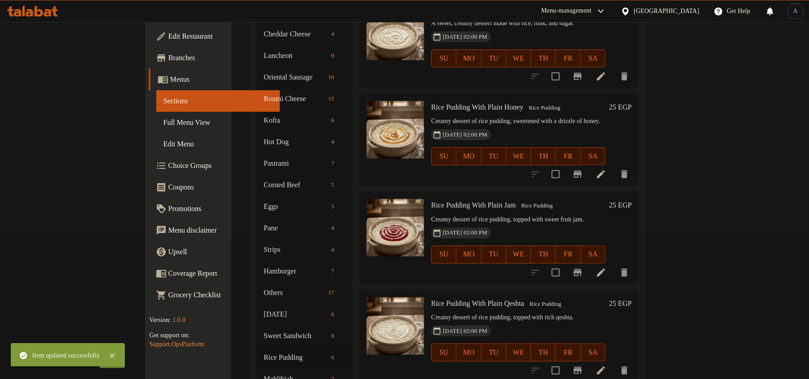
scroll to position [257, 0]
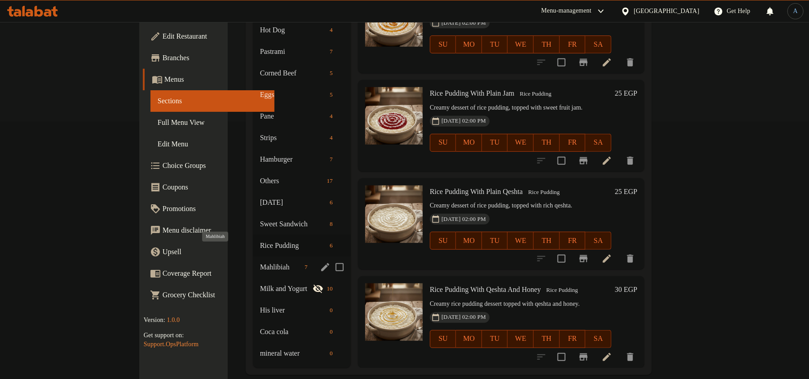
click at [260, 262] on span "Mahlibiah" at bounding box center [280, 267] width 41 height 11
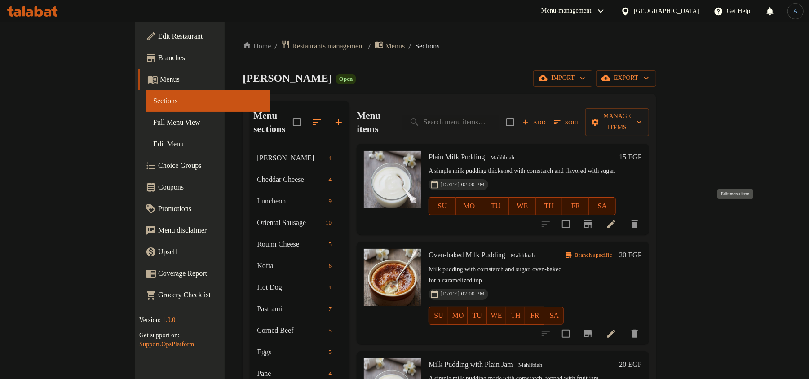
click at [615, 220] on icon at bounding box center [611, 224] width 8 height 8
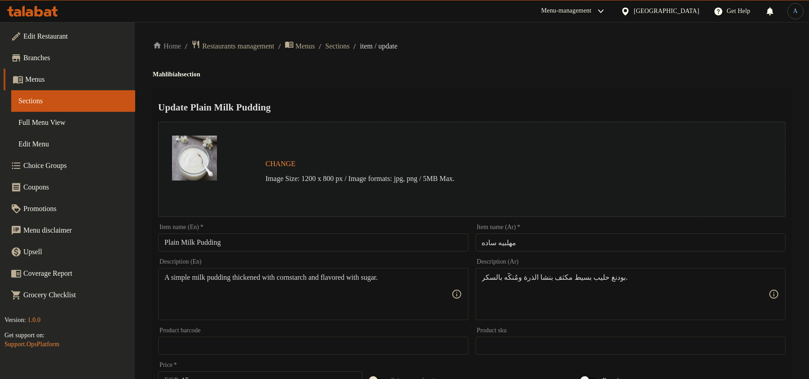
click at [502, 238] on input "مهلبيه ساده" at bounding box center [631, 242] width 310 height 18
drag, startPoint x: 183, startPoint y: 242, endPoint x: 247, endPoint y: 241, distance: 63.3
click at [247, 241] on input "Plain Milk Pudding" at bounding box center [313, 242] width 310 height 18
click at [460, 110] on h2 "Update Plain Milk Pudding" at bounding box center [471, 107] width 627 height 13
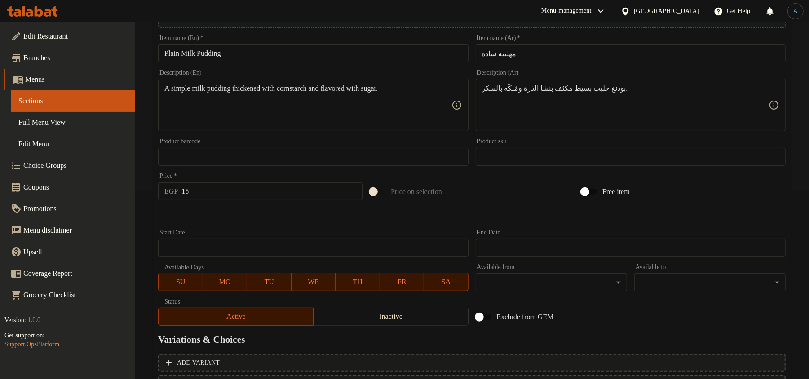
scroll to position [268, 0]
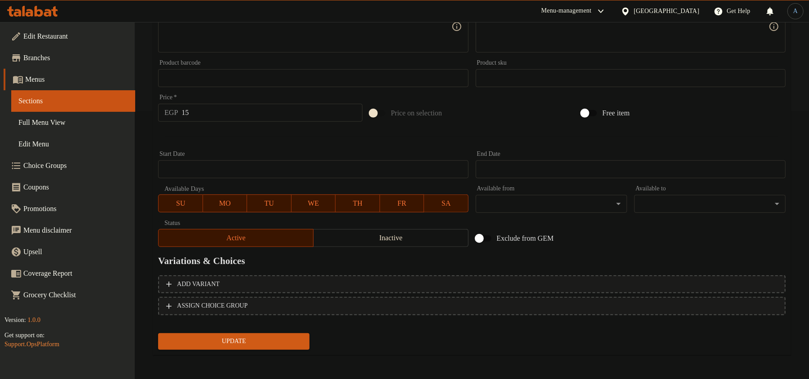
click at [261, 336] on span "Update" at bounding box center [233, 341] width 137 height 11
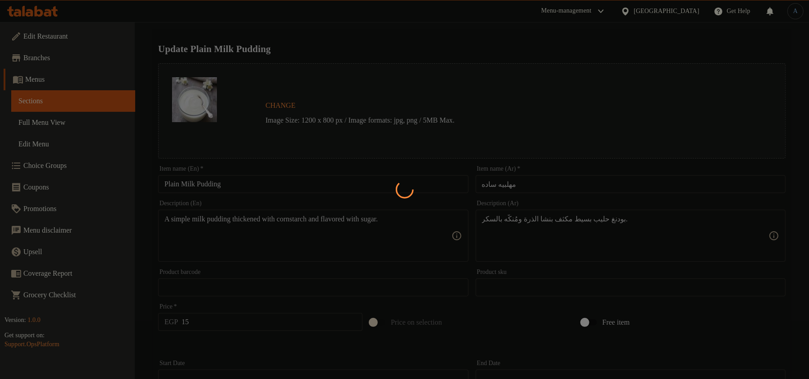
scroll to position [0, 0]
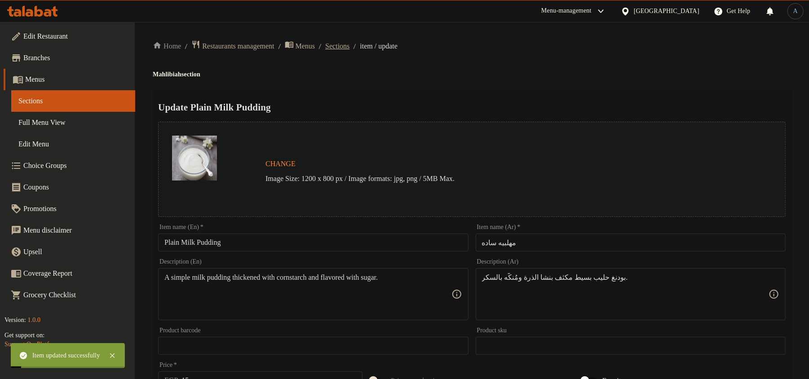
click at [349, 46] on span "Sections" at bounding box center [337, 46] width 24 height 11
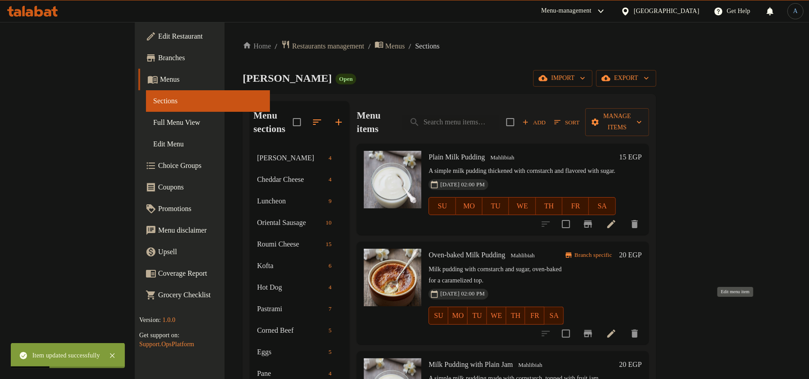
click at [617, 328] on icon at bounding box center [611, 333] width 11 height 11
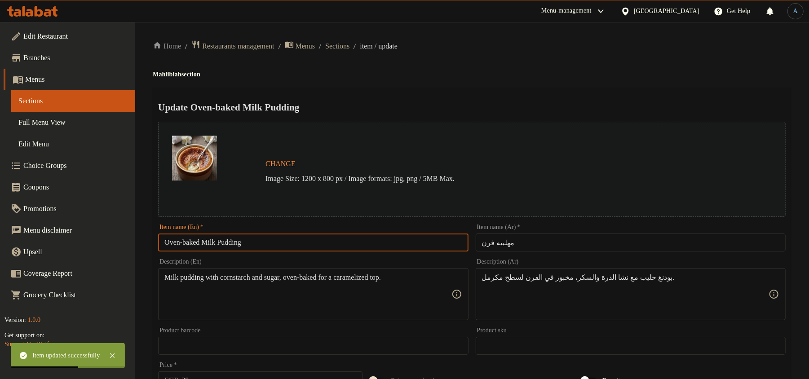
drag, startPoint x: 207, startPoint y: 243, endPoint x: 315, endPoint y: 254, distance: 108.8
click at [315, 254] on div "Item name (En)   * Oven-baked Milk Pudding Item name (En) *" at bounding box center [312, 237] width 317 height 35
paste input "text"
click at [195, 241] on input "Oven-baked Milk Pudding" at bounding box center [313, 242] width 310 height 18
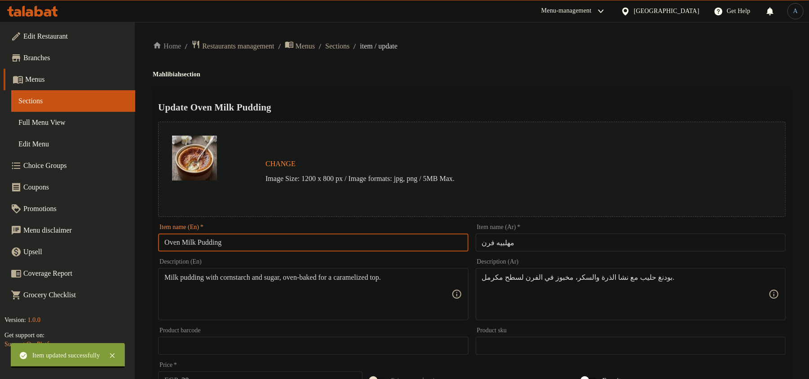
click at [236, 241] on input "Oven Milk Pudding" at bounding box center [313, 242] width 310 height 18
type input "Oven Milk Pudding"
click at [427, 90] on div "Update Oven Milk Pudding Change Image Size: 1200 x 800 px / Image formats: jpg,…" at bounding box center [472, 356] width 638 height 536
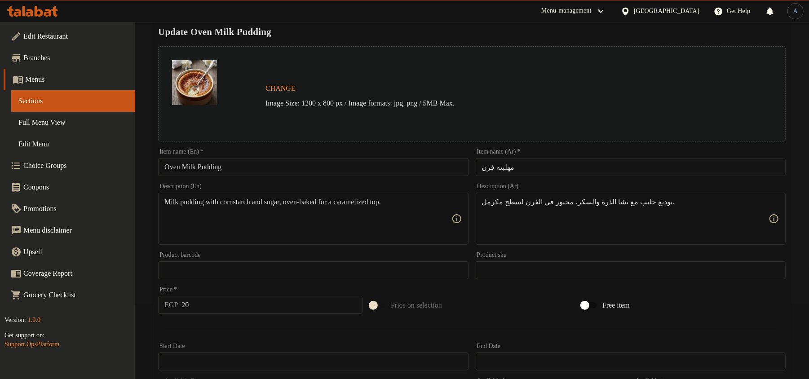
scroll to position [268, 0]
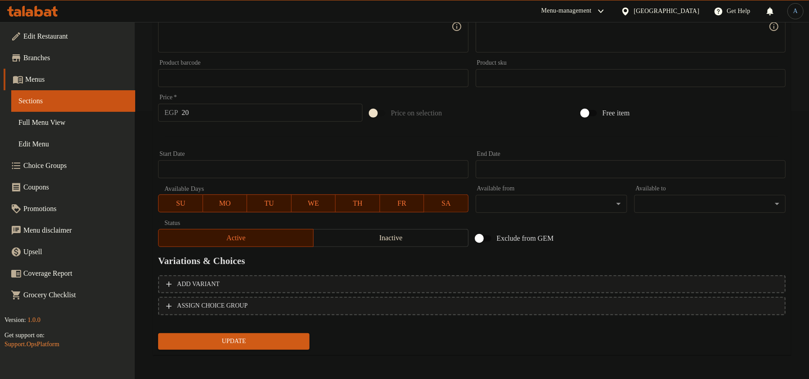
click at [222, 340] on span "Update" at bounding box center [233, 341] width 137 height 11
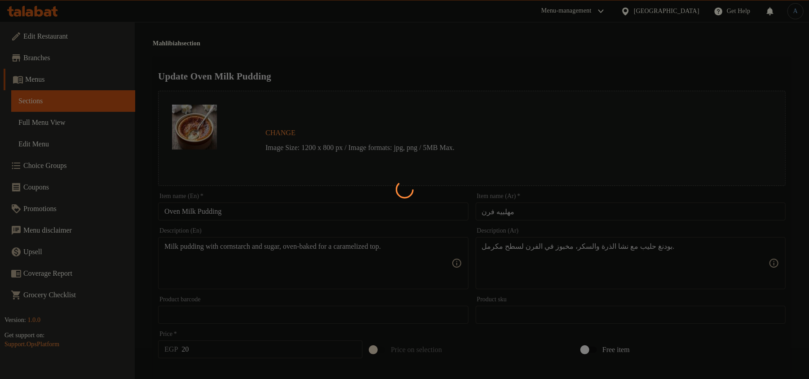
scroll to position [0, 0]
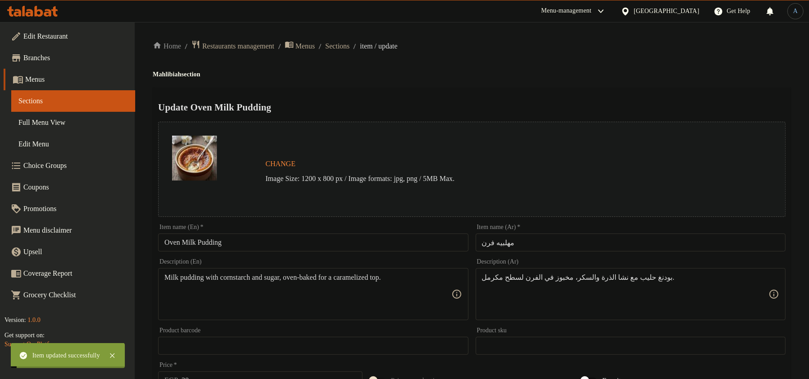
click at [349, 49] on span "Sections" at bounding box center [337, 46] width 24 height 11
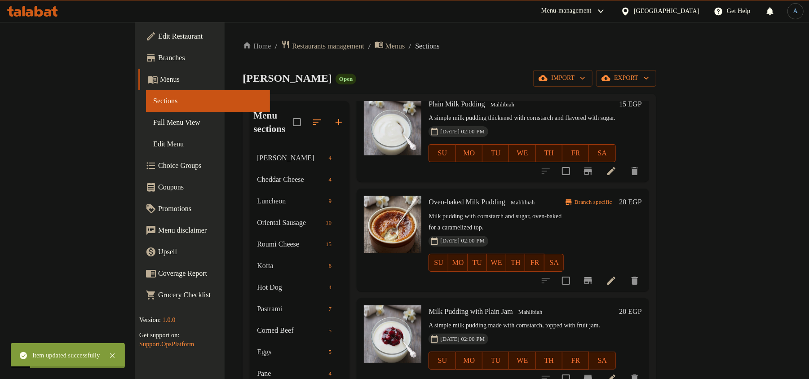
scroll to position [119, 0]
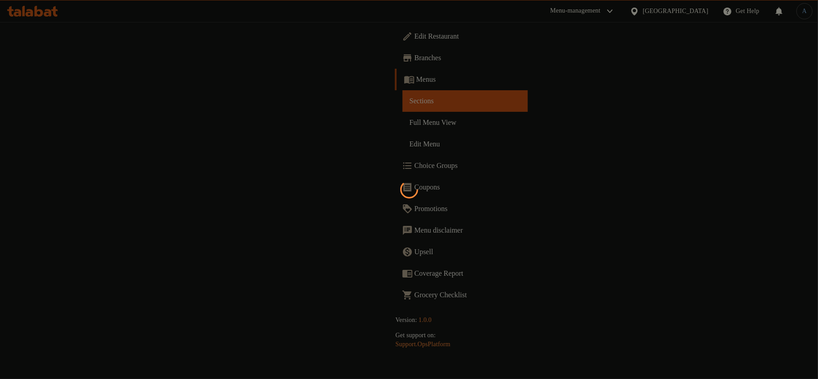
click at [251, 40] on div at bounding box center [409, 189] width 818 height 379
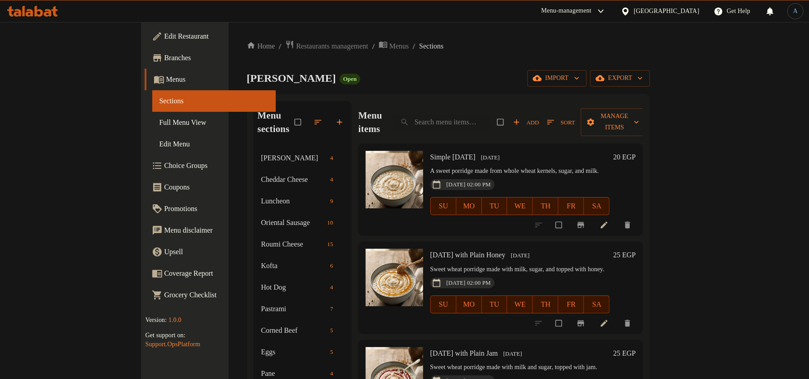
click at [269, 38] on div "Home / Restaurants management / Menus / Sections Alban Magdy Open import export…" at bounding box center [448, 336] width 439 height 628
click at [296, 42] on span "Restaurants management" at bounding box center [332, 46] width 72 height 11
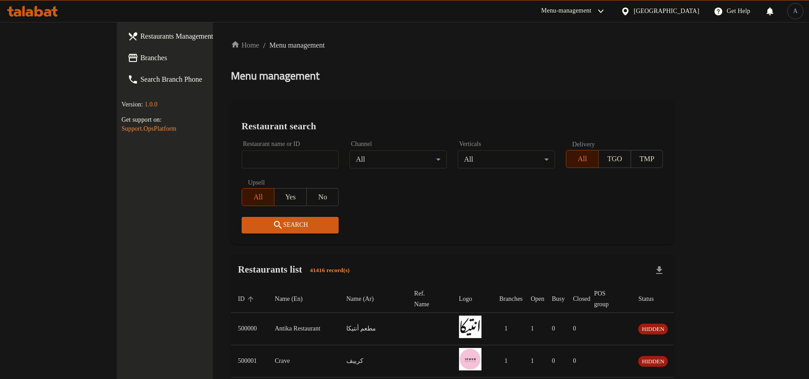
click at [690, 11] on div "[GEOGRAPHIC_DATA]" at bounding box center [667, 11] width 66 height 10
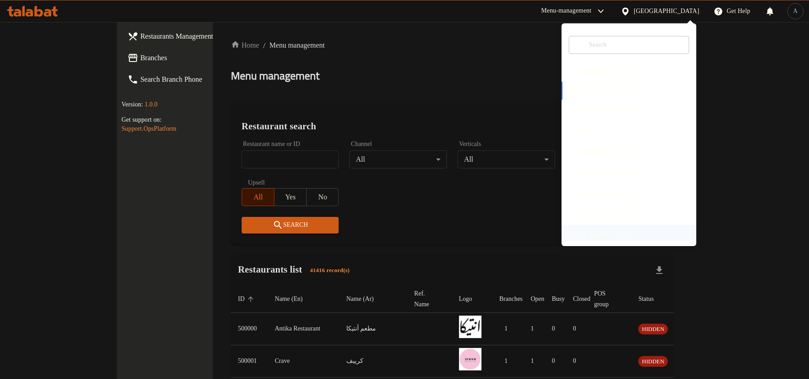
click at [584, 232] on div "United Arab Emirates" at bounding box center [602, 235] width 66 height 10
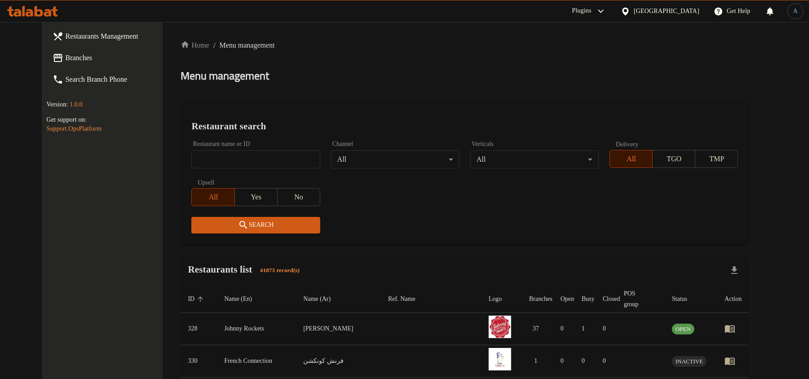
click at [422, 243] on div "Restaurant search Restaurant name or ID Restaurant name or ID Channel All ​ Ver…" at bounding box center [465, 172] width 568 height 143
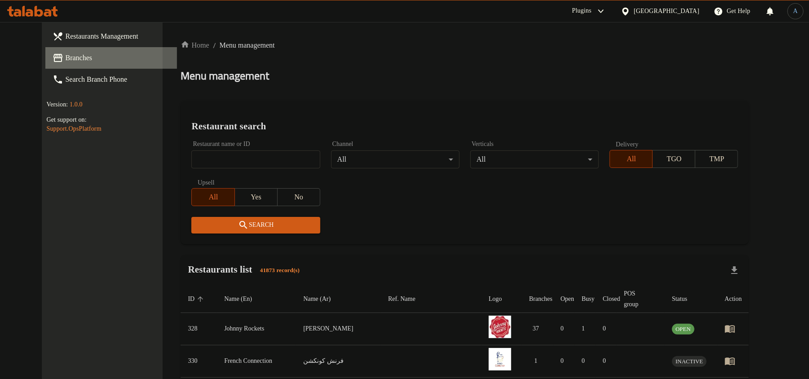
click at [65, 60] on span "Branches" at bounding box center [117, 58] width 105 height 11
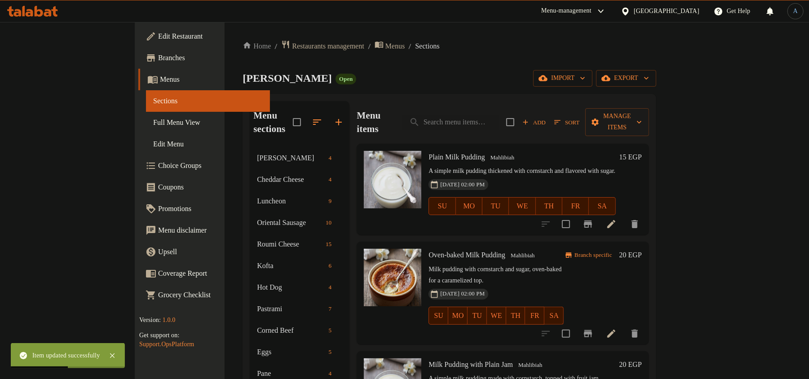
scroll to position [119, 0]
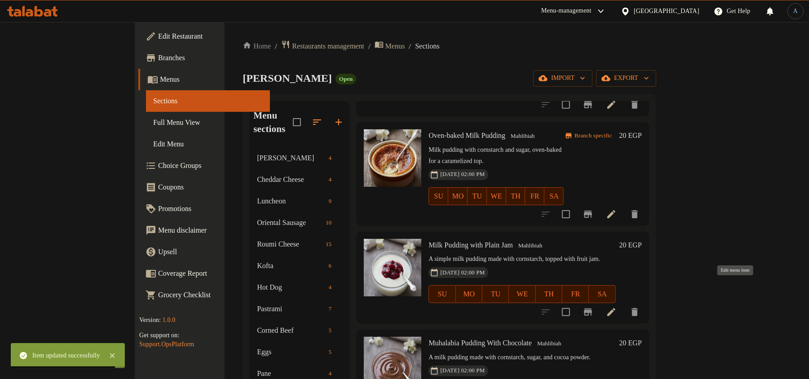
click at [617, 307] on icon at bounding box center [611, 312] width 11 height 11
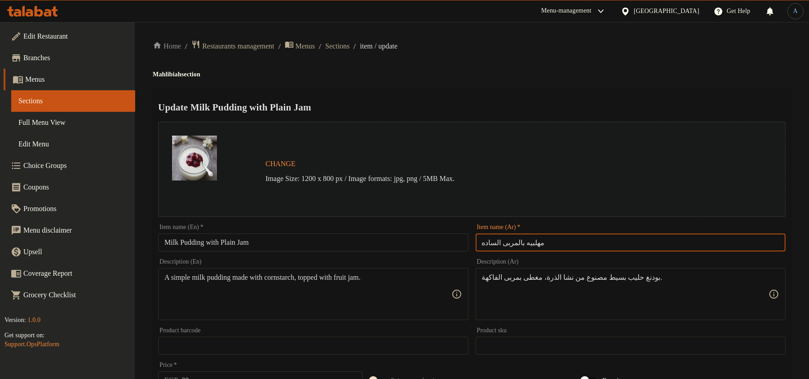
click at [573, 241] on input "مهلبيه بالمربى الساده" at bounding box center [631, 242] width 310 height 18
click at [325, 238] on input "Milk Pudding with Plain Jam" at bounding box center [313, 242] width 310 height 18
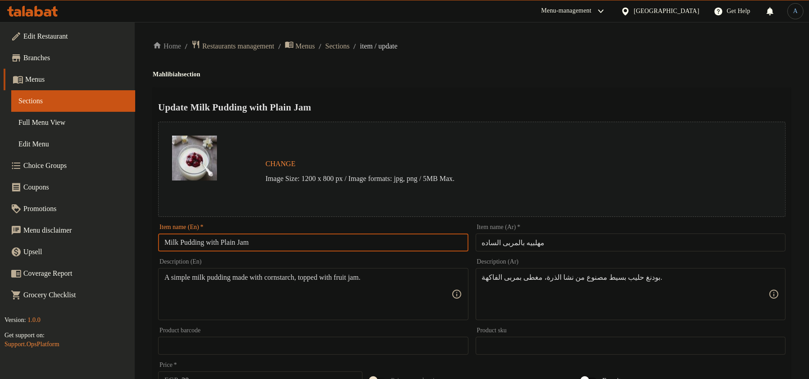
click at [301, 239] on input "Milk Pudding with Plain Jam" at bounding box center [313, 242] width 310 height 18
click at [308, 246] on input "Milk Pudding with Plain Jam" at bounding box center [313, 242] width 310 height 18
paste input "W"
type input "Milk Pudding With Plain Jam"
click at [579, 88] on div "Update Milk Pudding With Plain Jam Change Image Size: 1200 x 800 px / Image for…" at bounding box center [472, 356] width 638 height 536
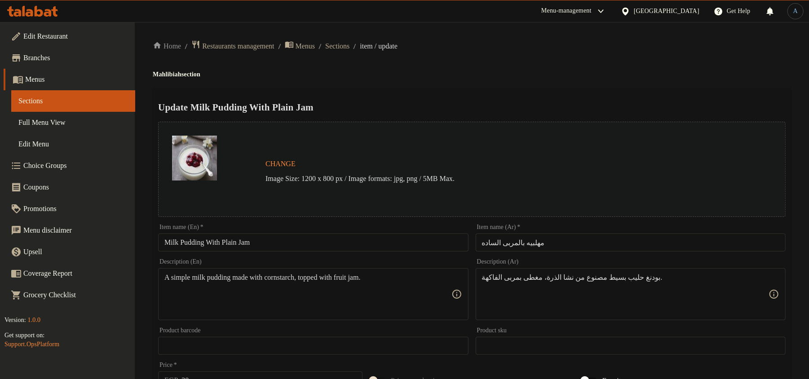
scroll to position [268, 0]
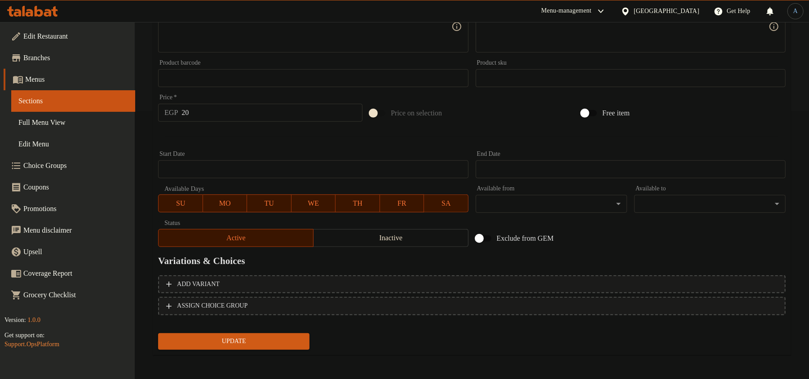
click at [285, 340] on span "Update" at bounding box center [233, 341] width 137 height 11
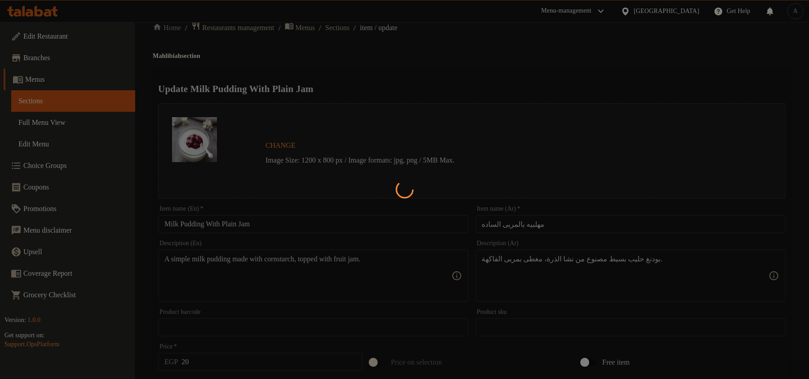
scroll to position [0, 0]
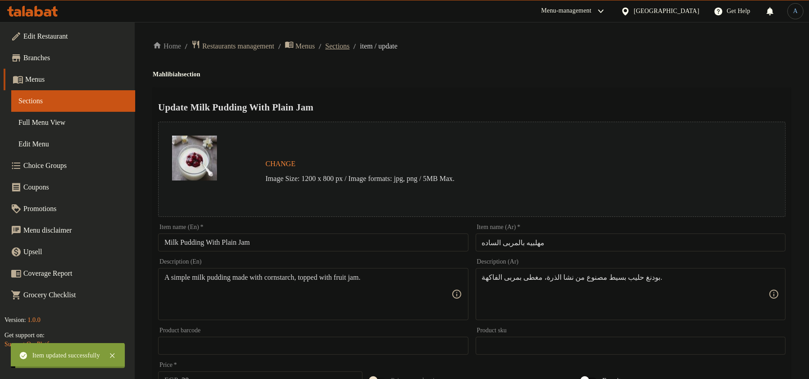
click at [349, 47] on span "Sections" at bounding box center [337, 46] width 24 height 11
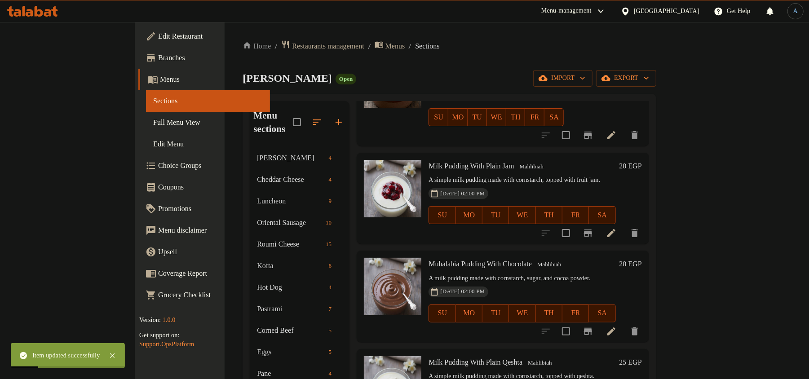
scroll to position [60, 0]
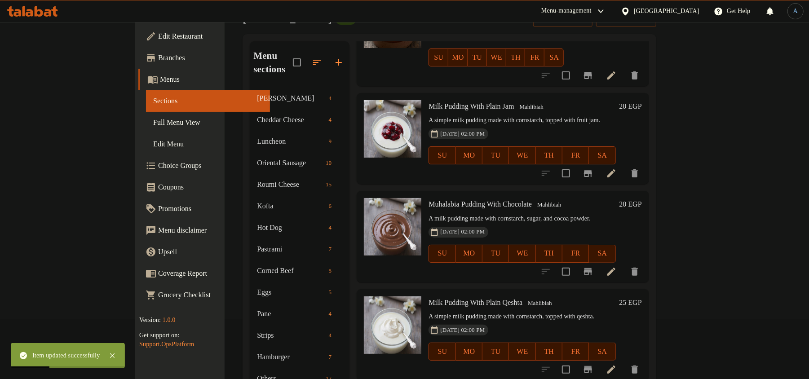
click at [437, 200] on span "Muhalabia Pudding With Chocolate" at bounding box center [479, 204] width 103 height 8
click at [617, 266] on icon at bounding box center [611, 271] width 11 height 11
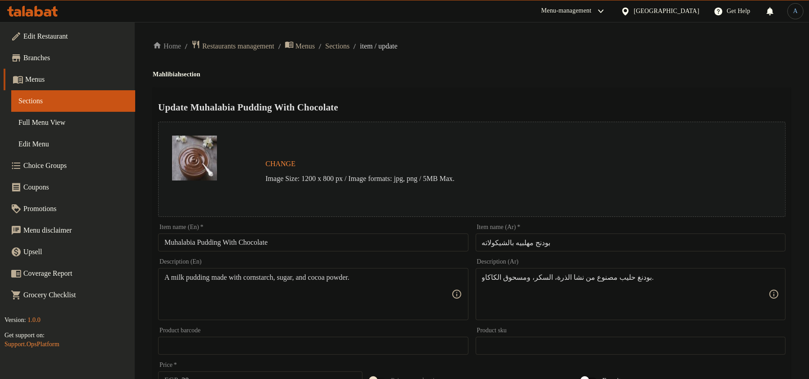
click at [209, 243] on input "Muhalabia Pudding With Chocolate" at bounding box center [313, 242] width 310 height 18
click at [166, 240] on input "Muhalabia With Chocolate" at bounding box center [313, 242] width 310 height 18
paste input "Pudding"
click at [209, 241] on input "Pudding Muhalabia With Chocolate" at bounding box center [313, 242] width 310 height 18
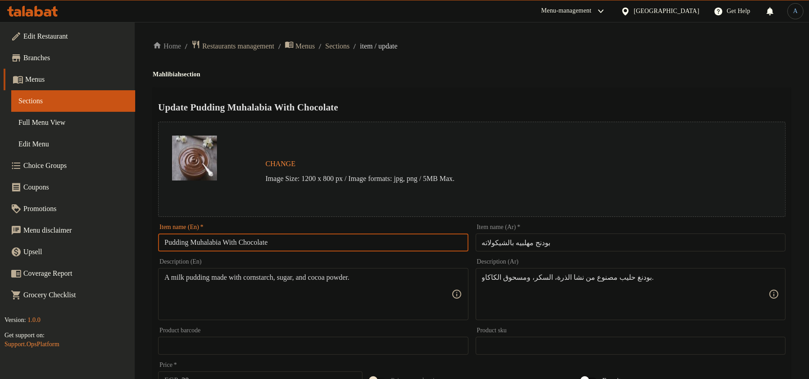
click at [209, 241] on input "Pudding Muhalabia With Chocolate" at bounding box center [313, 242] width 310 height 18
paste input "ilk Pudding"
type input "Pudding Milk Pudding With Chocolate"
click at [509, 77] on h4 "Mahlibiah section" at bounding box center [472, 74] width 638 height 9
click at [340, 240] on input "Pudding Milk Pudding With Chocolate" at bounding box center [313, 242] width 310 height 18
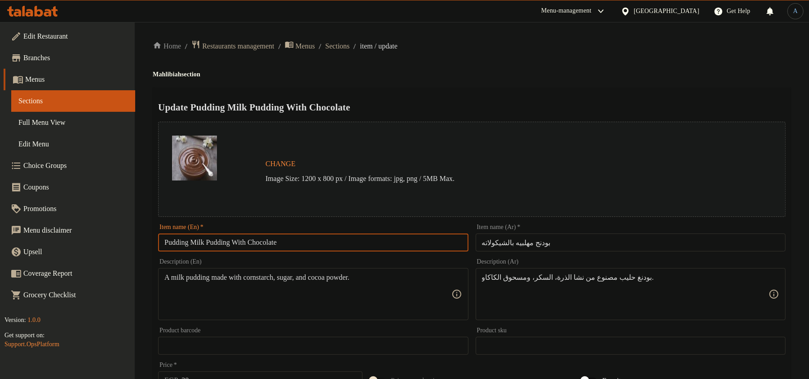
click at [565, 81] on div "Home / Restaurants management / Menus / Sections / item / update Mahlibiah sect…" at bounding box center [472, 335] width 638 height 590
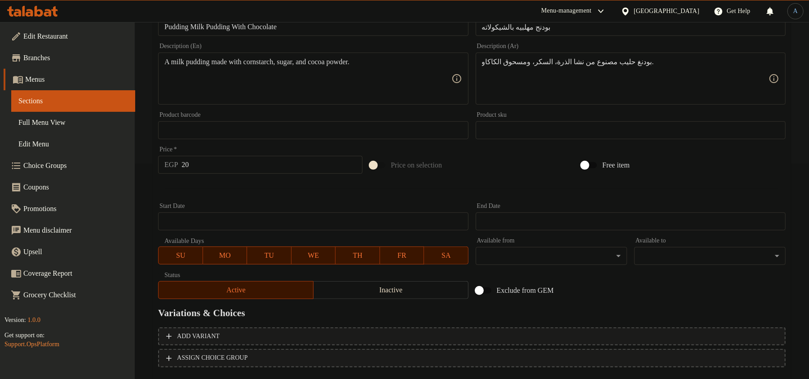
scroll to position [268, 0]
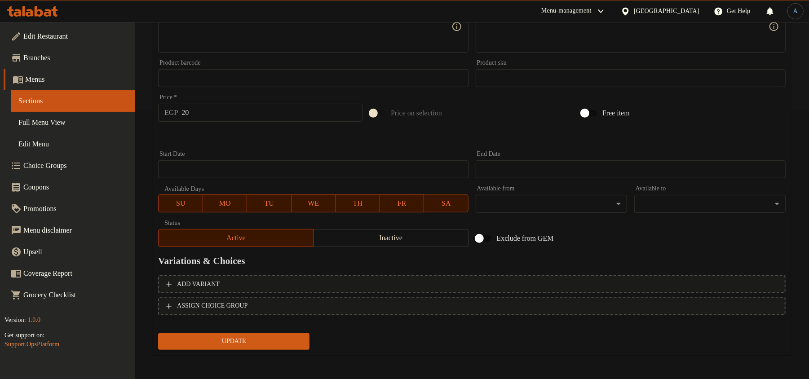
click at [251, 346] on button "Update" at bounding box center [233, 341] width 151 height 17
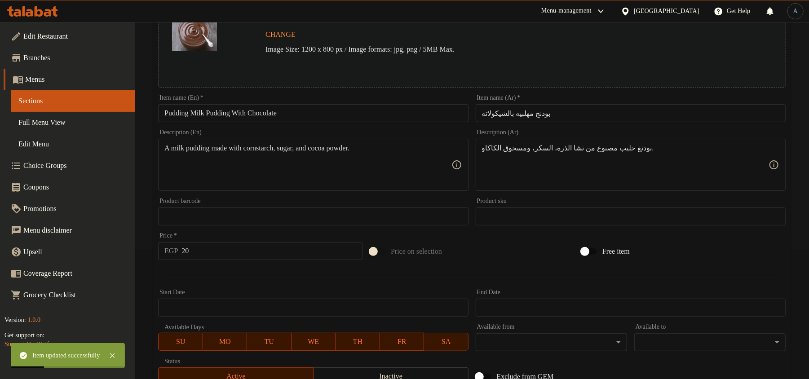
scroll to position [0, 0]
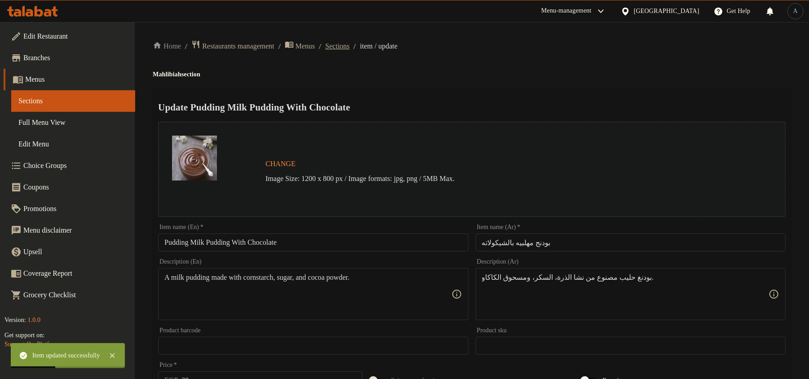
click at [349, 41] on span "Sections" at bounding box center [337, 46] width 24 height 11
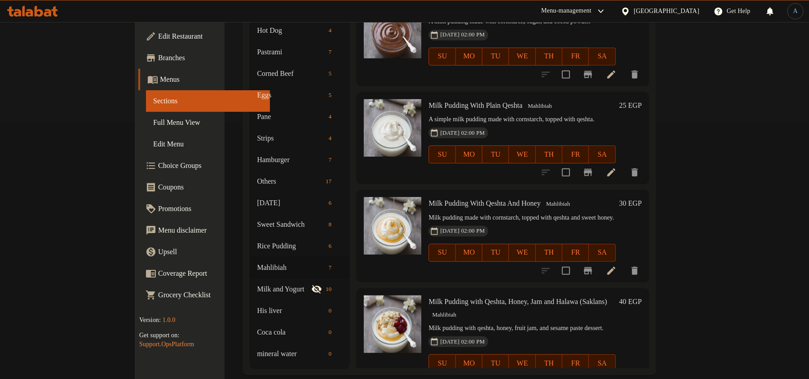
scroll to position [257, 0]
click at [617, 375] on icon at bounding box center [611, 380] width 11 height 11
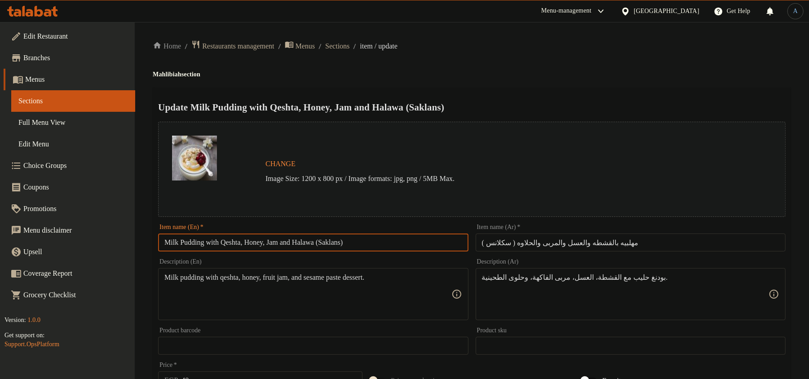
click at [388, 241] on input "Milk Pudding with Qeshta, Honey, Jam and Halawa (Saklans)" at bounding box center [313, 242] width 310 height 18
click at [387, 239] on input "Milk Pudding with Qeshta, Honey, Jam and Halawa (Saklans)" at bounding box center [313, 242] width 310 height 18
paste input "With Qeshta, Honey, Jam A"
type input "Milk Pudding With Qeshta, Honey, Jam And Halawa (Saklans)"
click at [595, 33] on div "Home / Restaurants management / Menus / Sections / item / update Mahlibiah sect…" at bounding box center [472, 335] width 674 height 626
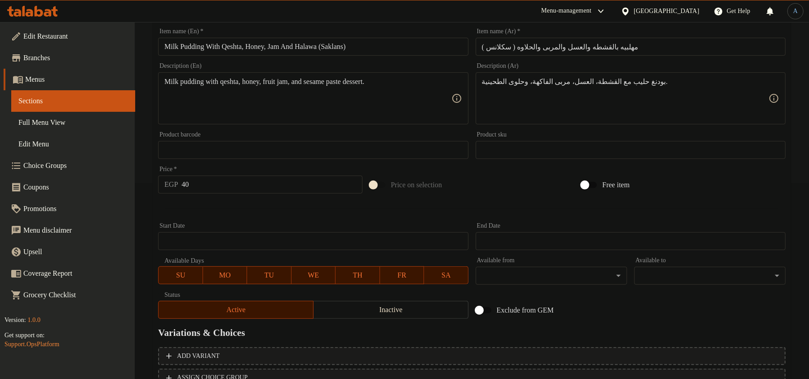
scroll to position [268, 0]
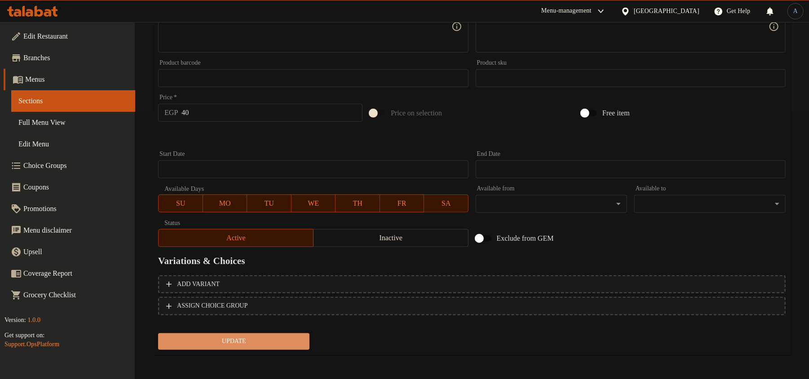
click at [277, 348] on button "Update" at bounding box center [233, 341] width 151 height 17
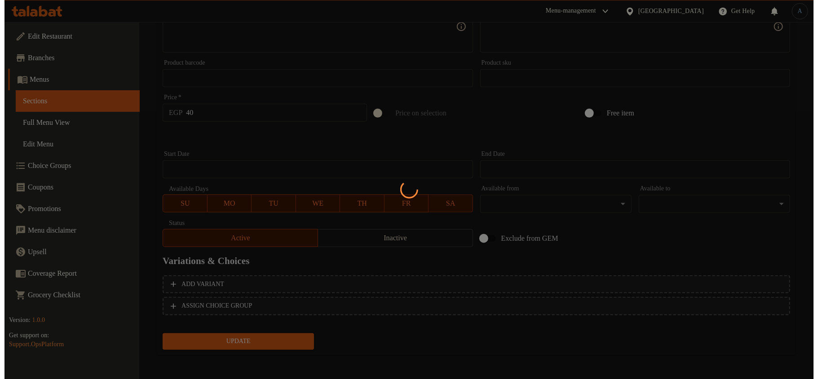
scroll to position [0, 0]
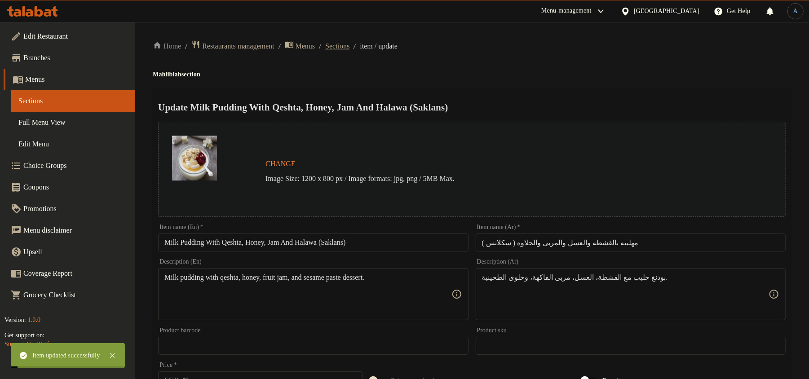
click at [349, 46] on span "Sections" at bounding box center [337, 46] width 24 height 11
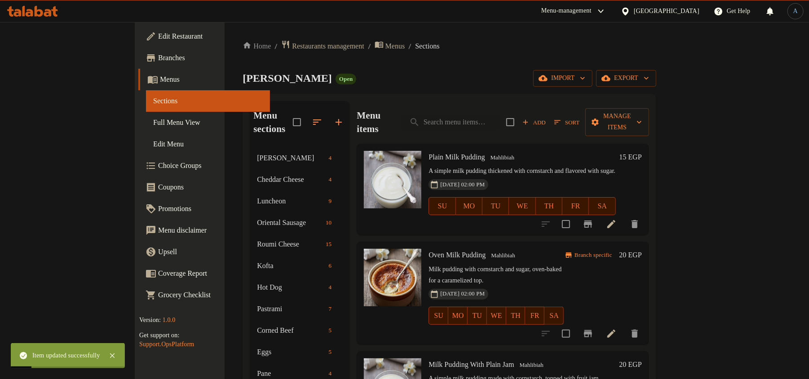
click at [153, 124] on span "Full Menu View" at bounding box center [208, 122] width 110 height 11
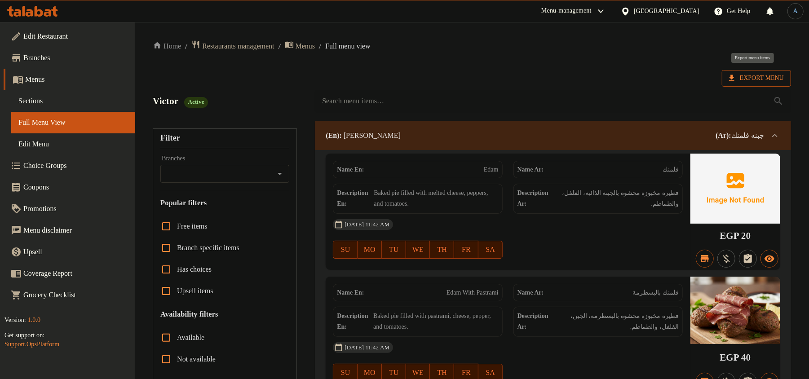
click at [749, 76] on span "Export Menu" at bounding box center [756, 78] width 55 height 11
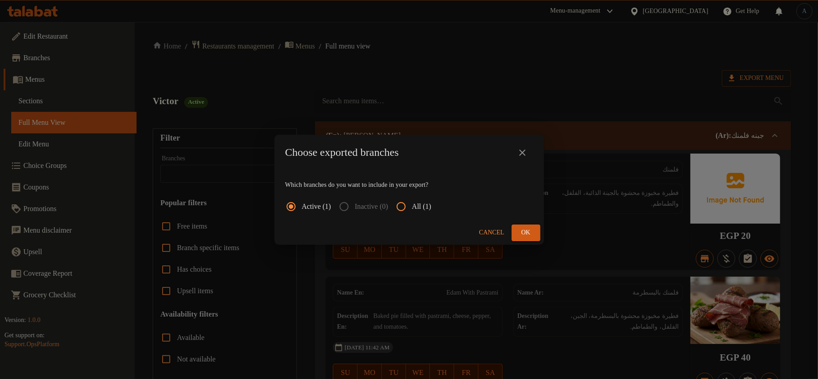
click at [421, 206] on span "All (1)" at bounding box center [421, 206] width 19 height 11
click at [412, 206] on input "All (1)" at bounding box center [401, 207] width 22 height 22
radio input "true"
click at [532, 228] on span "Ok" at bounding box center [526, 232] width 14 height 11
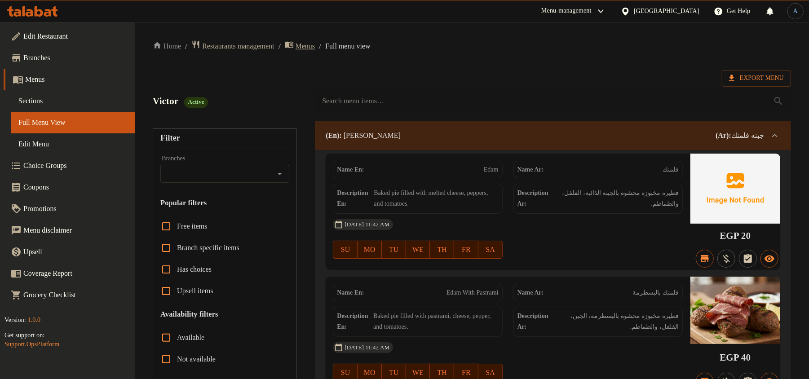
click at [315, 48] on span "Menus" at bounding box center [305, 46] width 20 height 11
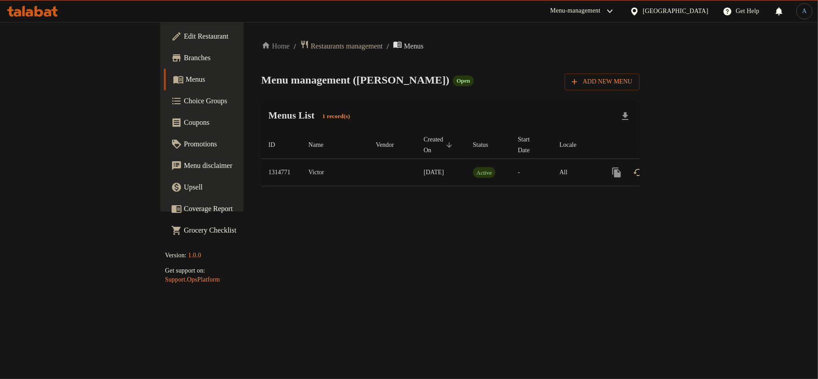
click at [320, 116] on div "Menus List 1 record(s)" at bounding box center [450, 116] width 378 height 31
click at [184, 61] on span "Branches" at bounding box center [237, 58] width 106 height 11
click at [685, 167] on icon "enhanced table" at bounding box center [681, 171] width 8 height 8
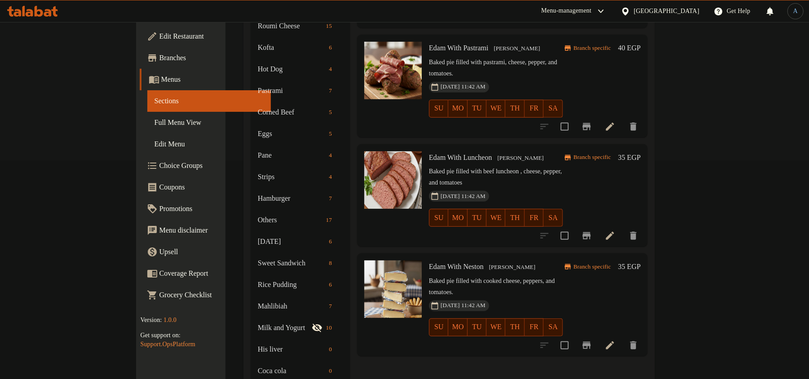
scroll to position [198, 0]
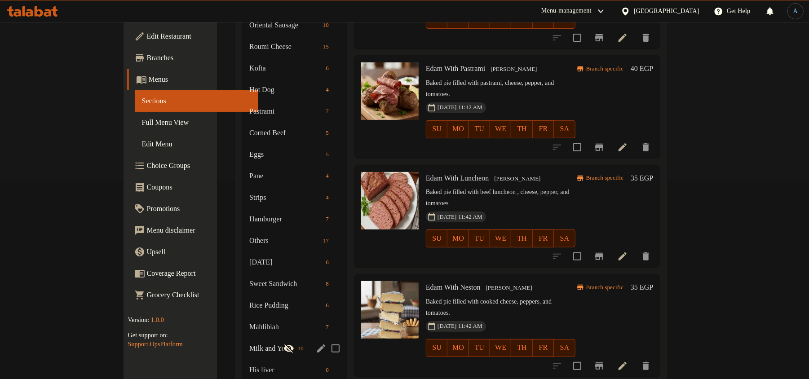
click at [326, 339] on input "Menu sections" at bounding box center [335, 348] width 19 height 19
checkbox input "true"
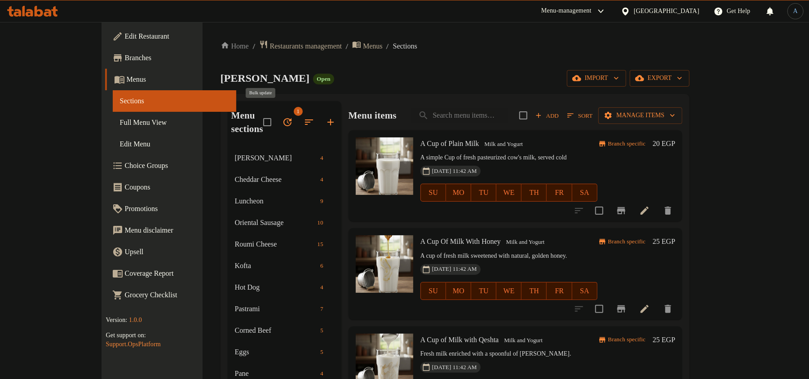
click at [277, 115] on button "button" at bounding box center [288, 122] width 22 height 22
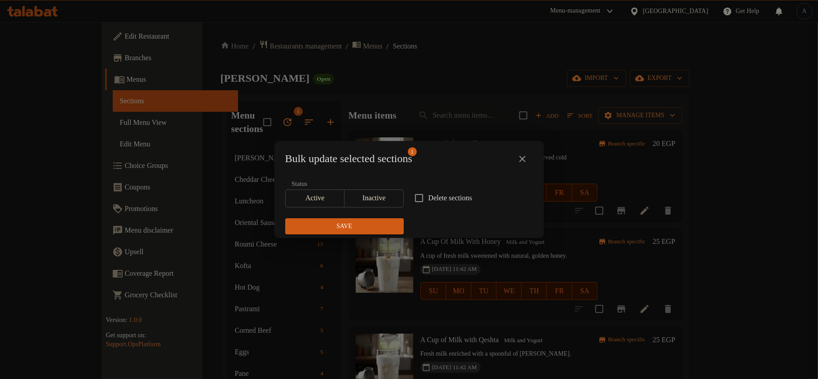
click at [432, 196] on span "Delete sections" at bounding box center [450, 198] width 44 height 11
click at [428, 196] on input "Delete sections" at bounding box center [419, 198] width 19 height 19
checkbox input "true"
click at [374, 225] on span "Save" at bounding box center [344, 226] width 104 height 11
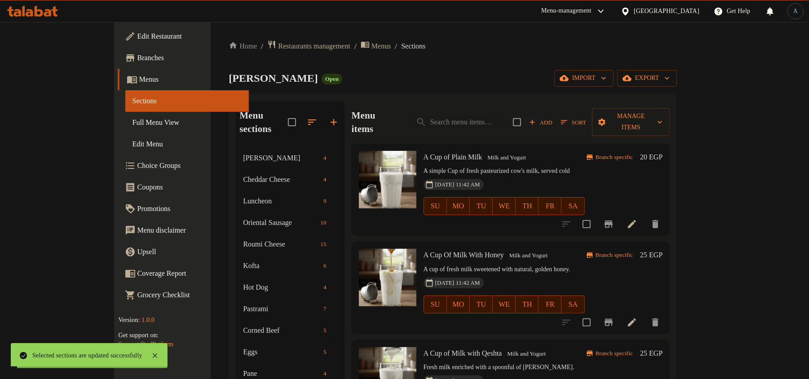
click at [401, 65] on div "Home / Restaurants management / Menus / Sections Alban Magdy Open import export…" at bounding box center [453, 336] width 448 height 592
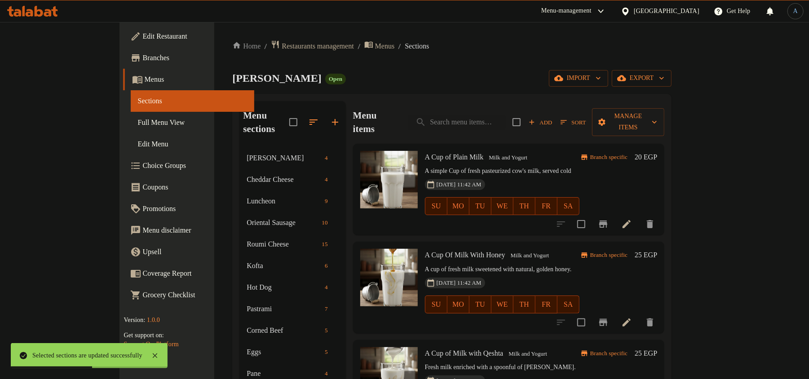
drag, startPoint x: 47, startPoint y: 118, endPoint x: 451, endPoint y: 63, distance: 407.8
click at [138, 118] on span "Full Menu View" at bounding box center [193, 122] width 110 height 11
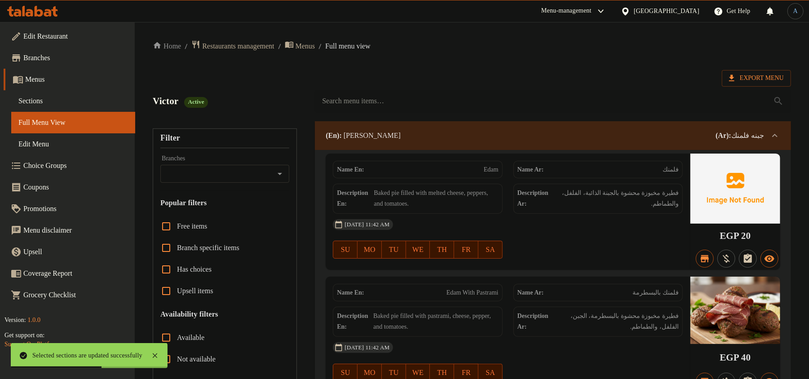
click at [749, 75] on span "Export Menu" at bounding box center [756, 78] width 55 height 11
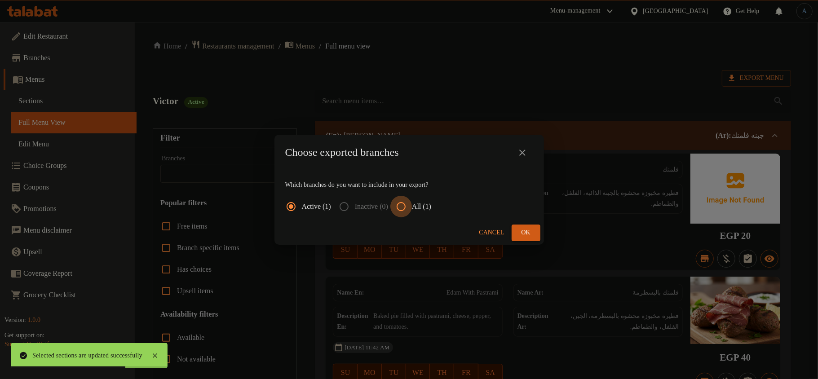
click at [412, 205] on input "All (1)" at bounding box center [401, 207] width 22 height 22
radio input "true"
click at [523, 234] on span "Ok" at bounding box center [526, 232] width 14 height 11
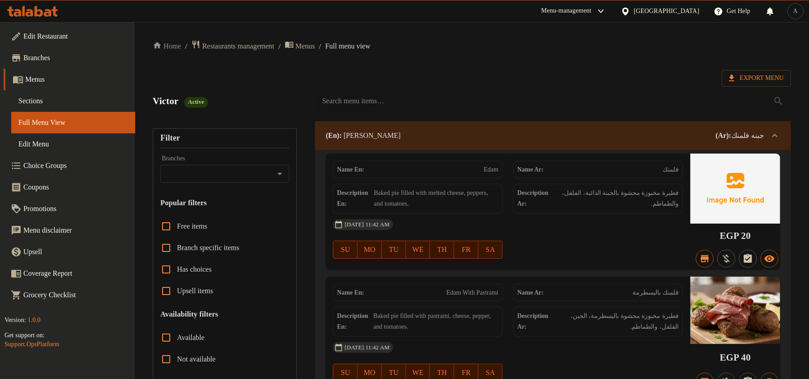
click at [70, 30] on link "Edit Restaurant" at bounding box center [70, 37] width 132 height 22
